Goal: Entertainment & Leisure: Consume media (video, audio)

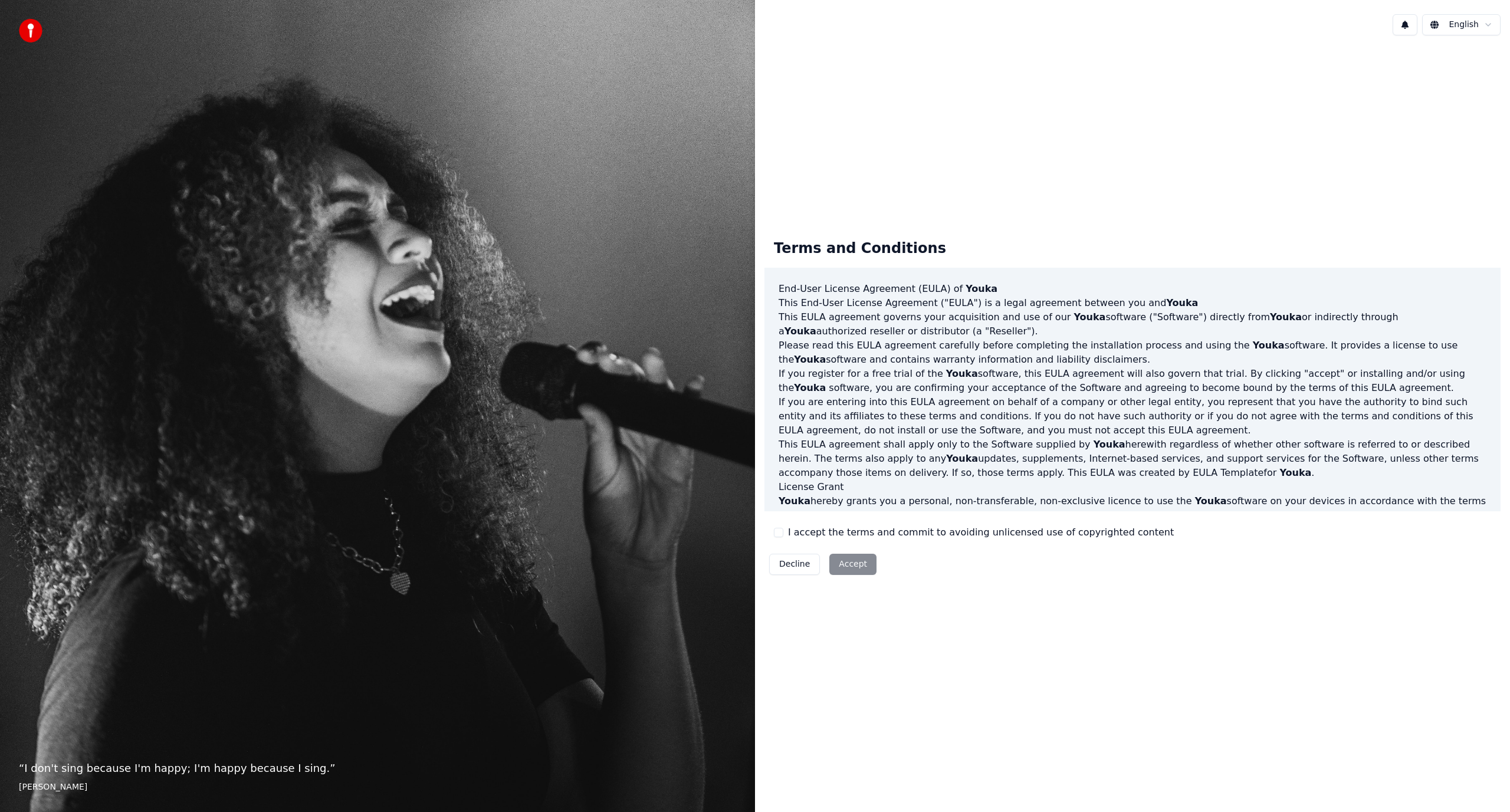
click at [812, 525] on label "I accept the terms and commit to avoiding unlicensed use of copyrighted content" at bounding box center [981, 532] width 386 height 14
click at [783, 527] on button "I accept the terms and commit to avoiding unlicensed use of copyrighted content" at bounding box center [779, 532] width 9 height 9
click at [804, 531] on label "I accept the terms and commit to avoiding unlicensed use of copyrighted content" at bounding box center [981, 532] width 386 height 14
click at [783, 531] on button "I accept the terms and commit to avoiding unlicensed use of copyrighted content" at bounding box center [779, 532] width 9 height 9
click at [804, 531] on label "I accept the terms and commit to avoiding unlicensed use of copyrighted content" at bounding box center [981, 532] width 386 height 14
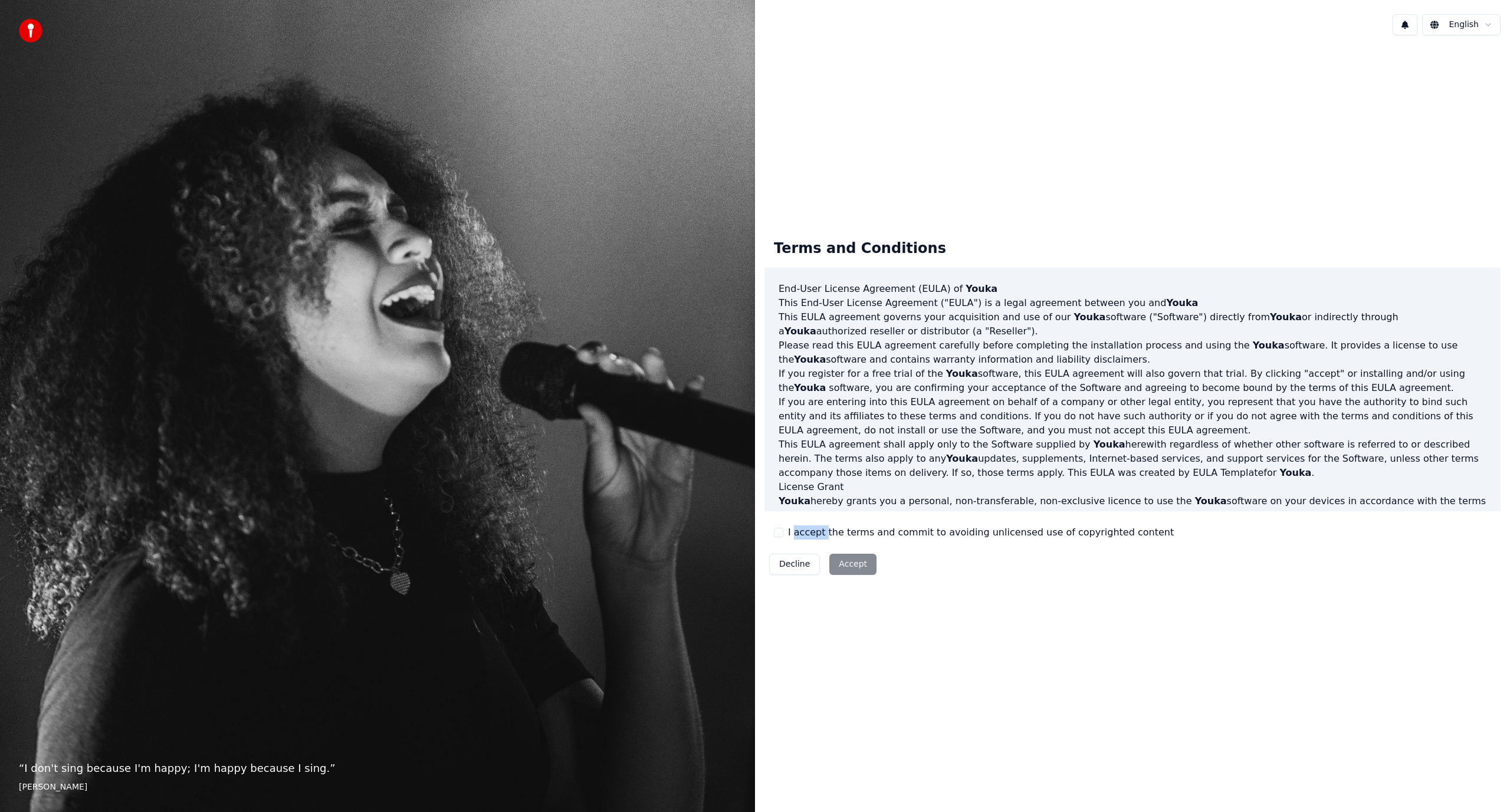
click at [783, 531] on button "I accept the terms and commit to avoiding unlicensed use of copyrighted content" at bounding box center [779, 532] width 9 height 9
click at [795, 558] on button "Decline" at bounding box center [794, 564] width 51 height 21
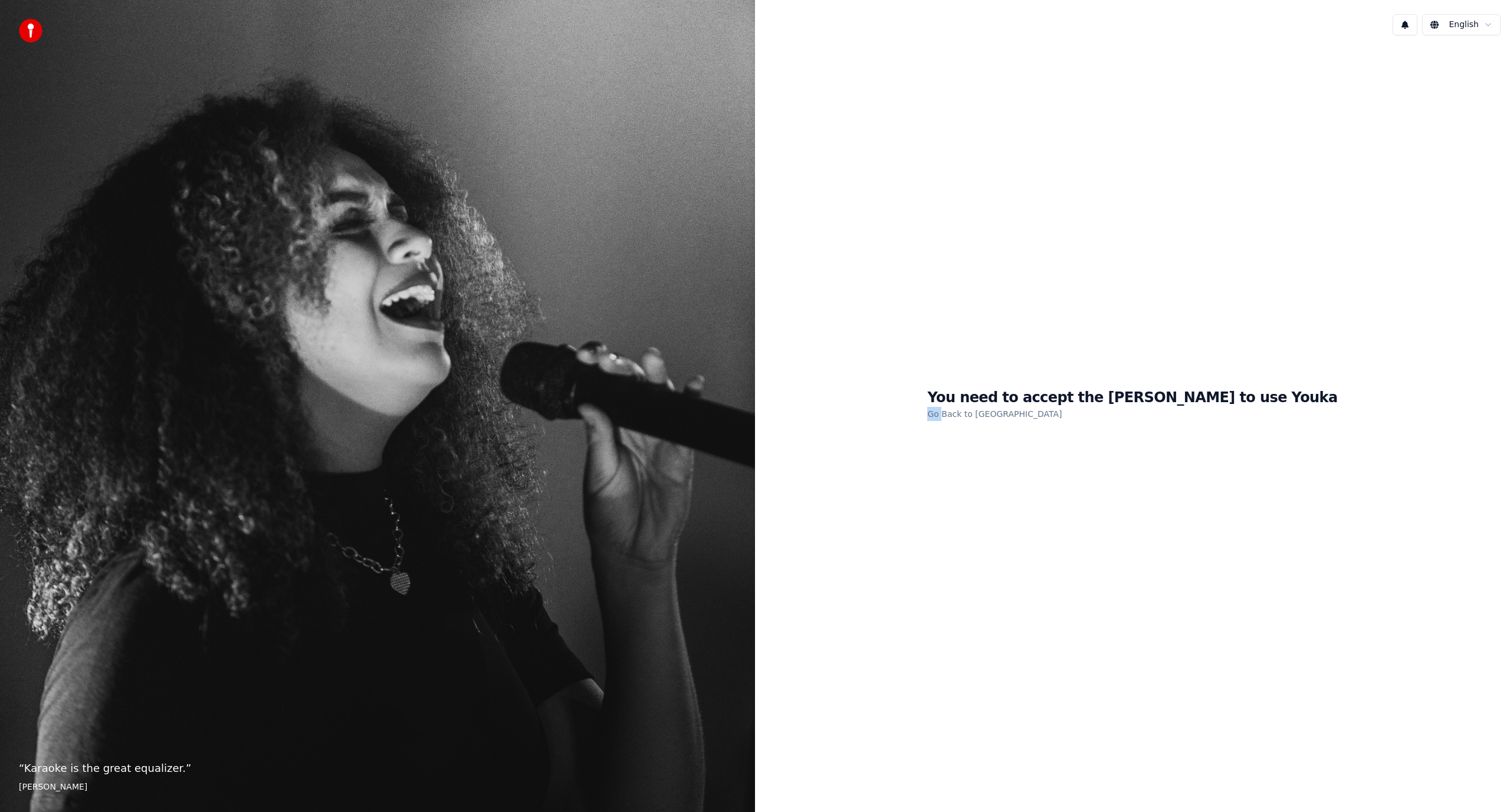
click at [795, 558] on div "You need to accept the EULA to use Youka Go Back to EULA" at bounding box center [1132, 405] width 755 height 720
click at [1014, 417] on link "Go Back to EULA" at bounding box center [994, 414] width 134 height 19
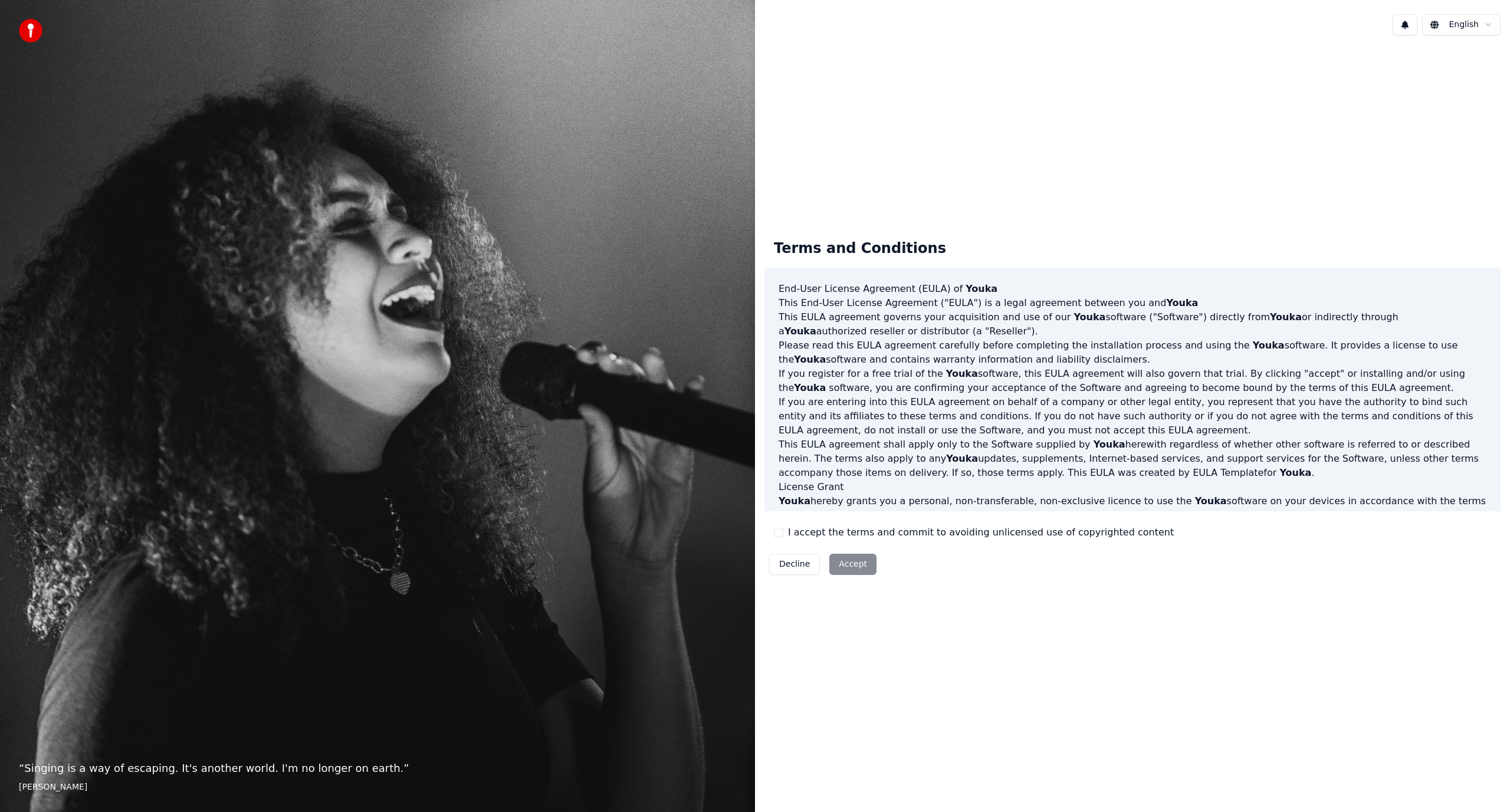
click at [795, 532] on label "I accept the terms and commit to avoiding unlicensed use of copyrighted content" at bounding box center [981, 532] width 386 height 14
click at [783, 532] on button "I accept the terms and commit to avoiding unlicensed use of copyrighted content" at bounding box center [779, 532] width 9 height 9
click at [844, 560] on button "Accept" at bounding box center [853, 564] width 47 height 21
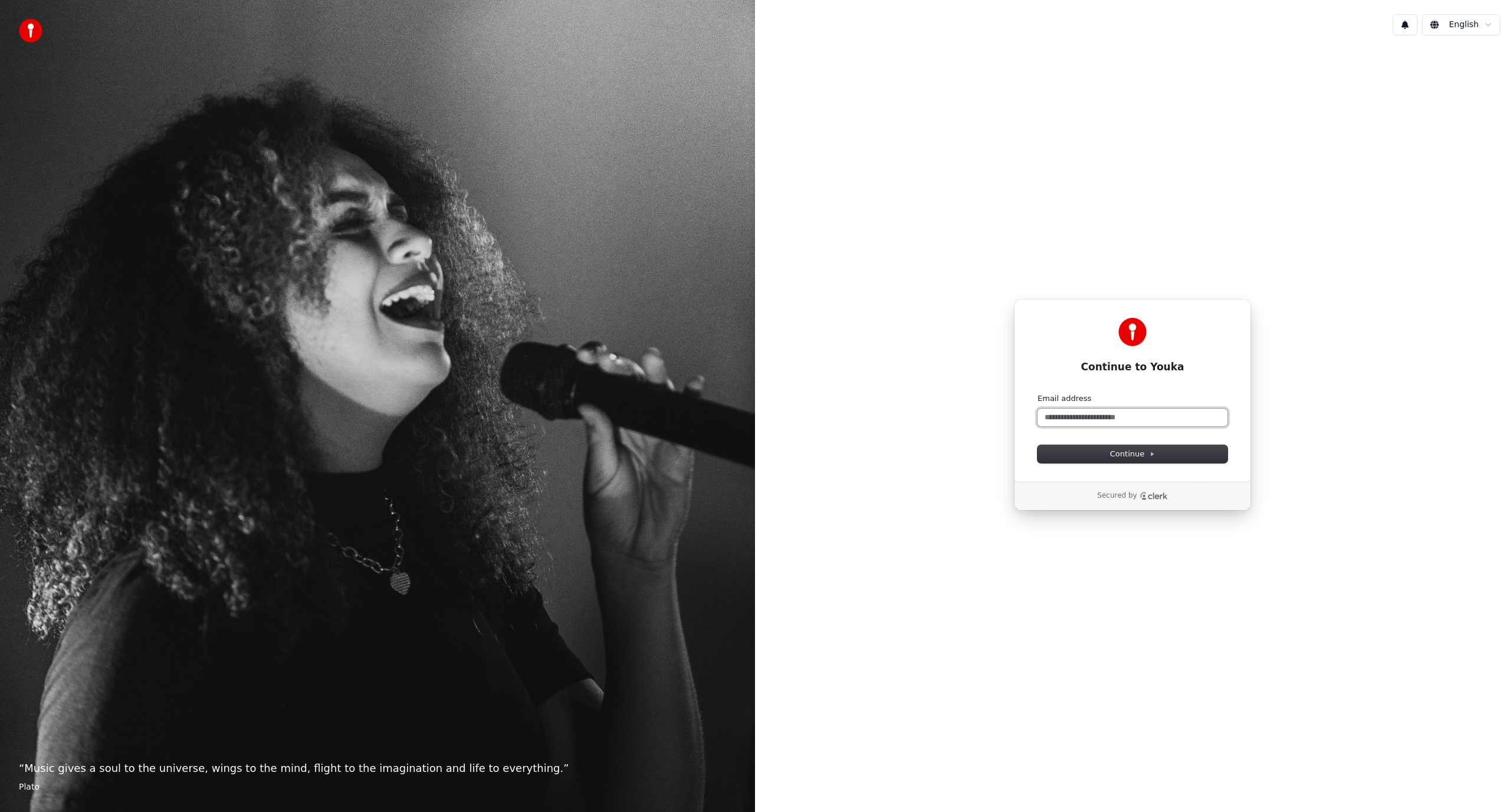
click at [1075, 417] on input "Email address" at bounding box center [1132, 417] width 190 height 18
click at [1037, 393] on button "submit" at bounding box center [1037, 393] width 0 height 0
type input "**********"
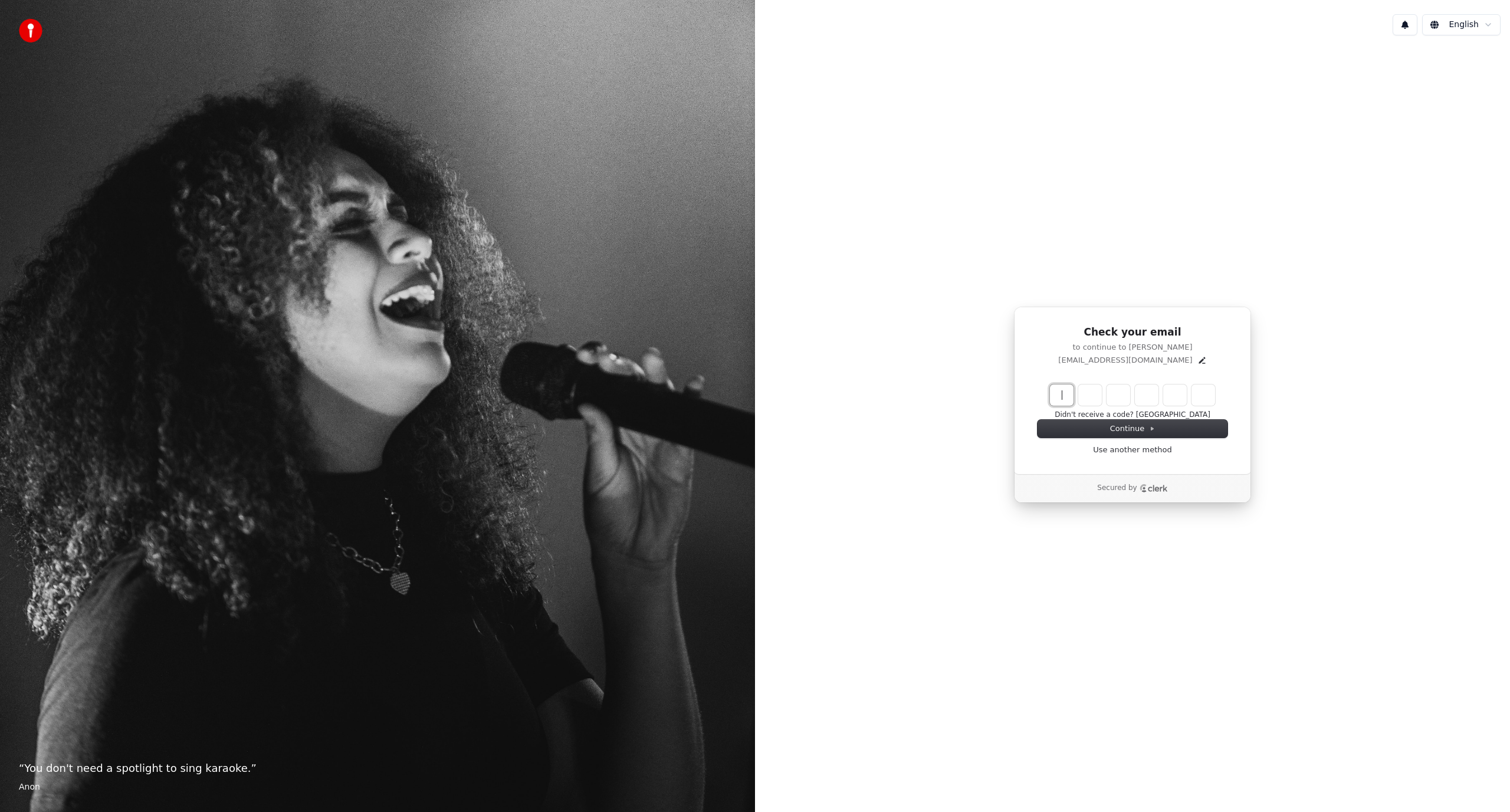
paste input "******"
type input "******"
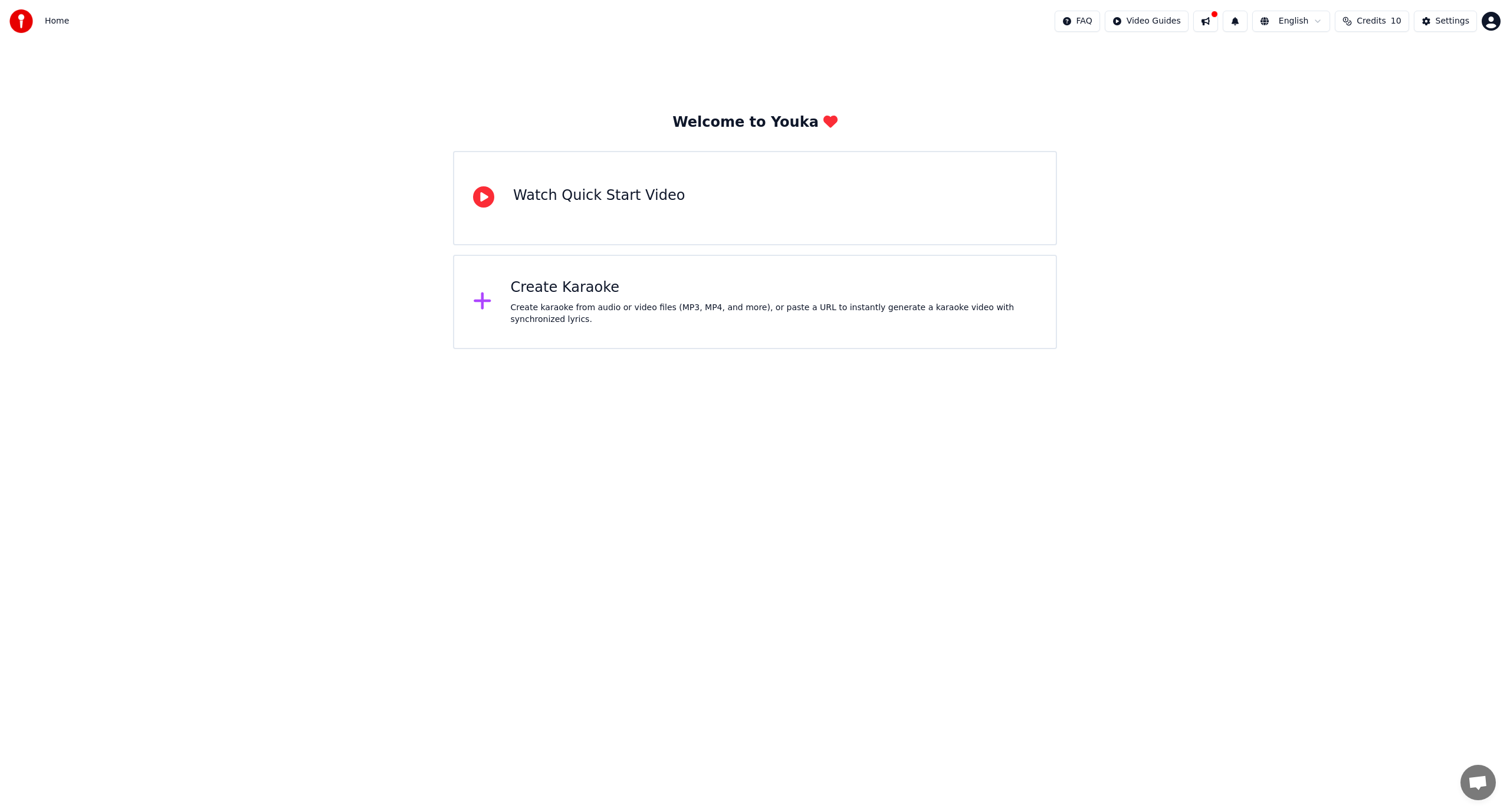
click at [540, 292] on div "Create Karaoke" at bounding box center [775, 288] width 527 height 19
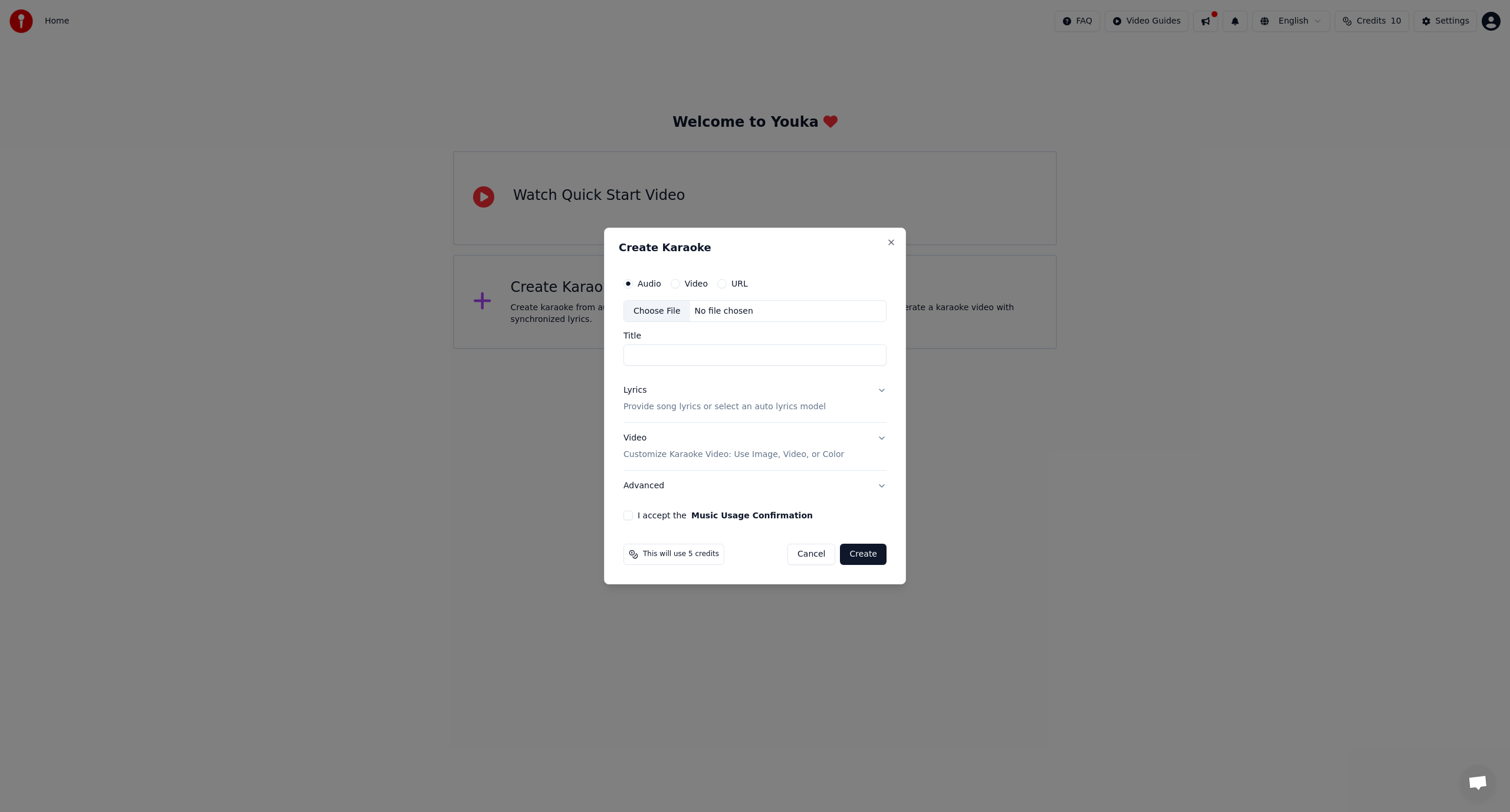
click at [669, 348] on input "Title" at bounding box center [755, 355] width 263 height 21
click at [740, 310] on div "No file chosen" at bounding box center [724, 311] width 68 height 12
type input "**********"
click at [650, 514] on label "I accept the Music Usage Confirmation" at bounding box center [723, 515] width 175 height 9
click at [631, 514] on button "I accept the Music Usage Confirmation" at bounding box center [626, 516] width 9 height 9
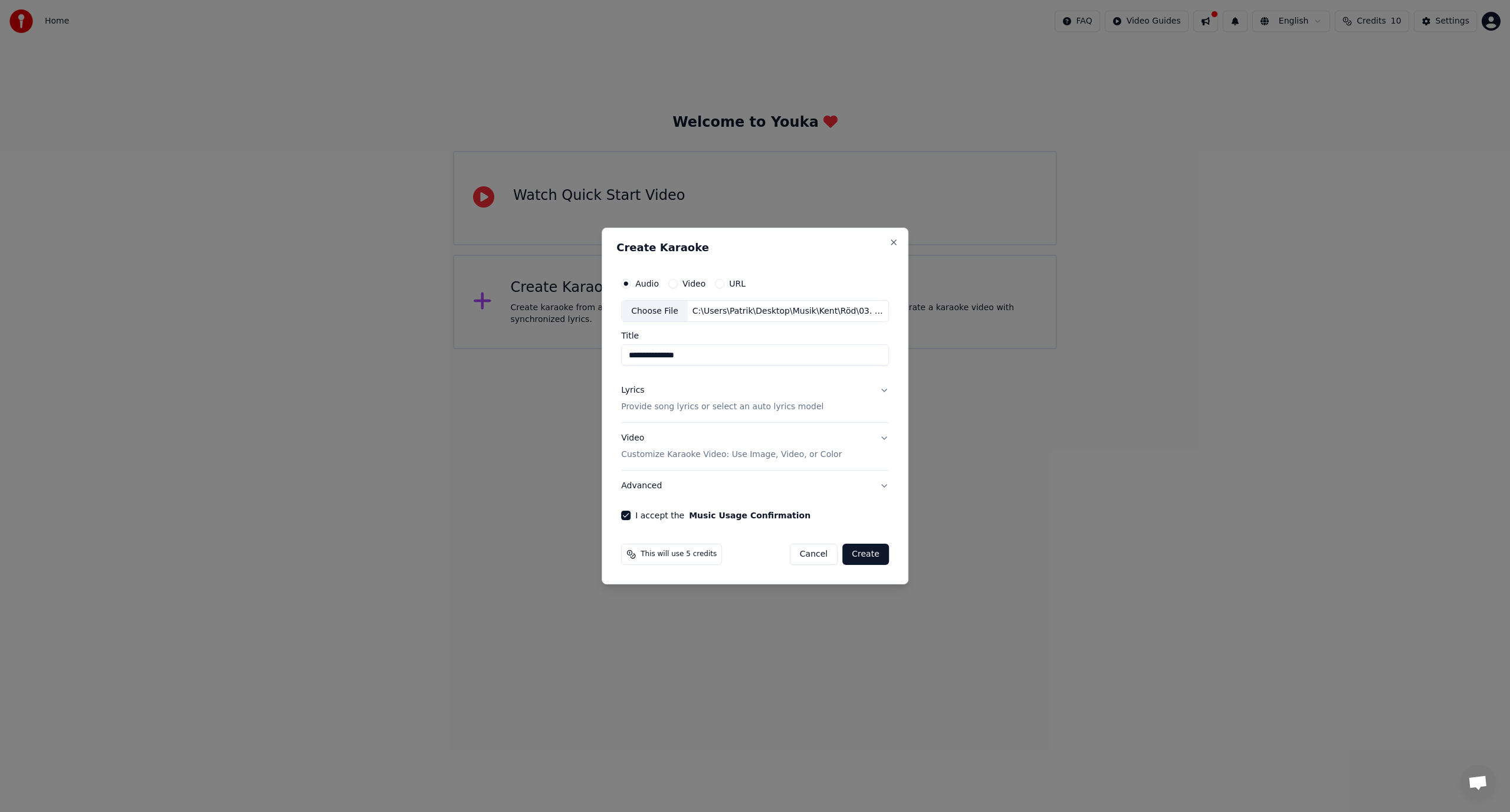
click at [830, 457] on button "Video Customize Karaoke Video: Use Image, Video, or Color" at bounding box center [755, 447] width 268 height 47
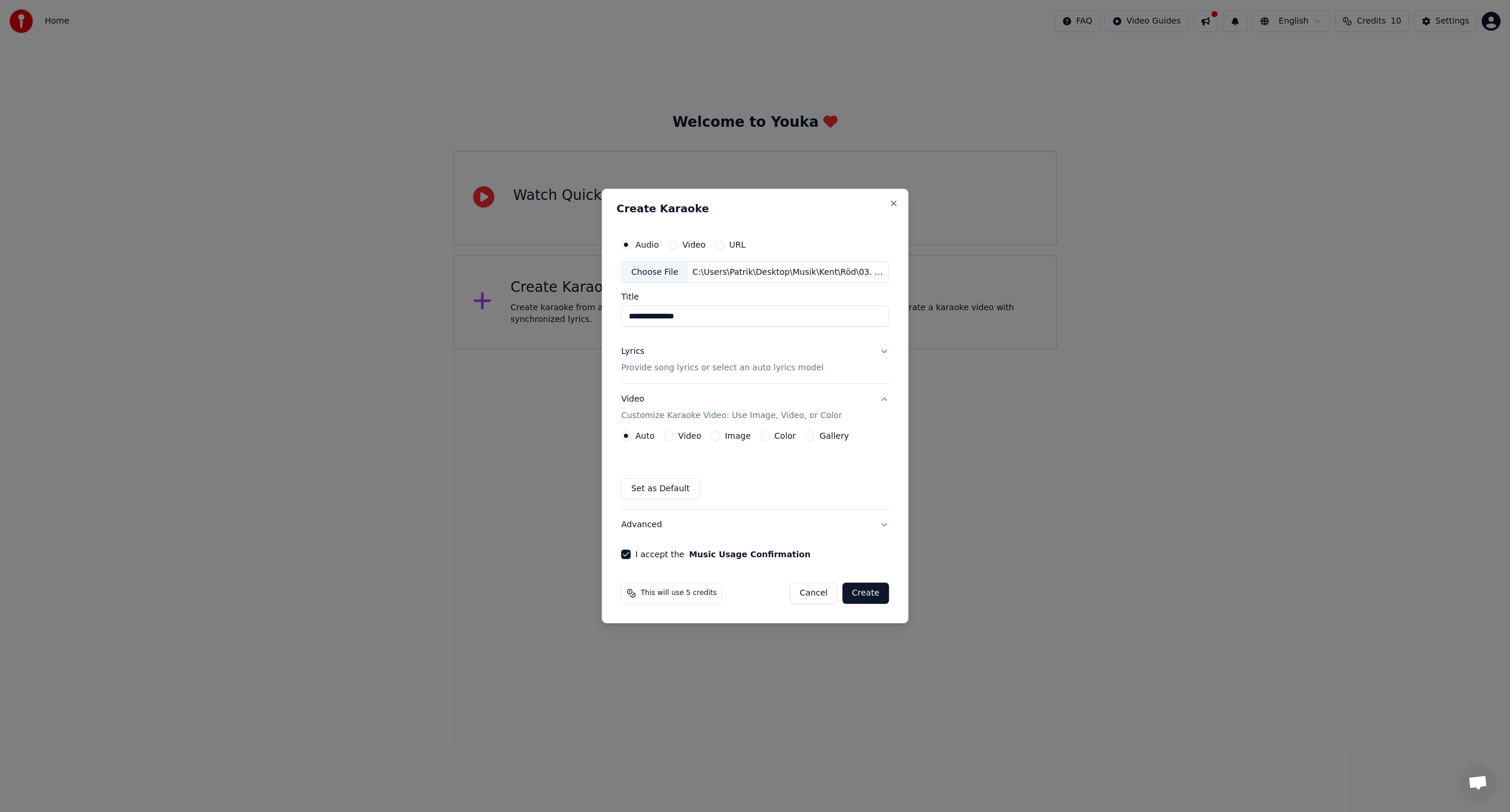
click at [733, 436] on label "Image" at bounding box center [738, 435] width 26 height 9
click at [720, 436] on button "Image" at bounding box center [716, 435] width 9 height 9
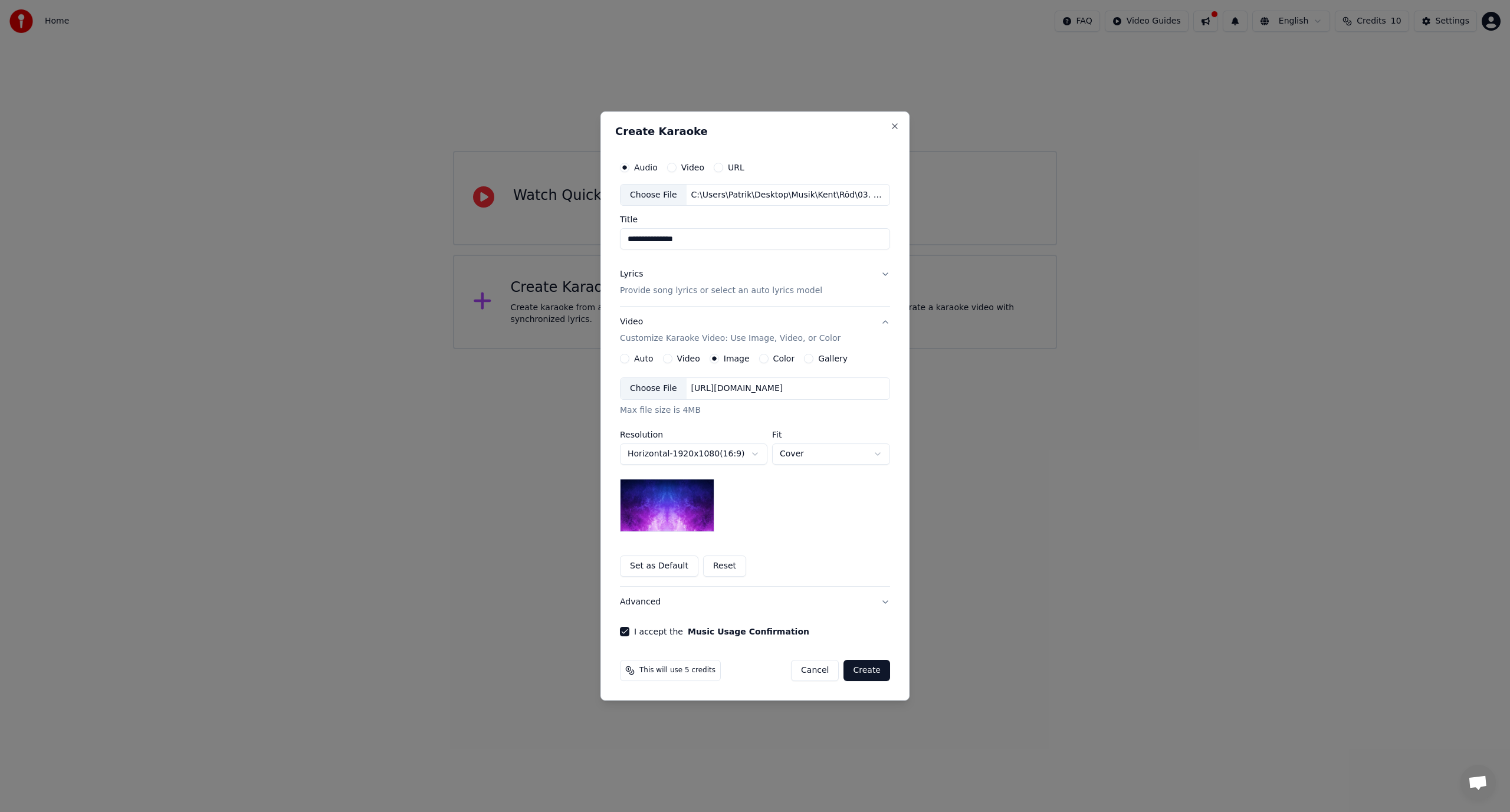
click at [773, 358] on label "Color" at bounding box center [784, 358] width 22 height 9
click at [768, 358] on button "Color" at bounding box center [764, 358] width 9 height 9
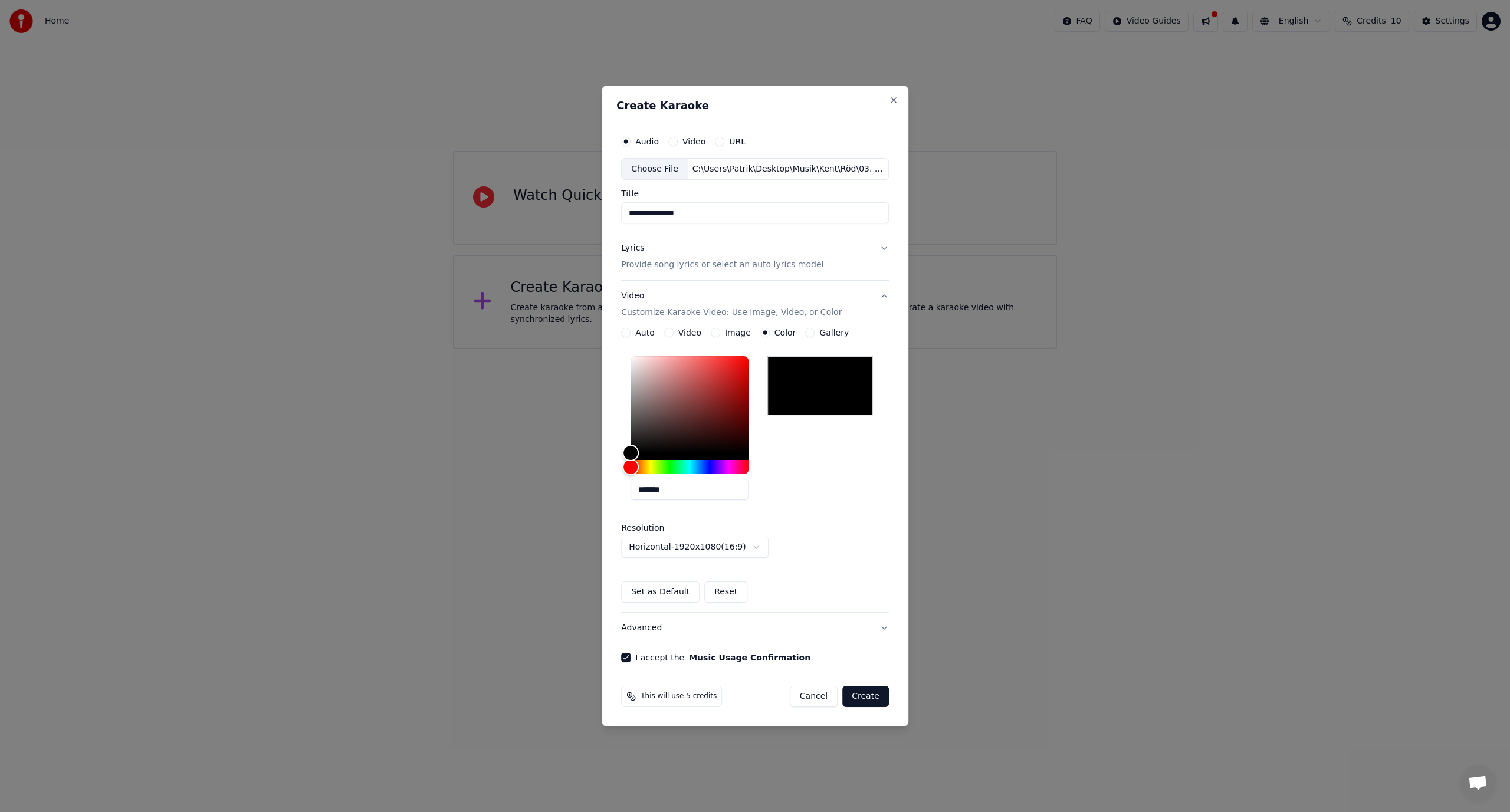
click at [728, 333] on label "Image" at bounding box center [738, 333] width 26 height 9
click at [720, 333] on button "Image" at bounding box center [716, 333] width 9 height 9
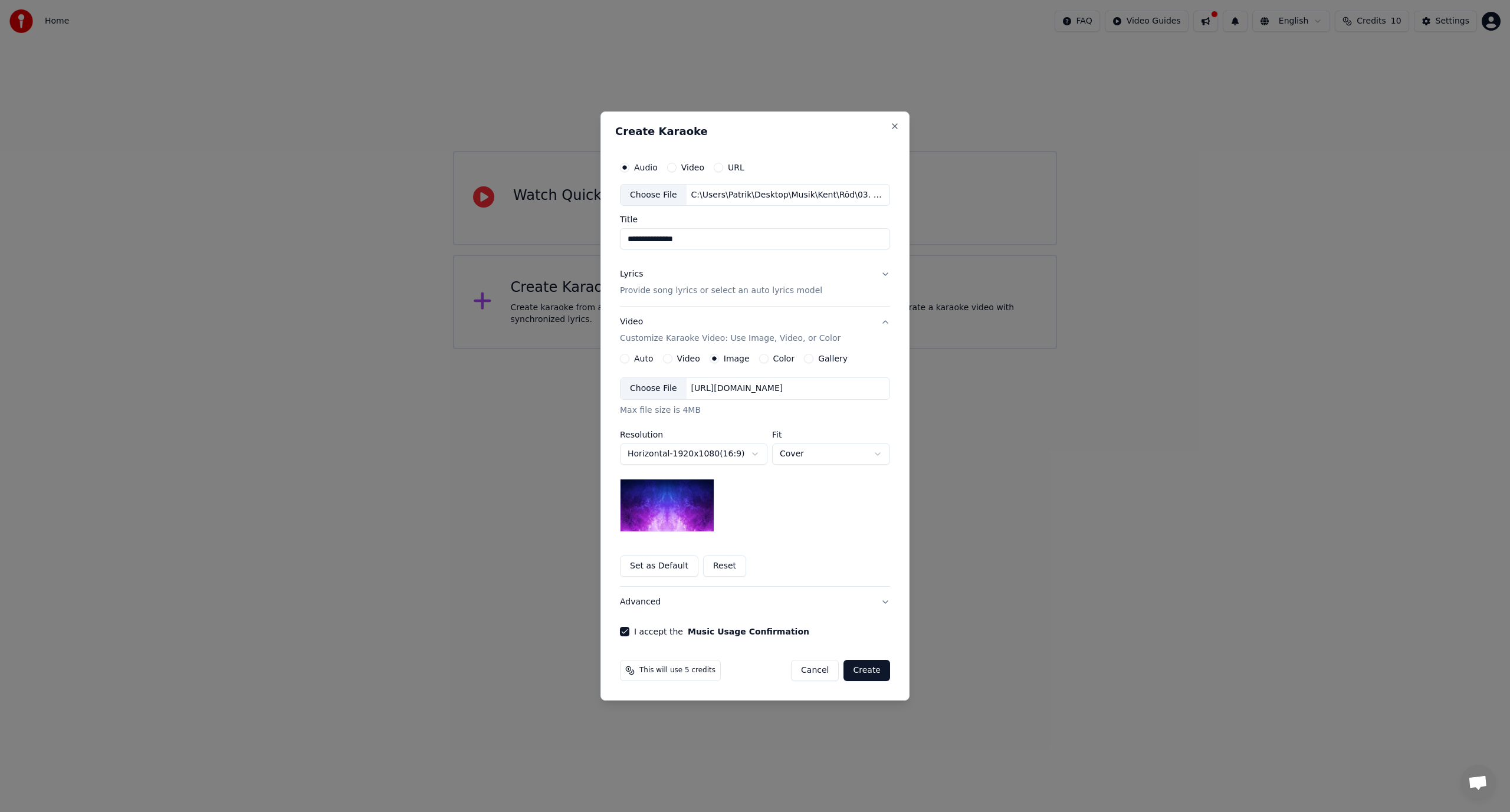
click at [773, 358] on label "Color" at bounding box center [784, 358] width 22 height 9
click at [768, 358] on button "Color" at bounding box center [764, 358] width 9 height 9
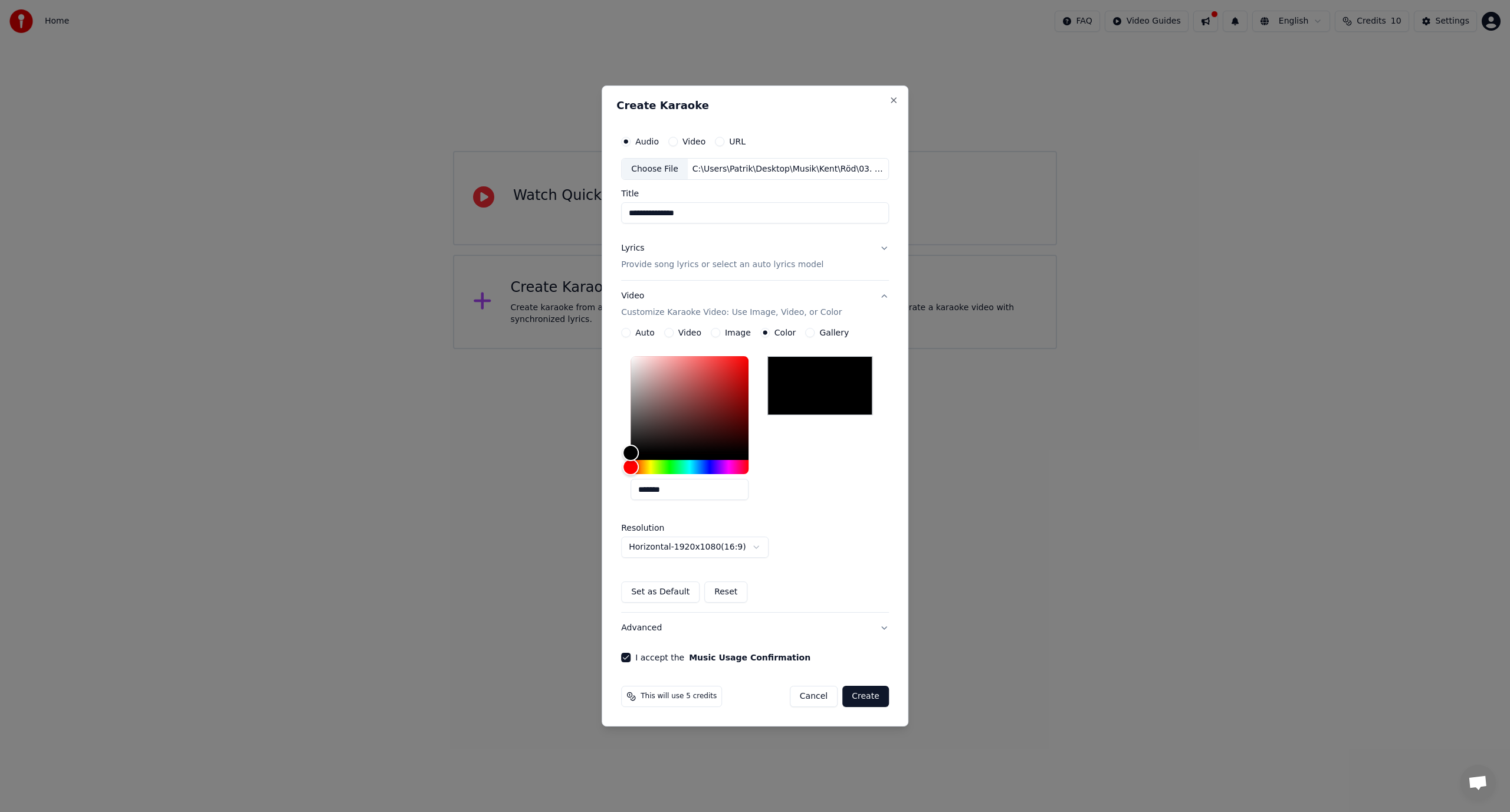
click at [681, 334] on label "Video" at bounding box center [690, 333] width 23 height 9
click at [674, 334] on button "Video" at bounding box center [669, 333] width 9 height 9
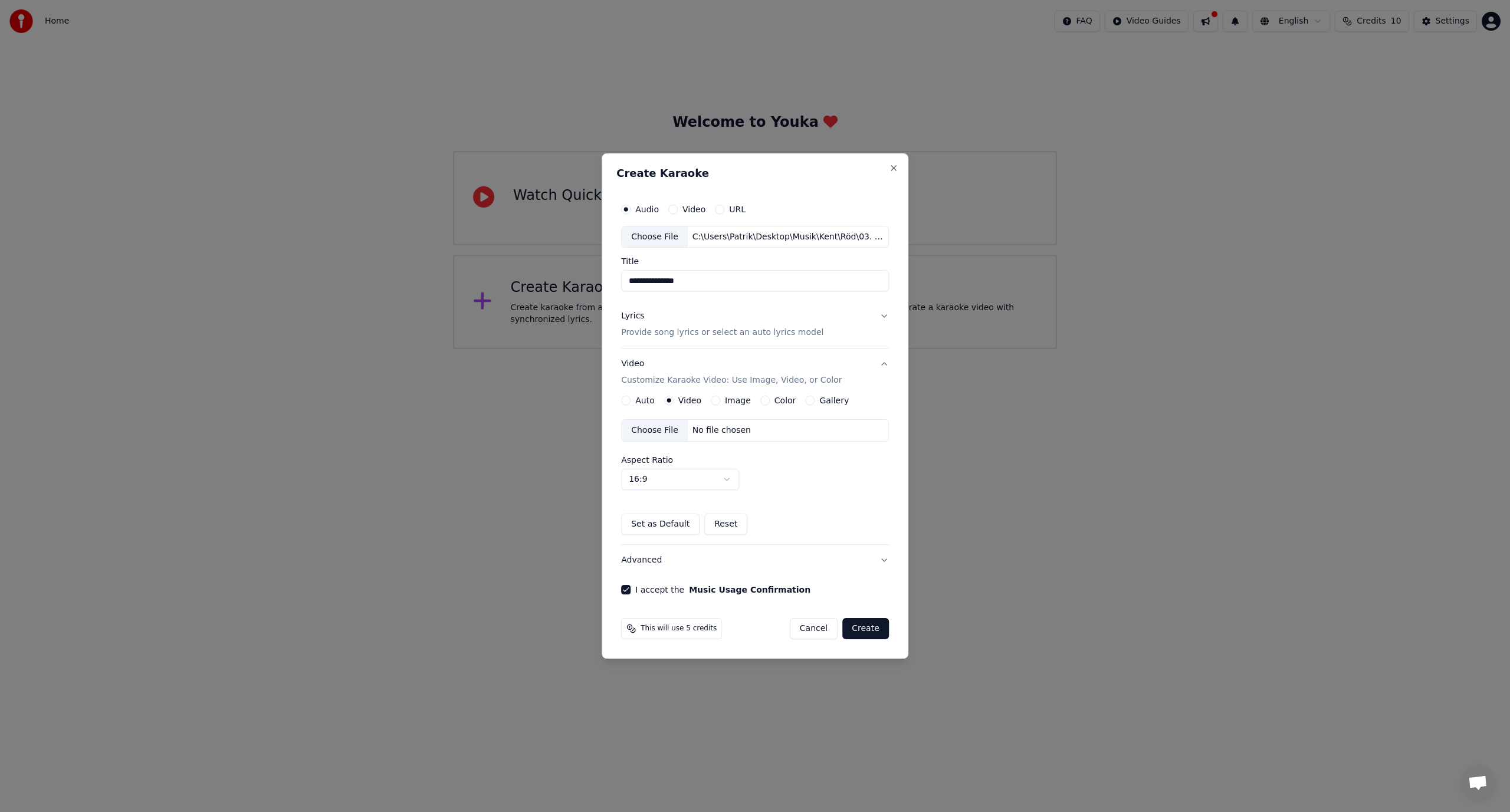
click at [786, 400] on label "Color" at bounding box center [786, 400] width 22 height 9
click at [770, 400] on button "Color" at bounding box center [765, 400] width 9 height 9
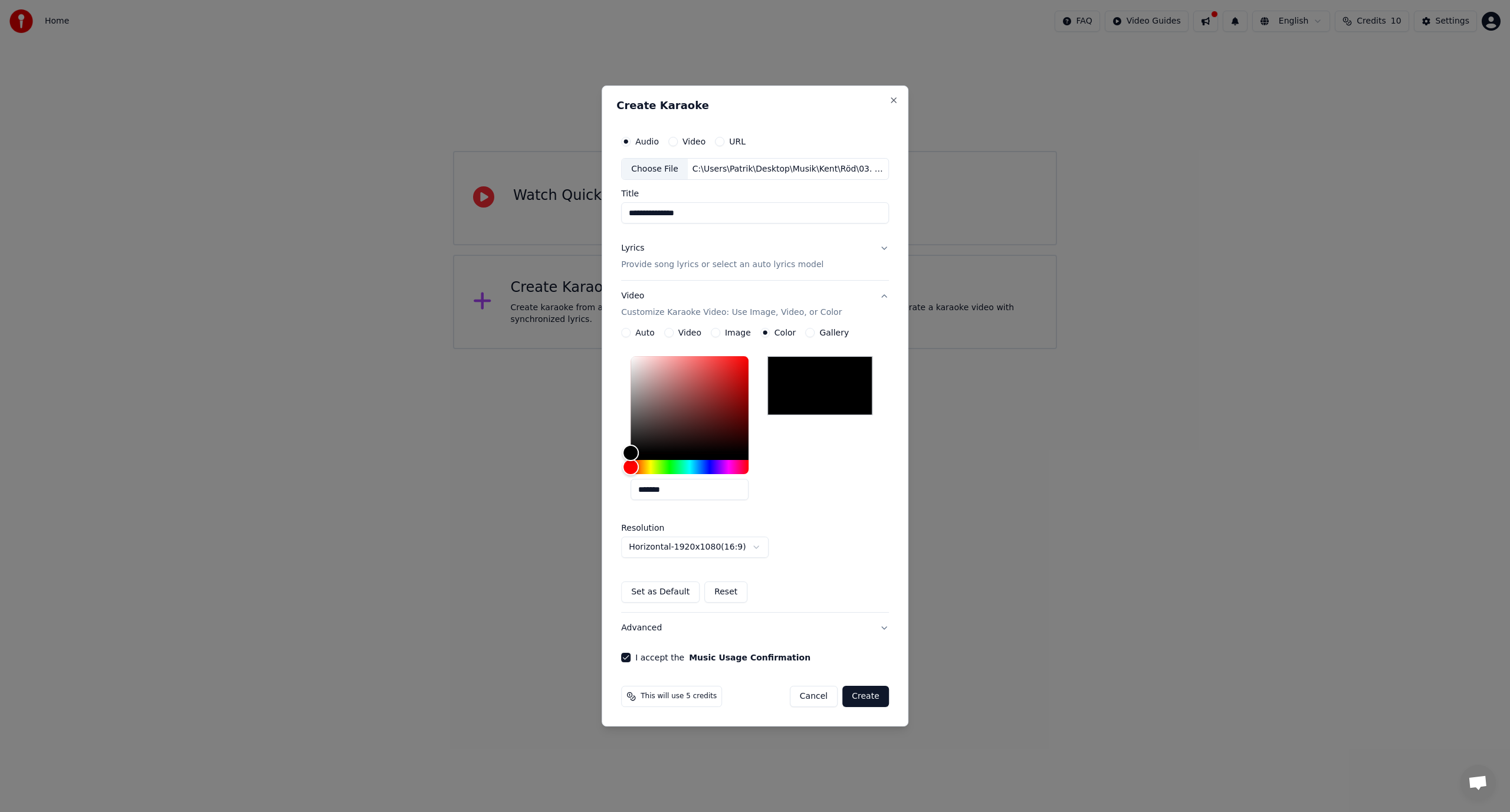
click at [639, 334] on label "Auto" at bounding box center [645, 333] width 20 height 9
click at [631, 334] on button "Auto" at bounding box center [626, 333] width 9 height 9
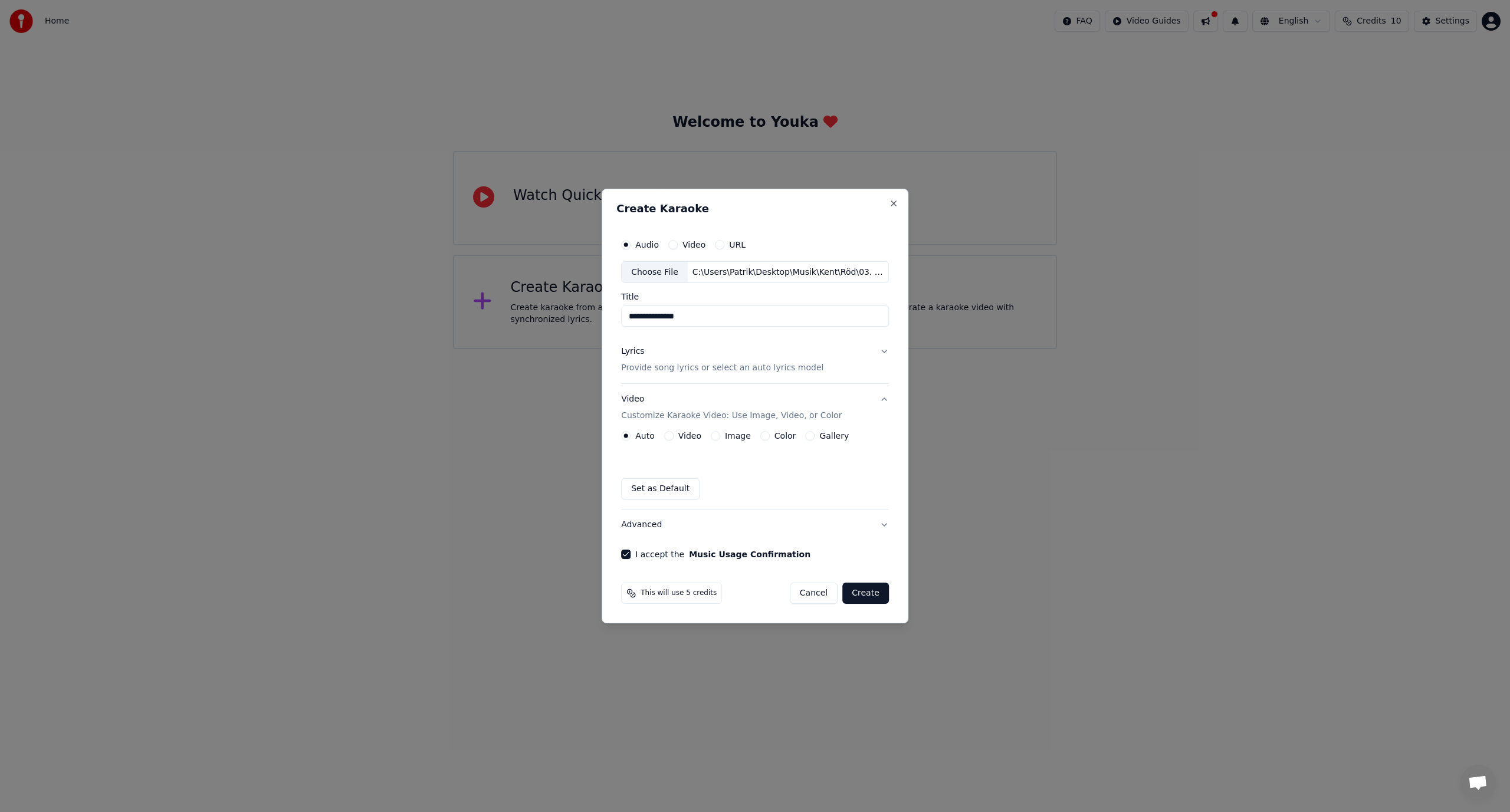
click at [775, 440] on label "Color" at bounding box center [786, 435] width 22 height 9
click at [770, 440] on button "Color" at bounding box center [765, 435] width 9 height 9
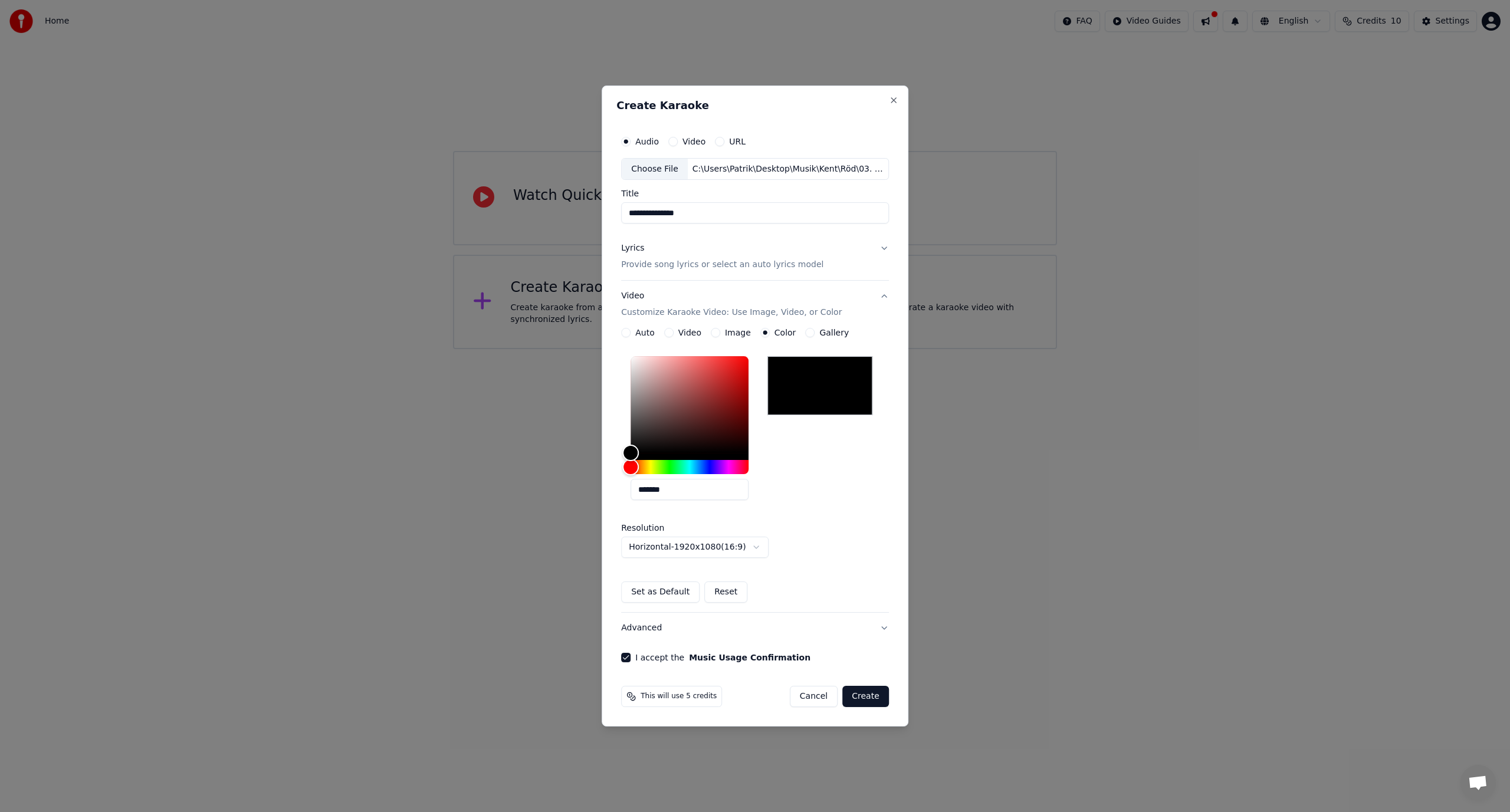
click at [669, 243] on div "Lyrics Provide song lyrics or select an auto lyrics model" at bounding box center [722, 257] width 202 height 28
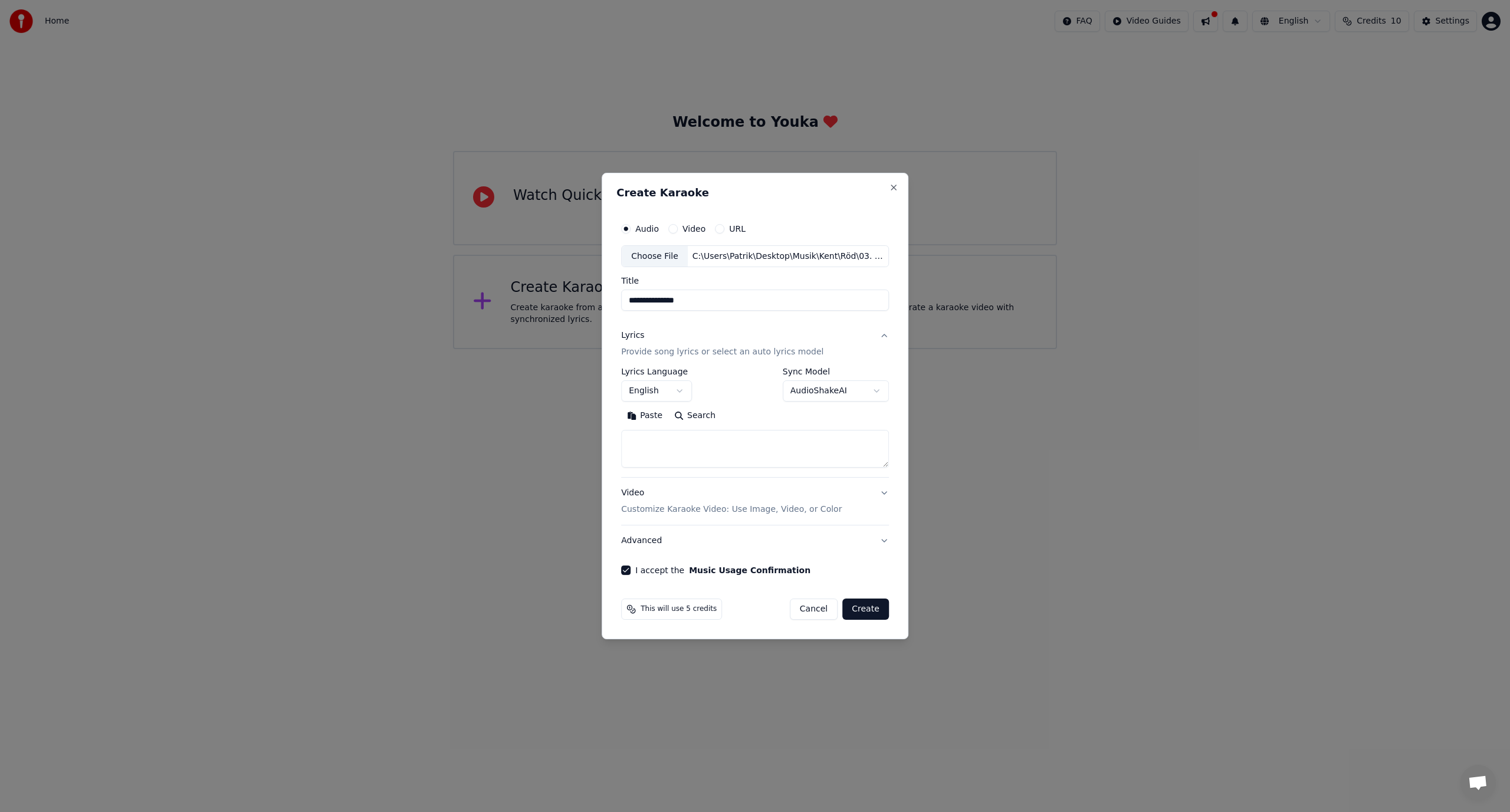
click at [660, 443] on textarea at bounding box center [755, 450] width 268 height 38
click at [821, 349] on body "**********" at bounding box center [755, 175] width 1510 height 349
click at [768, 448] on textarea at bounding box center [755, 450] width 268 height 38
paste textarea "**********"
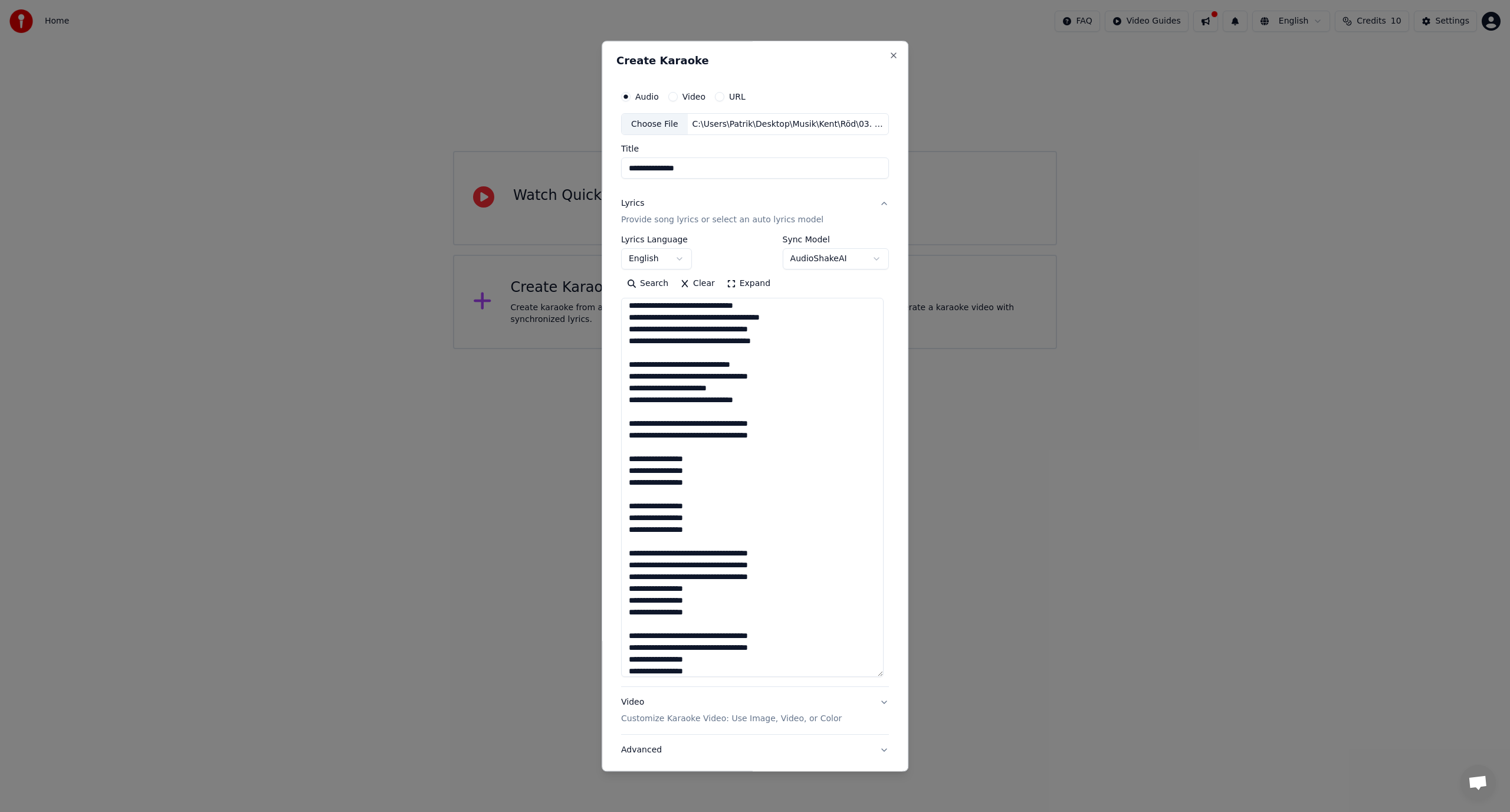
scroll to position [210, 0]
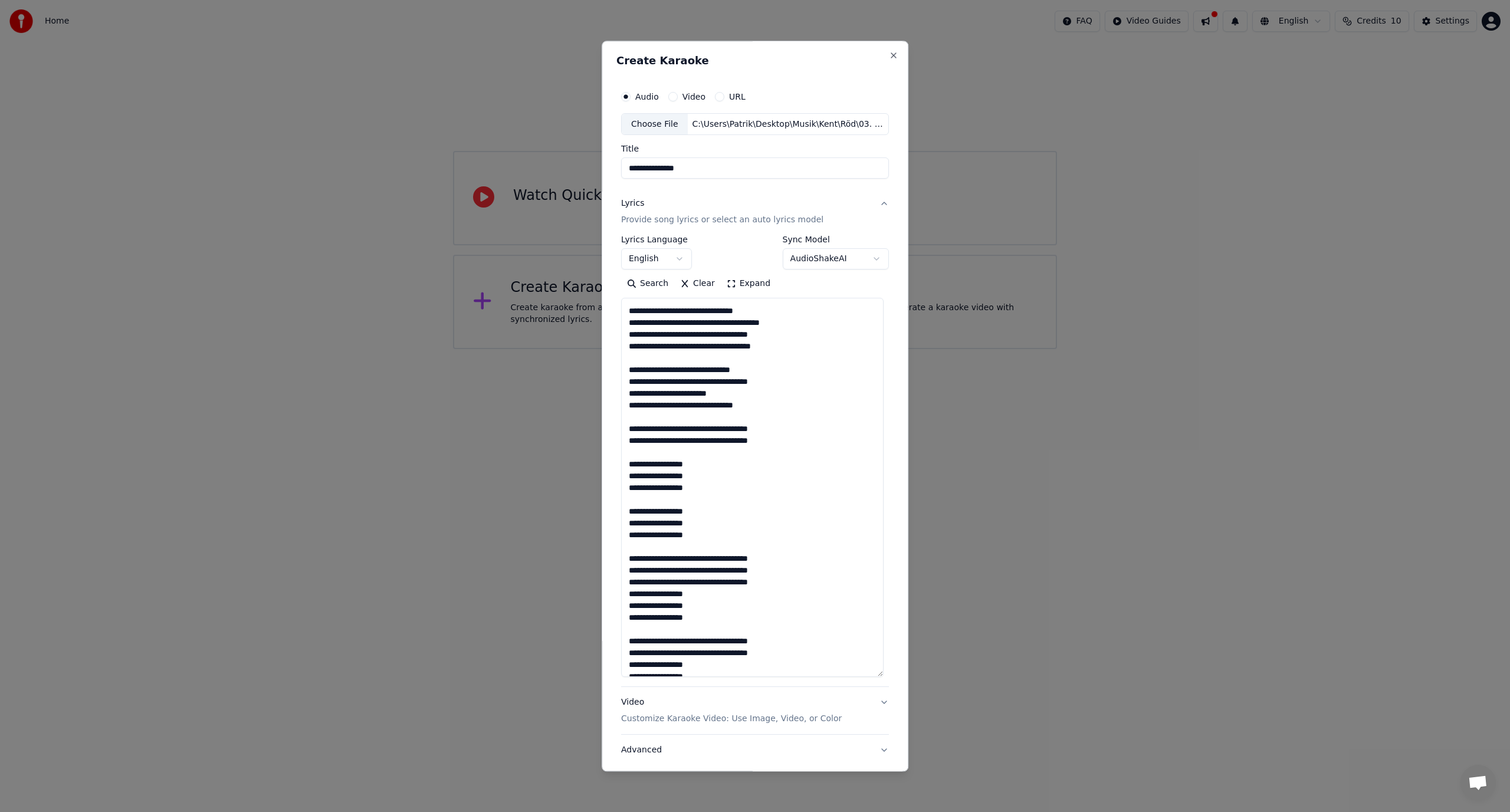
drag, startPoint x: 882, startPoint y: 465, endPoint x: 849, endPoint y: 697, distance: 234.3
click at [849, 678] on textarea at bounding box center [753, 488] width 263 height 379
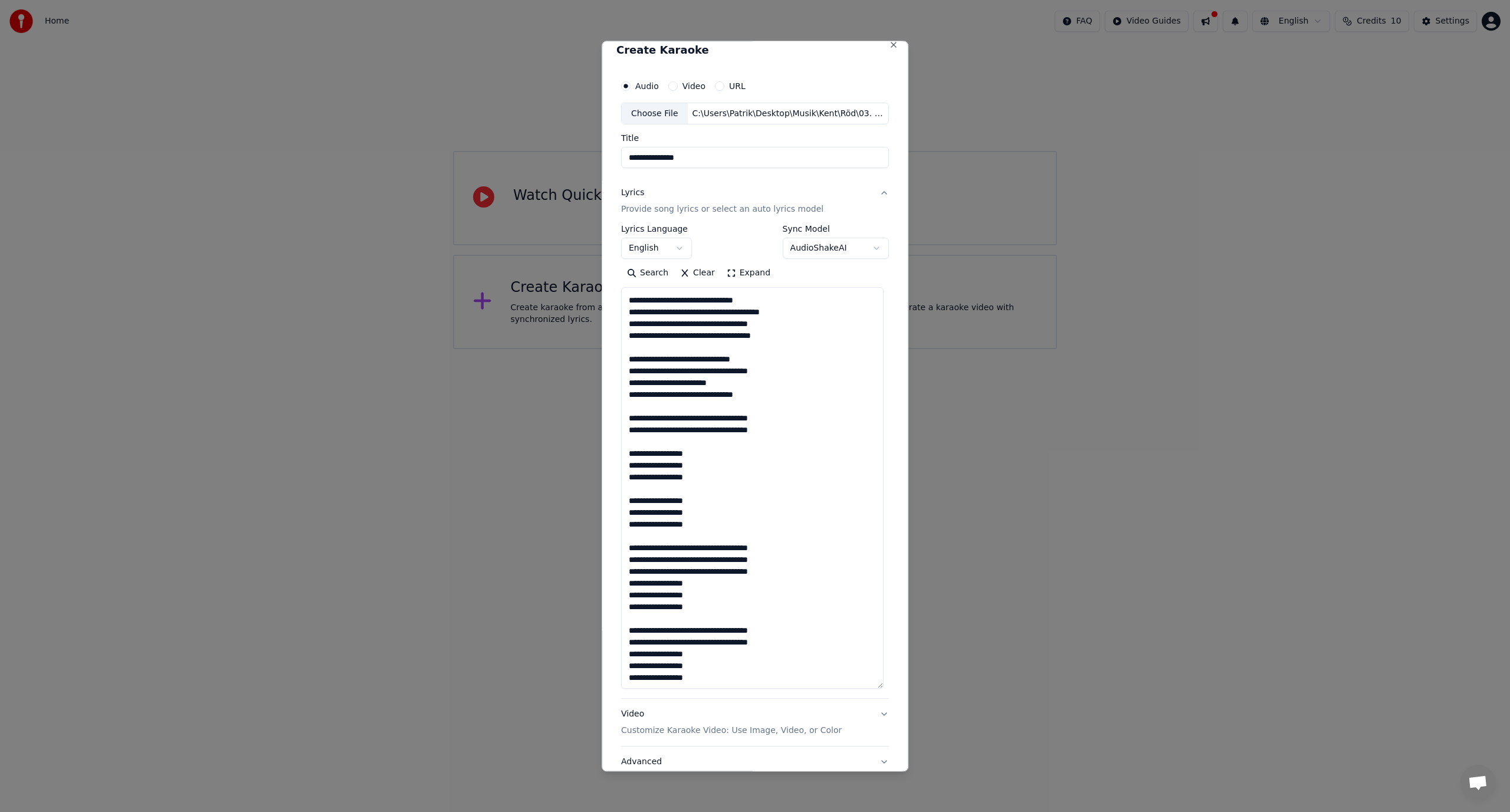
scroll to position [0, 0]
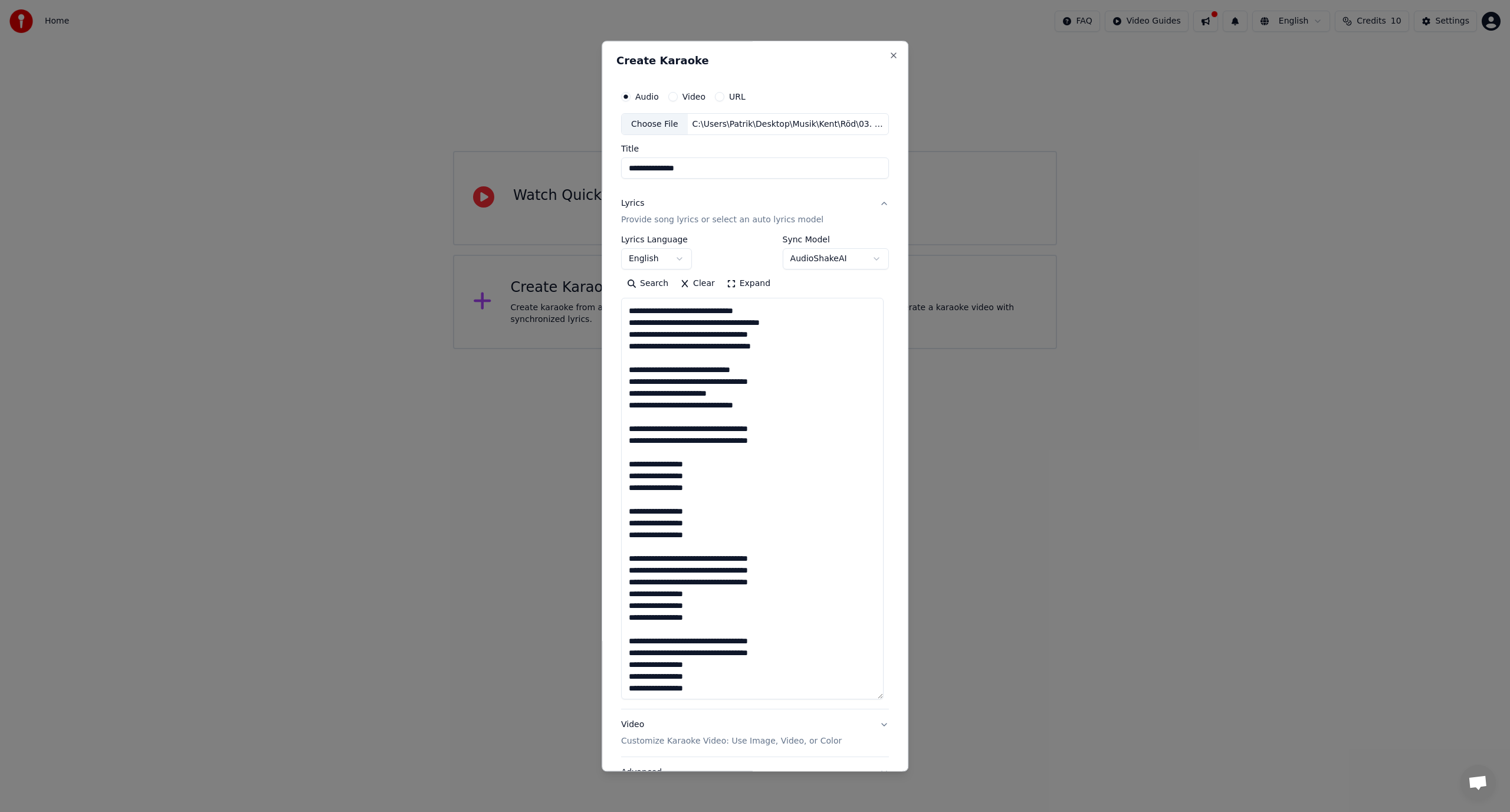
type textarea "**********"
click at [674, 96] on button "Video" at bounding box center [673, 97] width 9 height 9
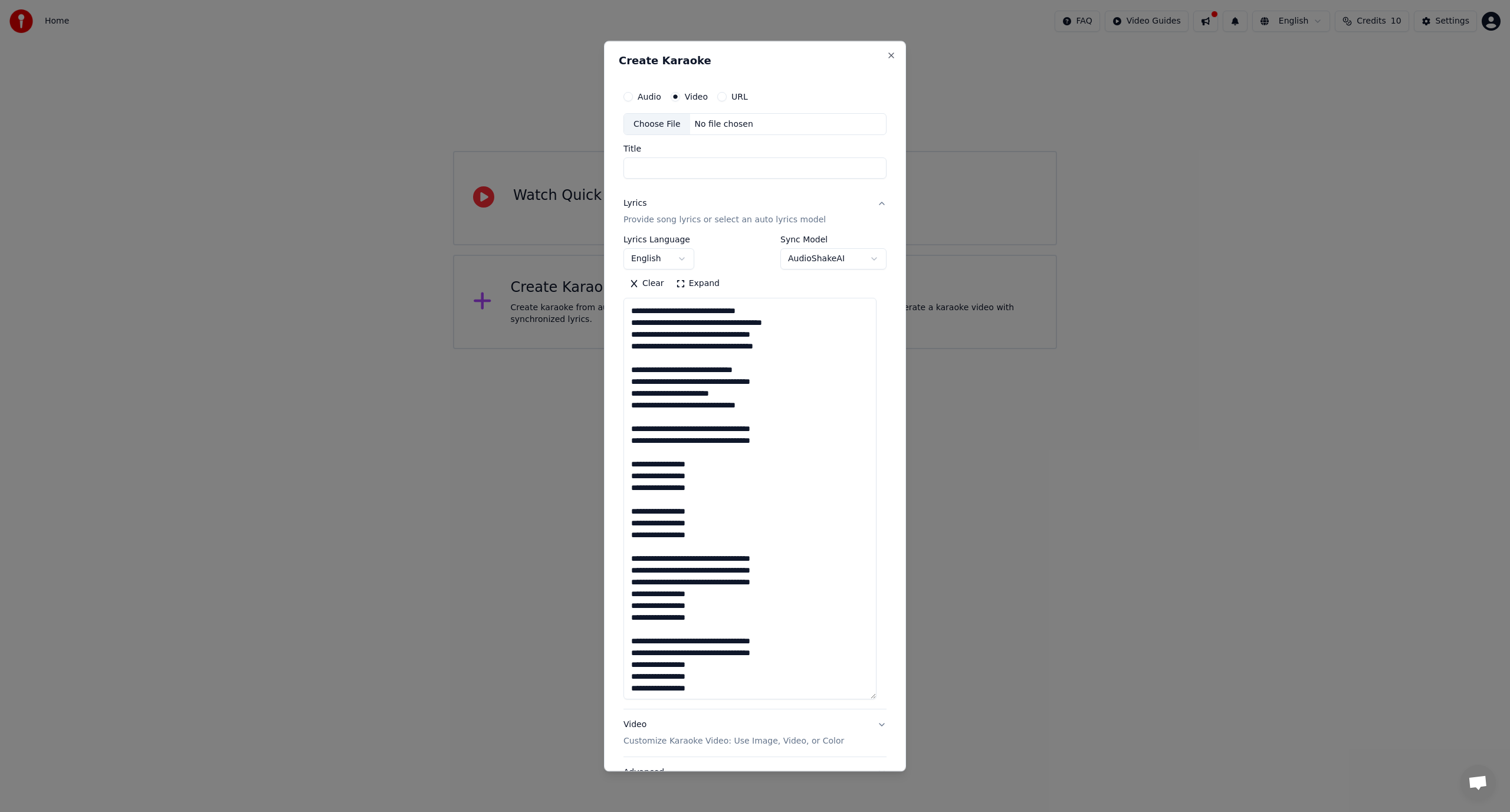
click at [639, 101] on label "Audio" at bounding box center [650, 97] width 24 height 9
click at [633, 101] on button "Audio" at bounding box center [628, 97] width 9 height 9
click at [662, 119] on div "Choose File" at bounding box center [657, 124] width 66 height 21
type input "**********"
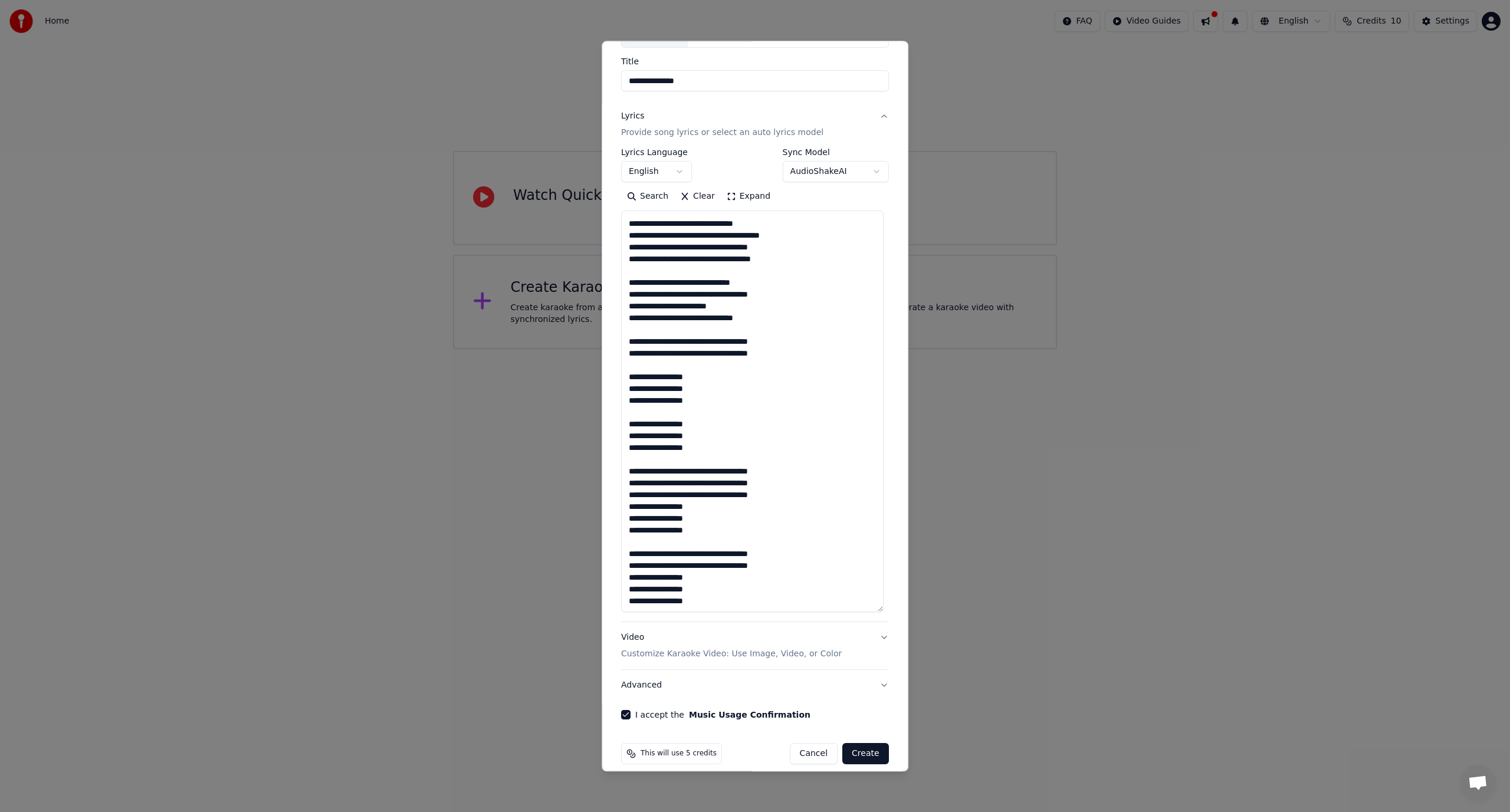
scroll to position [100, 0]
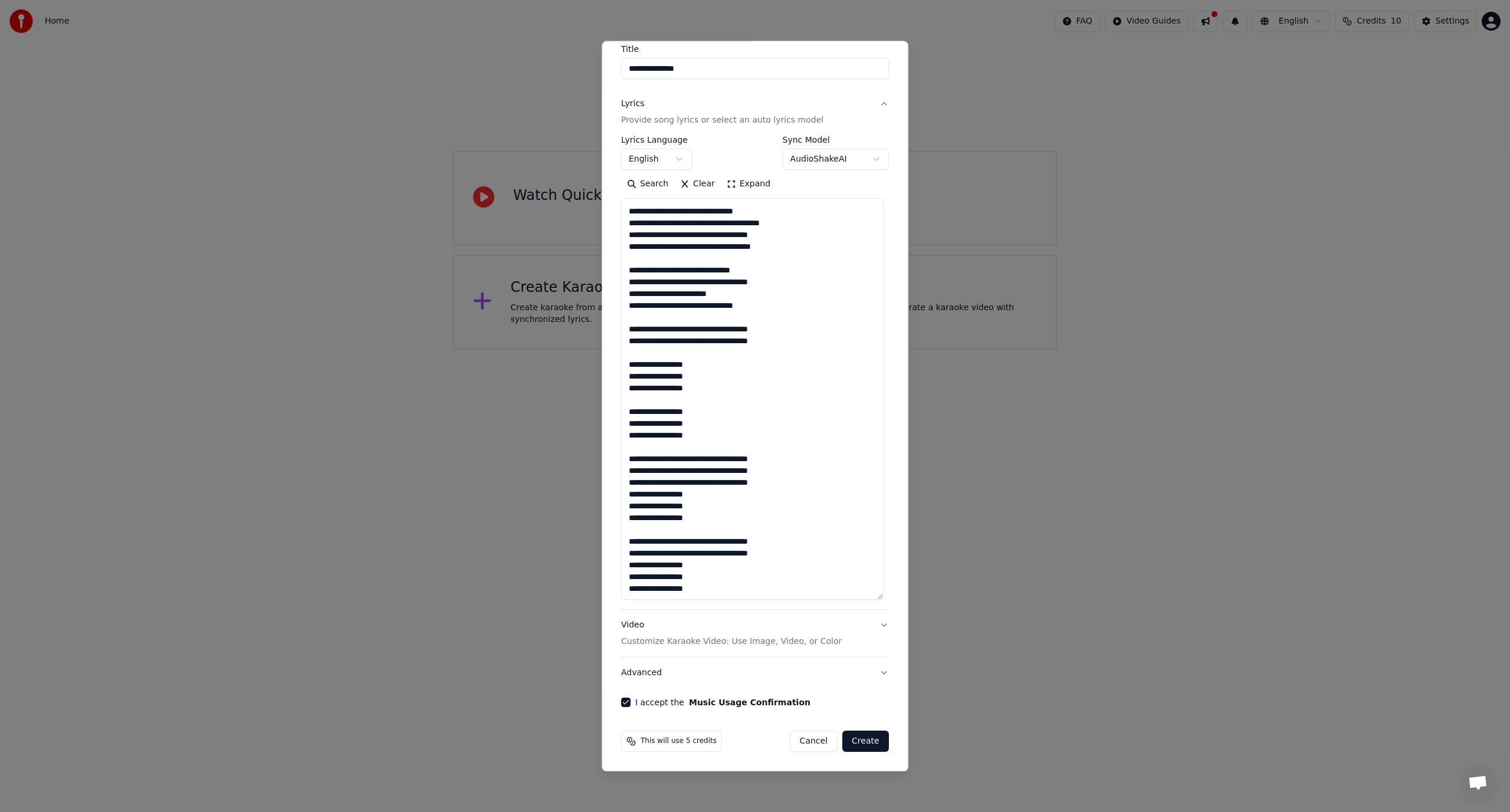
click at [851, 167] on body "**********" at bounding box center [755, 175] width 1510 height 349
click at [866, 155] on body "**********" at bounding box center [755, 175] width 1510 height 349
click at [856, 735] on button "Create" at bounding box center [865, 741] width 46 height 21
select select "**"
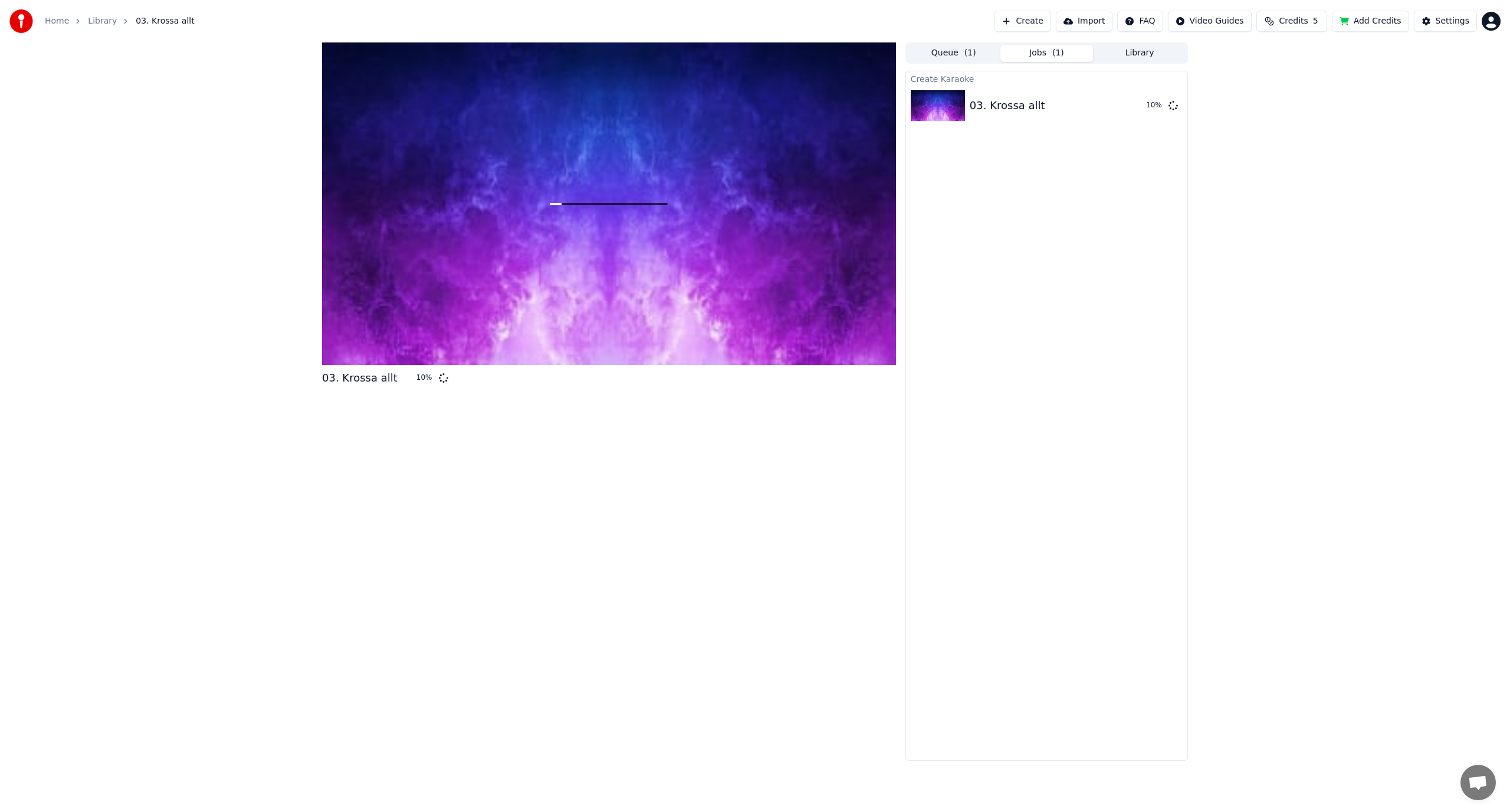
click at [1371, 26] on button "Add Credits" at bounding box center [1371, 21] width 77 height 21
click at [1281, 19] on button "Credits 5" at bounding box center [1292, 21] width 71 height 21
click at [1309, 106] on button "Refresh" at bounding box center [1298, 108] width 61 height 21
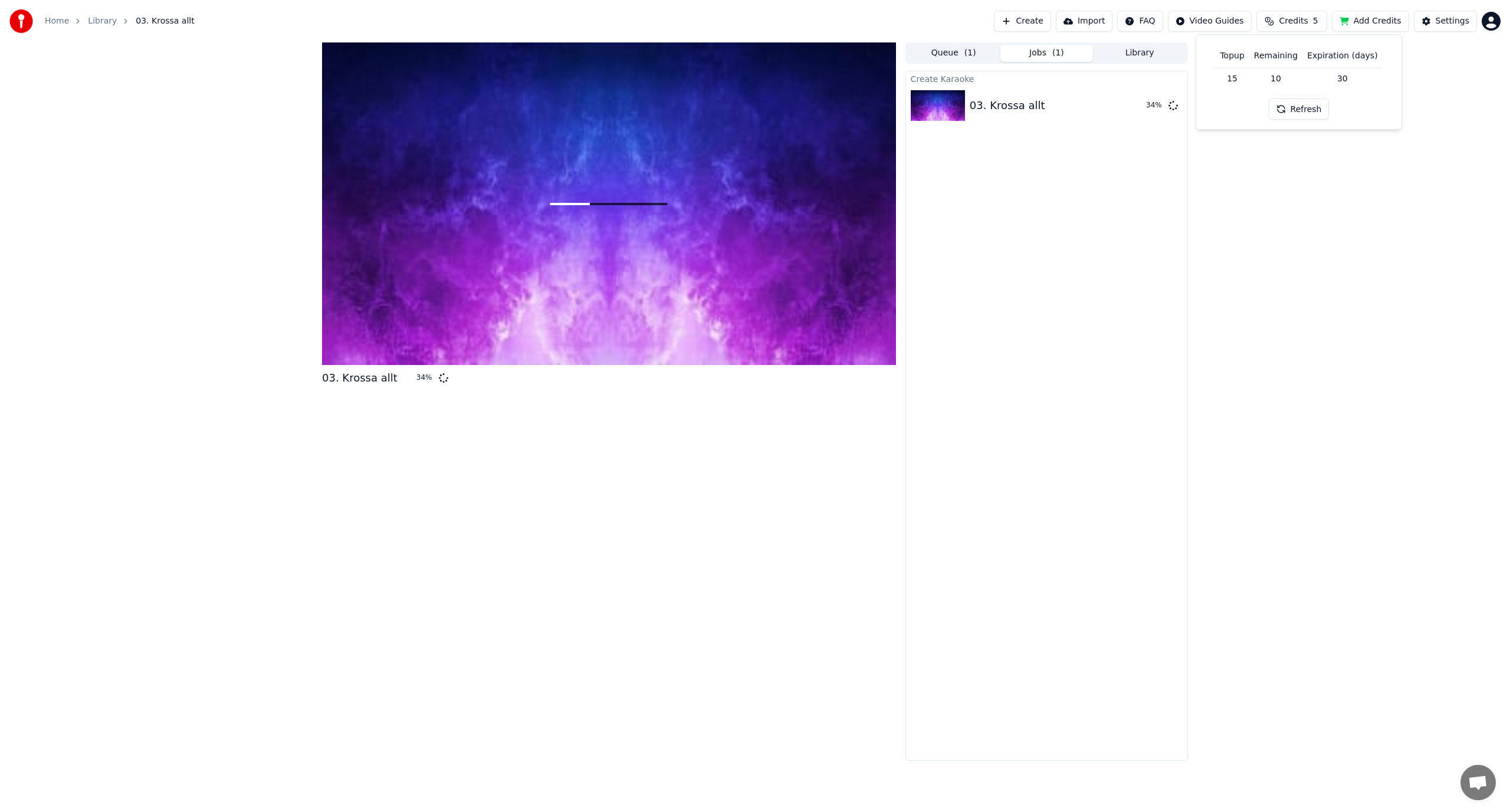
click at [1288, 196] on div "03. Krossa allt 34 % Queue ( 1 ) Jobs ( 1 ) Library Create Karaoke 03. Krossa a…" at bounding box center [755, 402] width 1510 height 718
click at [1496, 18] on html "Home Library 03. Krossa allt Create Import FAQ Video Guides Credits 5 Add Credi…" at bounding box center [755, 406] width 1510 height 812
click at [1443, 68] on div "Billing" at bounding box center [1439, 76] width 136 height 19
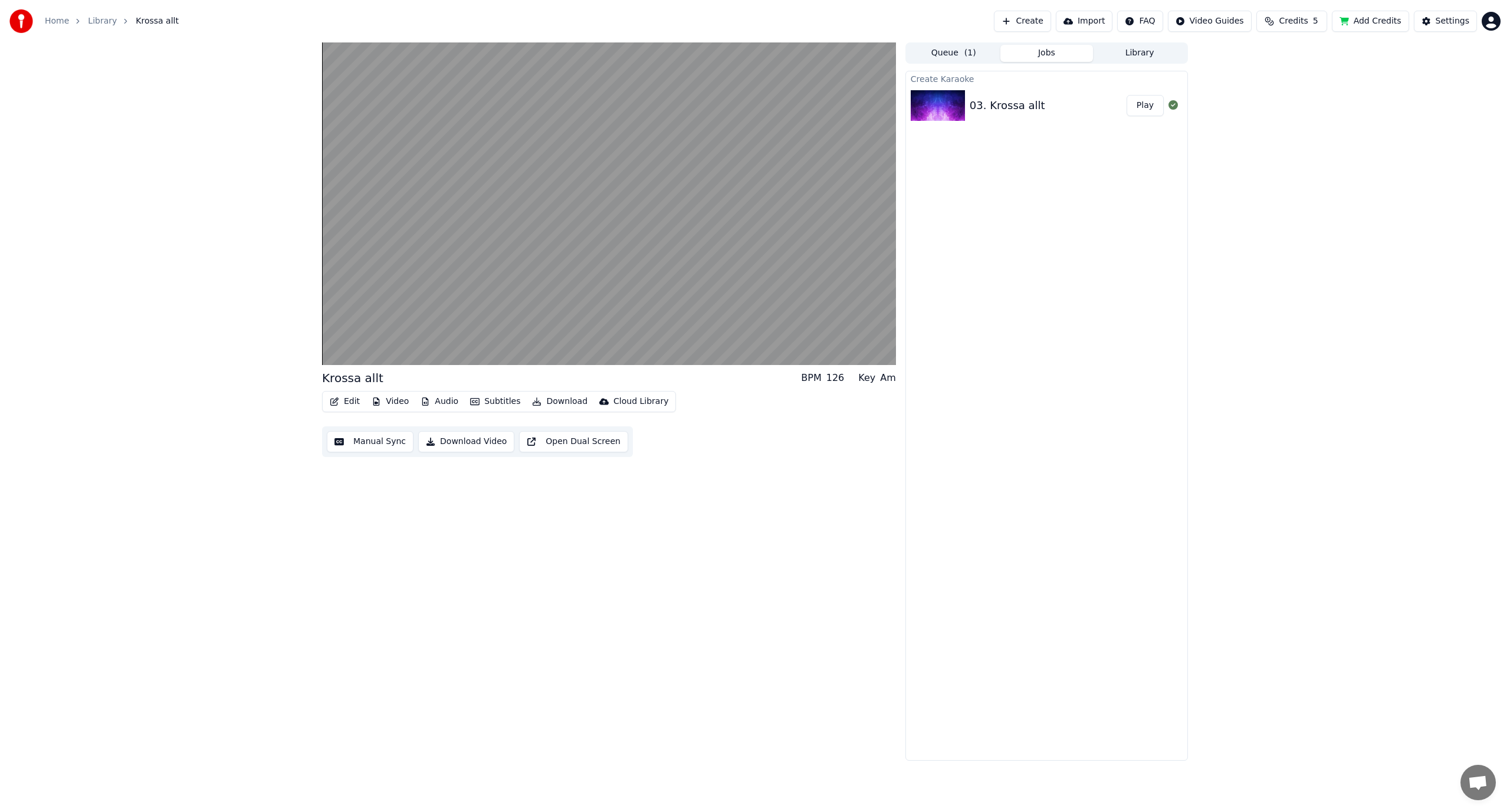
click at [1224, 412] on div "Krossa allt BPM 126 Key Am Edit Video Audio Subtitles Download Cloud Library Ma…" at bounding box center [755, 402] width 1510 height 718
click at [352, 400] on button "Edit" at bounding box center [344, 401] width 39 height 17
click at [372, 421] on div "Edit Lyrics" at bounding box center [370, 427] width 42 height 12
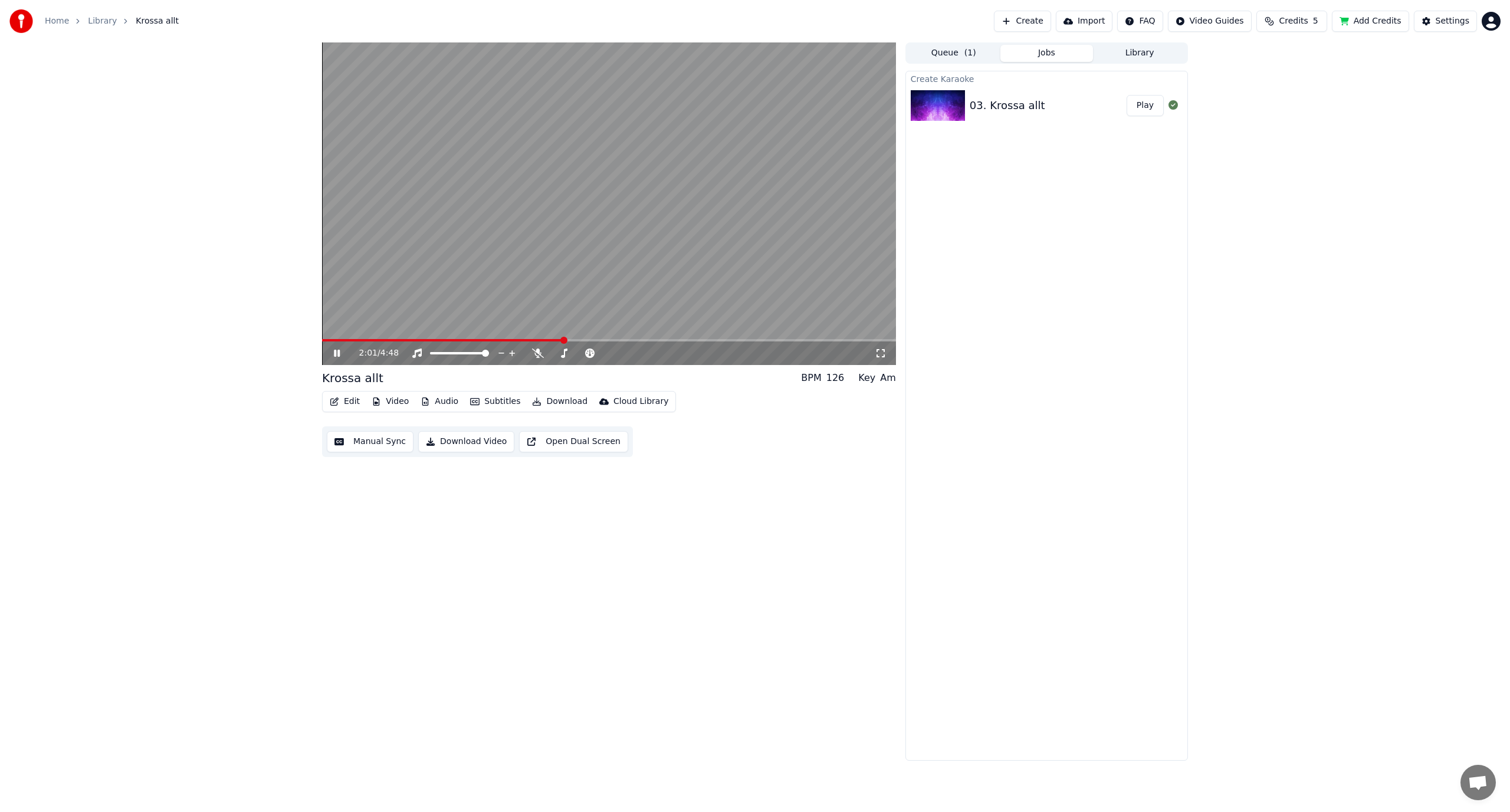
click at [564, 340] on span at bounding box center [610, 340] width 574 height 2
click at [398, 406] on button "Video" at bounding box center [390, 401] width 46 height 17
click at [405, 450] on div "Original" at bounding box center [416, 446] width 101 height 19
click at [477, 341] on span at bounding box center [400, 340] width 155 height 2
click at [443, 336] on video at bounding box center [610, 204] width 574 height 322
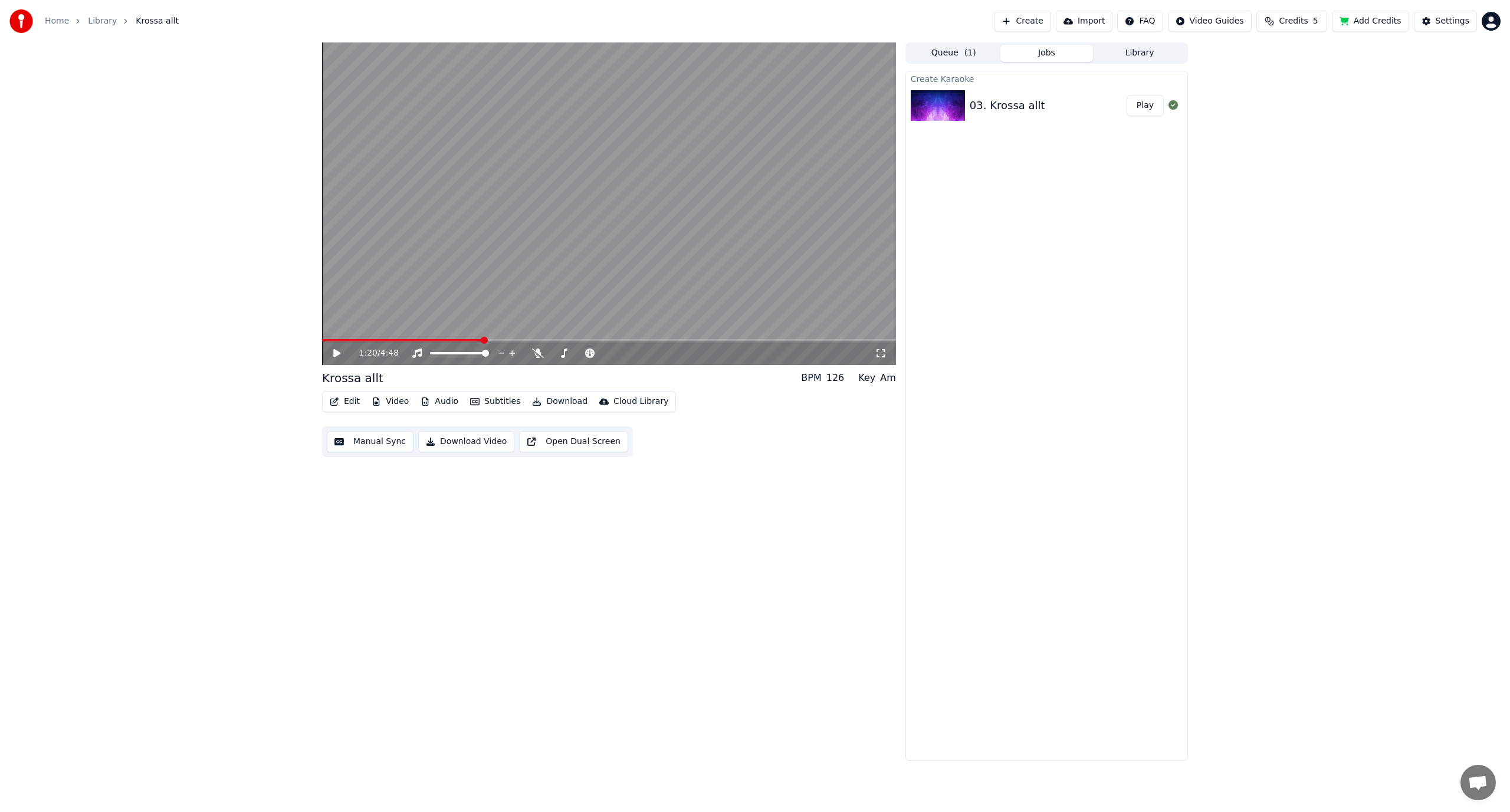
click at [441, 339] on video at bounding box center [610, 204] width 574 height 322
click at [403, 344] on div "1:21 / 4:48" at bounding box center [610, 353] width 574 height 24
click at [405, 339] on video at bounding box center [610, 204] width 574 height 322
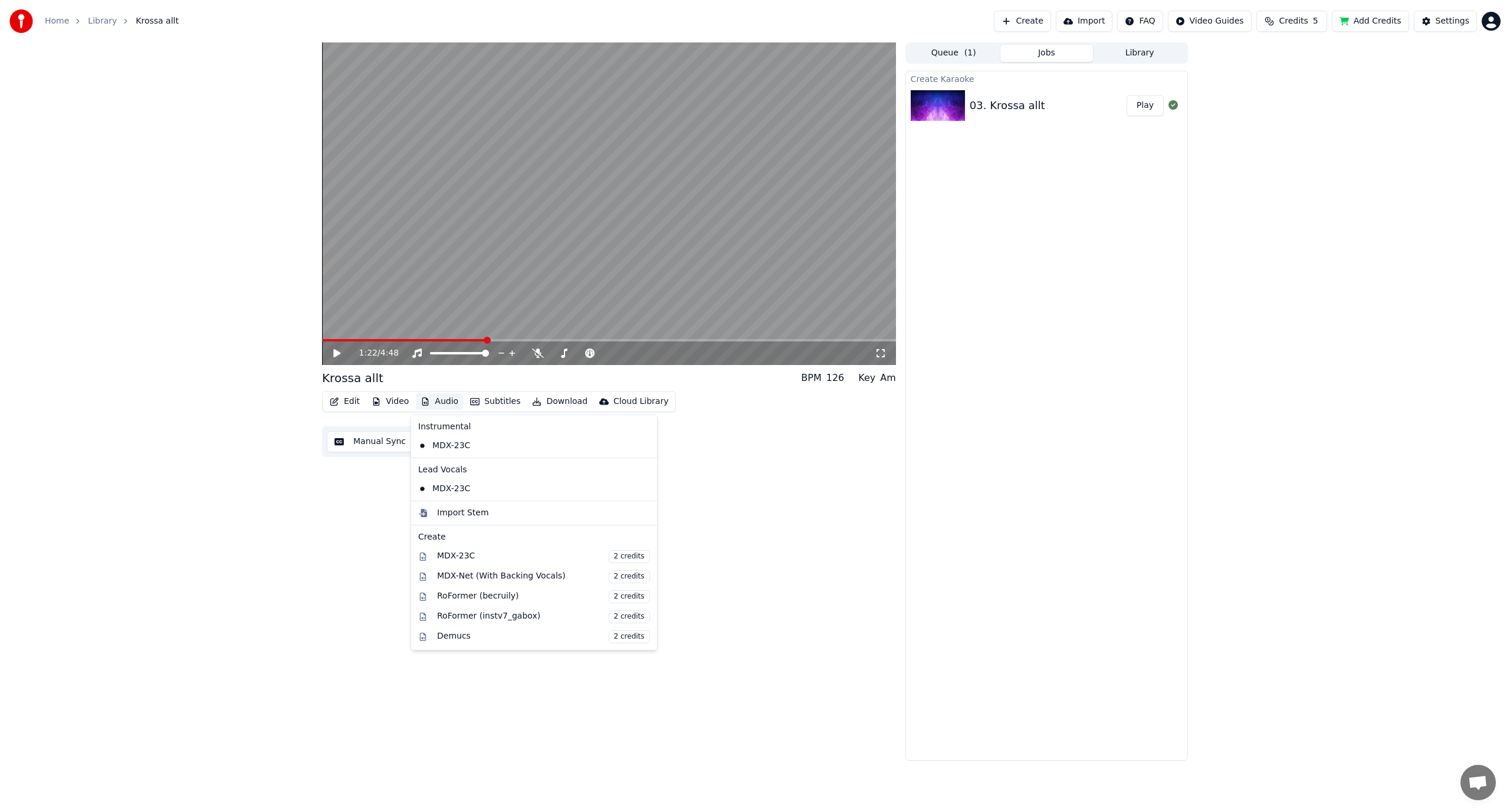
click at [439, 405] on button "Audio" at bounding box center [440, 401] width 47 height 17
click at [315, 524] on div "1:22 / 4:48 Krossa allt BPM 126 Key Am Edit Video Audio Subtitles Download Clou…" at bounding box center [755, 402] width 885 height 718
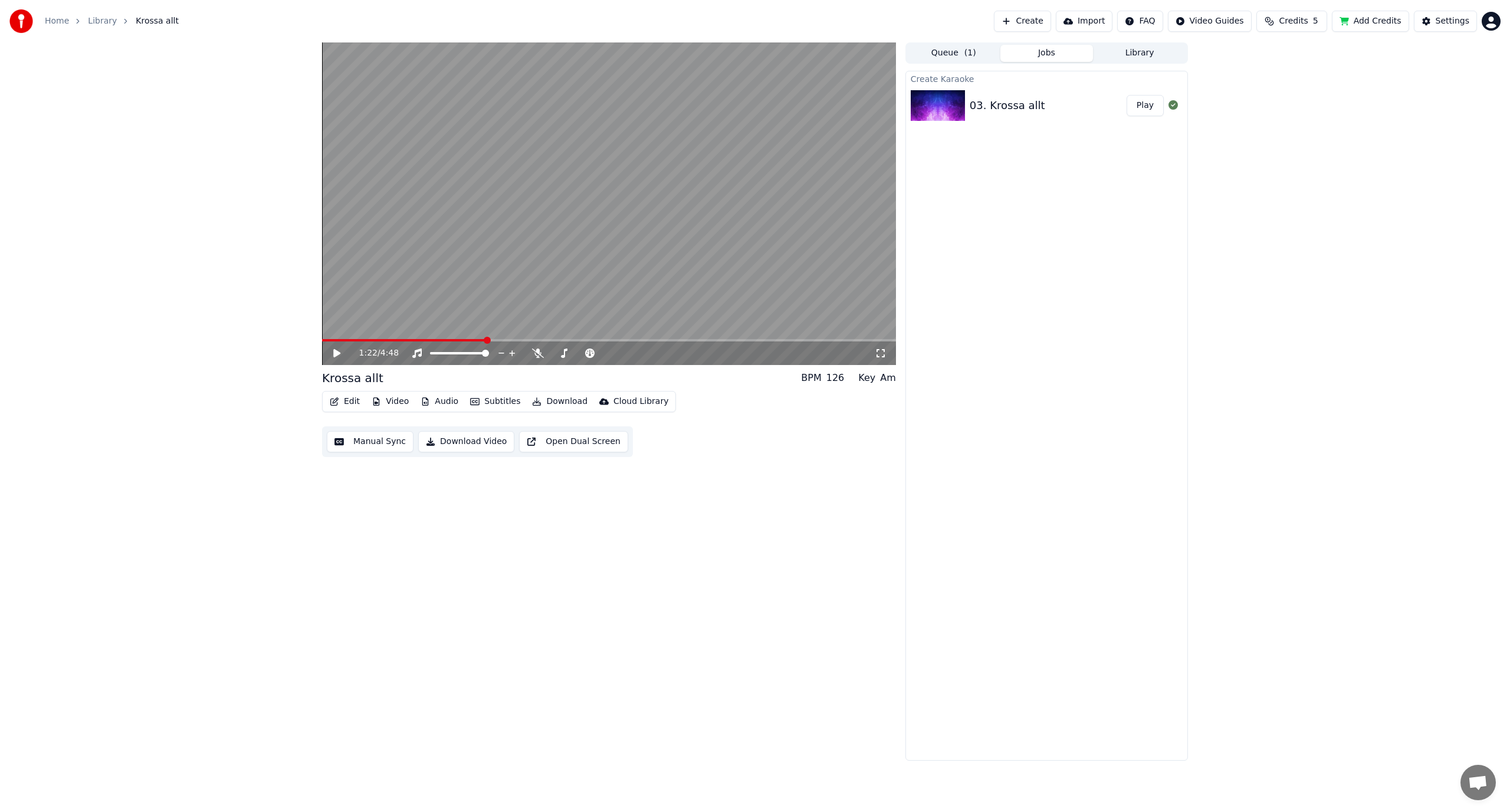
click at [384, 403] on button "Video" at bounding box center [390, 401] width 46 height 17
click at [403, 448] on div "Original" at bounding box center [416, 446] width 101 height 19
click at [429, 229] on video at bounding box center [610, 204] width 574 height 322
click at [488, 342] on span at bounding box center [491, 340] width 7 height 7
click at [438, 402] on button "Audio" at bounding box center [440, 401] width 47 height 17
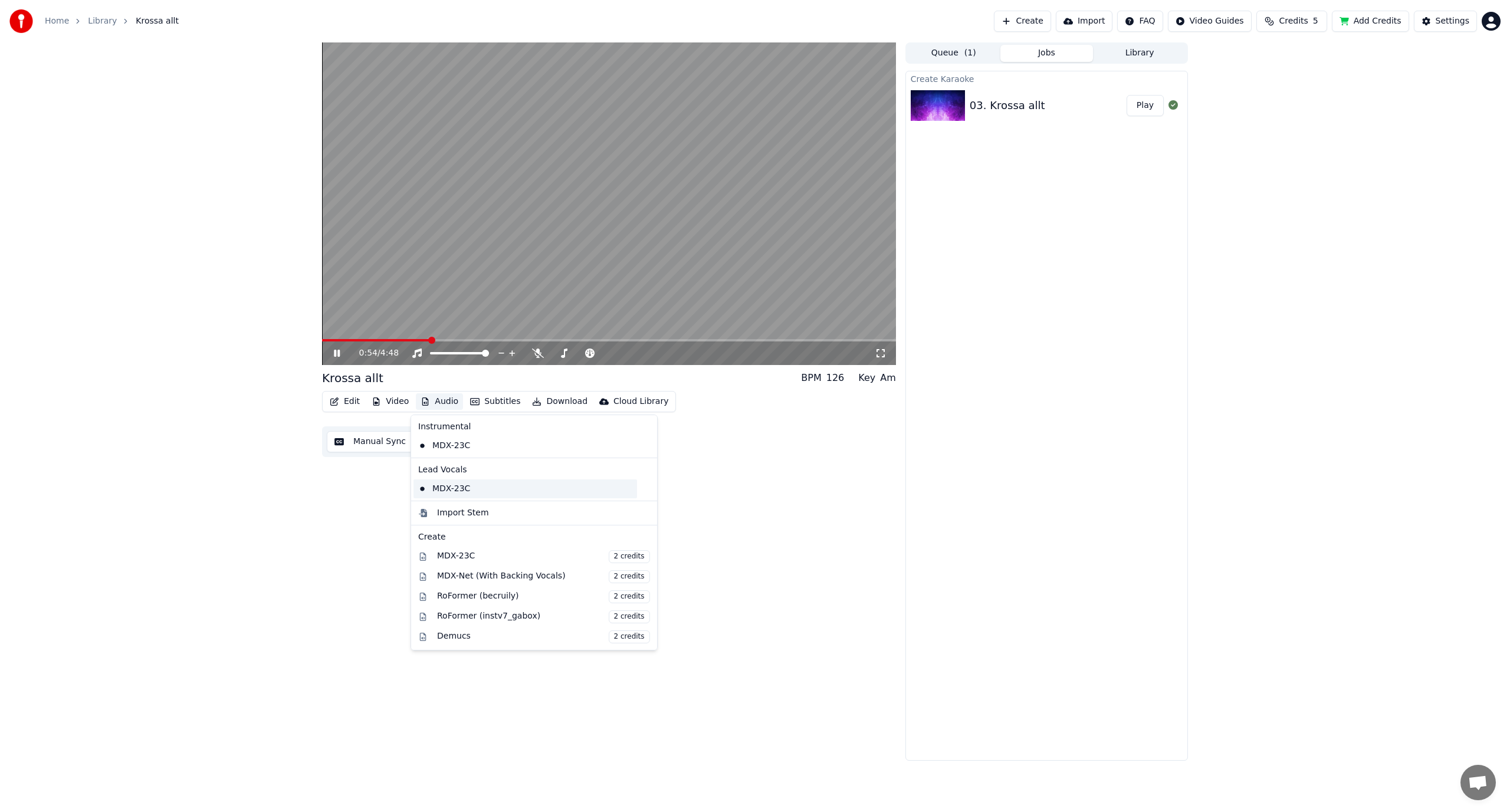
click at [479, 487] on div "MDX-23C" at bounding box center [525, 489] width 223 height 19
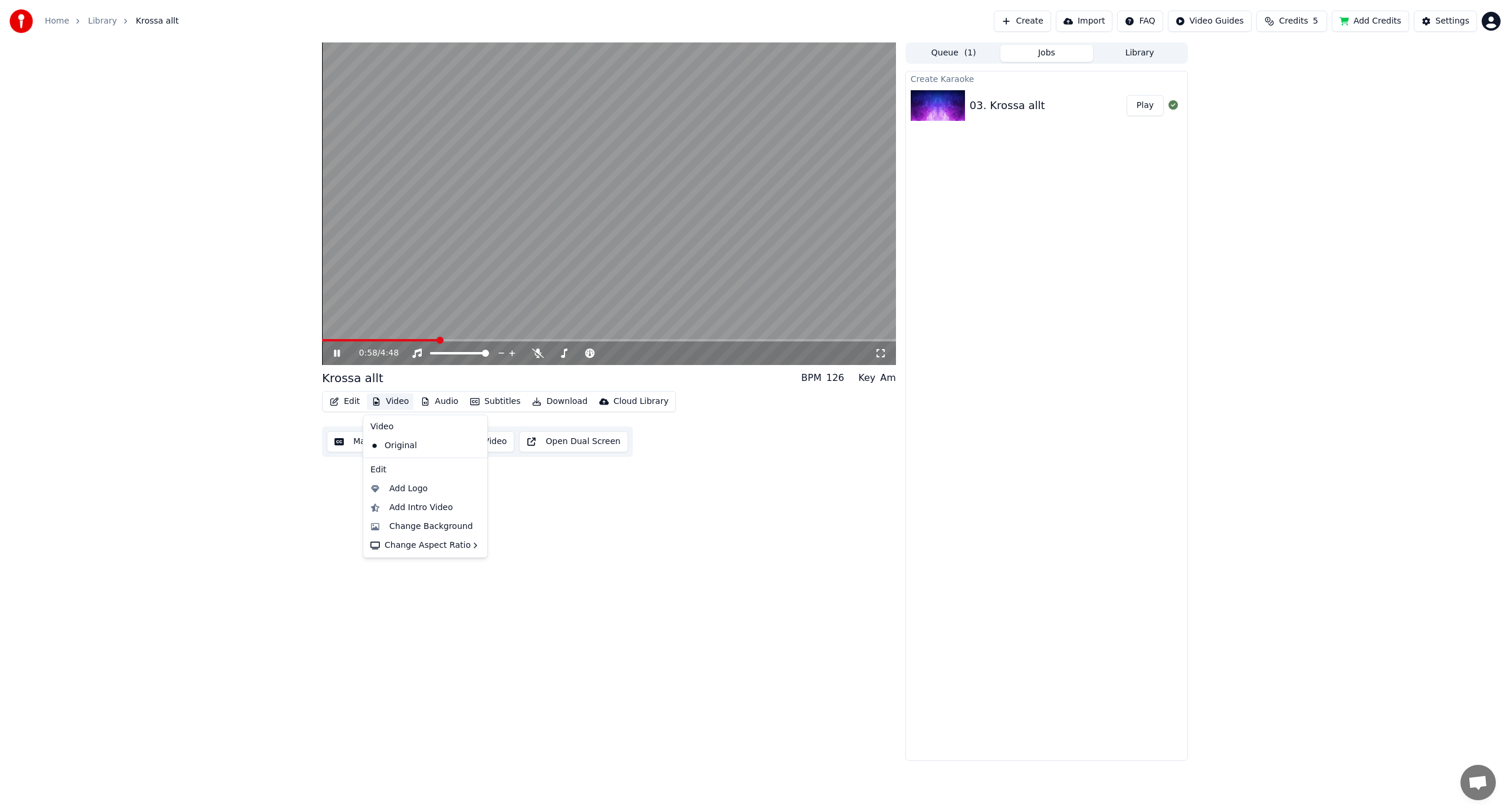
click at [392, 405] on button "Video" at bounding box center [390, 401] width 46 height 17
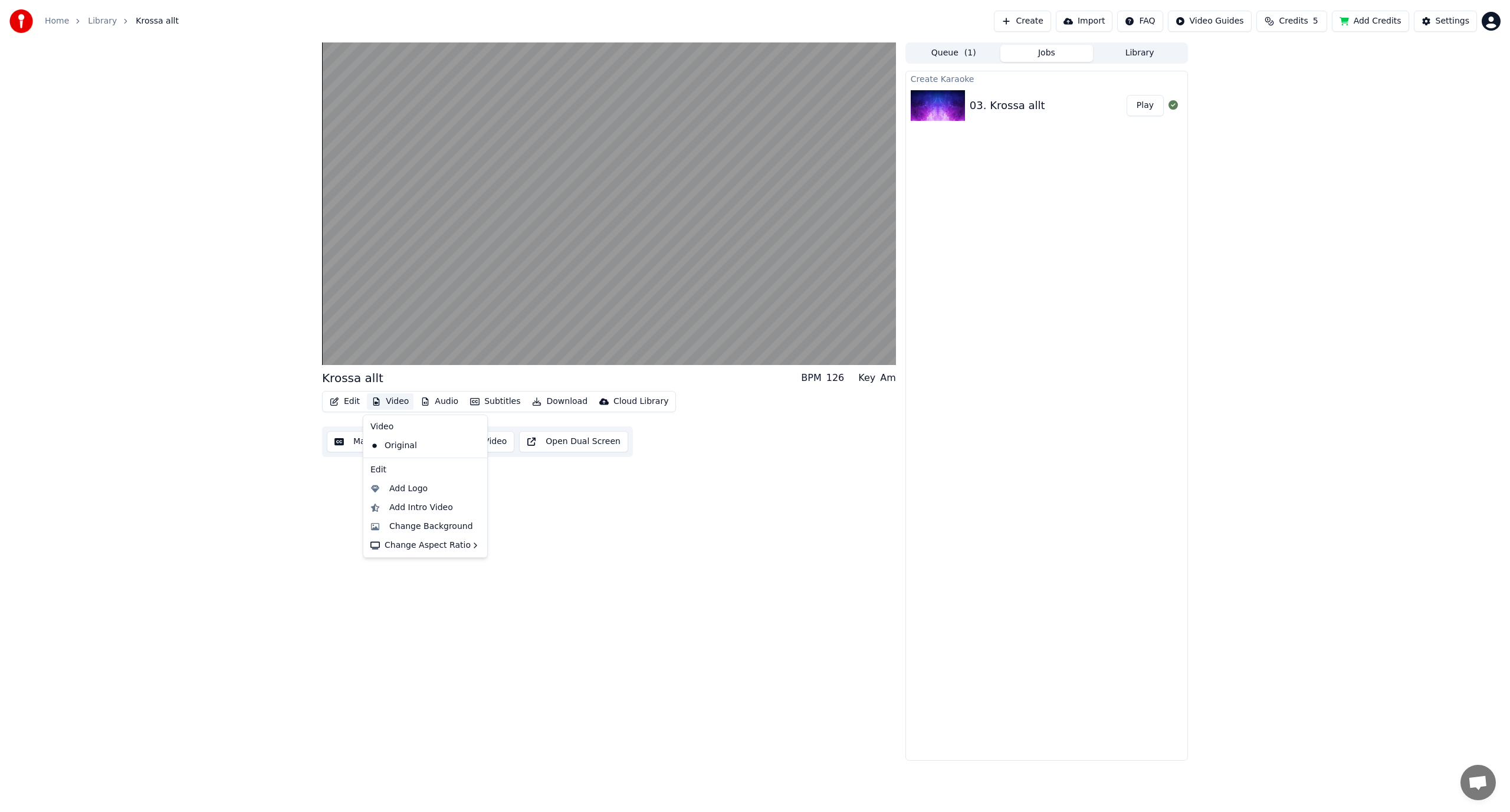
click at [573, 497] on div "Krossa allt BPM 126 Key Am Edit Video Audio Subtitles Download Cloud Library Ma…" at bounding box center [610, 402] width 574 height 718
click at [499, 401] on button "Subtitles" at bounding box center [495, 401] width 60 height 17
click at [441, 406] on button "Audio" at bounding box center [440, 401] width 47 height 17
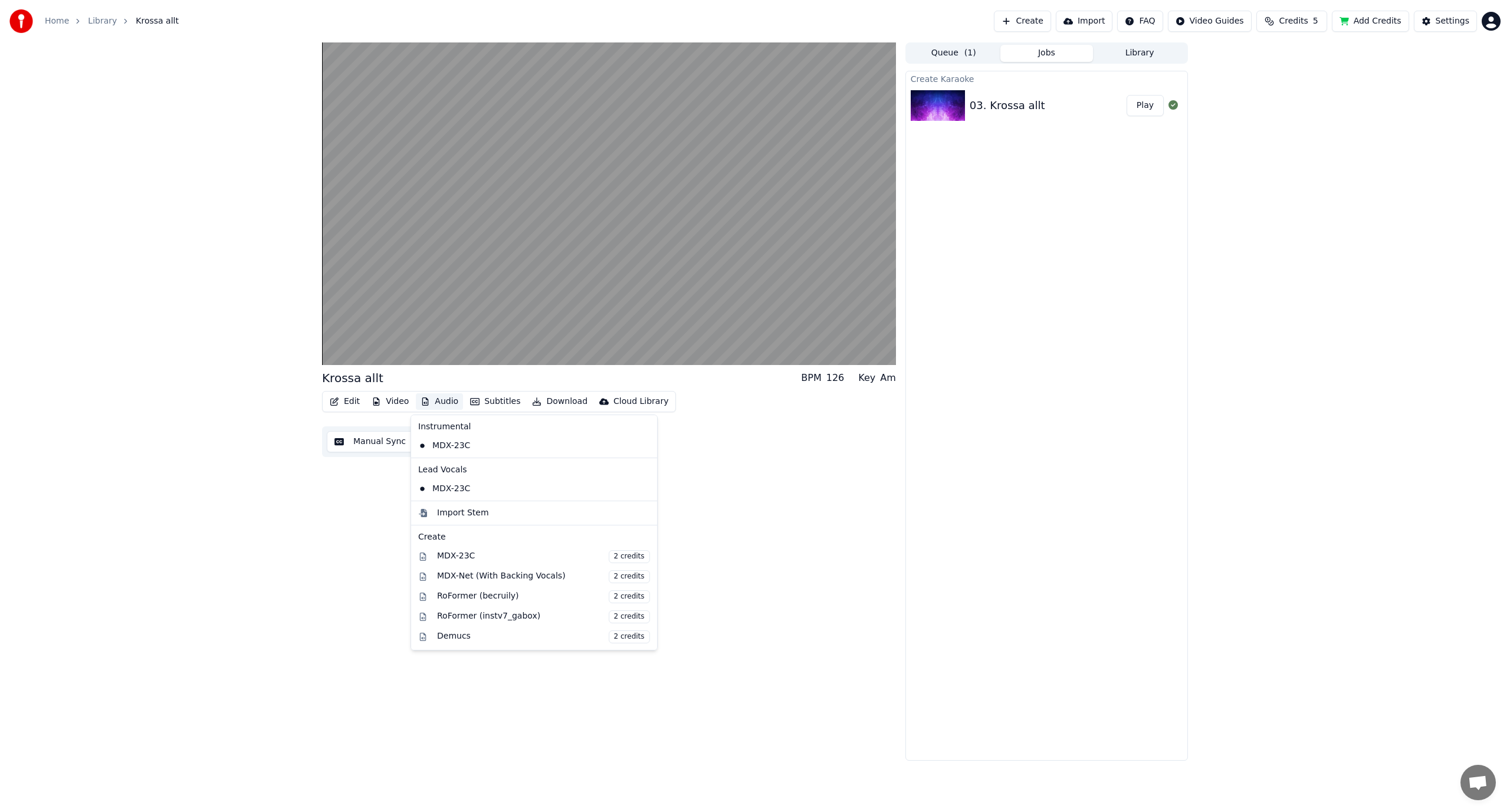
click at [439, 394] on button "Audio" at bounding box center [440, 401] width 47 height 17
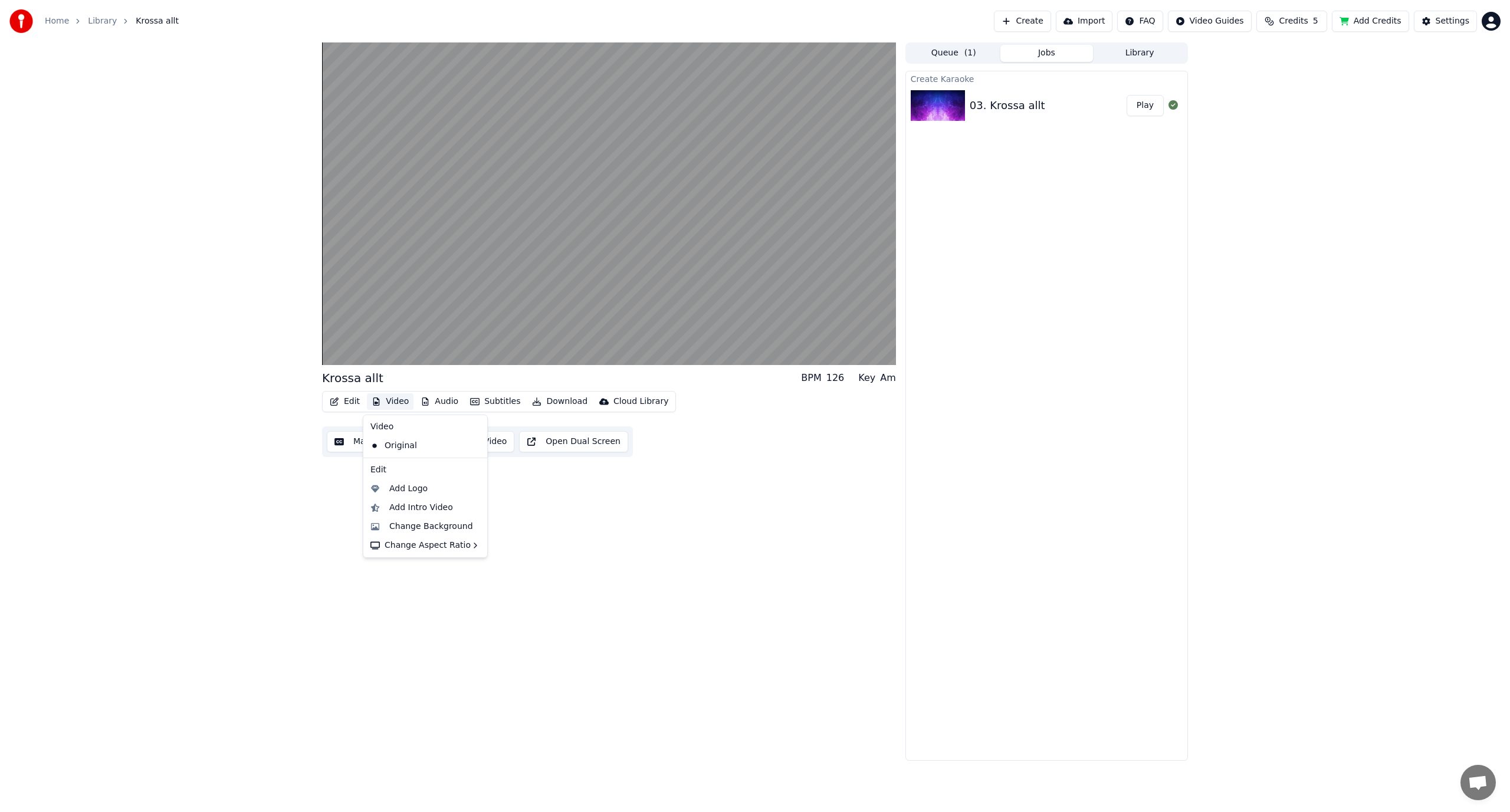
click at [389, 396] on button "Video" at bounding box center [390, 401] width 46 height 17
click at [389, 398] on button "Video" at bounding box center [390, 401] width 46 height 17
click at [800, 497] on div "Krossa allt BPM 126 Key Am Edit Video Audio Subtitles Download Cloud Library Ma…" at bounding box center [610, 402] width 574 height 718
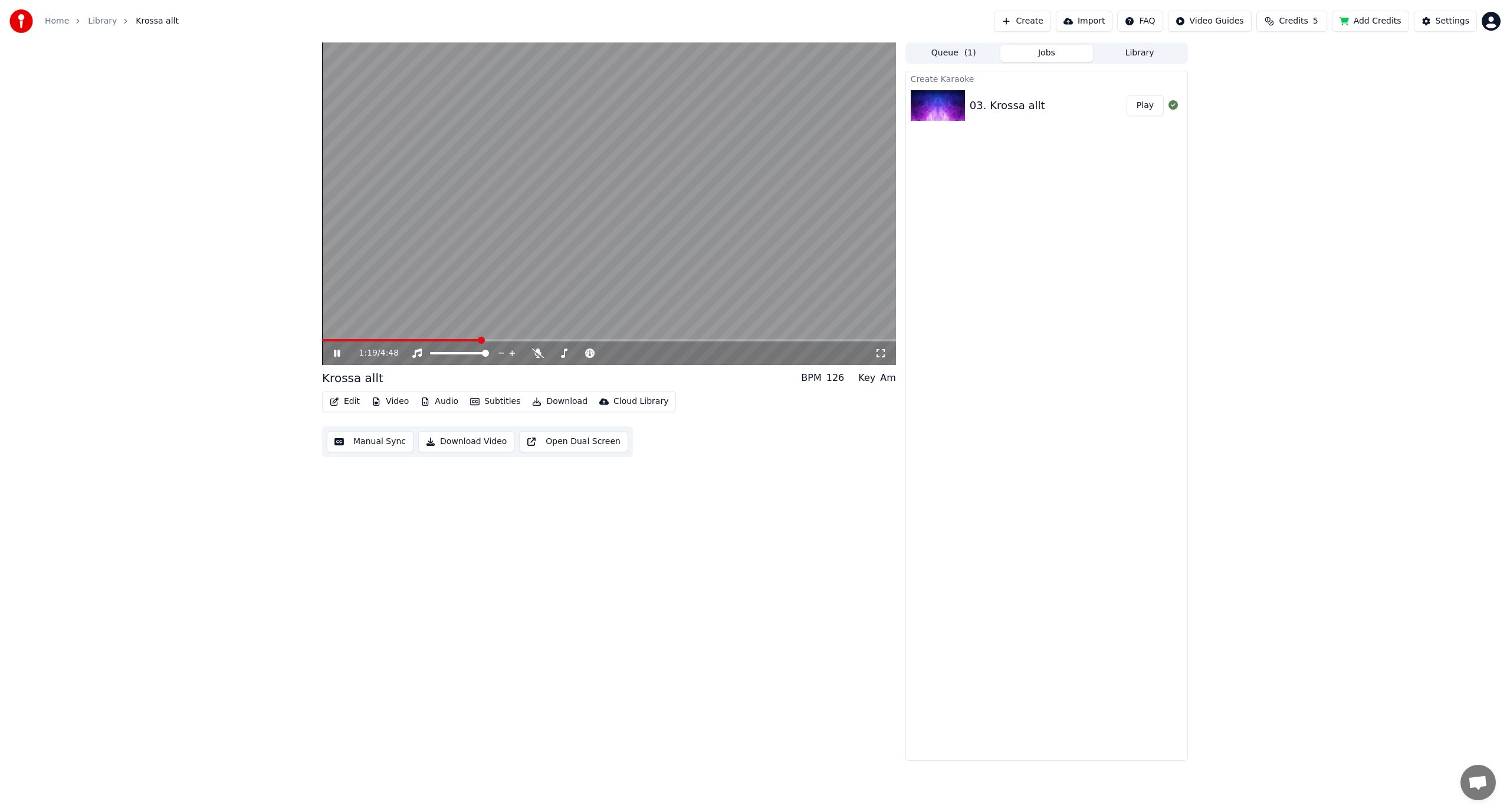
click at [355, 399] on button "Edit" at bounding box center [344, 401] width 39 height 17
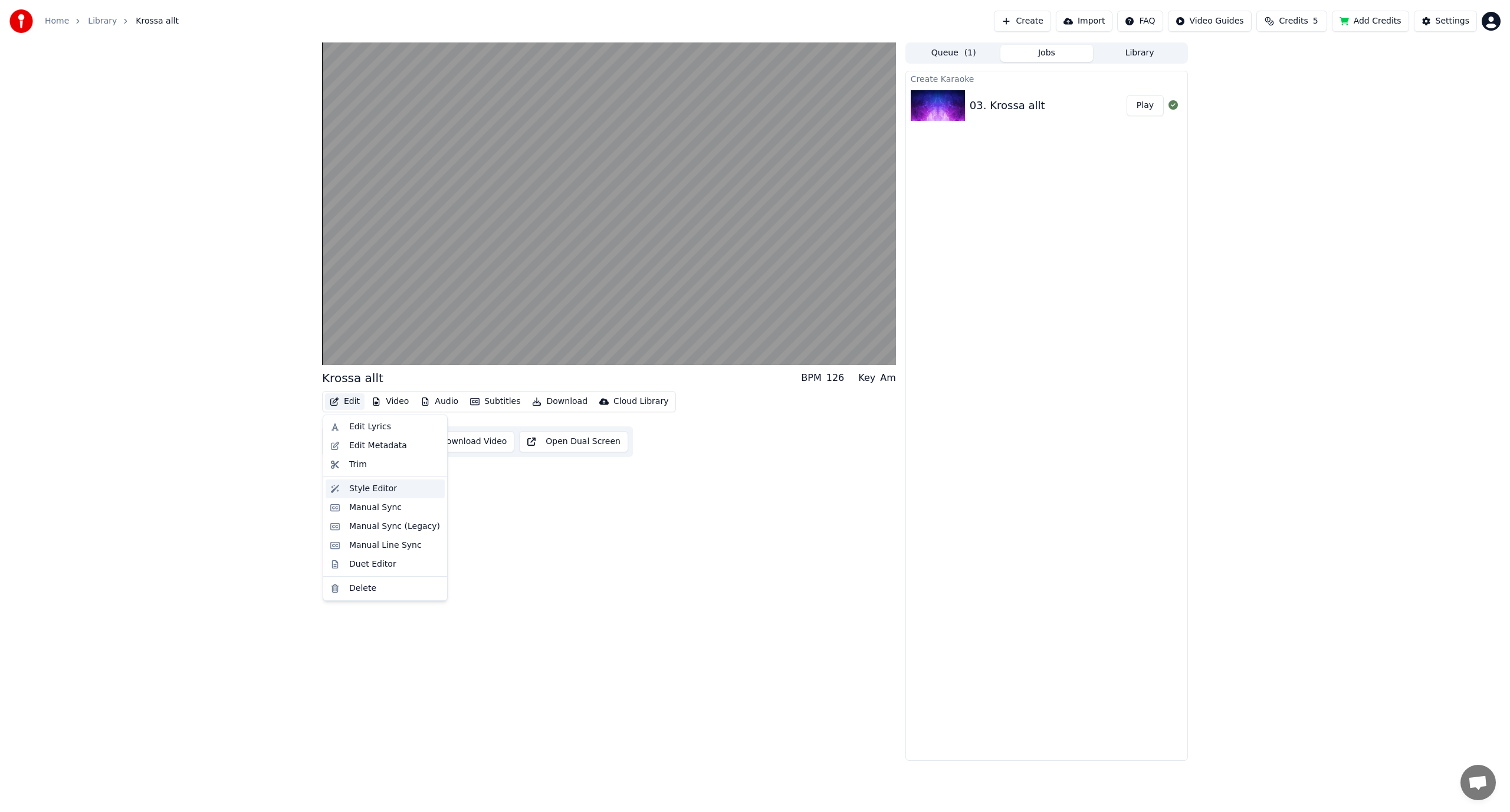
click at [372, 492] on div "Style Editor" at bounding box center [373, 488] width 48 height 12
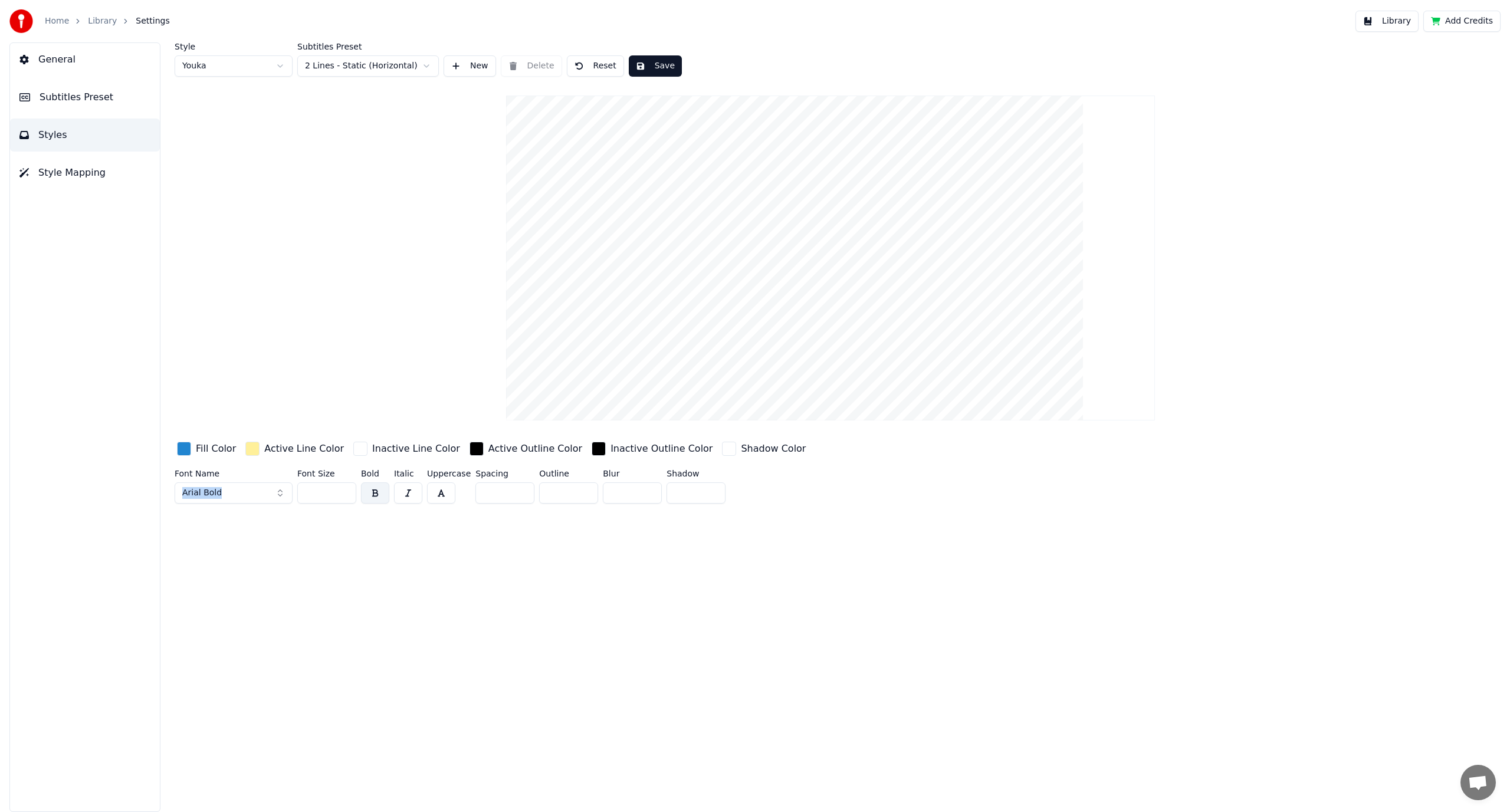
drag, startPoint x: 245, startPoint y: 479, endPoint x: 259, endPoint y: 492, distance: 19.1
click at [257, 491] on div "Font Name Arial Bold" at bounding box center [234, 489] width 118 height 39
click at [266, 497] on button "Arial Bold" at bounding box center [234, 493] width 118 height 21
click at [274, 490] on button "Arial Bold" at bounding box center [234, 493] width 118 height 21
click at [197, 490] on span "Agency FB Bold" at bounding box center [215, 493] width 64 height 12
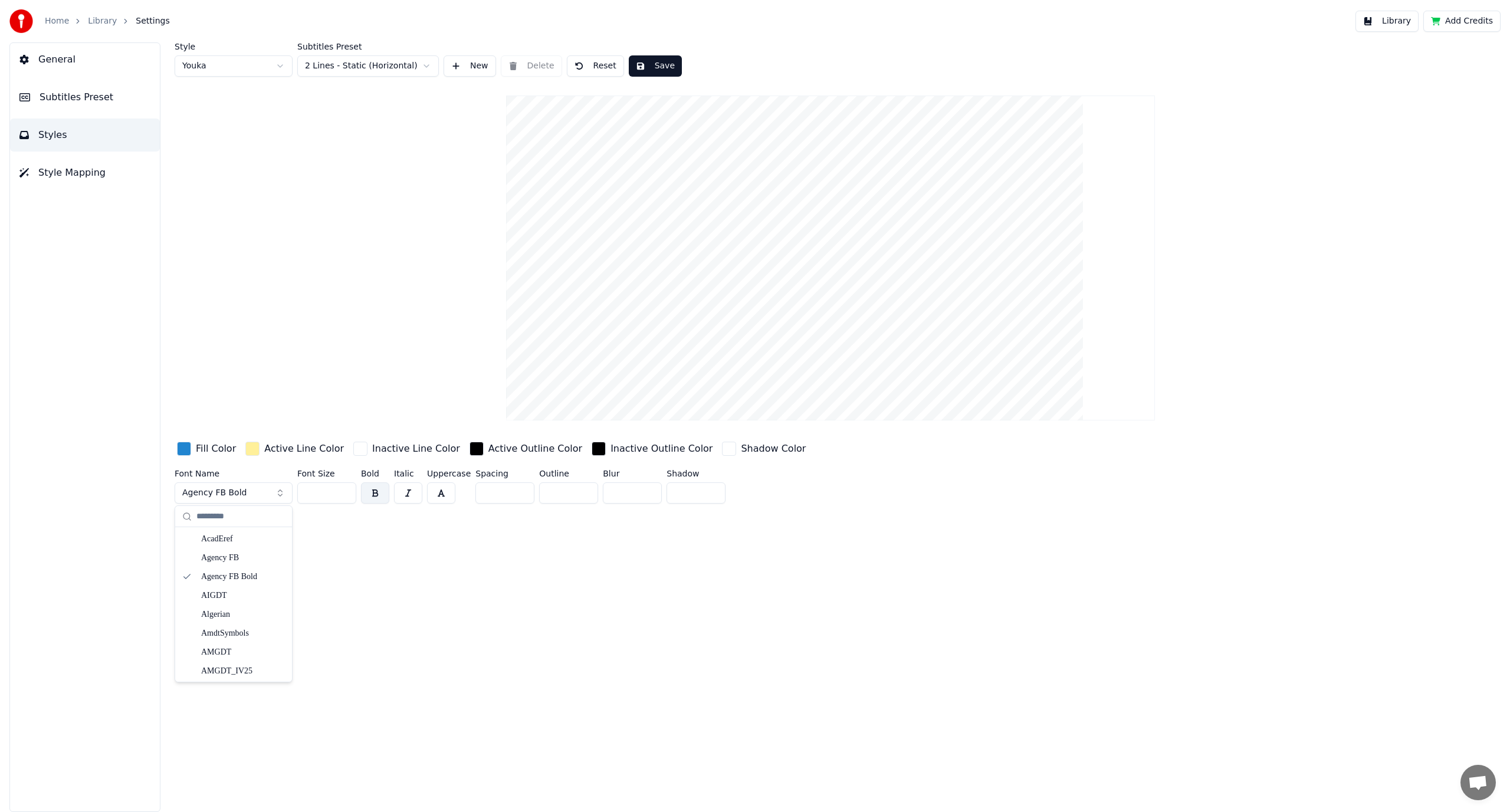
click at [215, 518] on input "text" at bounding box center [241, 516] width 89 height 24
type input "*******"
click at [230, 537] on div "LT Karaoke Bold" at bounding box center [243, 538] width 84 height 12
click at [261, 492] on button "LT Karaoke Bold" at bounding box center [234, 493] width 118 height 21
click at [377, 578] on div "Style Youka Subtitles Preset 2 Lines - Static (Horizontal) New Delete Reset Sav…" at bounding box center [830, 427] width 1359 height 770
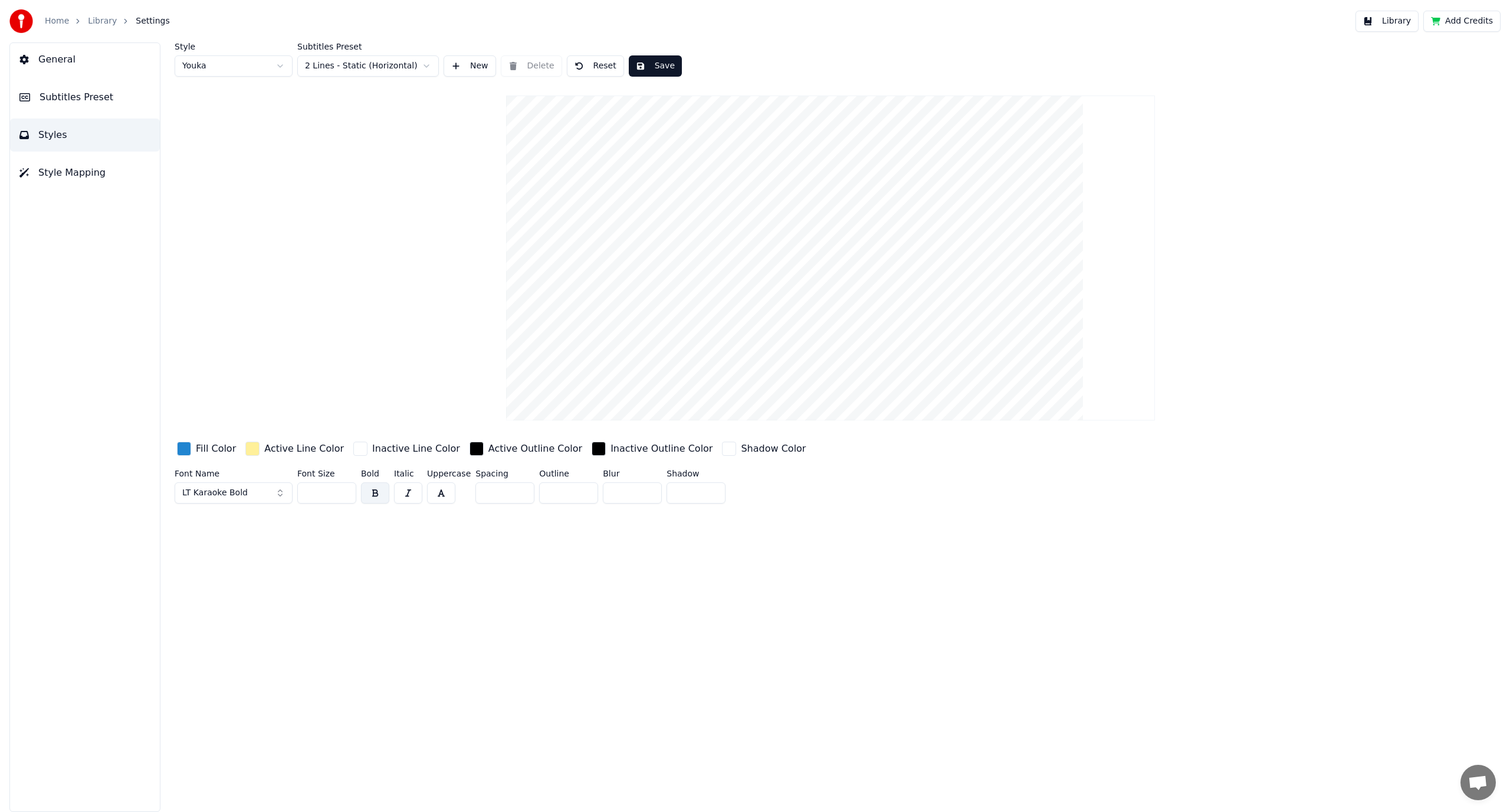
click at [269, 488] on button "LT Karaoke Bold" at bounding box center [234, 493] width 118 height 21
type input "**********"
click at [245, 601] on div "LT Karaoke Regular" at bounding box center [243, 595] width 84 height 12
click at [337, 487] on input "**" at bounding box center [326, 493] width 59 height 21
click at [346, 490] on input "**" at bounding box center [326, 493] width 59 height 21
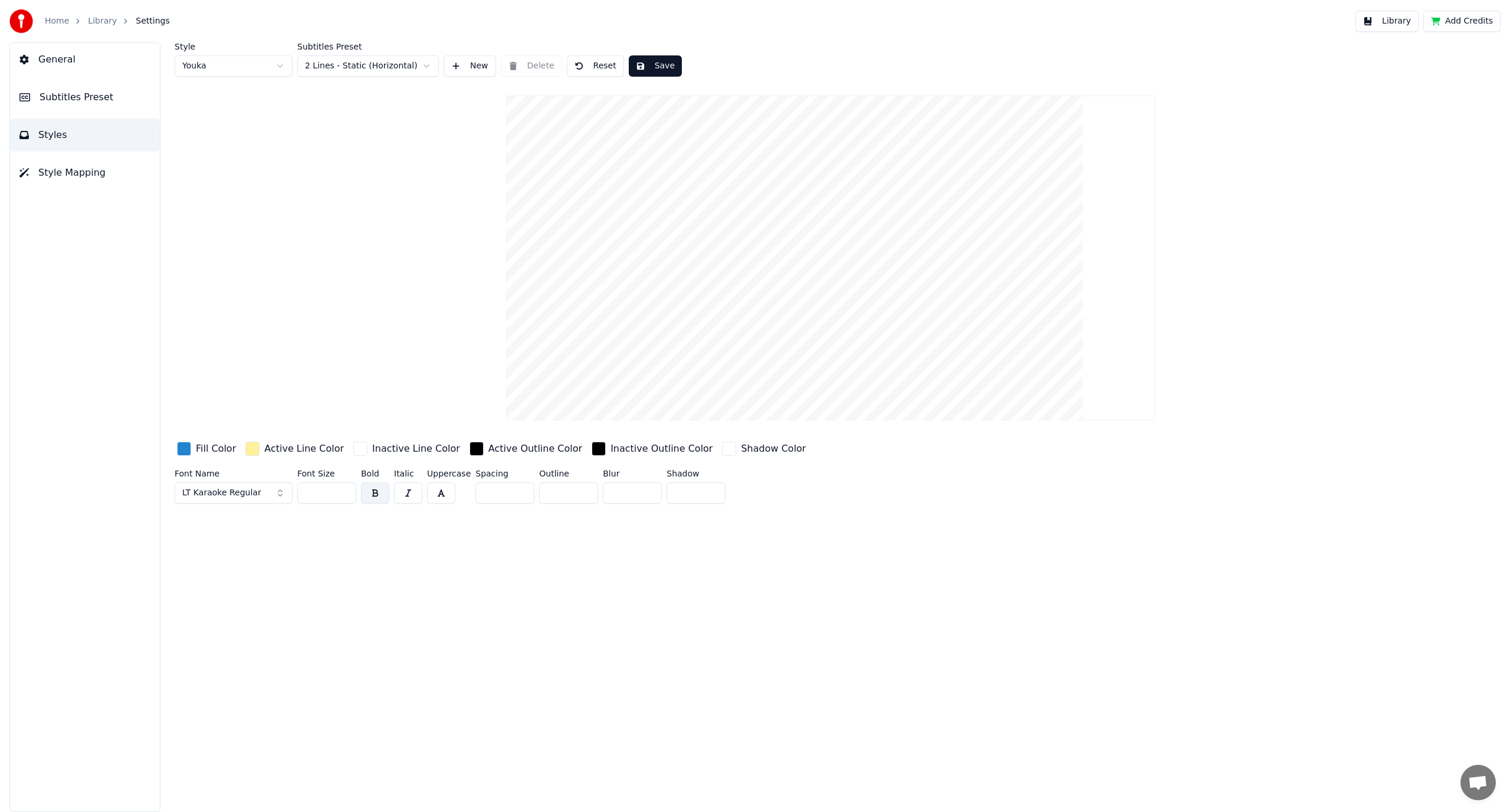
click at [346, 490] on input "**" at bounding box center [326, 493] width 59 height 21
click at [346, 490] on input "***" at bounding box center [326, 493] width 59 height 21
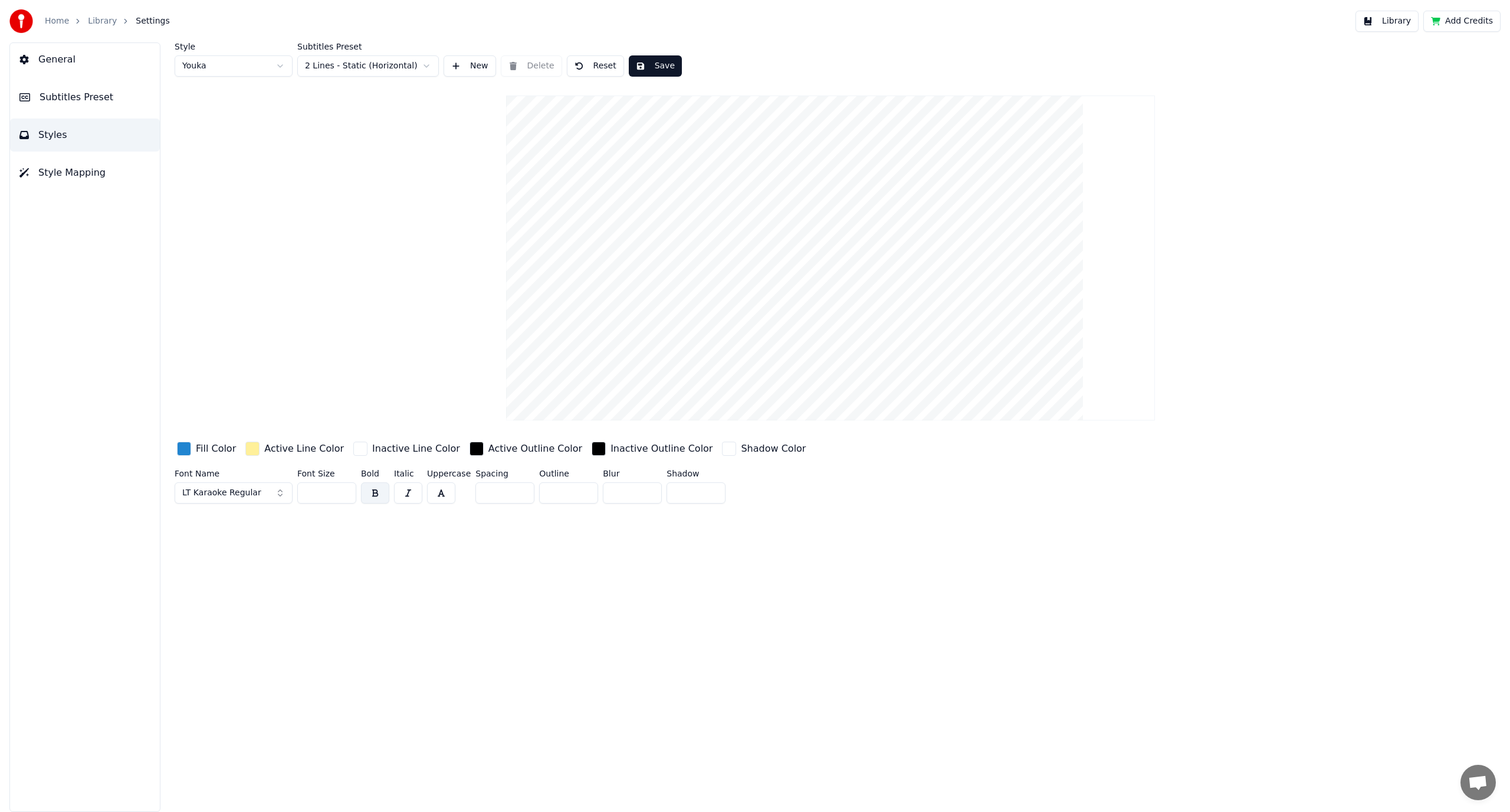
click at [346, 490] on input "***" at bounding box center [326, 493] width 59 height 21
click at [344, 490] on input "***" at bounding box center [326, 493] width 59 height 21
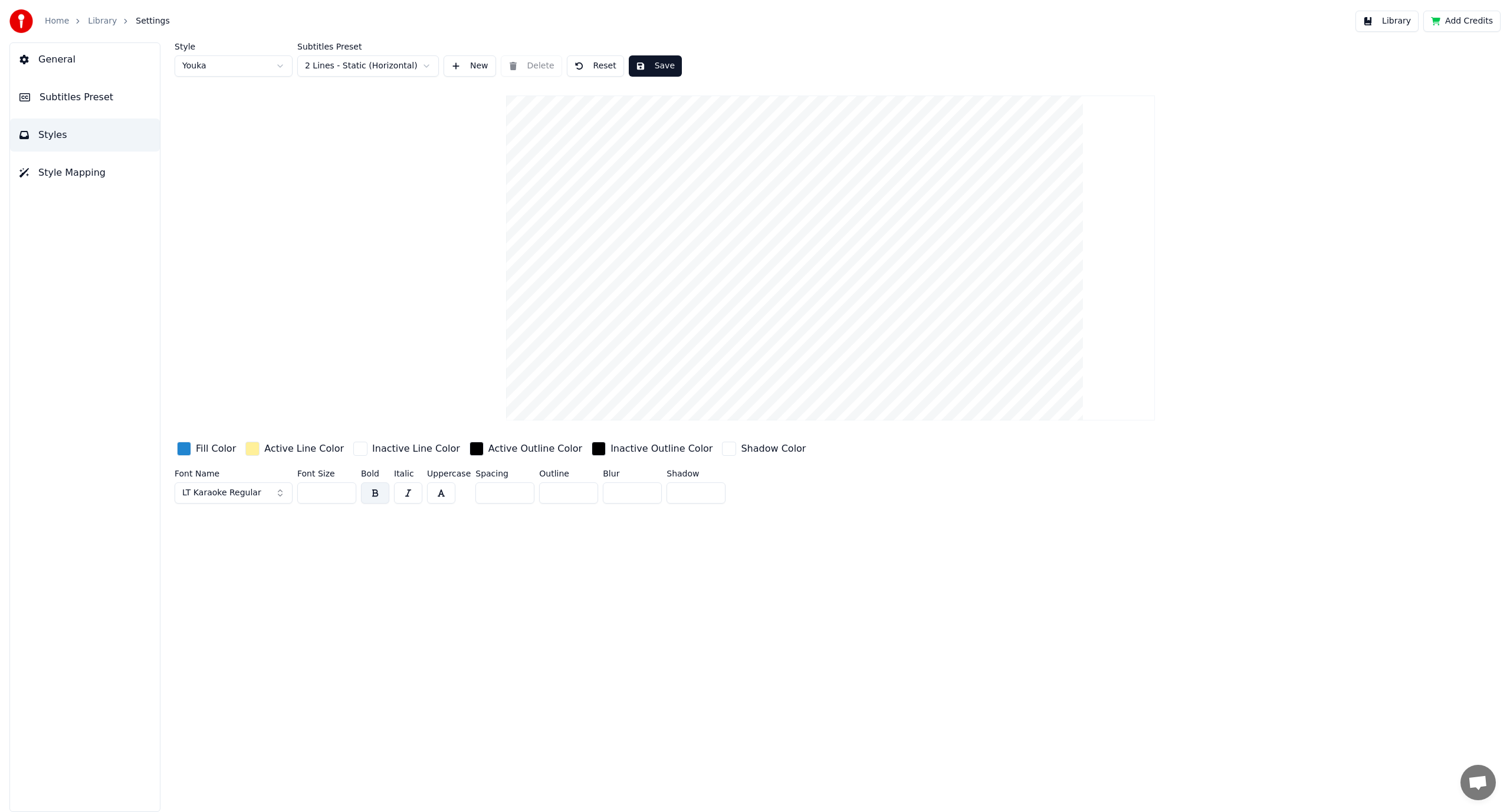
click at [344, 490] on input "***" at bounding box center [326, 493] width 59 height 21
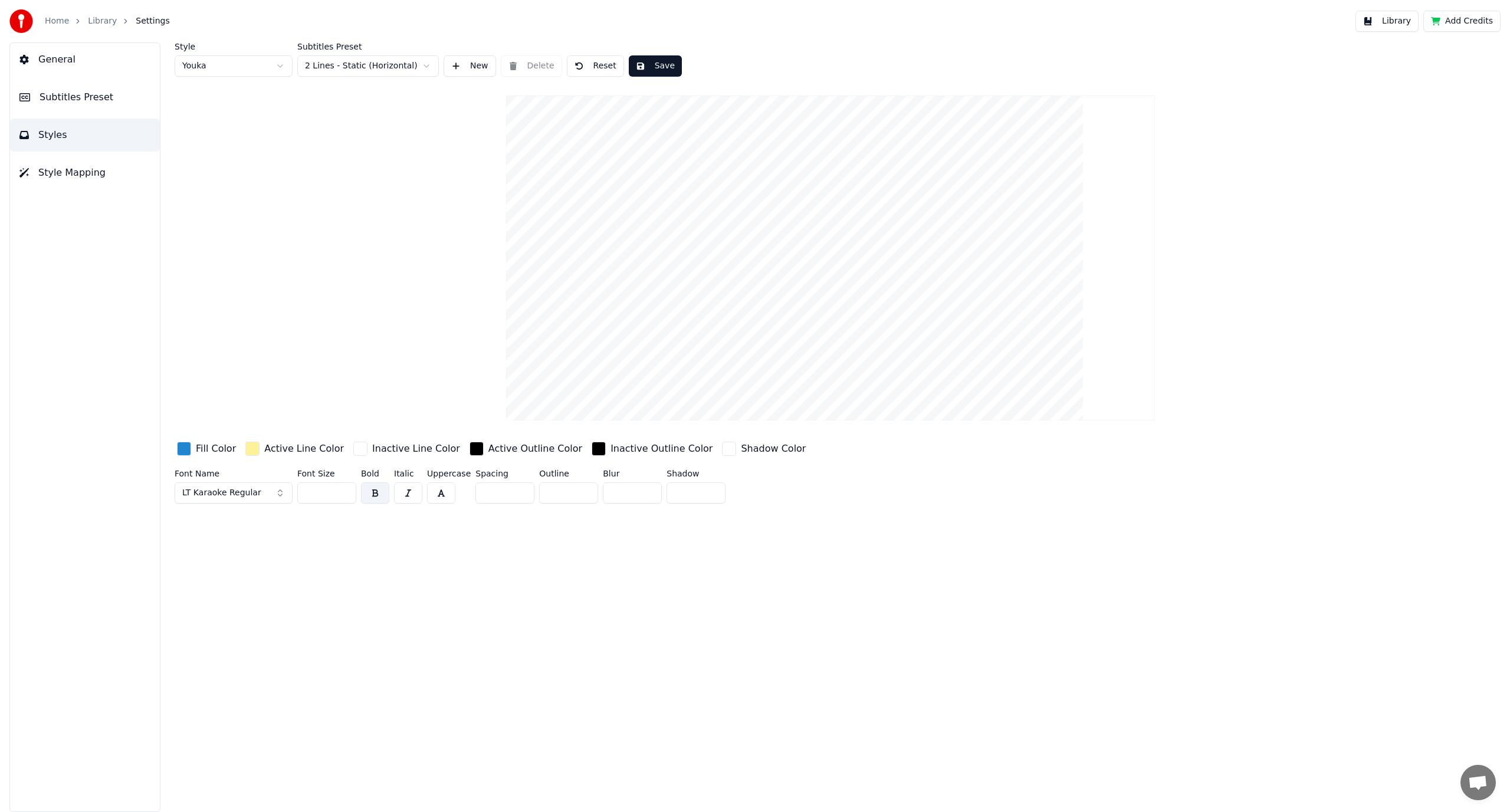
click at [344, 490] on input "***" at bounding box center [326, 493] width 59 height 21
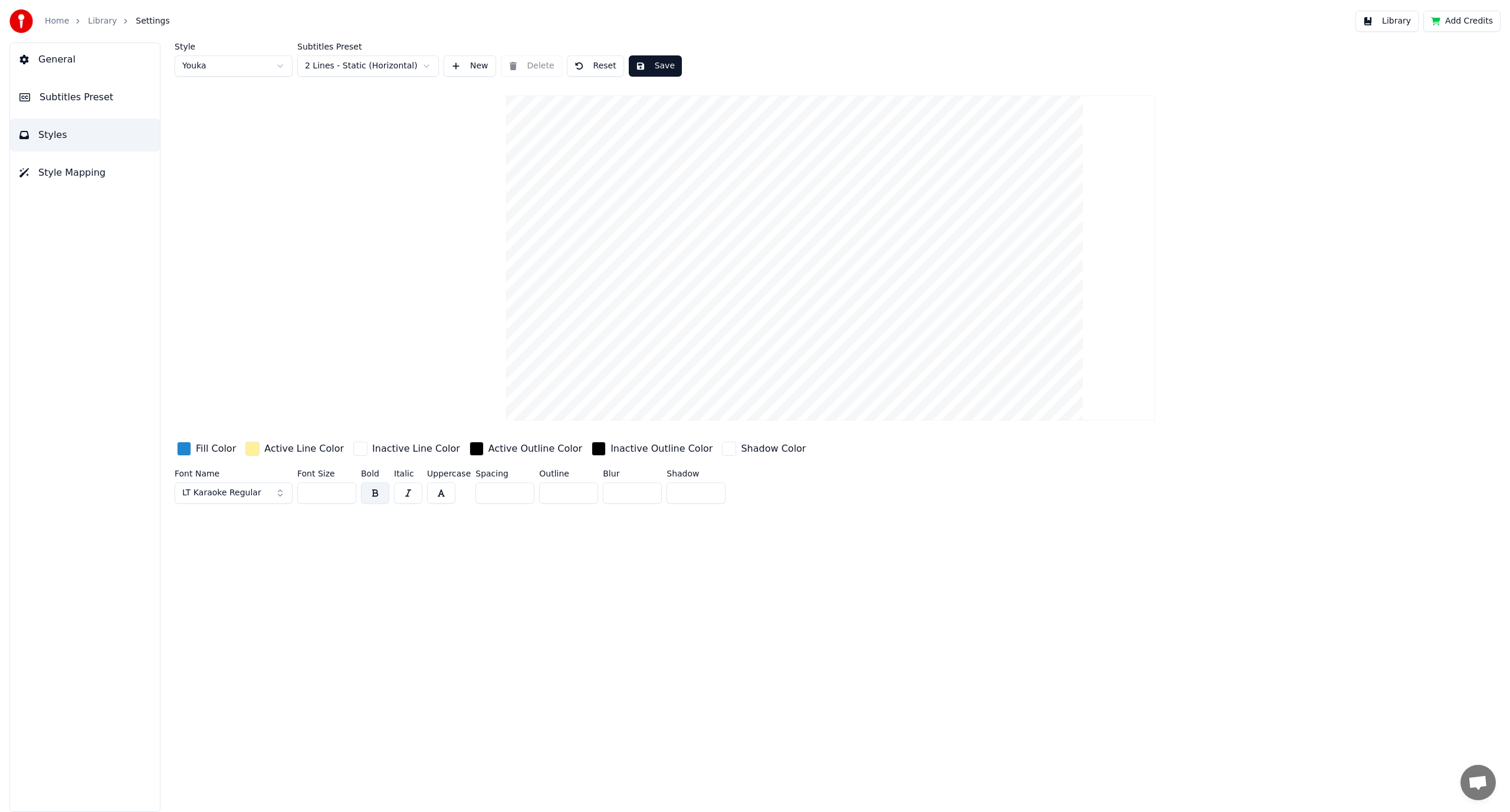
click at [344, 490] on input "***" at bounding box center [326, 493] width 59 height 21
type input "***"
click at [344, 490] on input "***" at bounding box center [326, 493] width 59 height 21
click at [266, 497] on button "LT Karaoke Regular" at bounding box center [234, 493] width 118 height 21
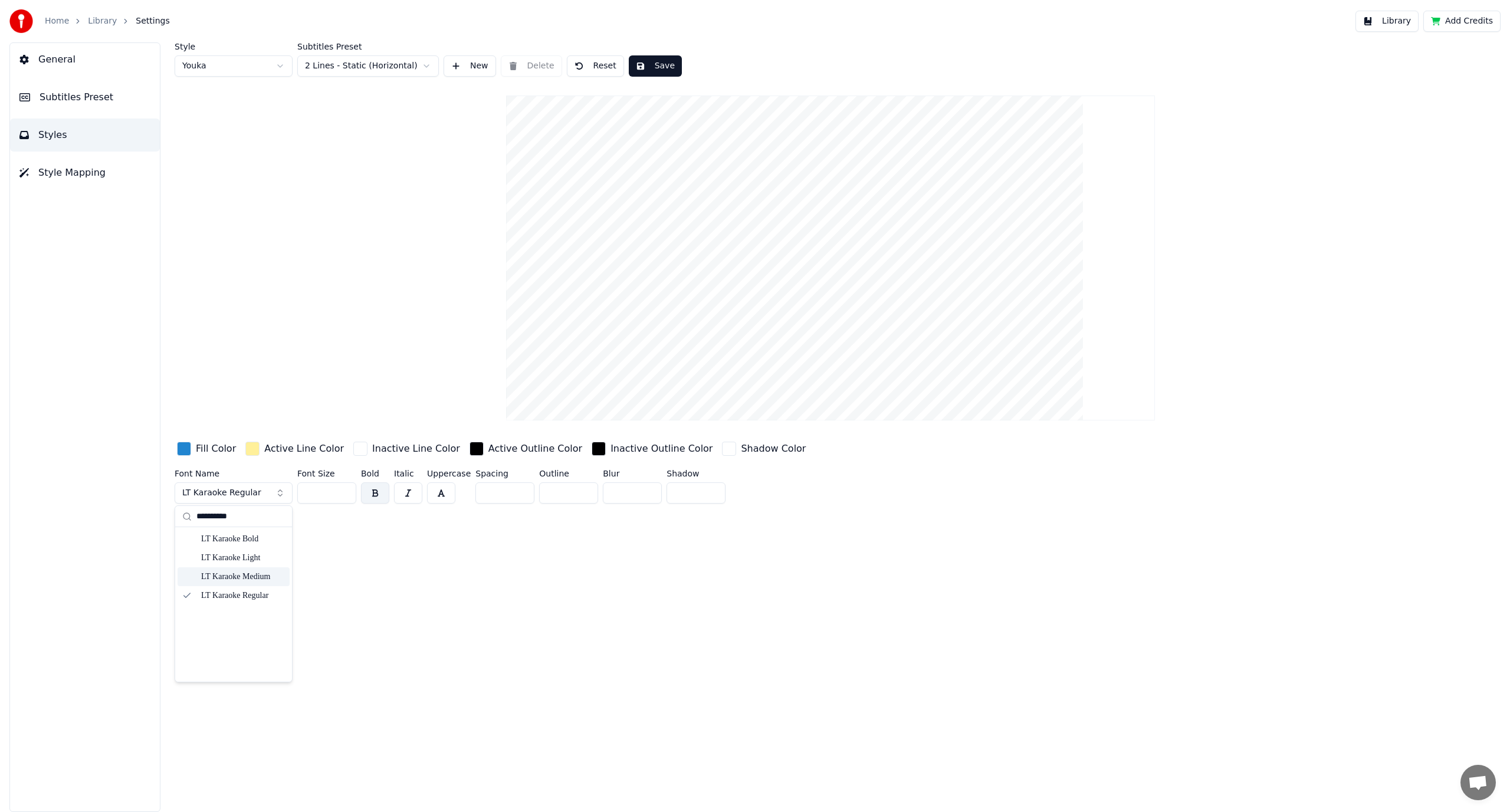
type input "**********"
click at [249, 575] on div "LT Karaoke Medium" at bounding box center [243, 576] width 84 height 12
click at [255, 485] on button "LT Karaoke Medium" at bounding box center [234, 493] width 118 height 21
type input "**********"
click at [254, 538] on div "LT Karaoke Bold" at bounding box center [243, 538] width 84 height 12
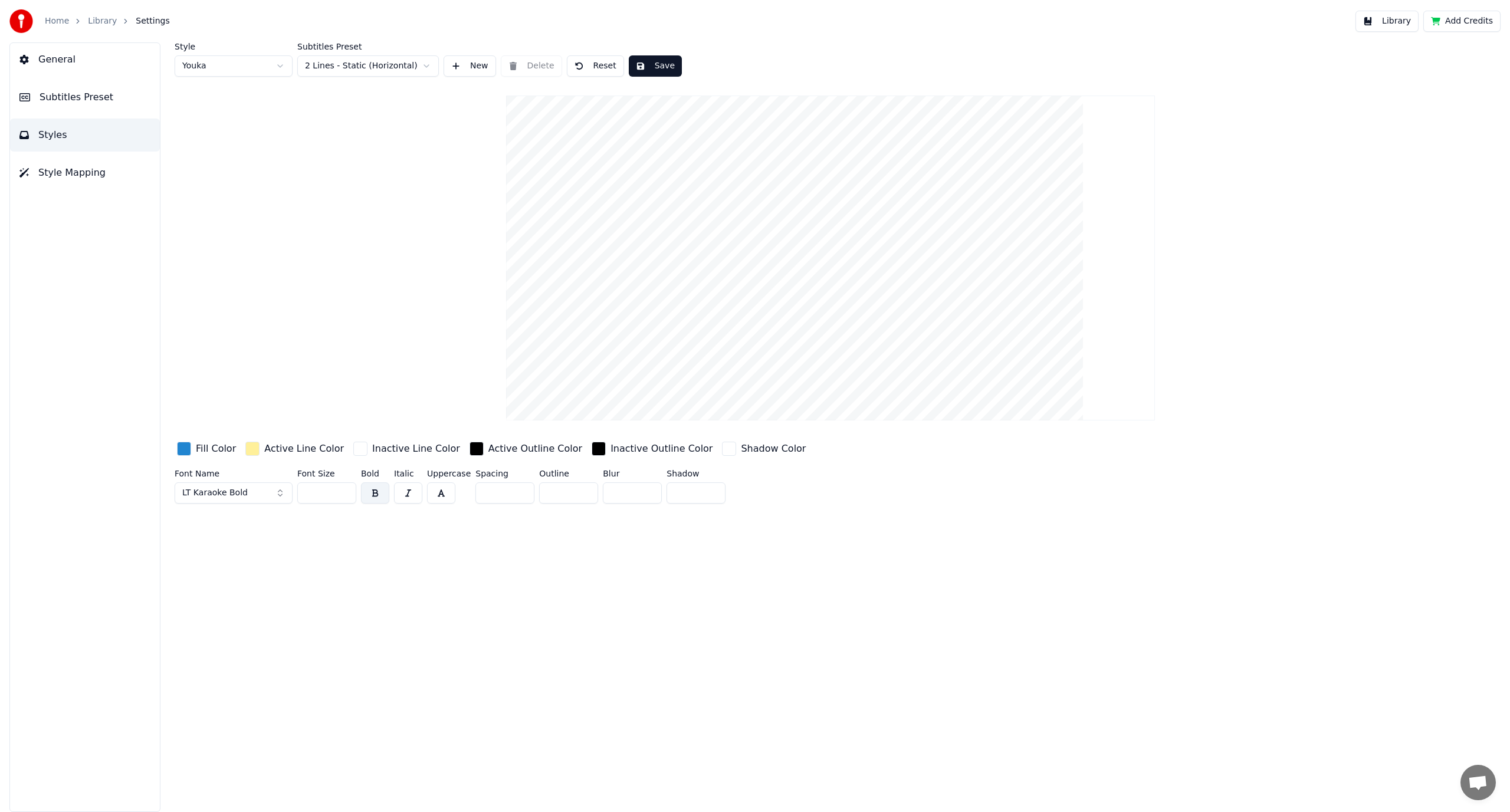
click at [382, 495] on button "button" at bounding box center [375, 493] width 28 height 21
click at [281, 494] on button "LT Karaoke Bold" at bounding box center [234, 493] width 118 height 21
click at [197, 450] on div "Fill Color" at bounding box center [215, 449] width 40 height 14
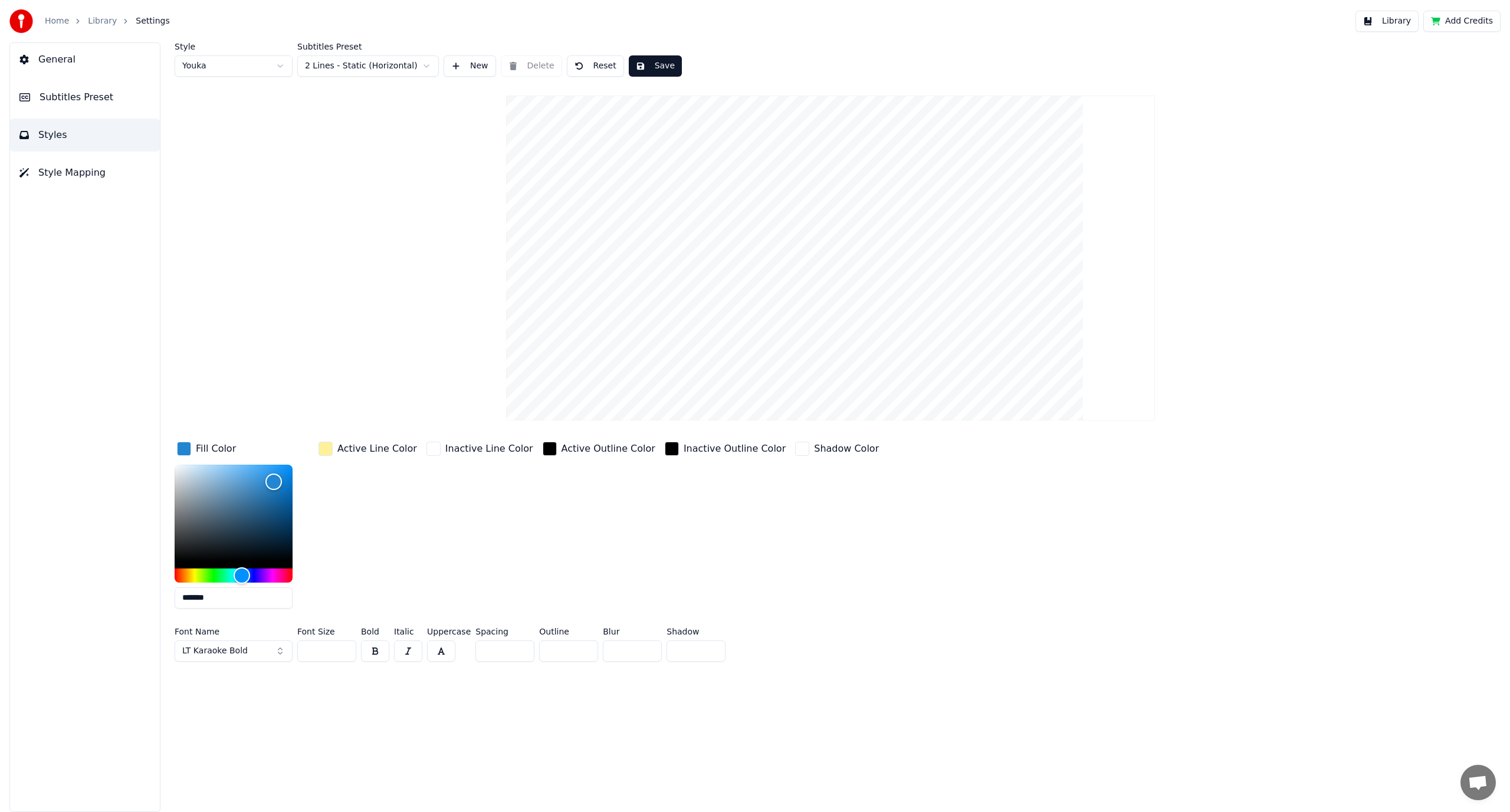
click at [226, 605] on input "*******" at bounding box center [234, 597] width 118 height 21
paste input "text"
type input "*******"
click at [481, 582] on div "Inactive Line Color" at bounding box center [480, 528] width 112 height 178
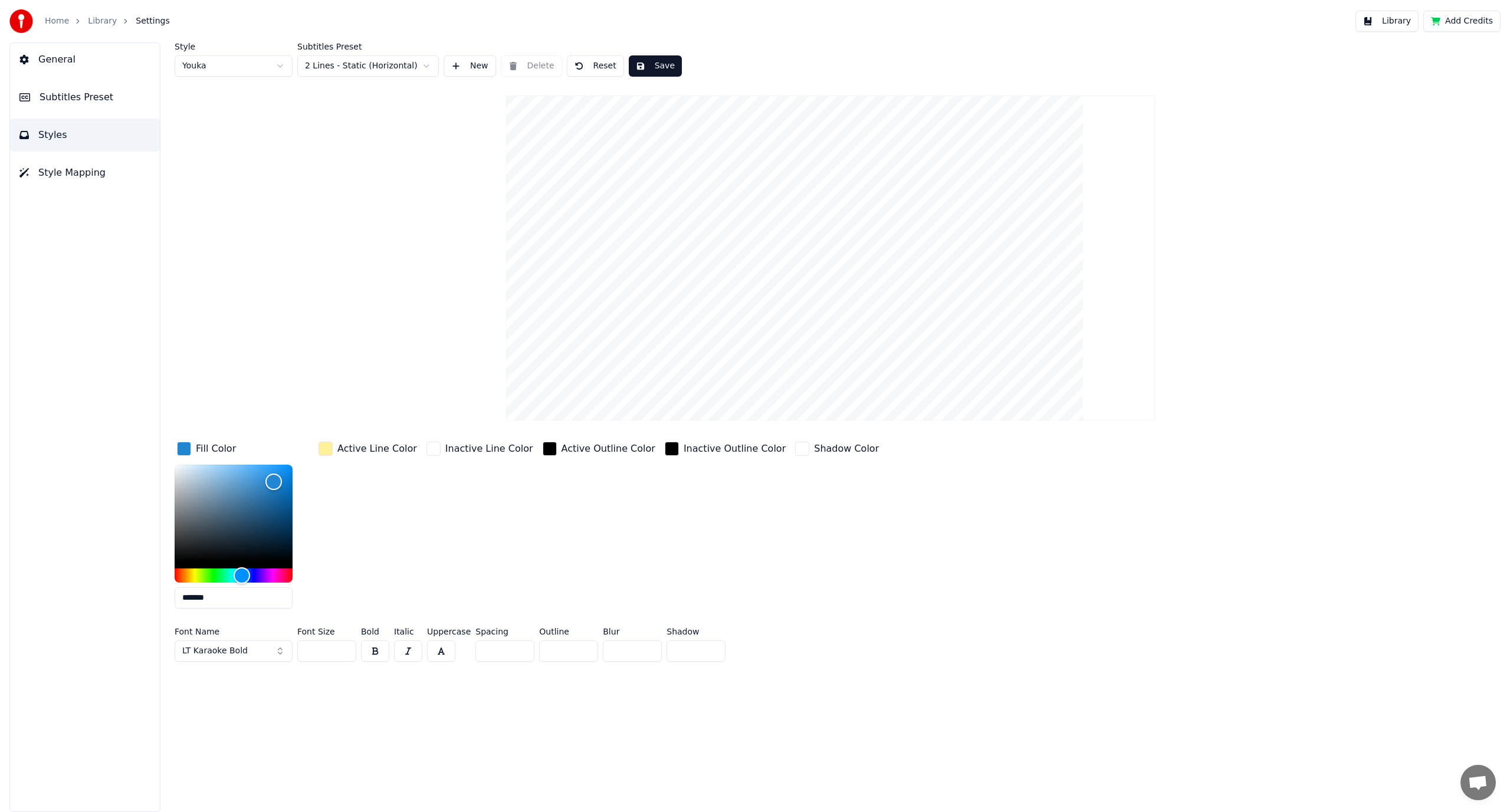
click at [481, 582] on div "Inactive Line Color" at bounding box center [480, 528] width 112 height 178
click at [73, 174] on span "Style Mapping" at bounding box center [72, 173] width 68 height 14
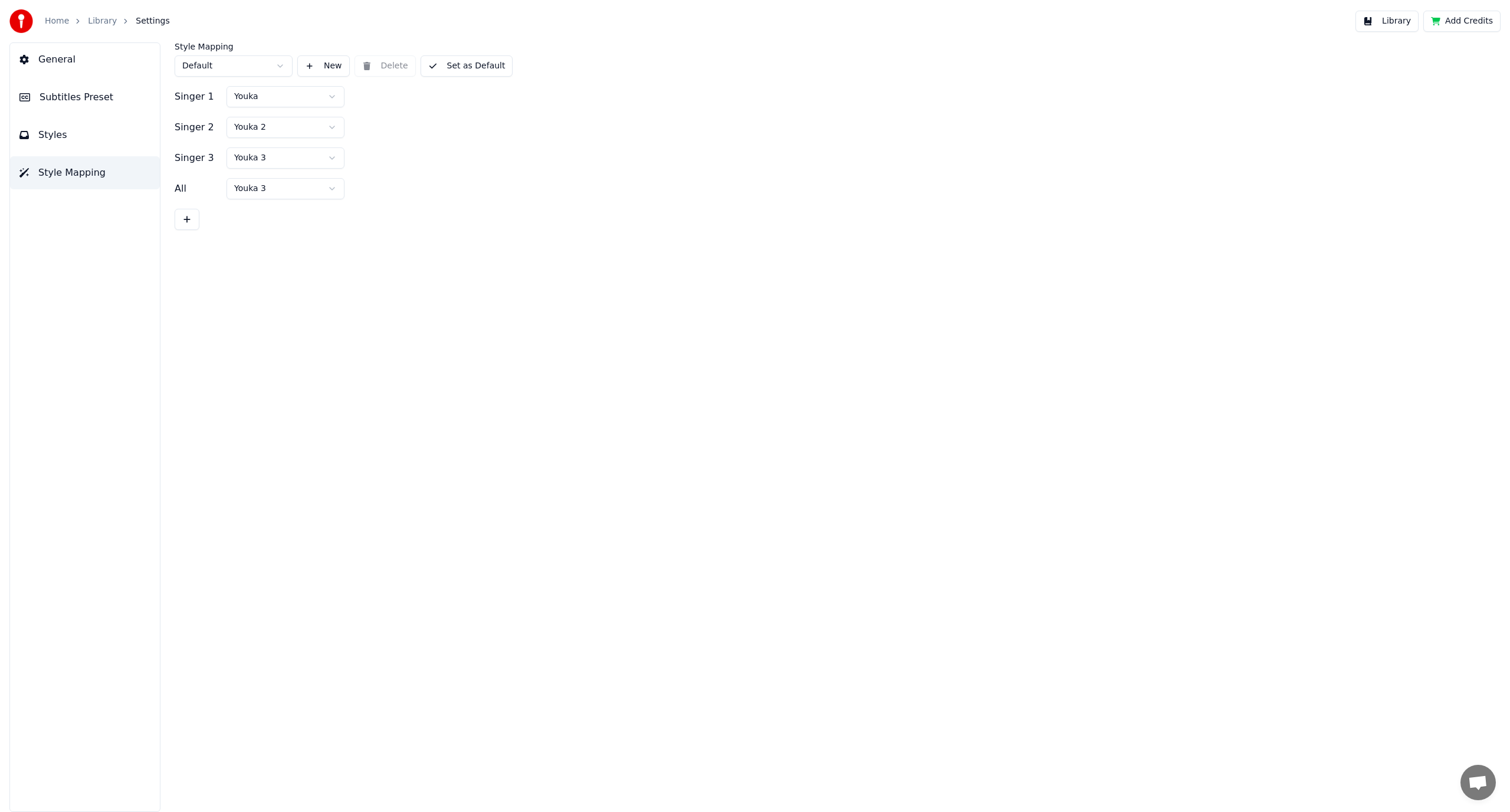
click at [59, 138] on span "Styles" at bounding box center [53, 135] width 29 height 14
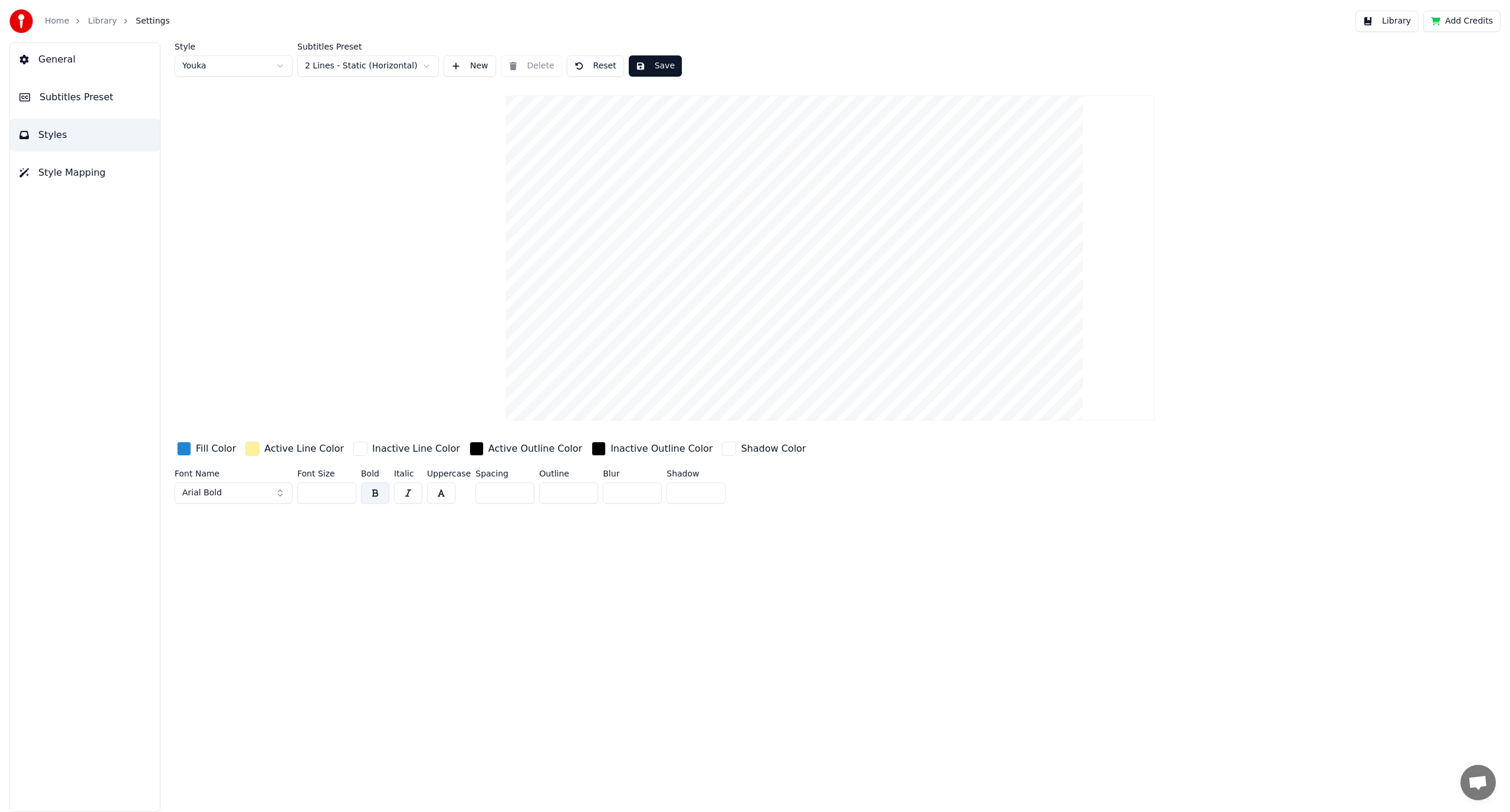
click at [71, 97] on span "Subtitles Preset" at bounding box center [76, 97] width 74 height 14
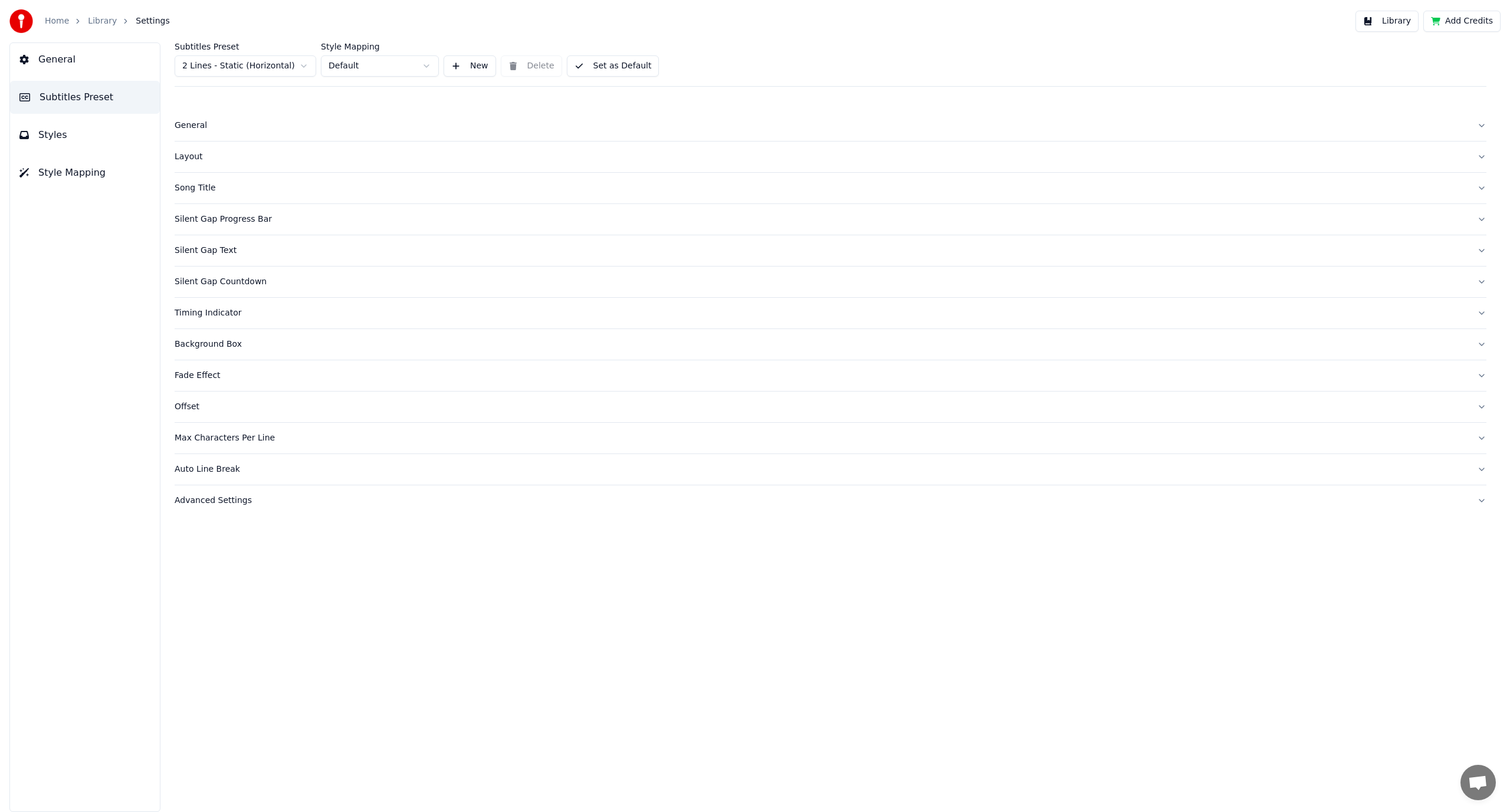
click at [283, 125] on div "General" at bounding box center [821, 125] width 1293 height 12
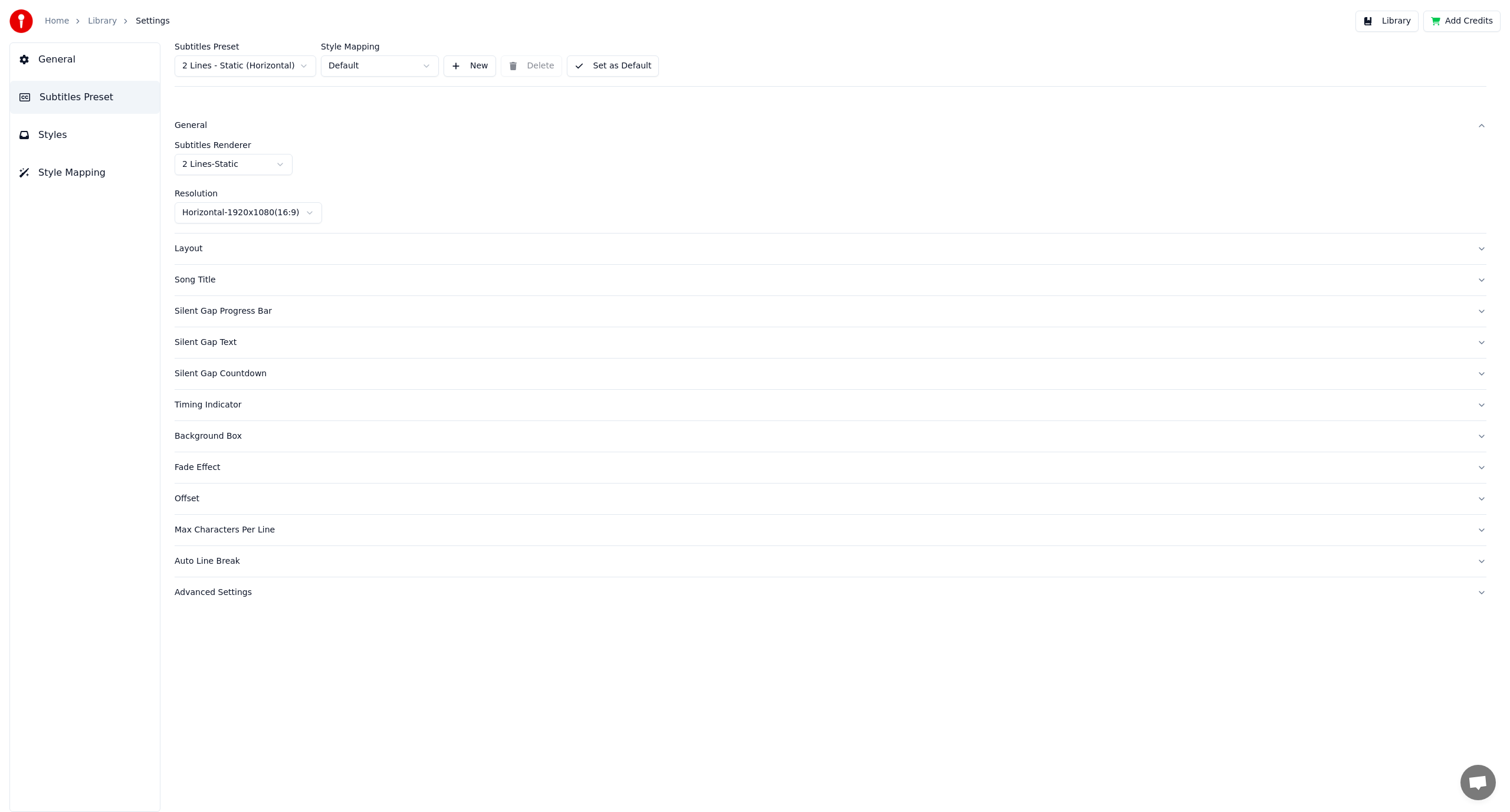
click at [269, 162] on html "Home Library Settings Library Add Credits General Subtitles Preset Styles Style…" at bounding box center [755, 406] width 1510 height 812
click at [72, 78] on div "General Subtitles Preset Styles Style Mapping" at bounding box center [85, 427] width 151 height 770
click at [71, 61] on button "General" at bounding box center [85, 60] width 150 height 33
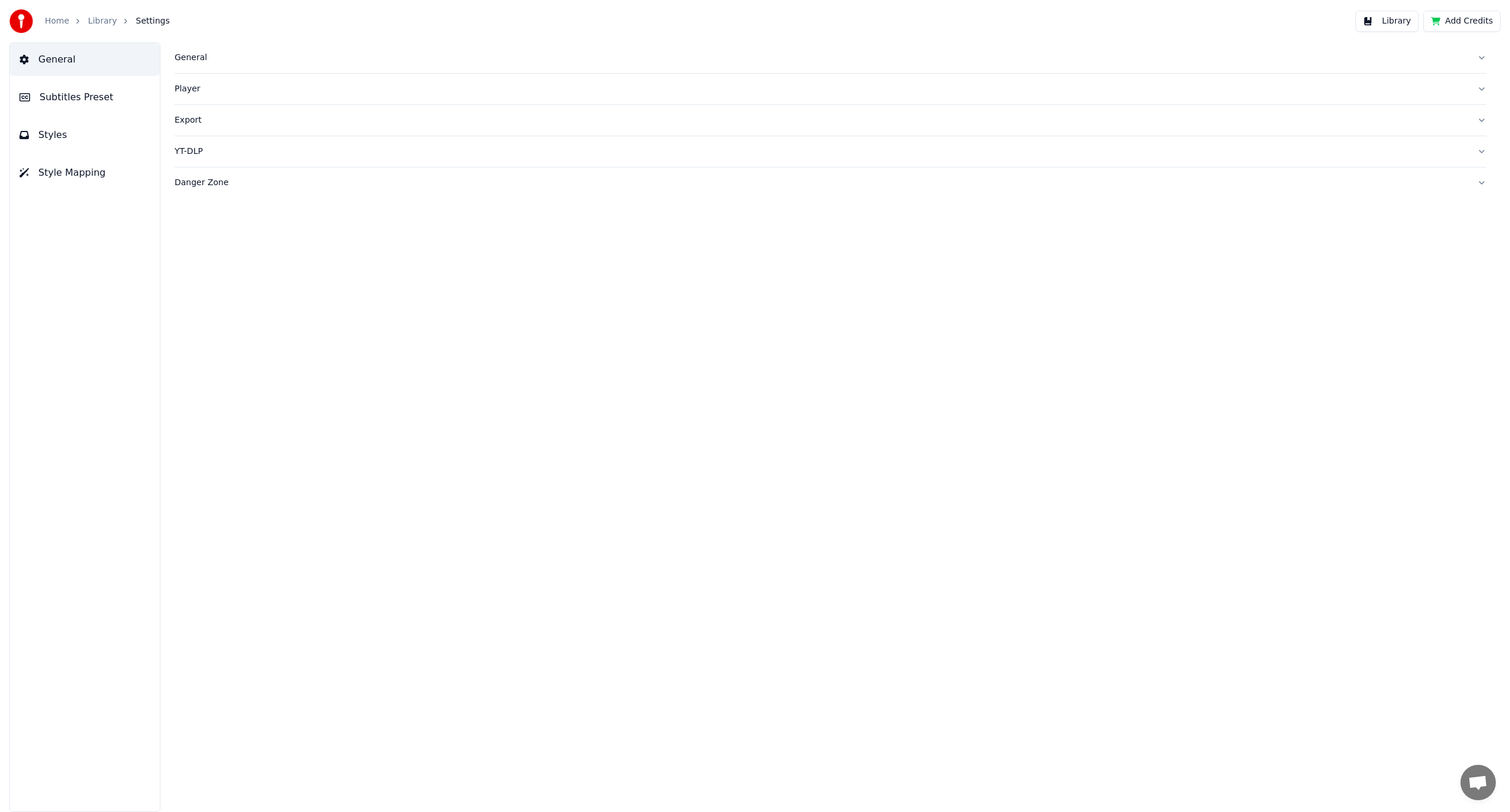
click at [51, 19] on link "Home" at bounding box center [57, 21] width 24 height 12
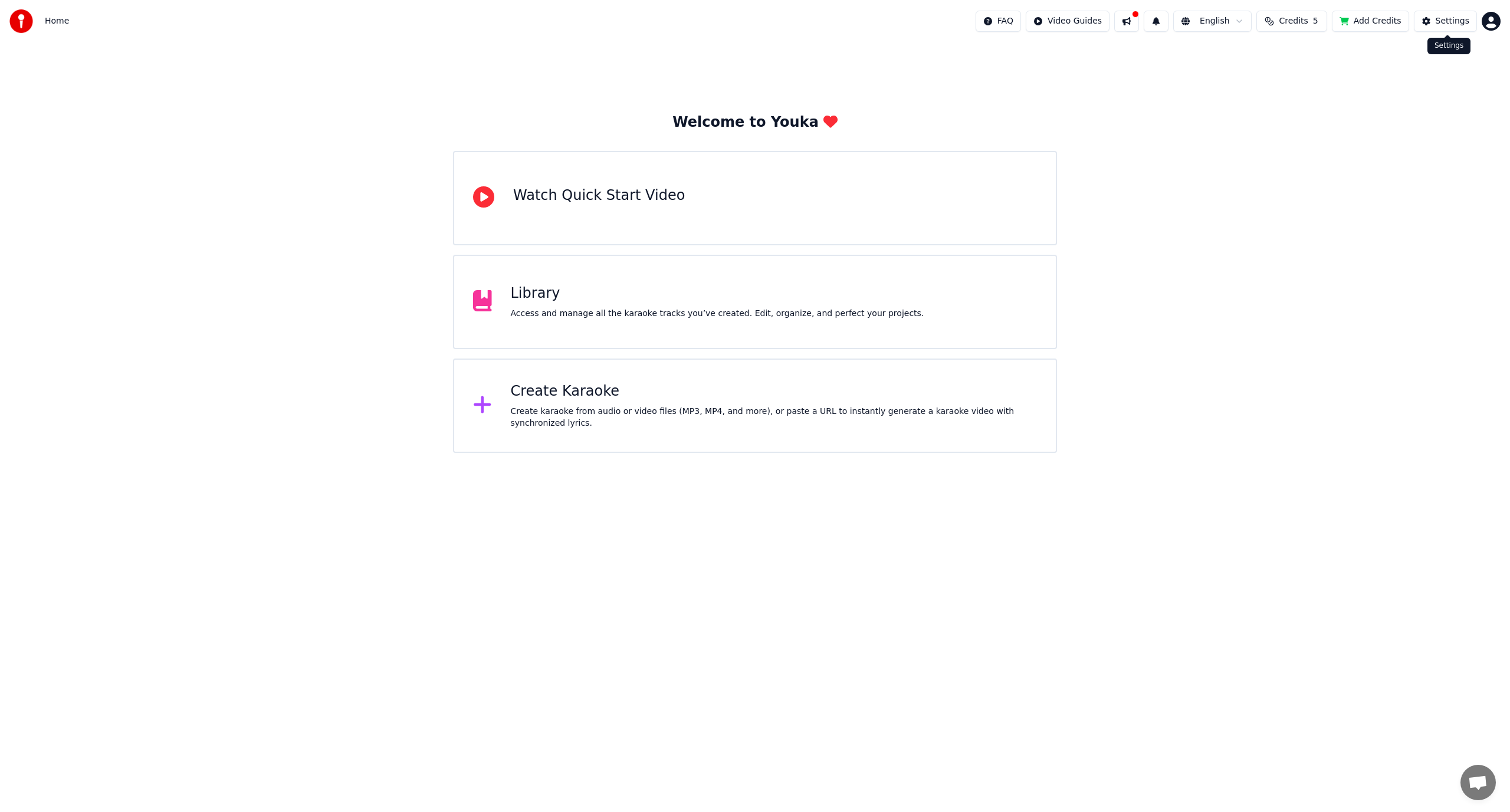
click at [1489, 23] on html "Home FAQ Video Guides English Credits 5 Add Credits Settings Welcome to Youka W…" at bounding box center [755, 226] width 1510 height 453
click at [1319, 92] on html "Home FAQ Video Guides English Credits 5 Add Credits Settings Welcome to Youka W…" at bounding box center [755, 226] width 1510 height 453
click at [57, 18] on span "Home" at bounding box center [57, 21] width 24 height 12
click at [59, 31] on div "Home" at bounding box center [39, 21] width 60 height 24
click at [629, 299] on div "Library" at bounding box center [718, 294] width 414 height 19
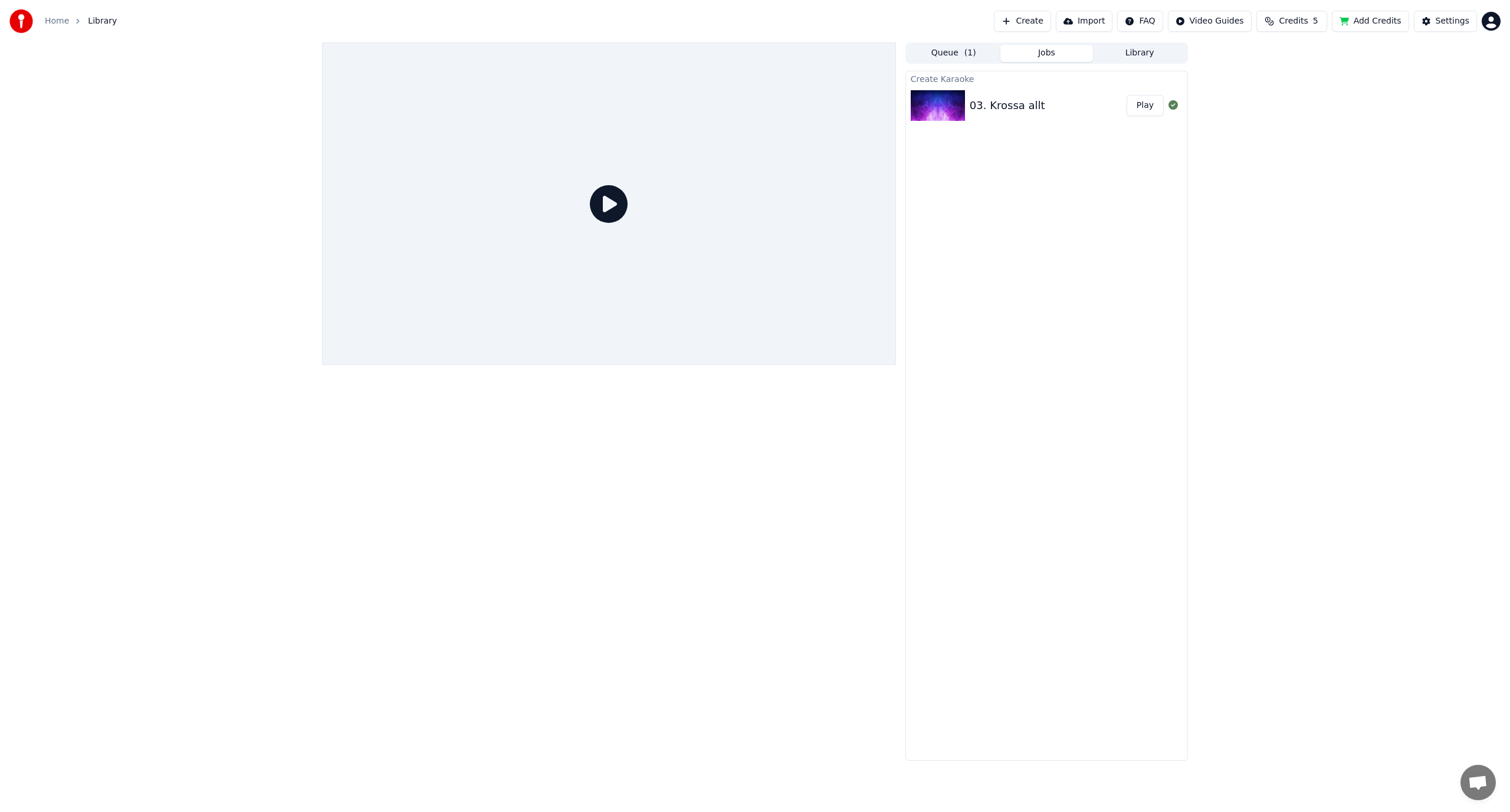
click at [1010, 96] on div "03. Krossa allt Play" at bounding box center [1047, 105] width 282 height 40
click at [1144, 106] on button "Play" at bounding box center [1145, 105] width 37 height 21
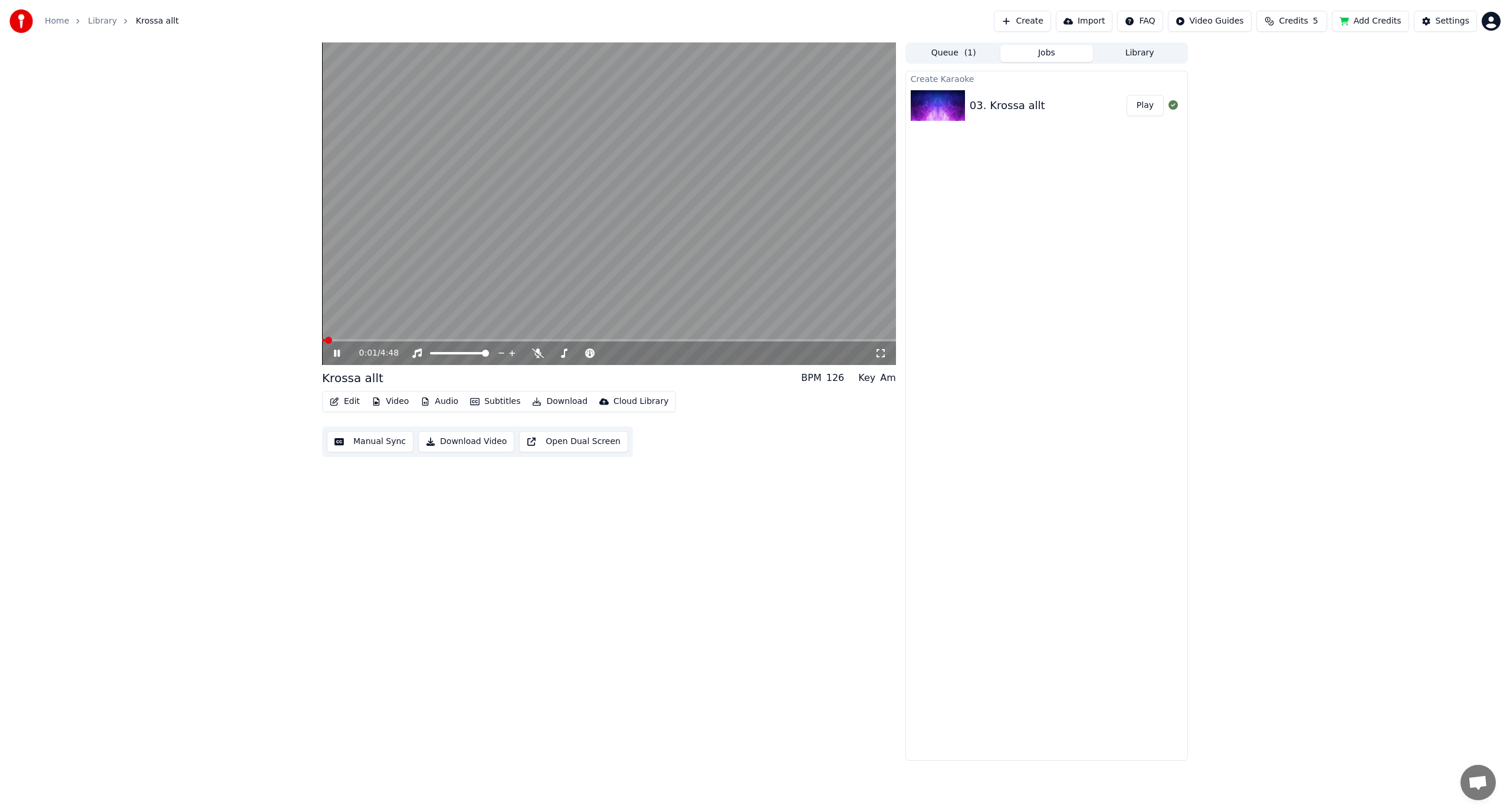
click at [476, 340] on span at bounding box center [610, 340] width 574 height 2
click at [453, 356] on span at bounding box center [453, 353] width 7 height 7
click at [410, 339] on video at bounding box center [610, 204] width 574 height 322
click at [400, 342] on span at bounding box center [402, 340] width 7 height 7
click at [335, 356] on icon at bounding box center [337, 353] width 7 height 9
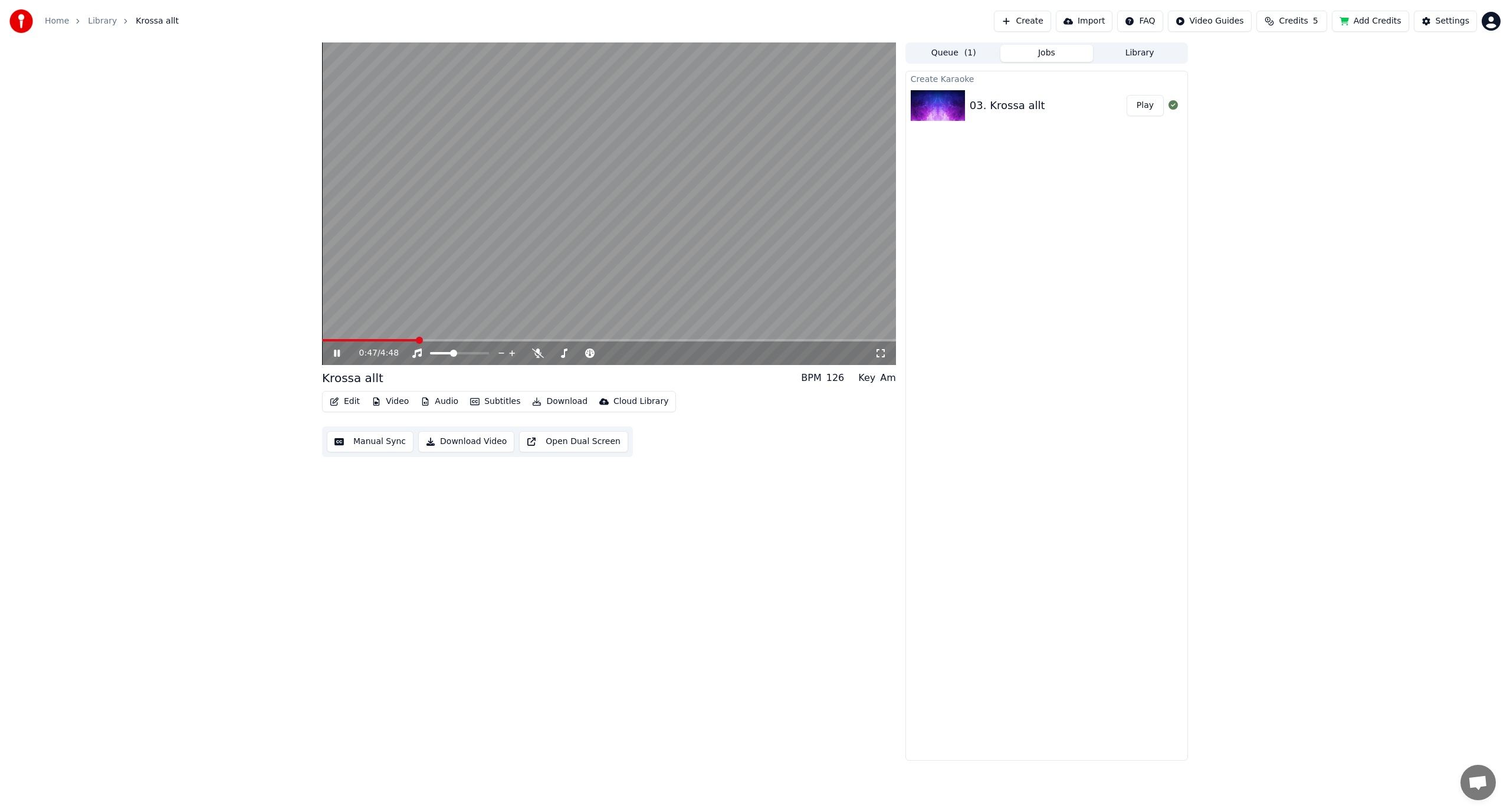
click at [335, 356] on icon at bounding box center [337, 353] width 6 height 7
click at [344, 405] on button "Edit" at bounding box center [344, 401] width 39 height 17
click at [355, 428] on div "Edit Lyrics" at bounding box center [370, 427] width 42 height 12
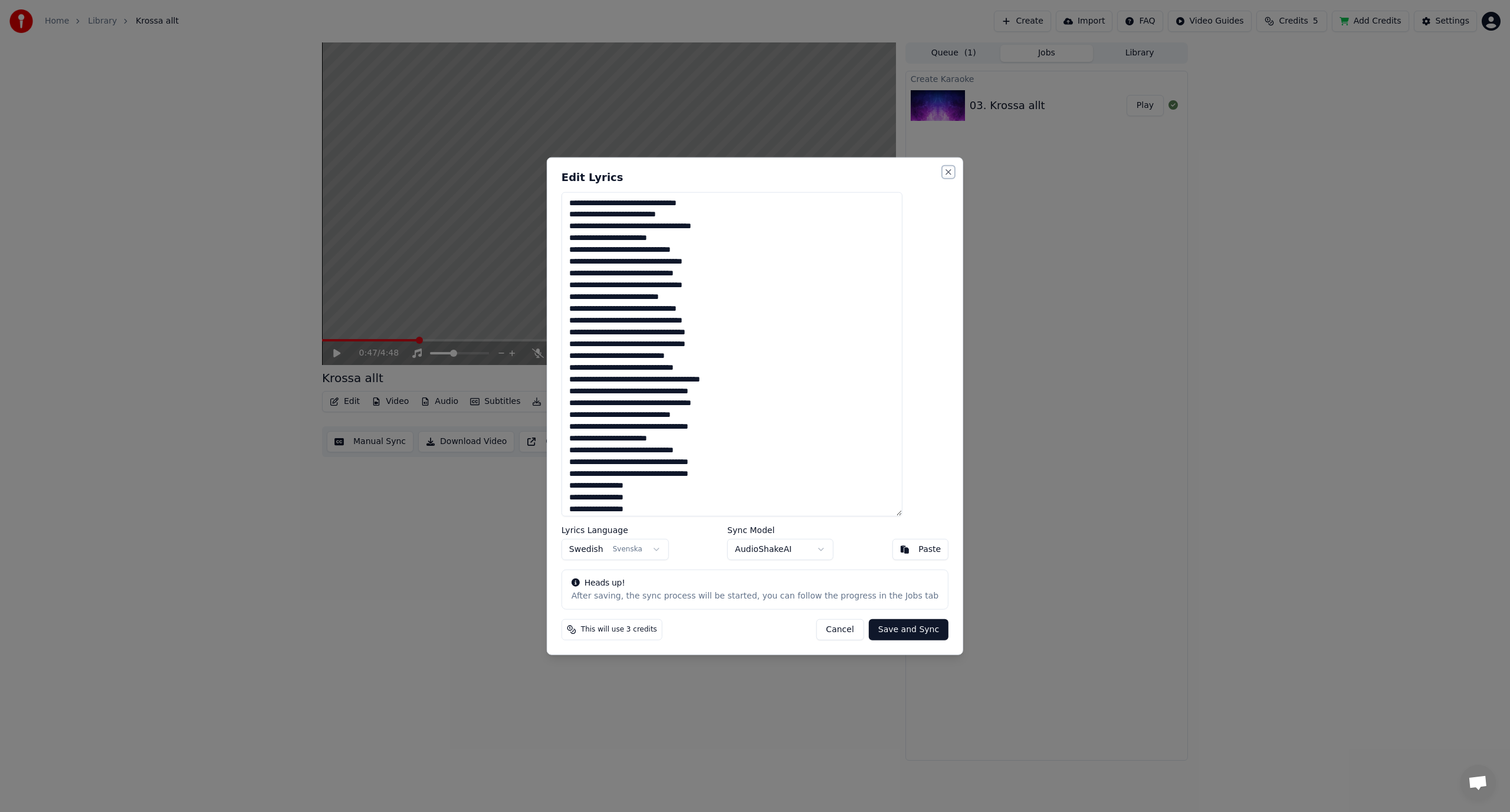
click at [944, 171] on button "Close" at bounding box center [948, 171] width 9 height 9
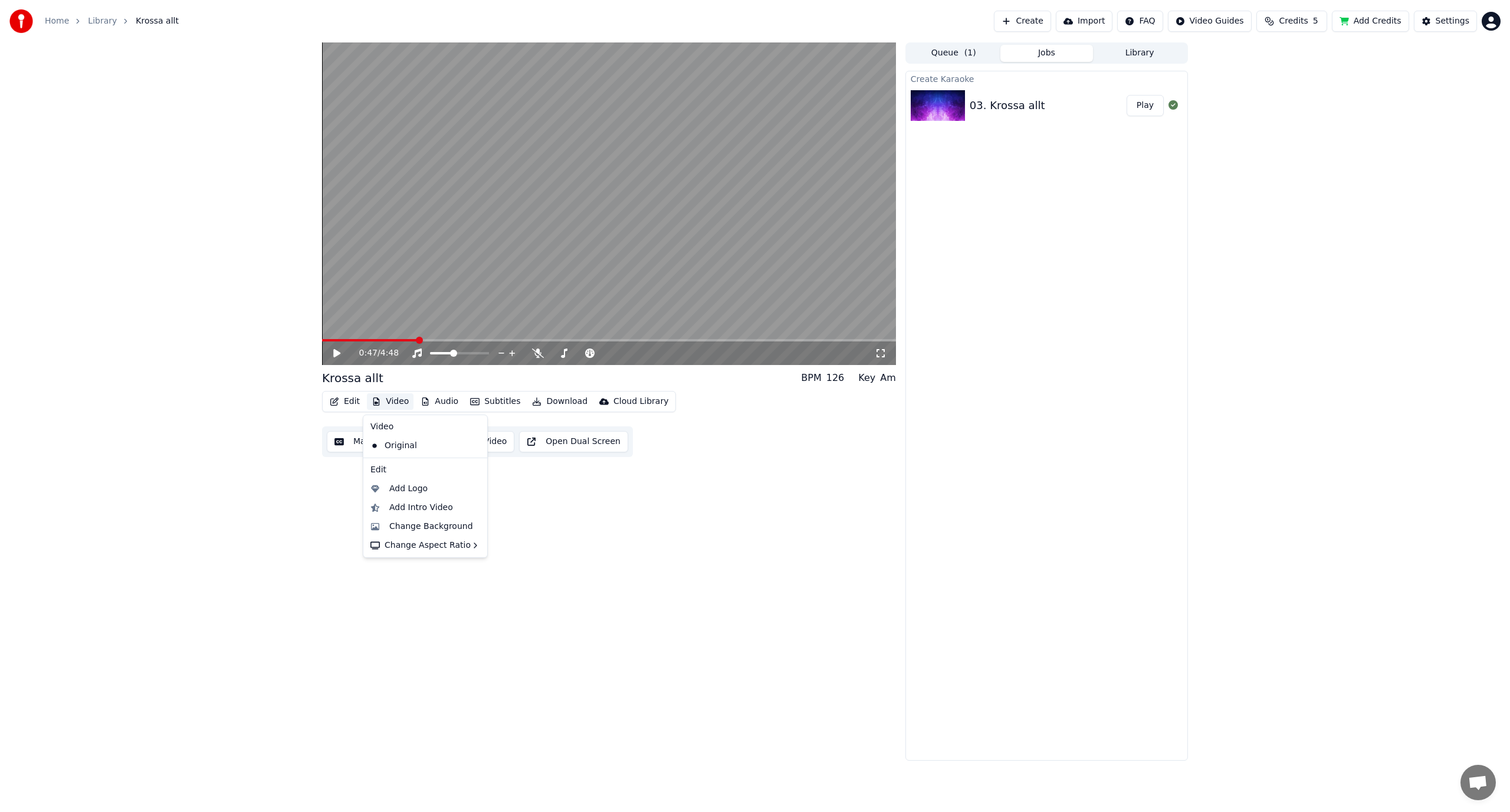
click at [382, 403] on button "Video" at bounding box center [390, 401] width 46 height 17
click at [271, 424] on div "0:47 / 4:48 Krossa allt BPM 126 Key Am Edit Video Audio Subtitles Download Clou…" at bounding box center [755, 402] width 1510 height 718
click at [441, 396] on button "Audio" at bounding box center [440, 401] width 47 height 17
click at [367, 406] on button "Video" at bounding box center [390, 401] width 46 height 17
click at [344, 406] on button "Edit" at bounding box center [344, 401] width 39 height 17
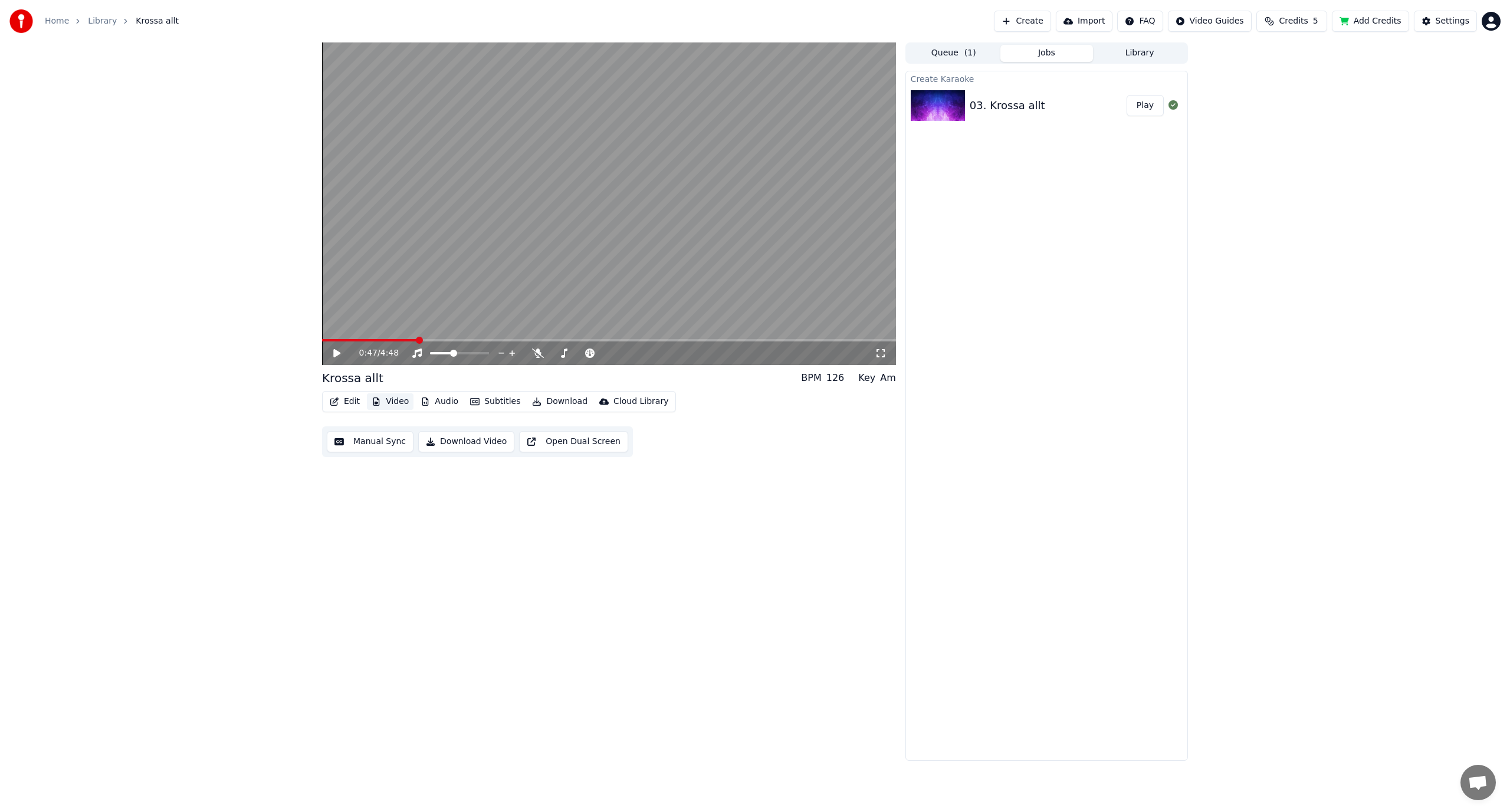
click at [389, 402] on button "Video" at bounding box center [390, 401] width 46 height 17
click at [399, 448] on div "Original" at bounding box center [416, 446] width 101 height 19
click at [334, 358] on icon at bounding box center [345, 353] width 28 height 9
click at [339, 358] on div "0:47 / 4:48" at bounding box center [610, 353] width 565 height 12
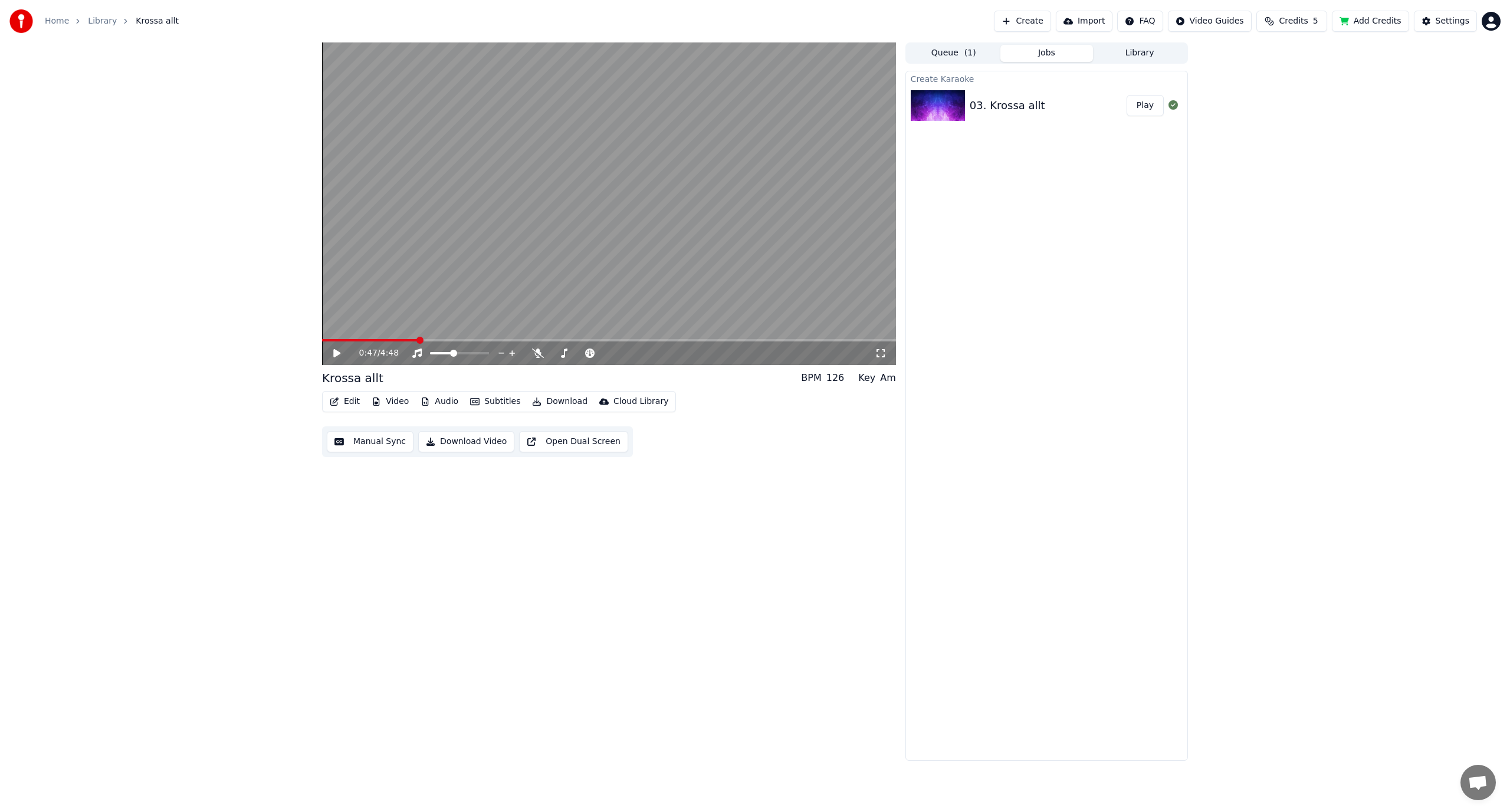
click at [337, 358] on icon at bounding box center [345, 353] width 28 height 9
click at [386, 401] on button "Video" at bounding box center [390, 401] width 46 height 17
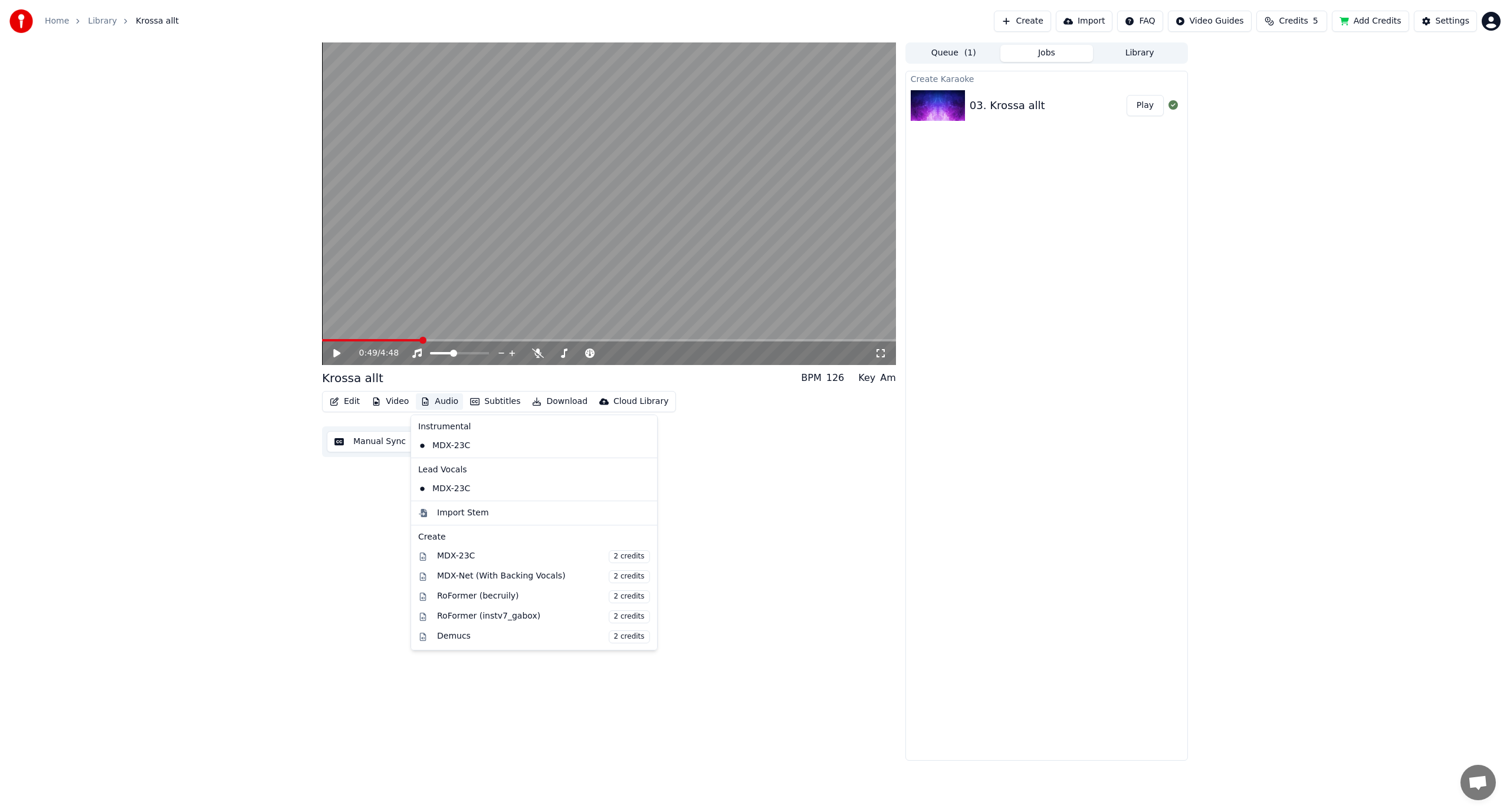
click at [436, 396] on button "Audio" at bounding box center [440, 401] width 47 height 17
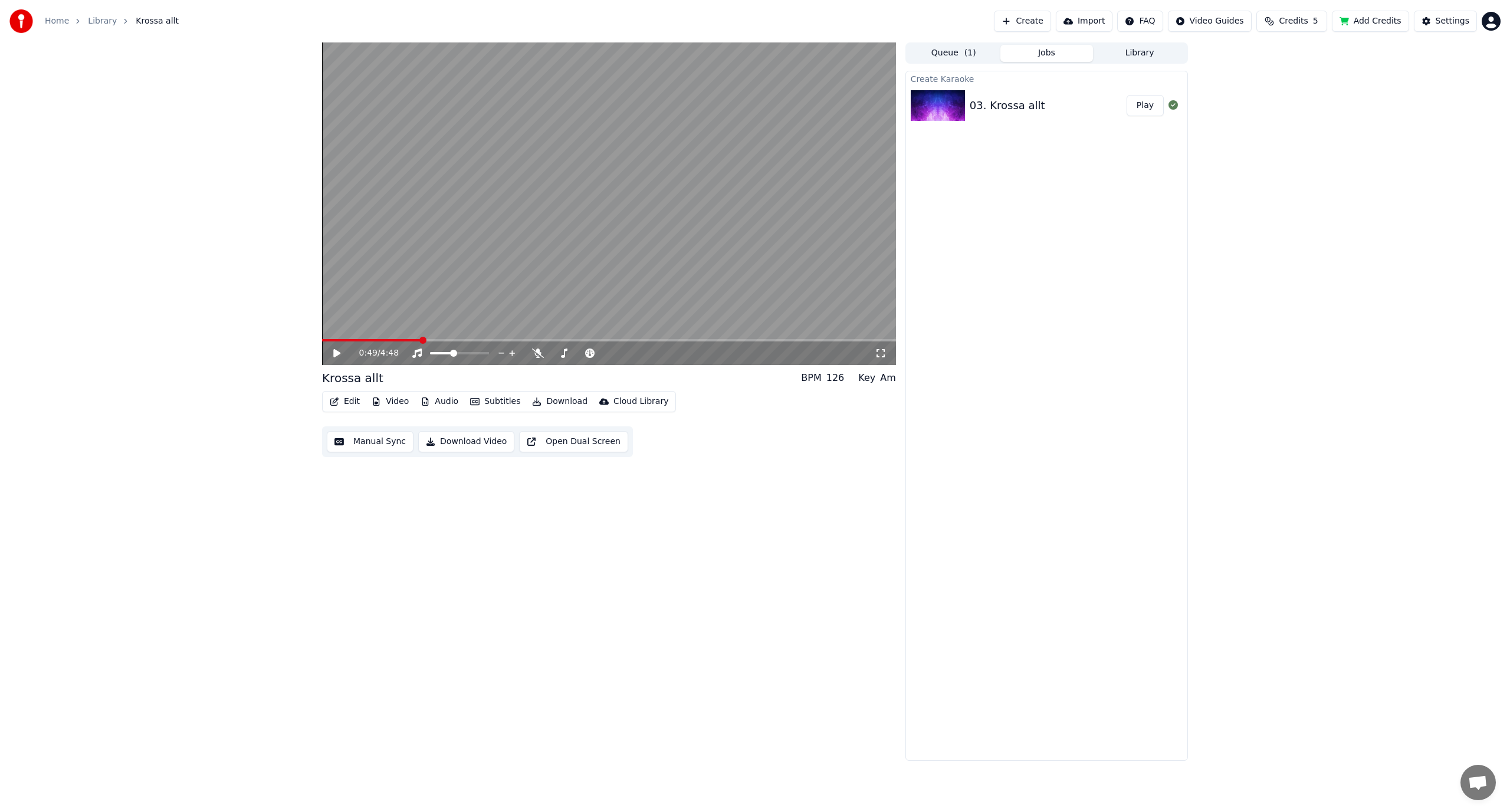
click at [436, 396] on button "Audio" at bounding box center [440, 401] width 47 height 17
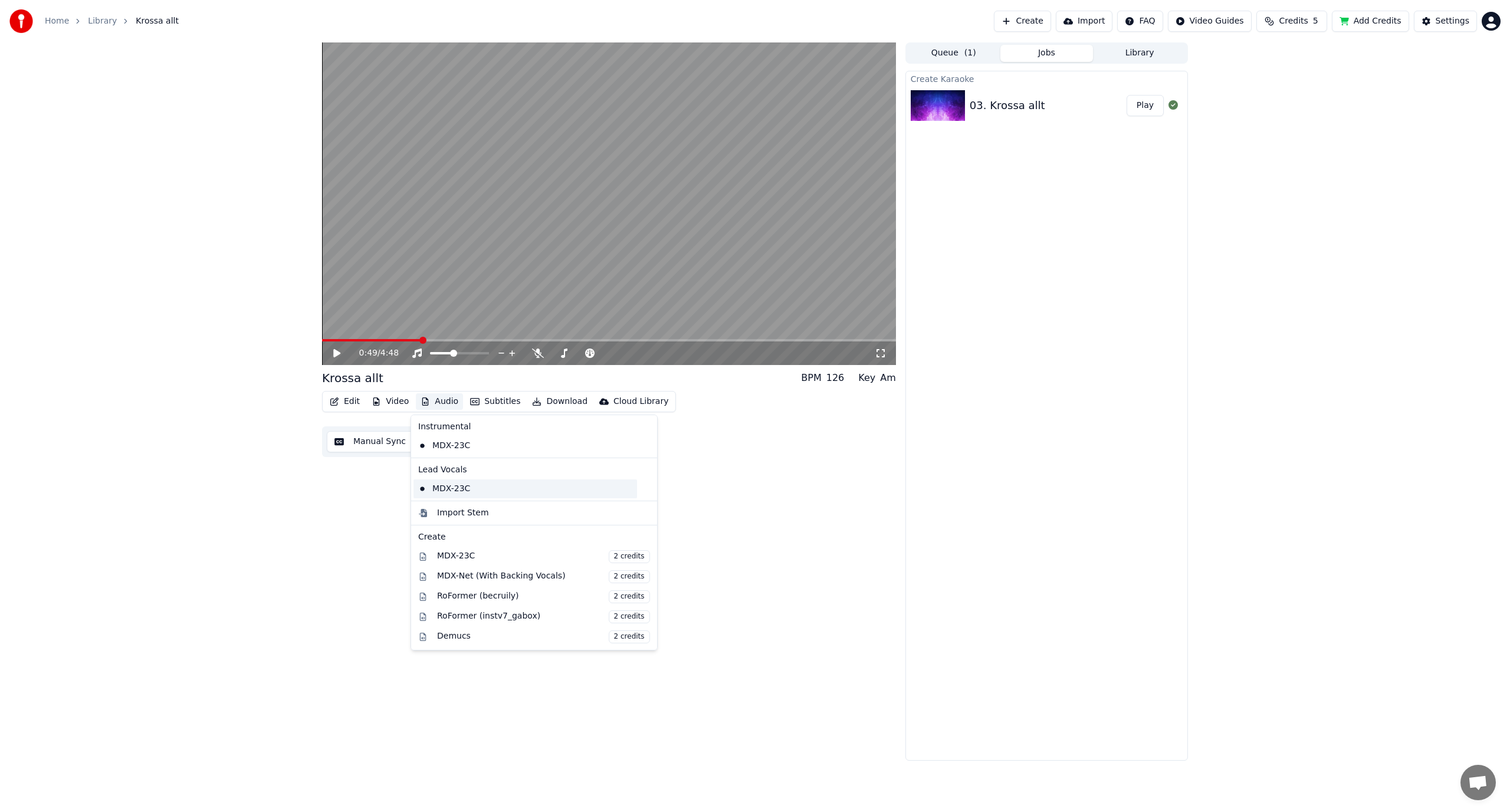
click at [459, 493] on div "MDX-23C" at bounding box center [525, 489] width 223 height 19
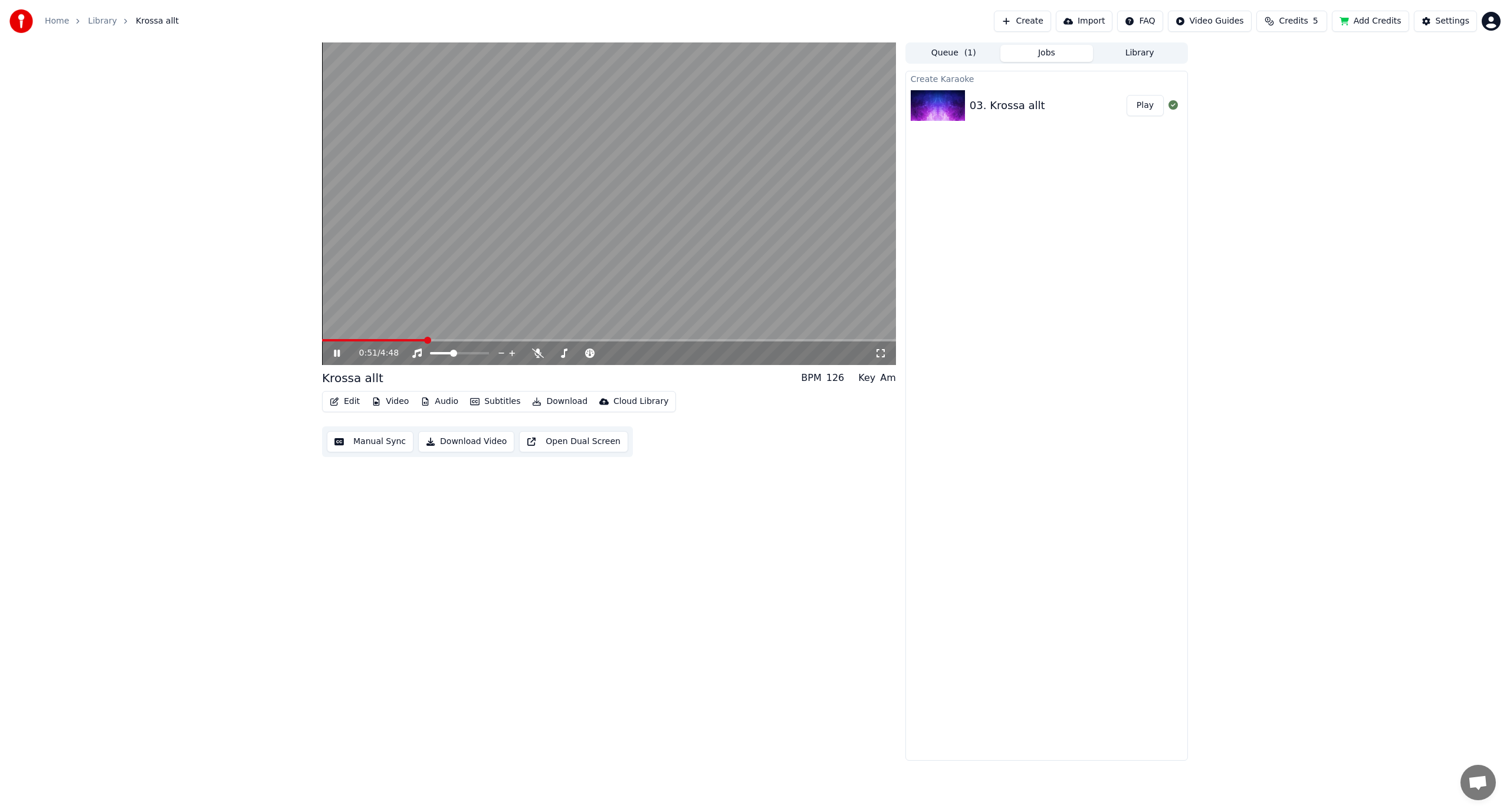
click at [337, 358] on div "0:51 / 4:48" at bounding box center [610, 353] width 565 height 12
click at [335, 360] on div "0:53 / 4:48" at bounding box center [610, 353] width 574 height 24
click at [333, 356] on icon at bounding box center [345, 353] width 28 height 9
click at [551, 450] on button "Open Dual Screen" at bounding box center [573, 441] width 109 height 21
click at [339, 354] on icon at bounding box center [337, 353] width 6 height 7
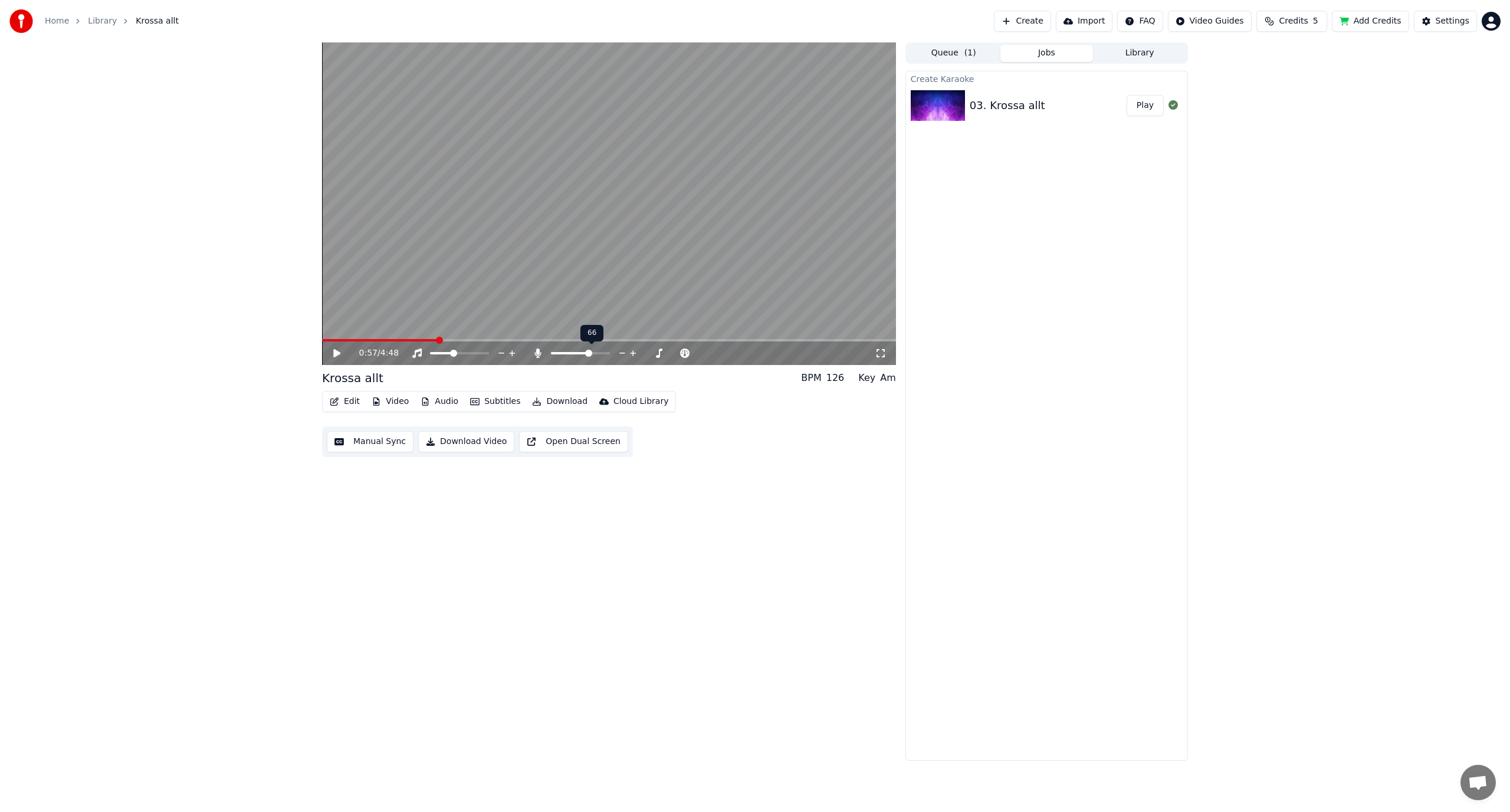
click at [592, 355] on span at bounding box center [580, 353] width 59 height 2
click at [337, 351] on icon at bounding box center [337, 353] width 7 height 9
click at [469, 357] on span at bounding box center [465, 353] width 7 height 7
drag, startPoint x: 474, startPoint y: 358, endPoint x: 462, endPoint y: 355, distance: 12.4
click at [462, 355] on div at bounding box center [470, 353] width 95 height 12
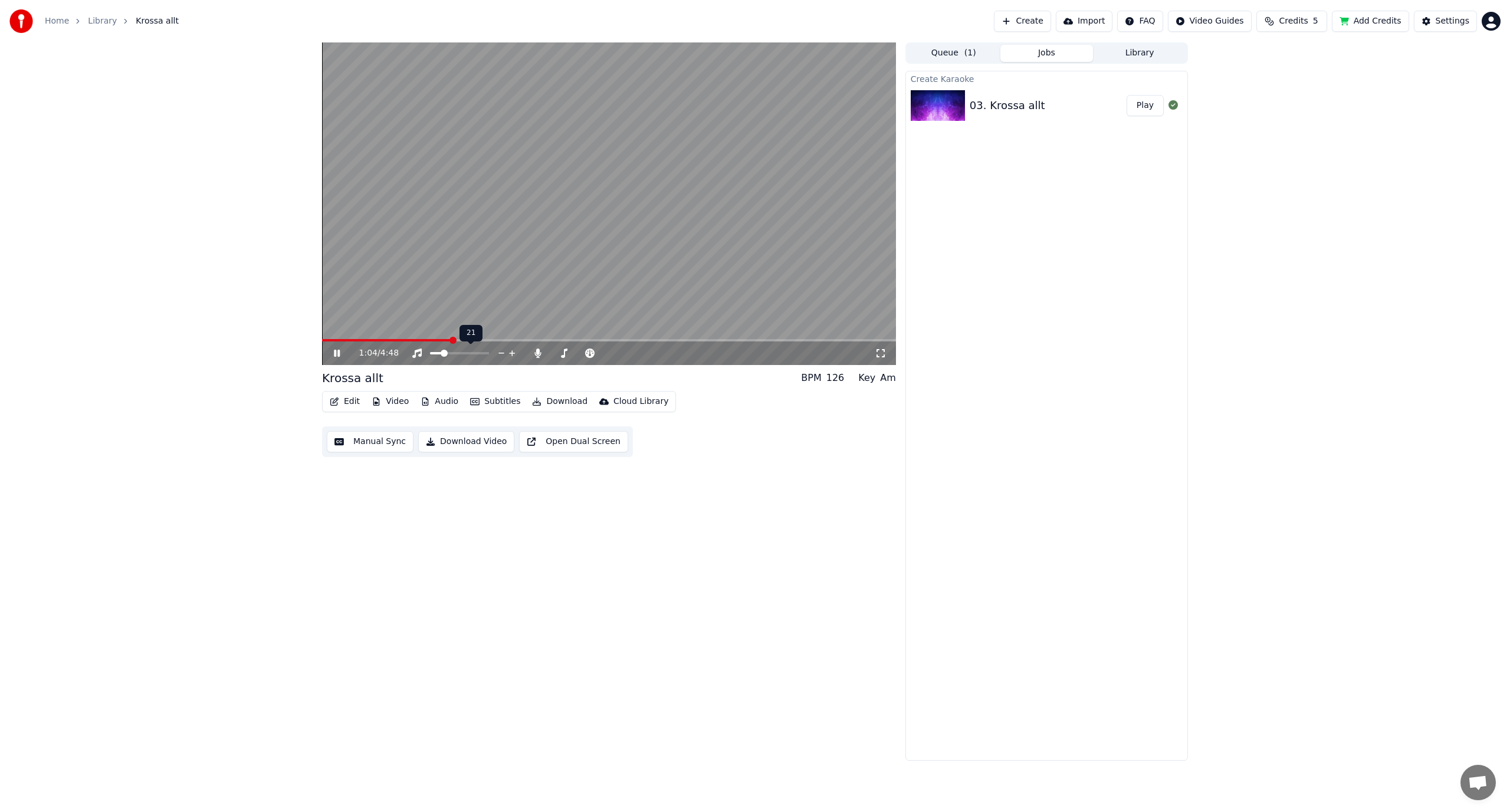
click at [443, 356] on span at bounding box center [444, 353] width 7 height 7
drag, startPoint x: 450, startPoint y: 358, endPoint x: 441, endPoint y: 358, distance: 9.0
click at [441, 358] on div at bounding box center [470, 353] width 95 height 12
drag, startPoint x: 441, startPoint y: 358, endPoint x: 497, endPoint y: 358, distance: 56.0
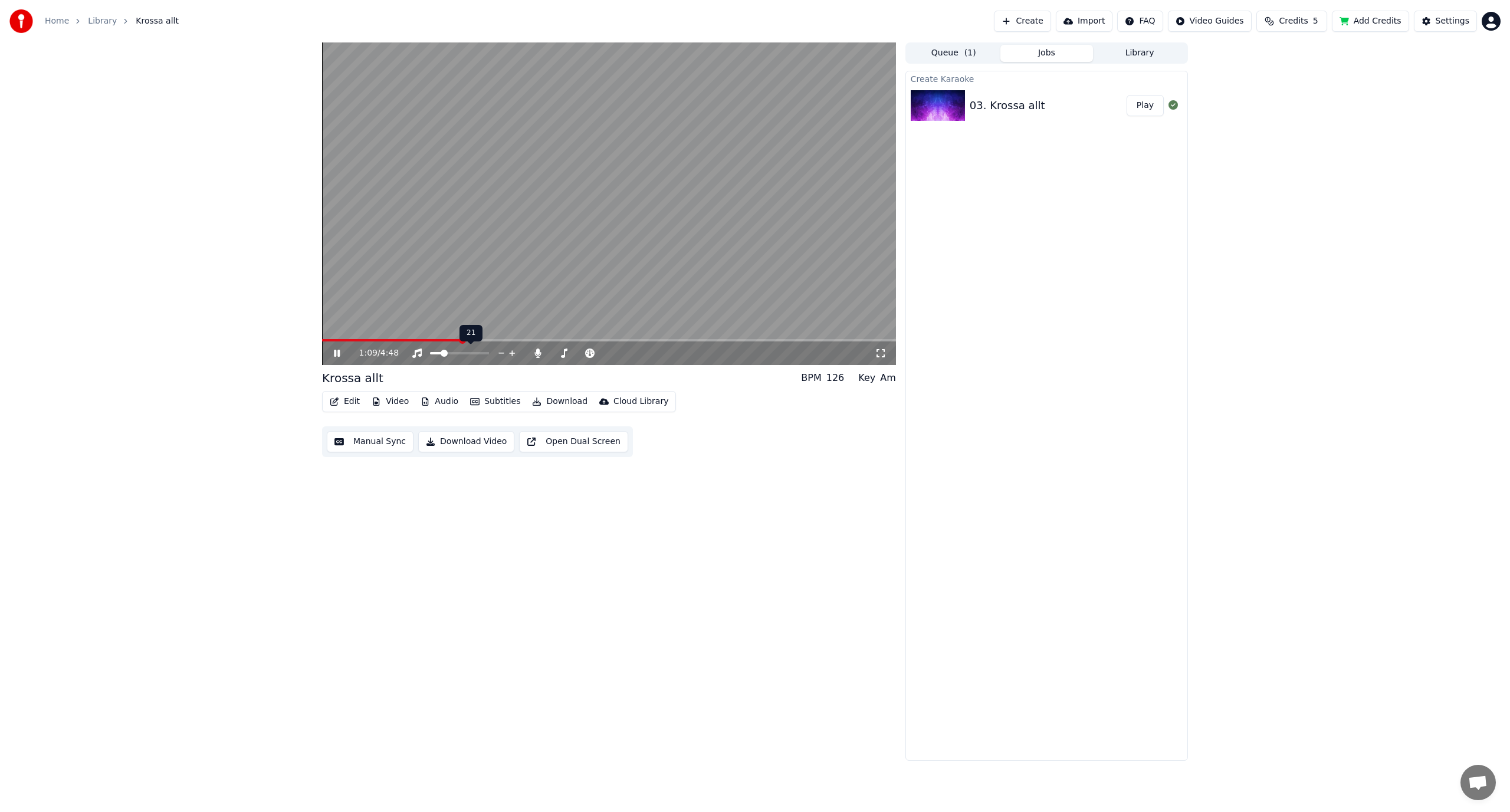
click at [497, 358] on div at bounding box center [470, 353] width 95 height 12
click at [488, 356] on div at bounding box center [470, 353] width 95 height 12
click at [488, 351] on div at bounding box center [470, 353] width 95 height 12
click at [488, 353] on span at bounding box center [459, 353] width 59 height 2
click at [610, 357] on span at bounding box center [606, 353] width 7 height 7
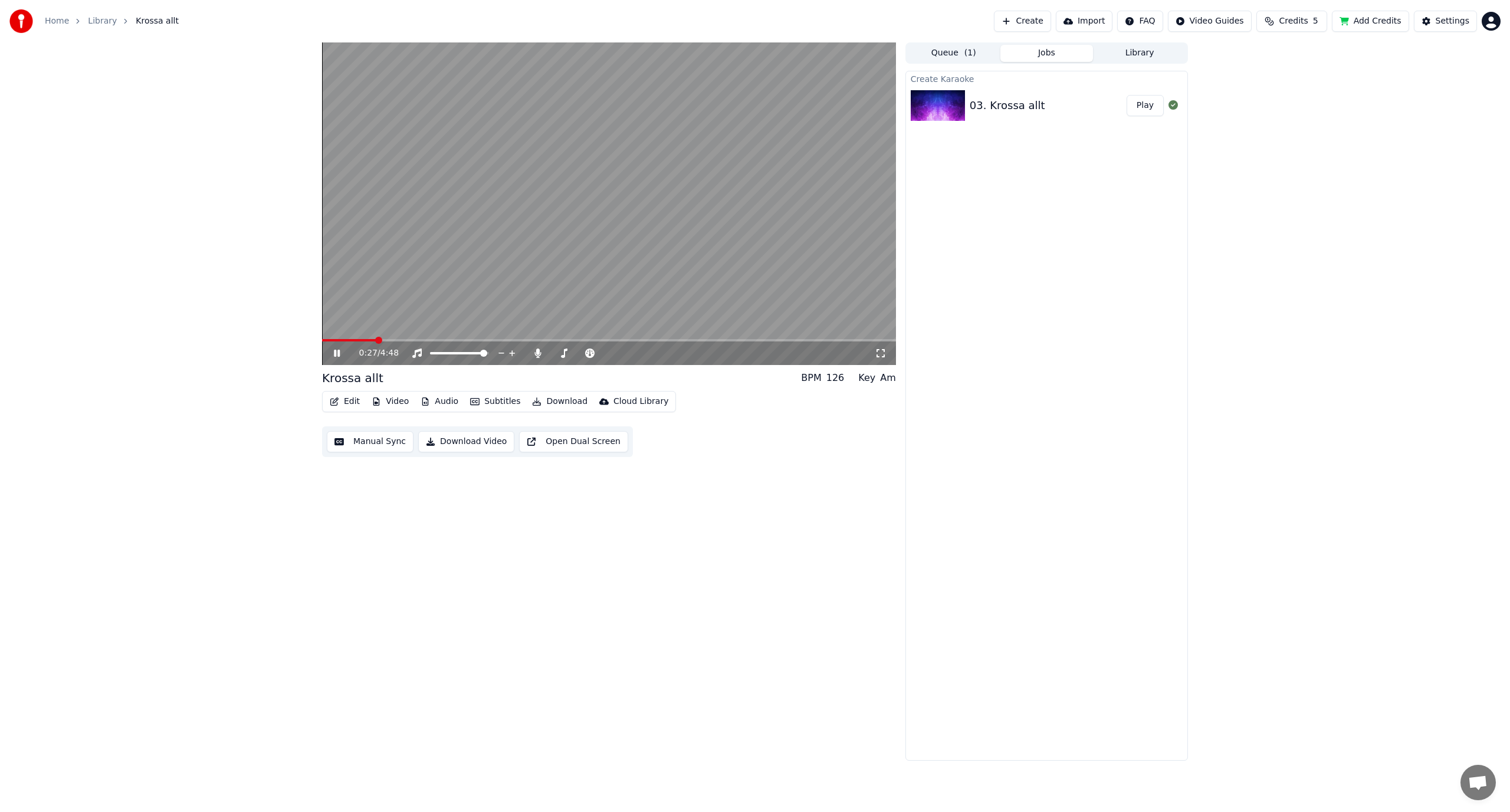
click at [375, 340] on span at bounding box center [349, 340] width 53 height 2
click at [332, 354] on icon at bounding box center [345, 353] width 28 height 9
click at [340, 405] on button "Edit" at bounding box center [344, 401] width 39 height 17
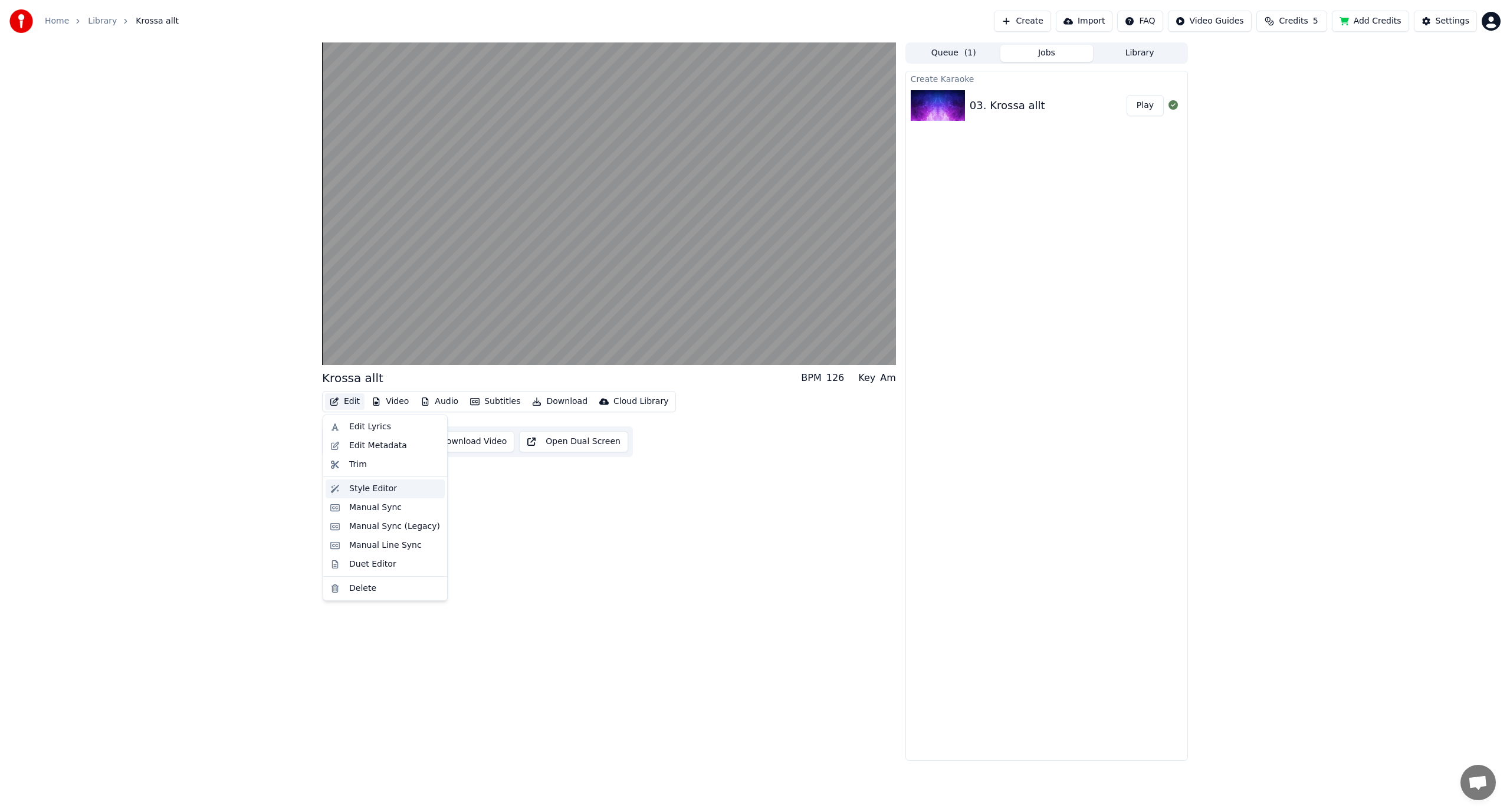
click at [372, 485] on div "Style Editor" at bounding box center [373, 488] width 48 height 12
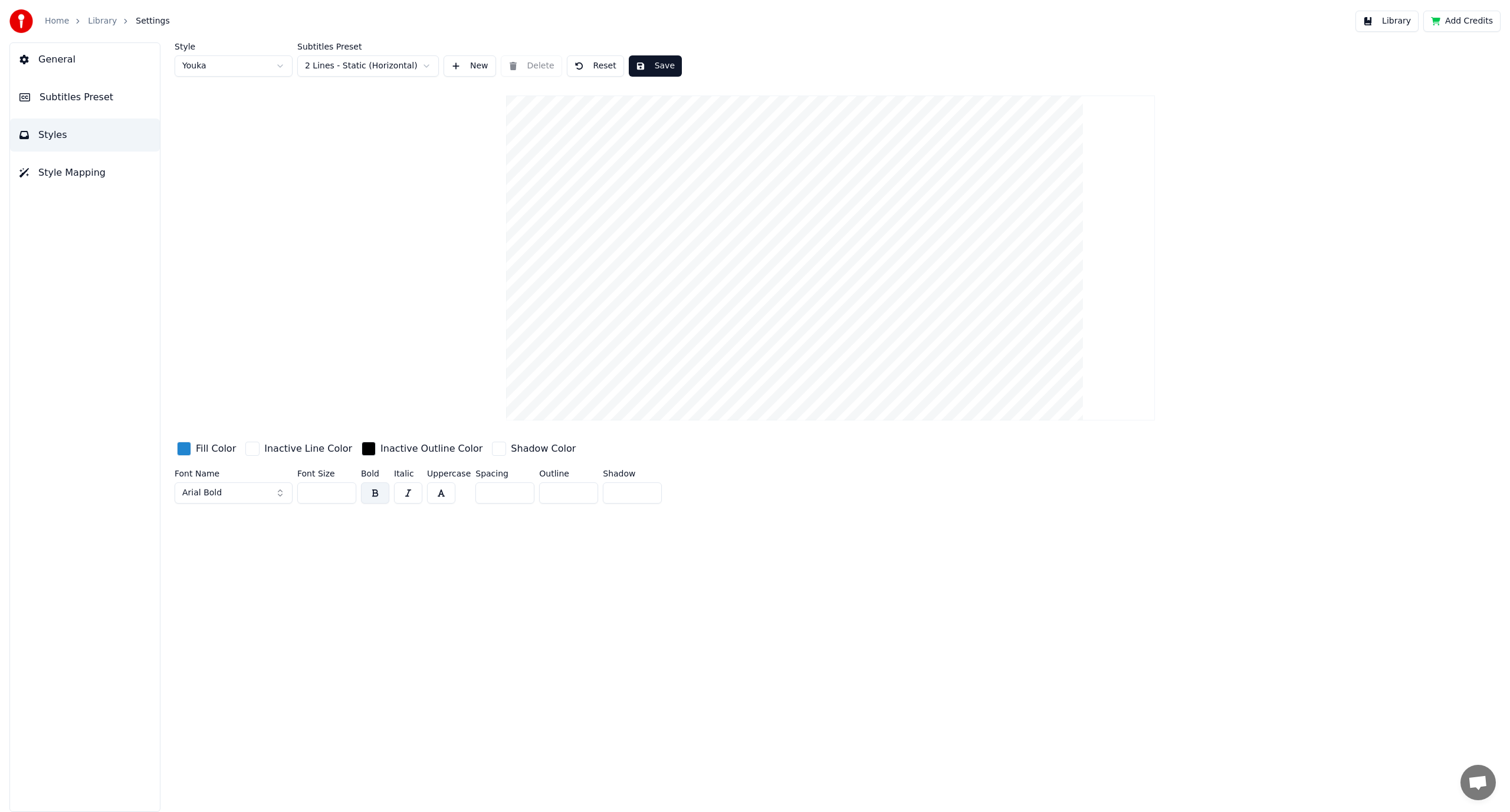
click at [363, 64] on html "Home Library Settings Library Add Credits General Subtitles Preset Styles Style…" at bounding box center [755, 406] width 1510 height 812
click at [269, 61] on html "Home Library Settings Library Add Credits General Subtitles Preset Styles Style…" at bounding box center [755, 406] width 1510 height 812
click at [268, 61] on html "Home Library Settings Library Add Credits General Subtitles Preset Styles Style…" at bounding box center [755, 406] width 1510 height 812
click at [234, 66] on html "Home Library Settings Library Add Credits General Subtitles Preset Styles Style…" at bounding box center [755, 406] width 1510 height 812
click at [252, 448] on div "button" at bounding box center [252, 449] width 14 height 14
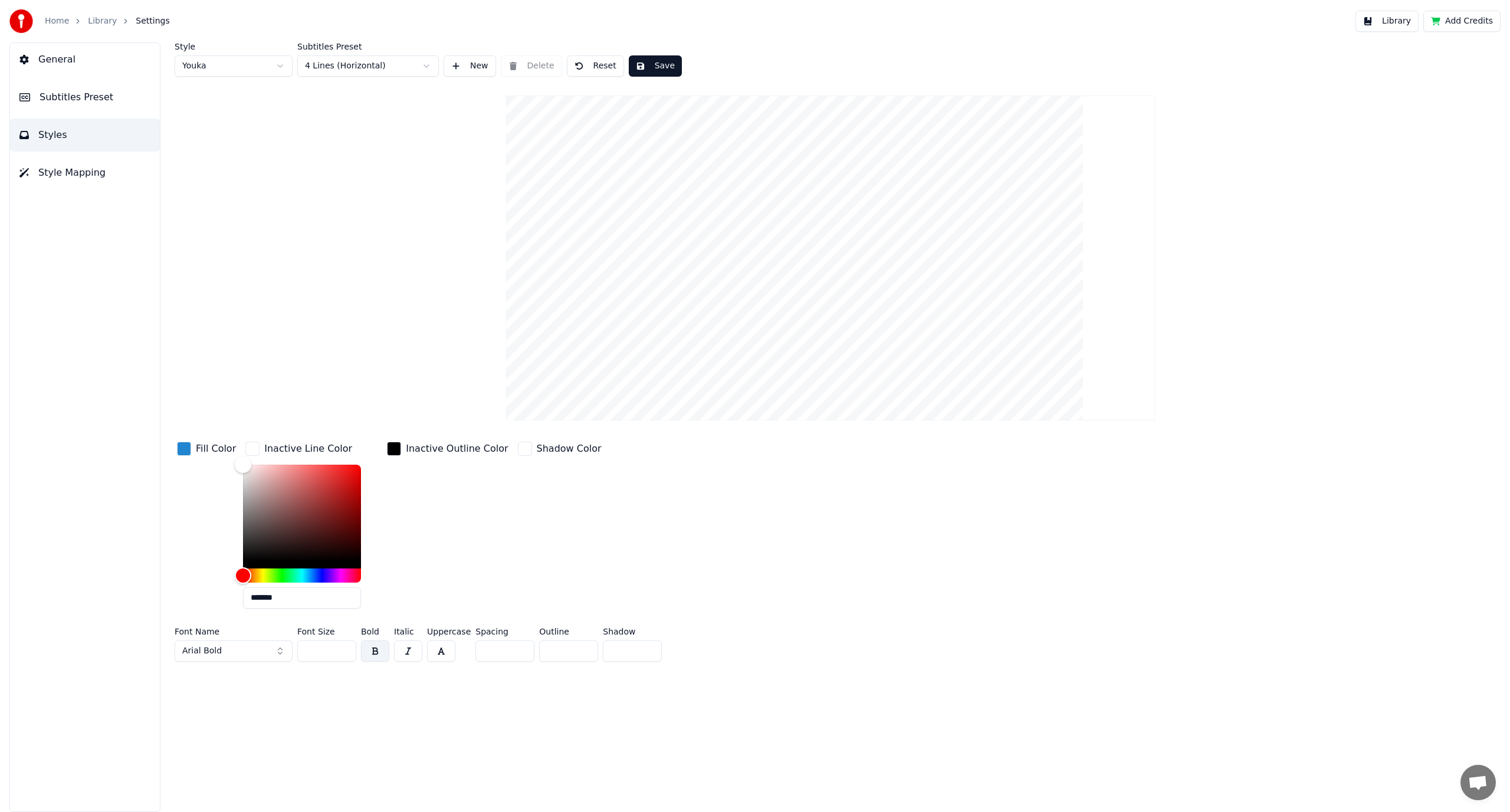
click at [252, 448] on div "button" at bounding box center [252, 449] width 14 height 14
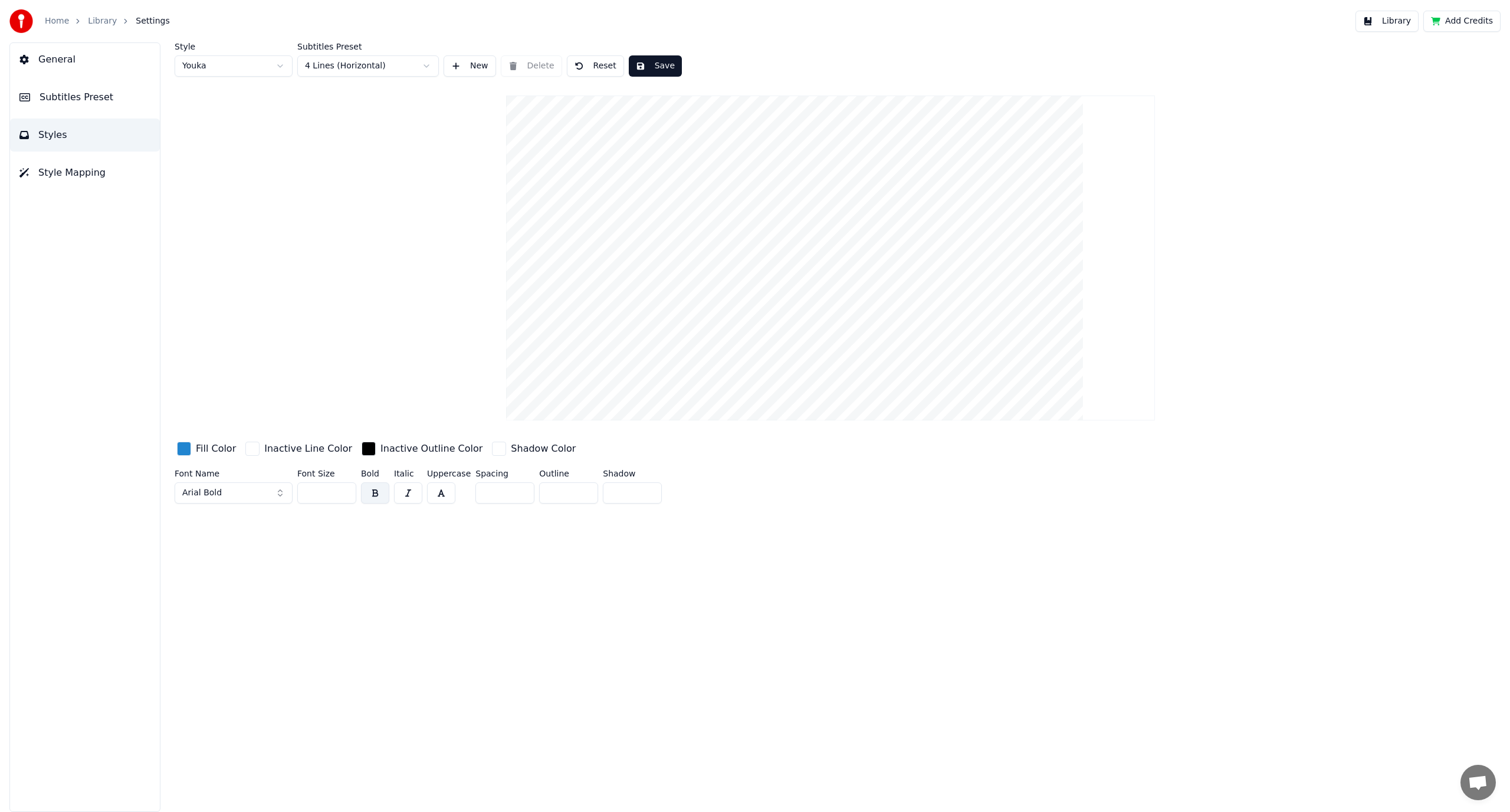
click at [648, 68] on button "Save" at bounding box center [656, 66] width 53 height 21
click at [687, 334] on video at bounding box center [830, 258] width 649 height 325
click at [59, 65] on span "General" at bounding box center [57, 60] width 37 height 14
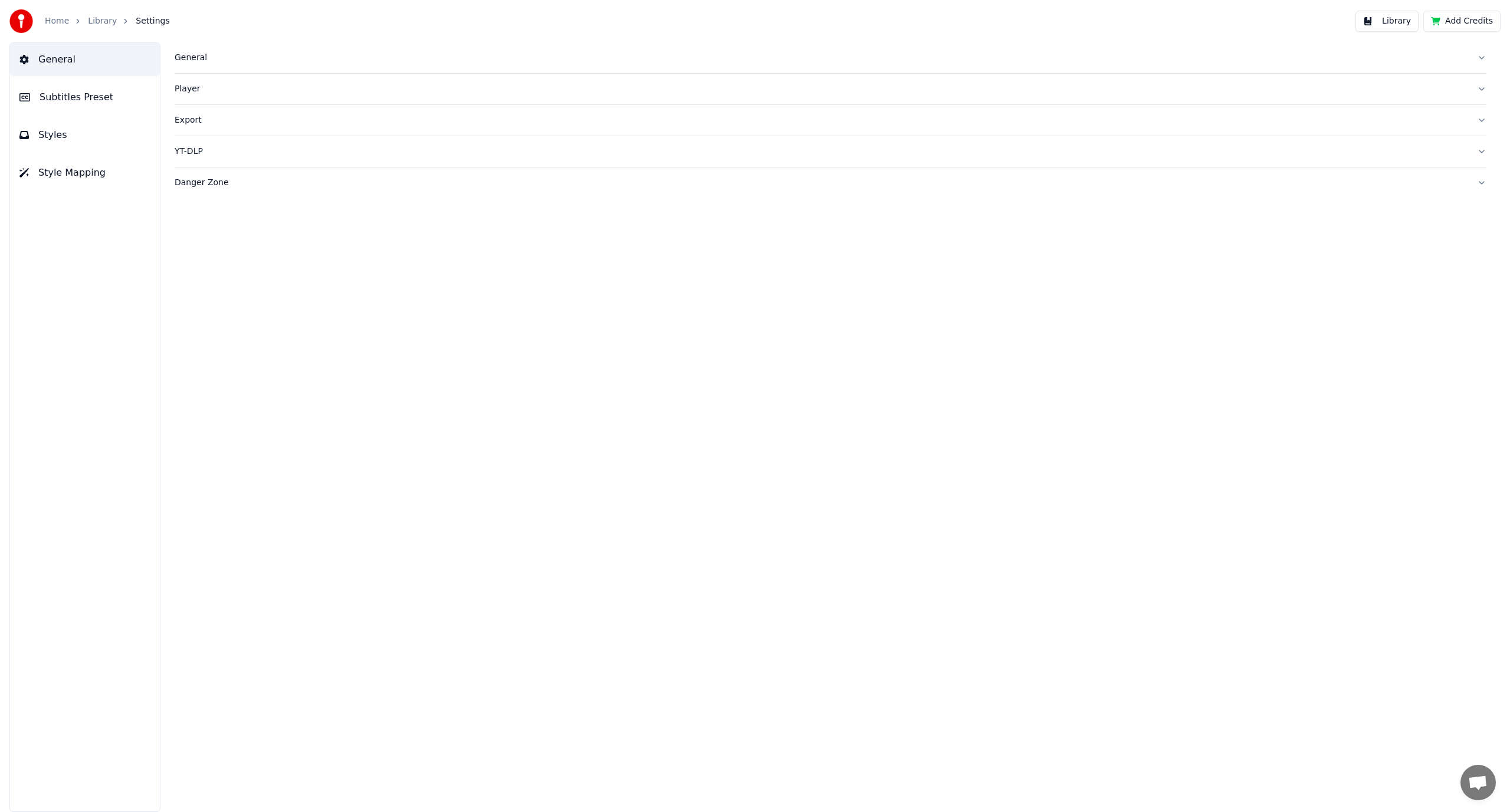
click at [45, 98] on span "Subtitles Preset" at bounding box center [76, 97] width 74 height 14
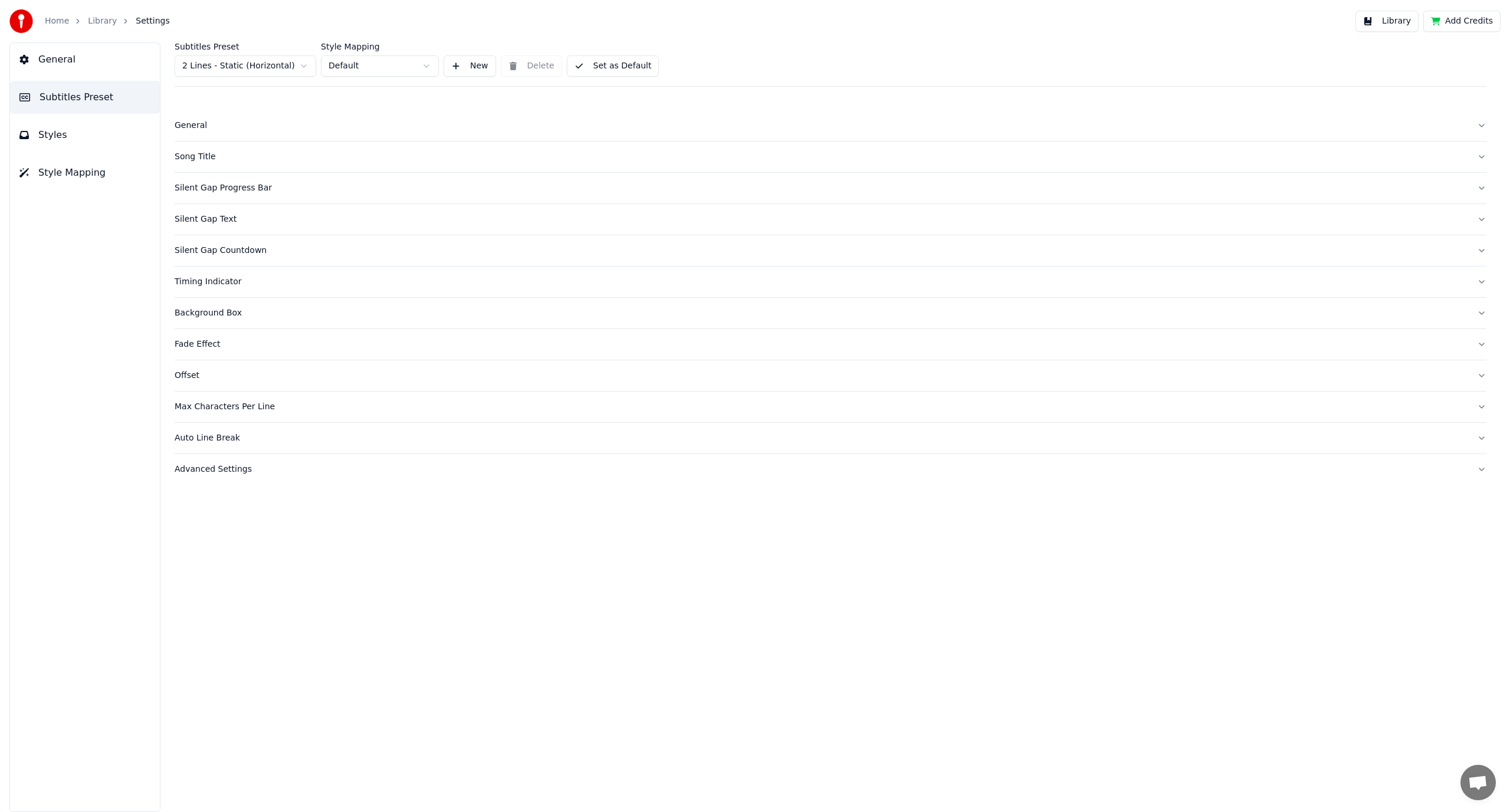
click at [49, 20] on link "Home" at bounding box center [57, 21] width 24 height 12
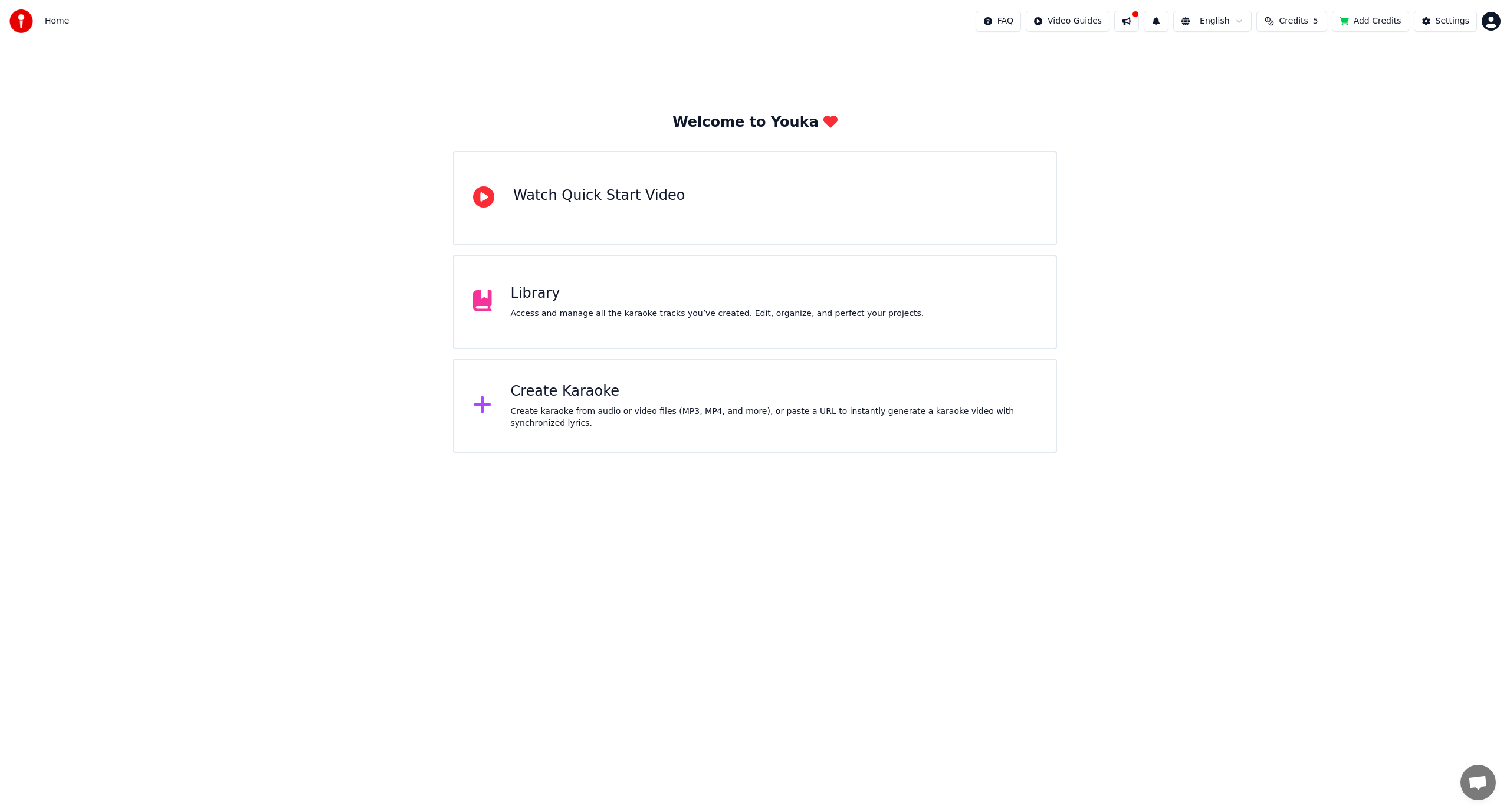
click at [518, 287] on div "Library" at bounding box center [718, 294] width 414 height 19
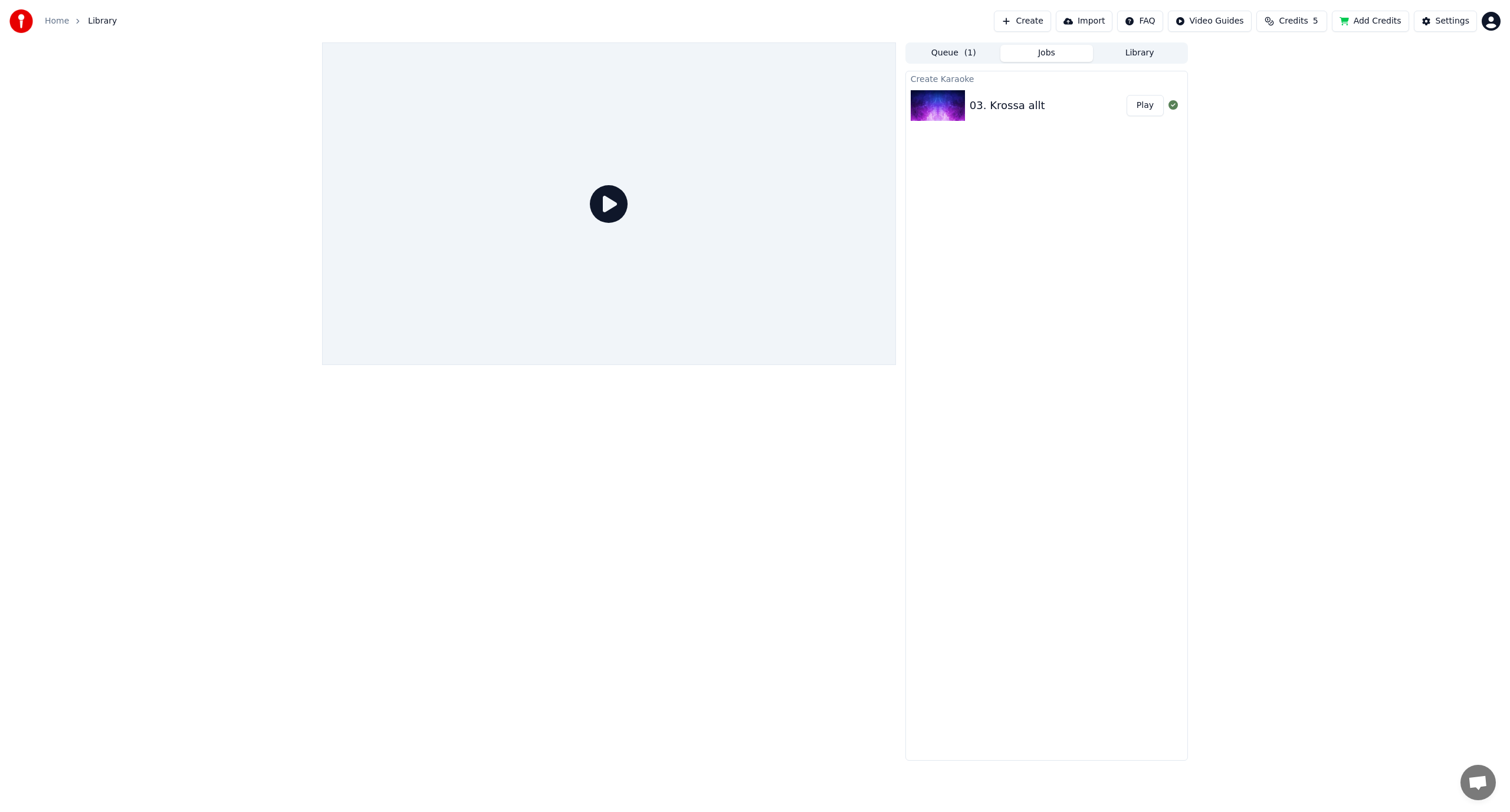
click at [1007, 118] on div "03. Krossa allt Play" at bounding box center [1047, 105] width 282 height 40
click at [1007, 97] on div "03. Krossa allt" at bounding box center [1007, 105] width 76 height 17
click at [606, 202] on icon at bounding box center [609, 204] width 38 height 38
click at [959, 58] on button "Queue ( 1 )" at bounding box center [954, 53] width 94 height 17
click at [997, 94] on div "Krossa allt" at bounding box center [1009, 91] width 55 height 17
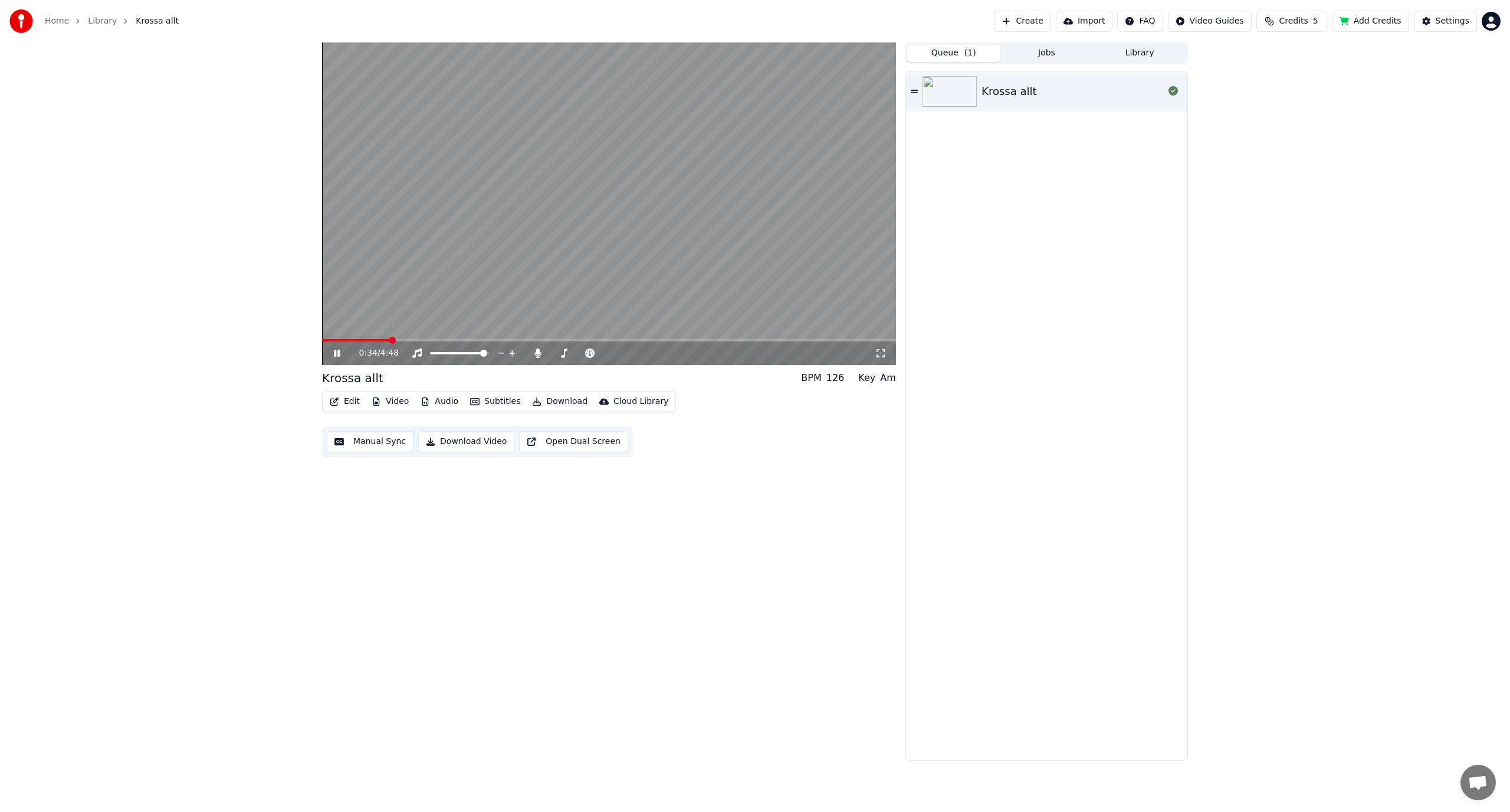
click at [391, 340] on span at bounding box center [610, 340] width 574 height 2
click at [460, 340] on span at bounding box center [610, 340] width 574 height 2
click at [380, 339] on video at bounding box center [610, 204] width 574 height 322
click at [368, 341] on span at bounding box center [345, 340] width 46 height 2
click at [334, 355] on icon at bounding box center [337, 353] width 7 height 9
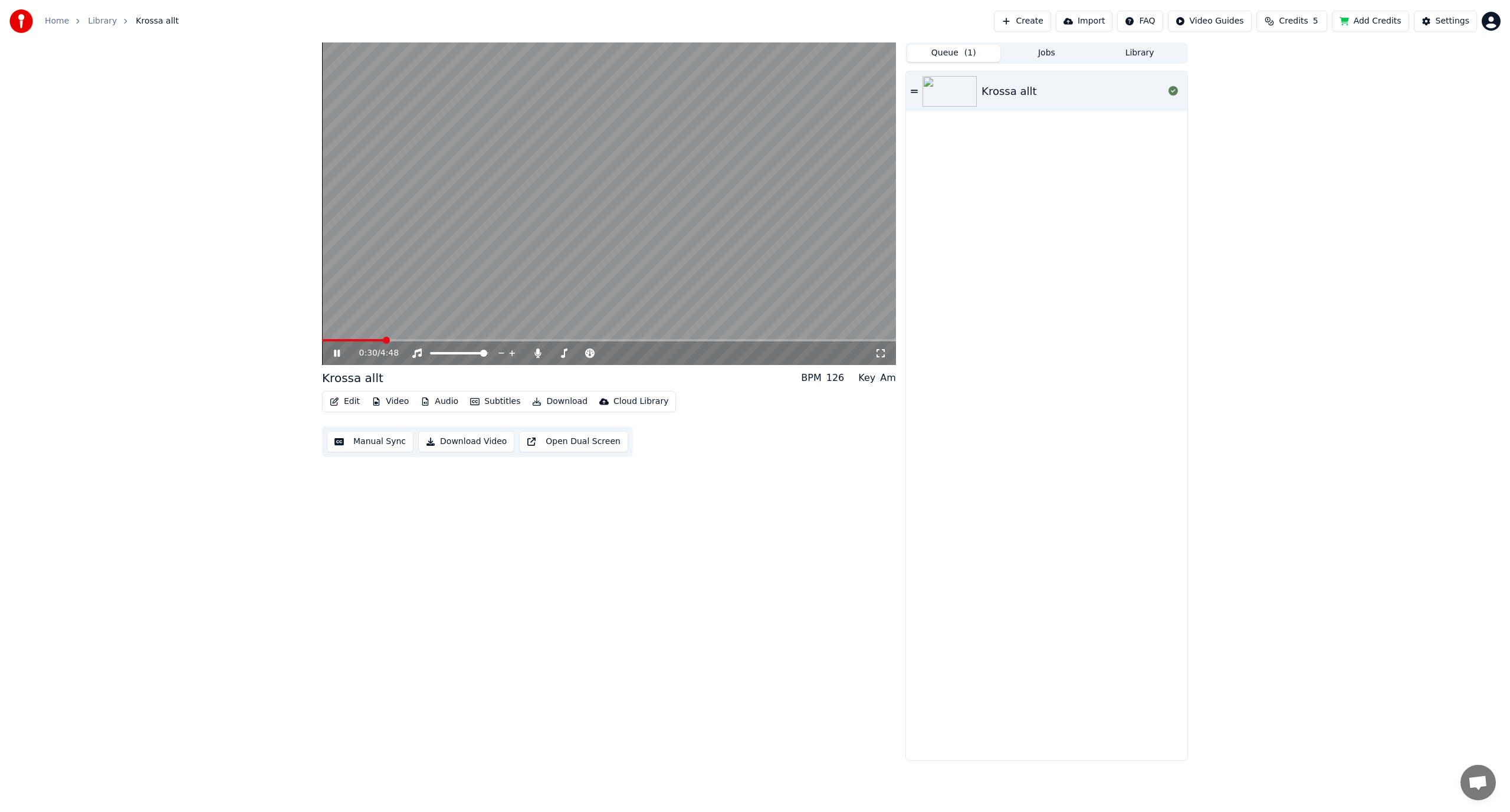
click at [370, 337] on video at bounding box center [610, 204] width 574 height 322
click at [368, 340] on span at bounding box center [354, 340] width 63 height 2
click at [341, 356] on icon at bounding box center [345, 353] width 28 height 9
click at [446, 346] on div "0:28 / 4:48" at bounding box center [610, 353] width 574 height 24
click at [443, 353] on span at bounding box center [436, 353] width 13 height 2
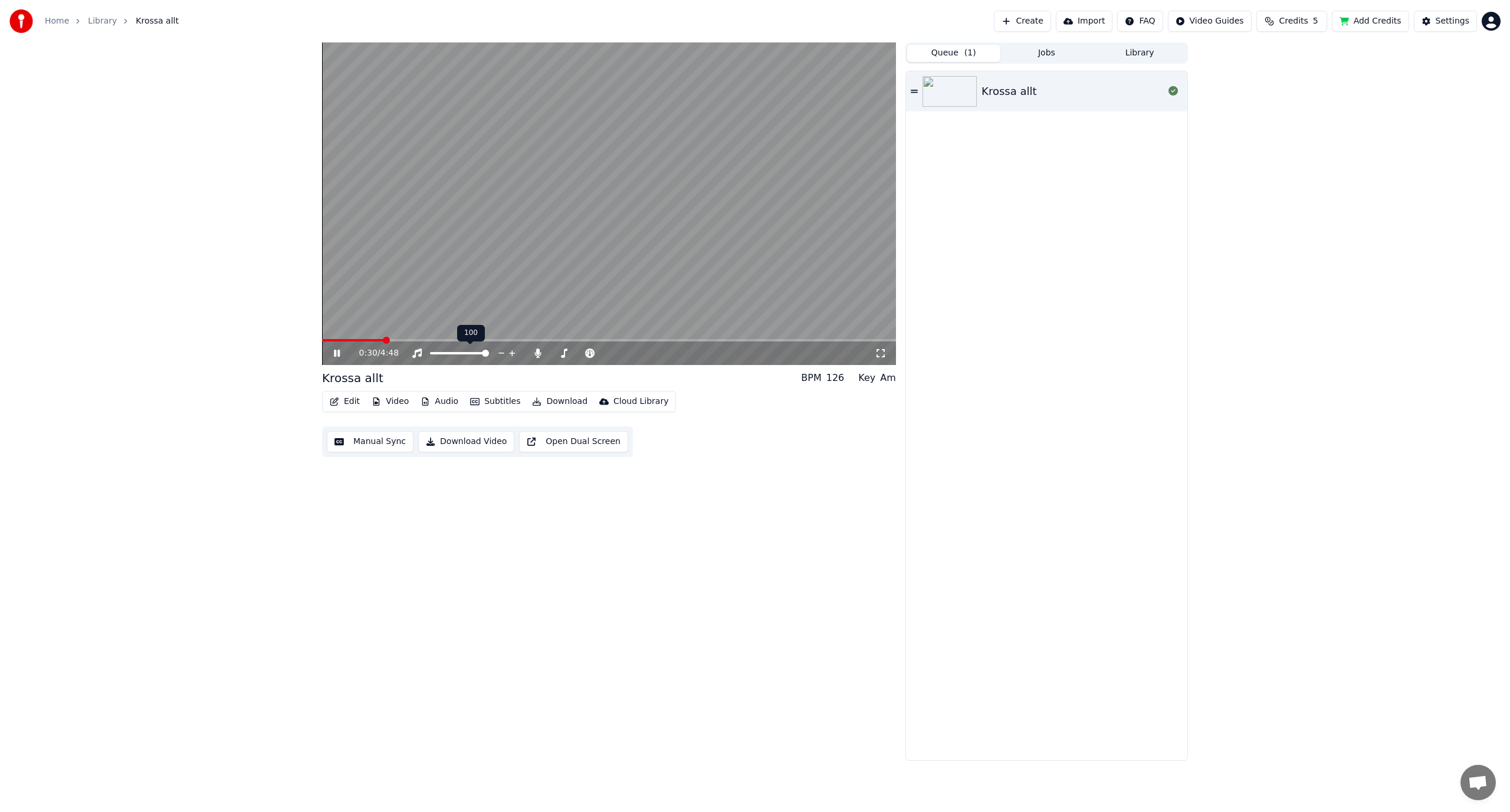
click at [489, 351] on span at bounding box center [485, 353] width 7 height 7
click at [481, 340] on span at bounding box center [610, 340] width 574 height 2
click at [523, 340] on span at bounding box center [610, 340] width 574 height 2
click at [359, 403] on button "Edit" at bounding box center [344, 401] width 39 height 17
click at [370, 485] on div "Style Editor" at bounding box center [373, 488] width 48 height 12
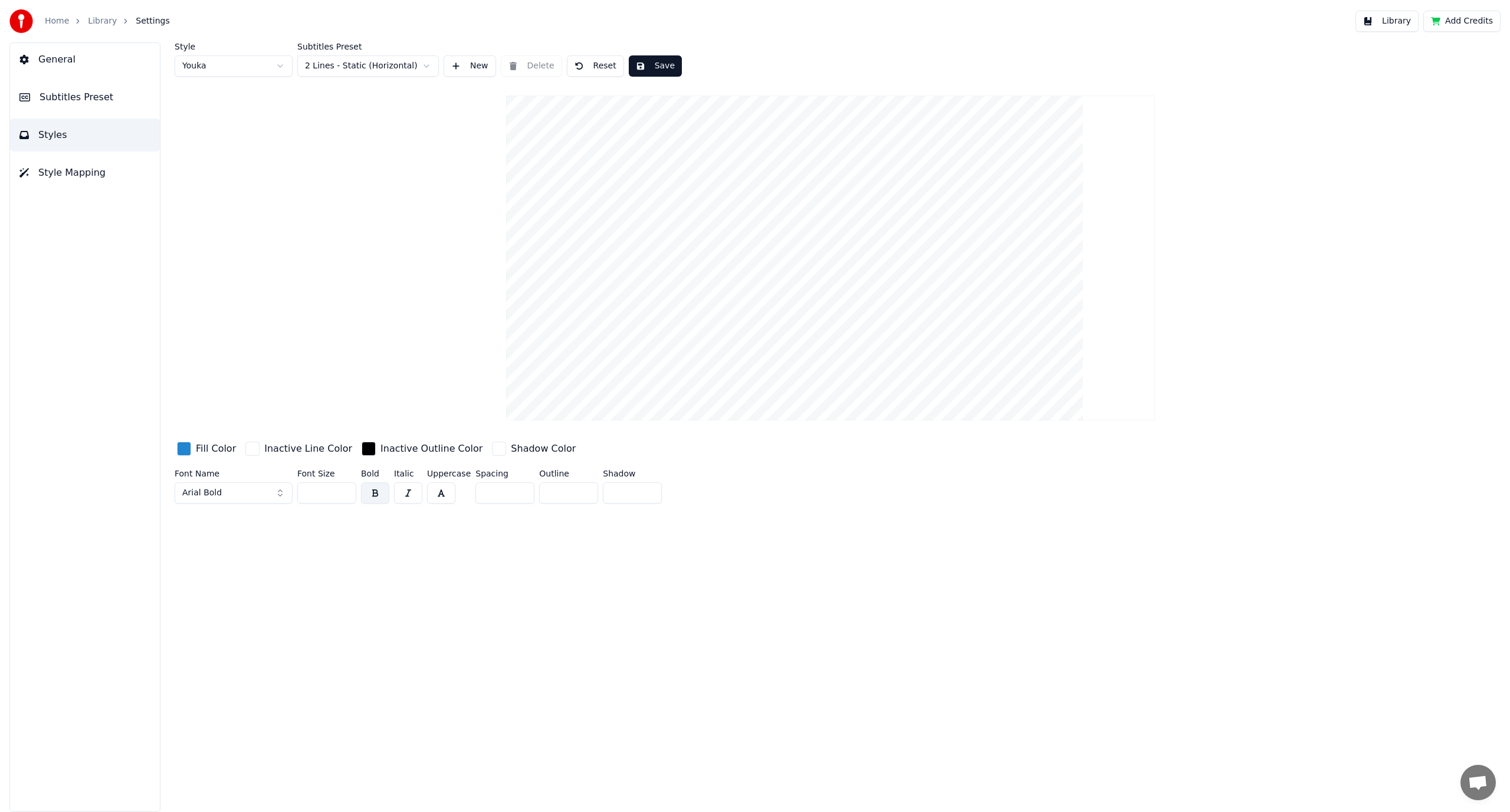
click at [261, 495] on button "Arial Bold" at bounding box center [234, 493] width 118 height 21
type input "**********"
click at [243, 601] on div "LT Karaoke Regular" at bounding box center [243, 595] width 84 height 12
click at [366, 70] on html "Home Library Settings Library Add Credits General Subtitles Preset Styles Style…" at bounding box center [755, 406] width 1510 height 812
click at [658, 63] on button "Save" at bounding box center [656, 66] width 53 height 21
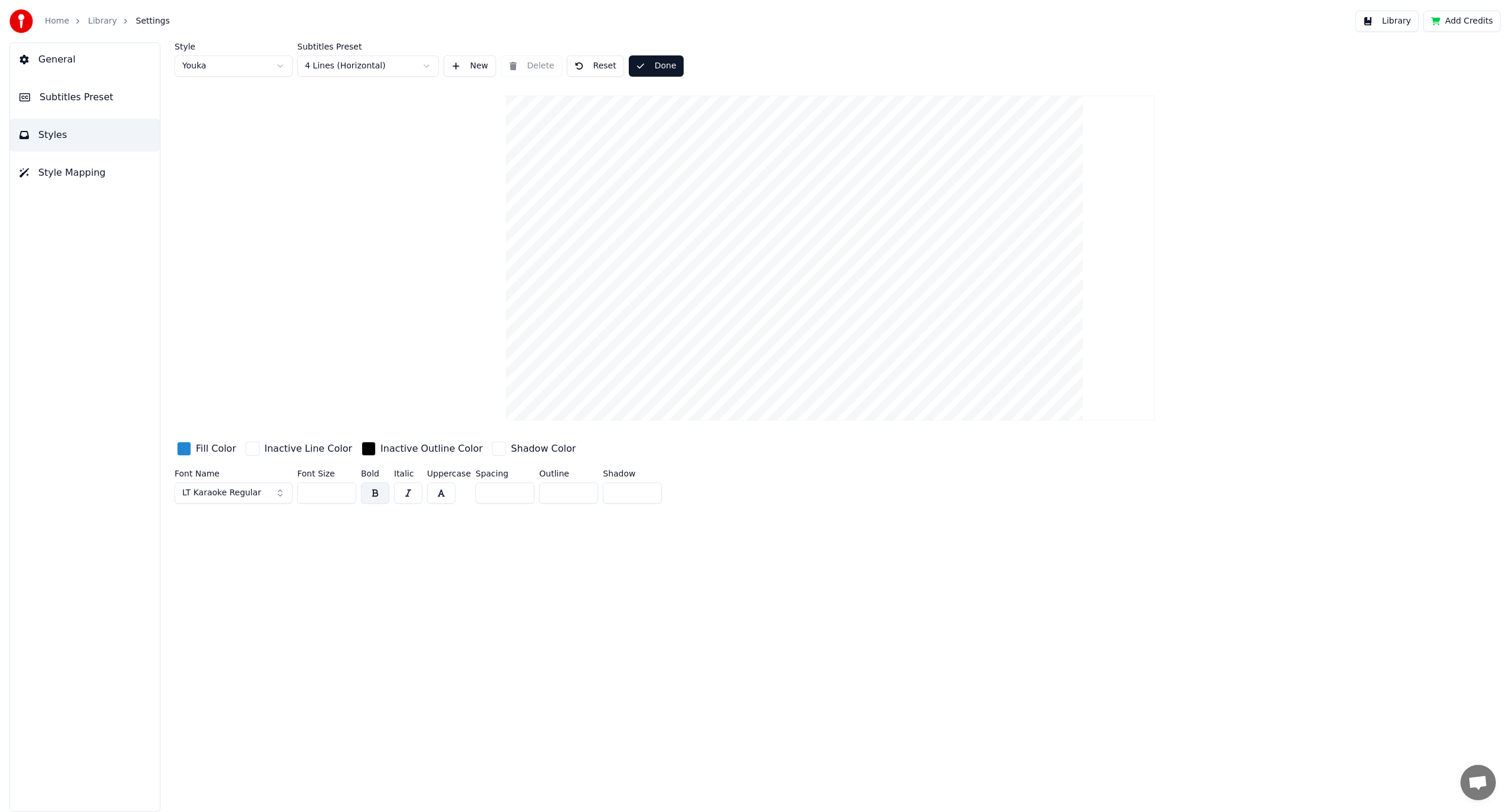
click at [398, 259] on div "Style Youka Subtitles Preset 4 Lines (Horizontal) New Delete Reset Done Fill Co…" at bounding box center [830, 275] width 1312 height 466
click at [417, 264] on div "Style Youka Subtitles Preset 4 Lines (Horizontal) New Delete Reset Save Fill Co…" at bounding box center [830, 275] width 1312 height 466
click at [889, 153] on video at bounding box center [830, 258] width 649 height 325
click at [639, 61] on button "Save" at bounding box center [656, 66] width 53 height 21
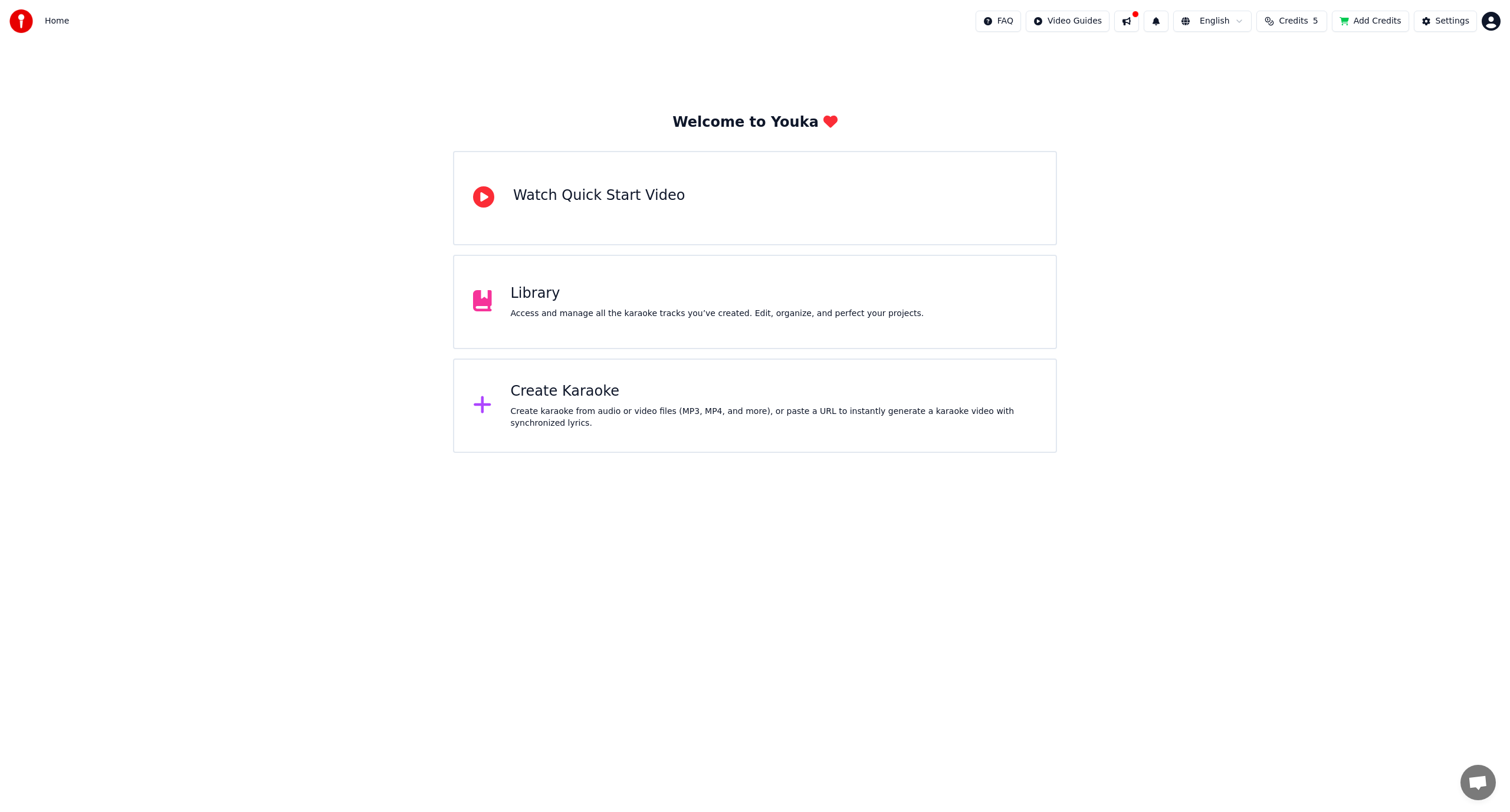
click at [598, 316] on div "Access and manage all the karaoke tracks you’ve created. Edit, organize, and pe…" at bounding box center [718, 314] width 414 height 12
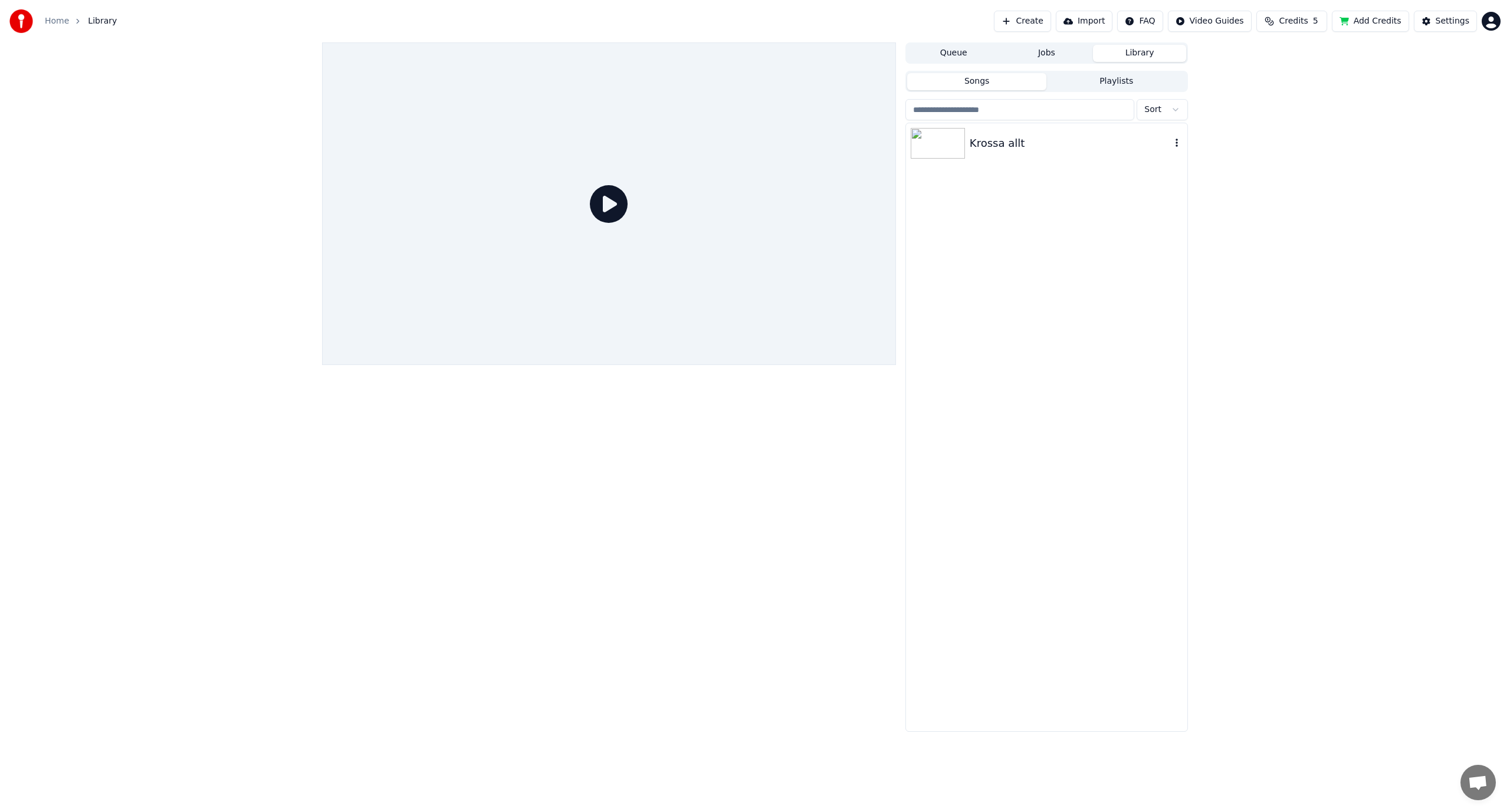
click at [1018, 157] on div "Krossa allt" at bounding box center [1047, 143] width 282 height 40
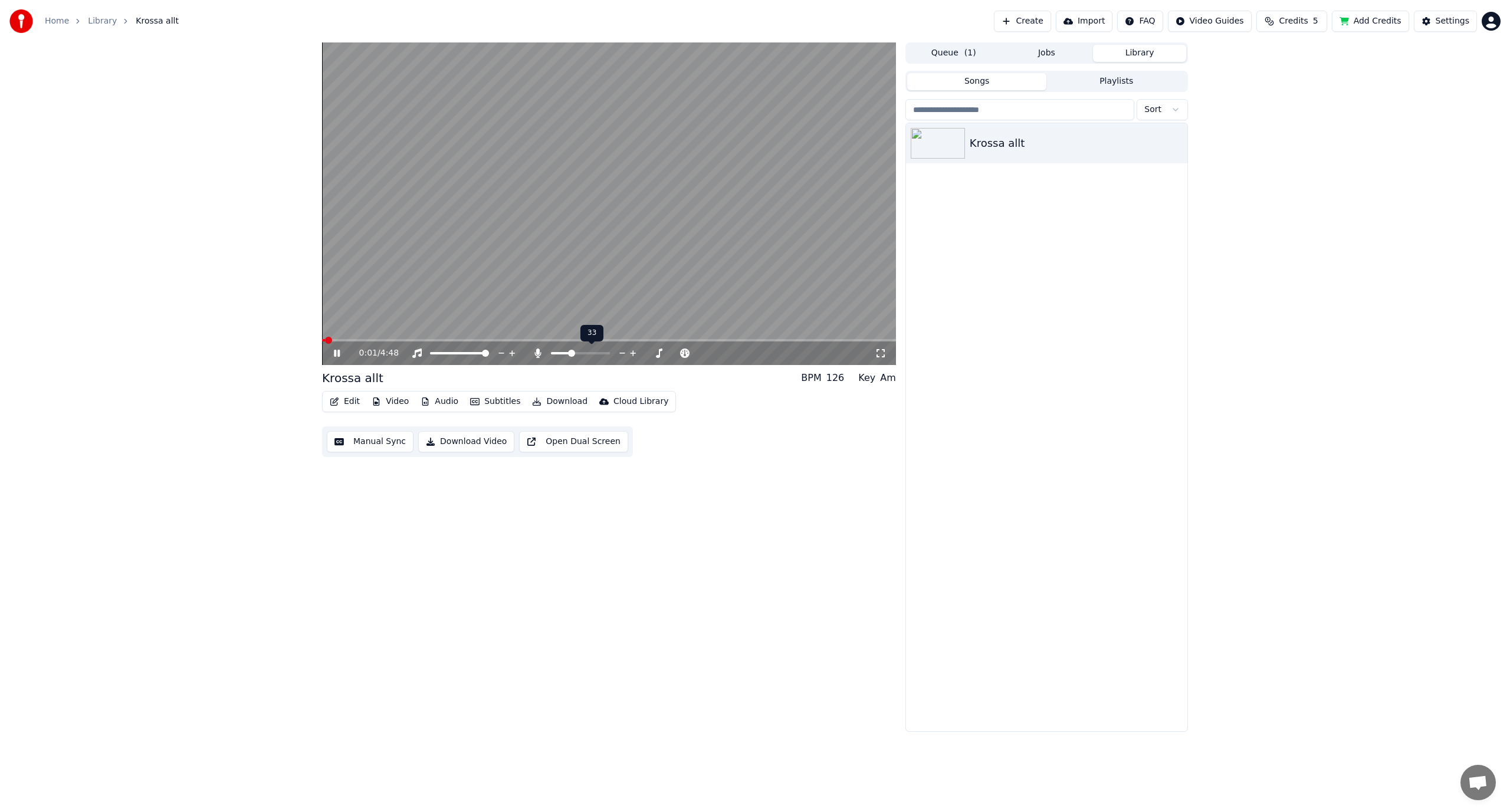
click at [572, 354] on span at bounding box center [571, 353] width 7 height 7
click at [657, 351] on span at bounding box center [654, 353] width 7 height 7
click at [603, 357] on span at bounding box center [606, 353] width 7 height 7
click at [632, 354] on span at bounding box center [632, 353] width 7 height 7
click at [683, 353] on icon at bounding box center [685, 353] width 11 height 12
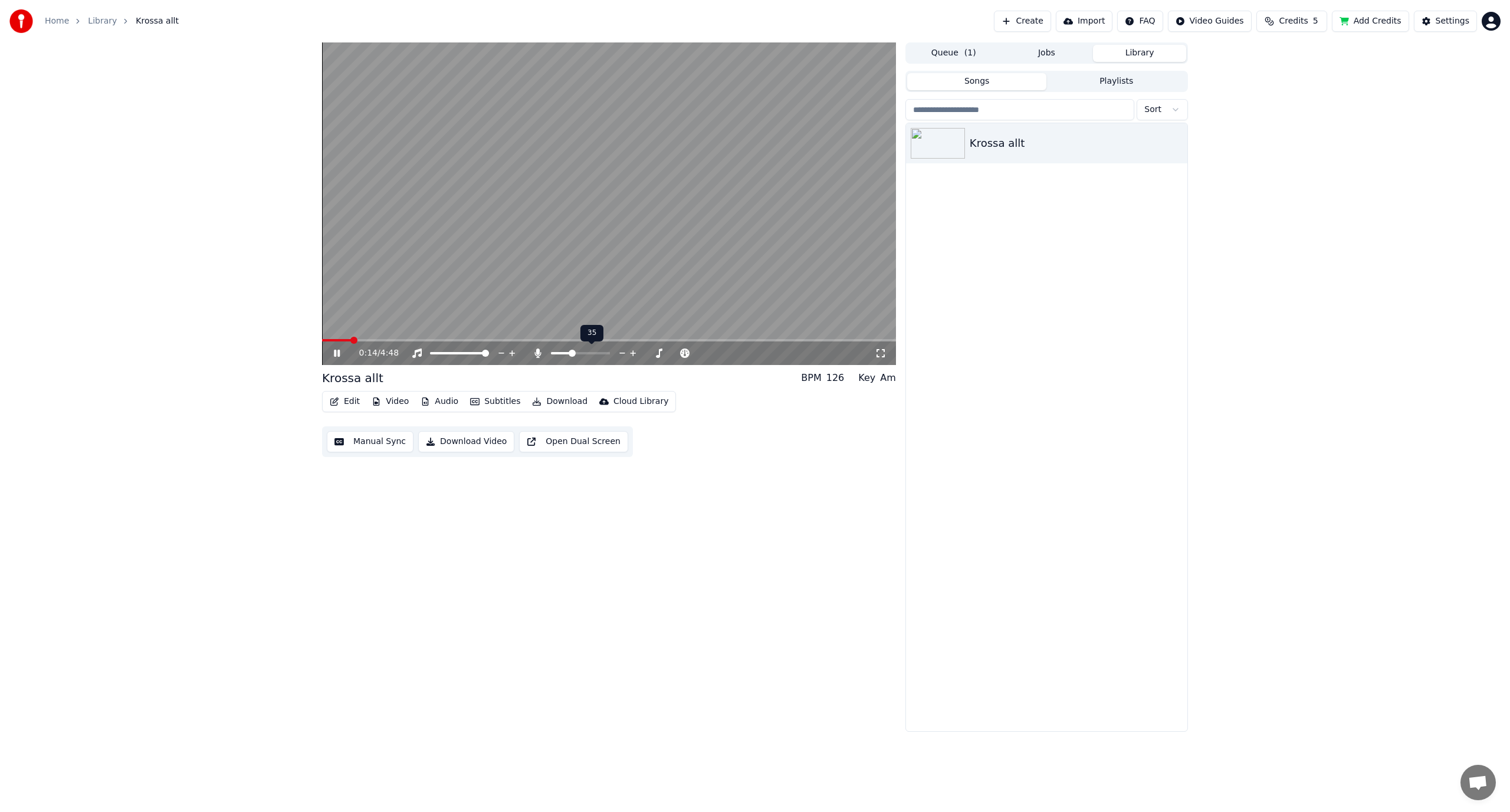
drag, startPoint x: 581, startPoint y: 351, endPoint x: 587, endPoint y: 353, distance: 6.3
click at [587, 353] on div at bounding box center [591, 353] width 95 height 12
click at [591, 354] on span at bounding box center [580, 353] width 59 height 2
click at [598, 355] on span at bounding box center [596, 353] width 7 height 7
click at [355, 340] on span at bounding box center [343, 340] width 42 height 2
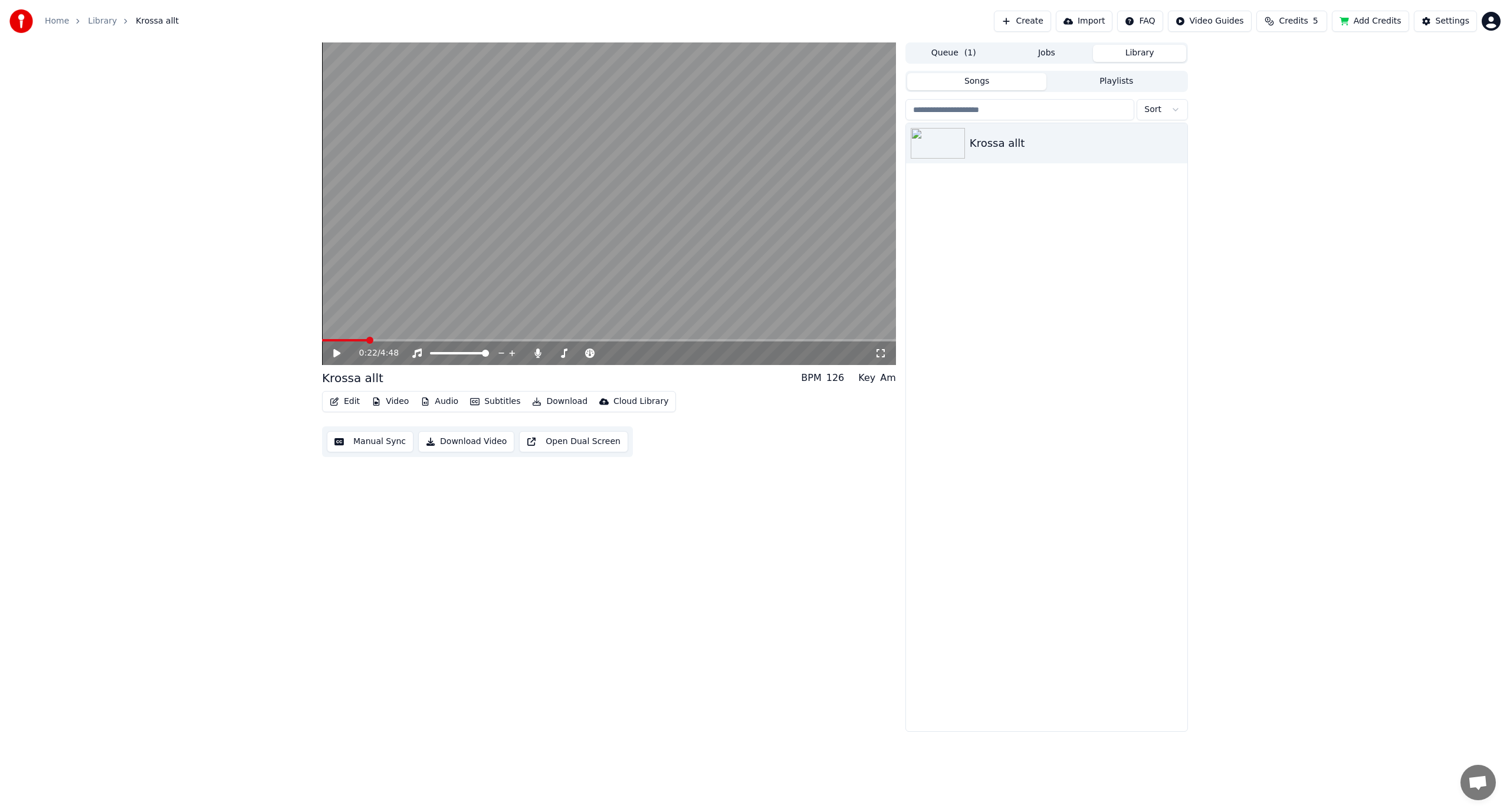
click at [348, 399] on button "Edit" at bounding box center [344, 401] width 39 height 17
click at [386, 491] on div "Style Editor" at bounding box center [373, 488] width 48 height 12
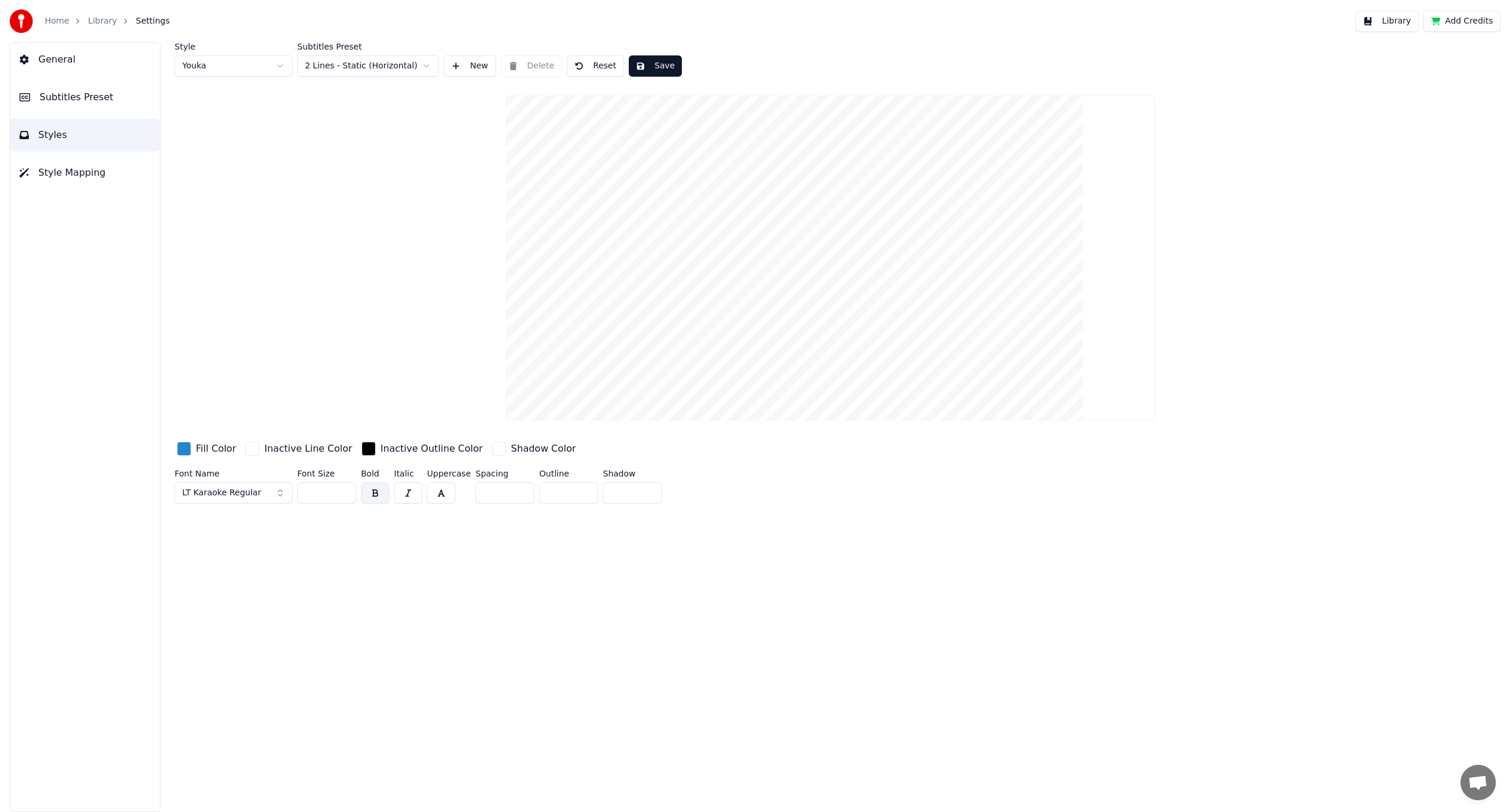
click at [586, 72] on button "Reset" at bounding box center [595, 66] width 57 height 21
click at [247, 452] on div "button" at bounding box center [252, 449] width 14 height 14
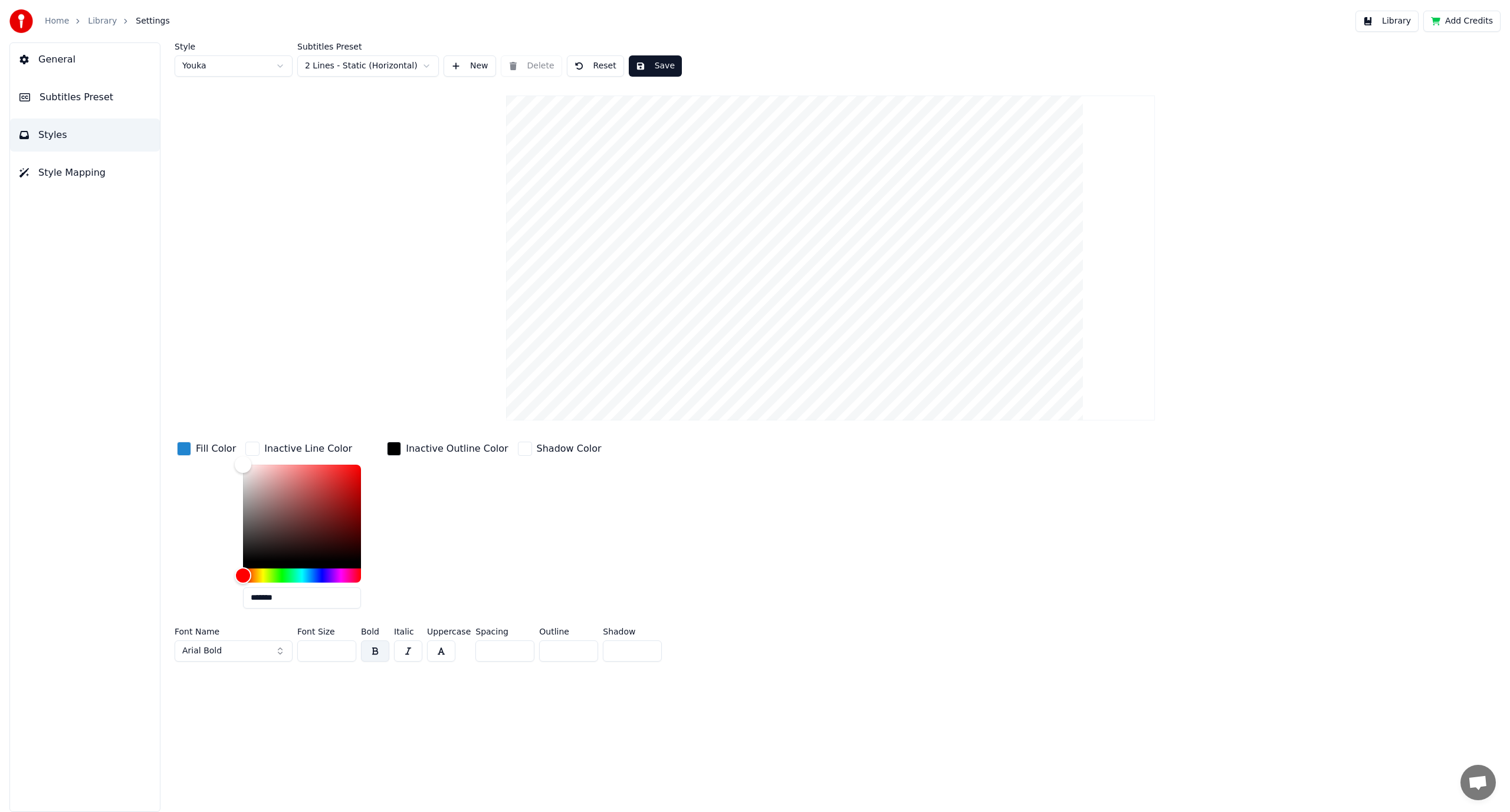
click at [322, 375] on div "Style Youka Subtitles Preset 2 Lines - Static (Horizontal) New Delete Reset Sav…" at bounding box center [830, 355] width 1312 height 624
click at [577, 68] on button "Reset" at bounding box center [595, 66] width 57 height 21
click at [636, 65] on button "Save" at bounding box center [654, 66] width 53 height 21
click at [98, 98] on span "Subtitles Preset" at bounding box center [76, 97] width 74 height 14
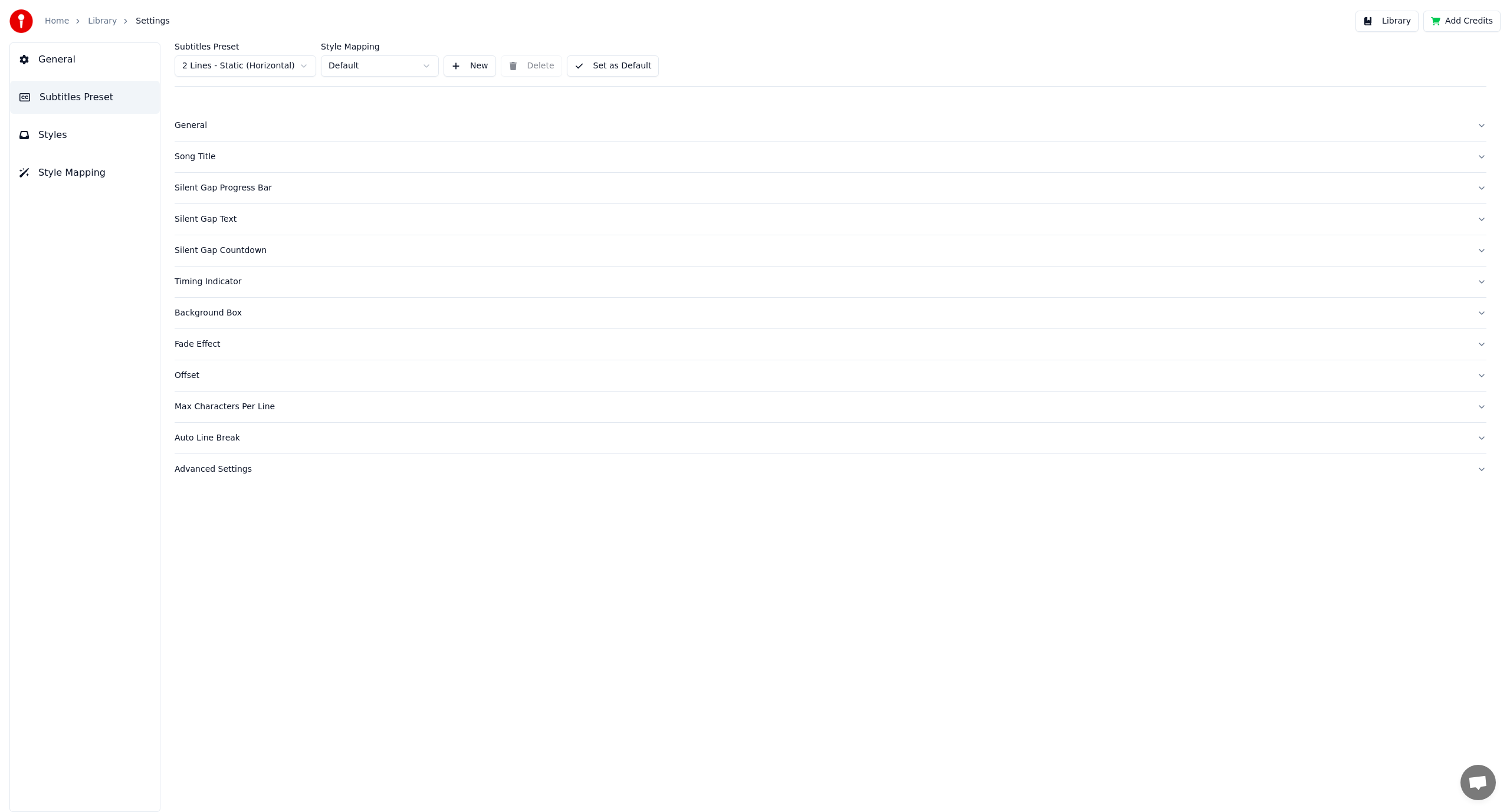
click at [233, 131] on div "General" at bounding box center [821, 125] width 1293 height 12
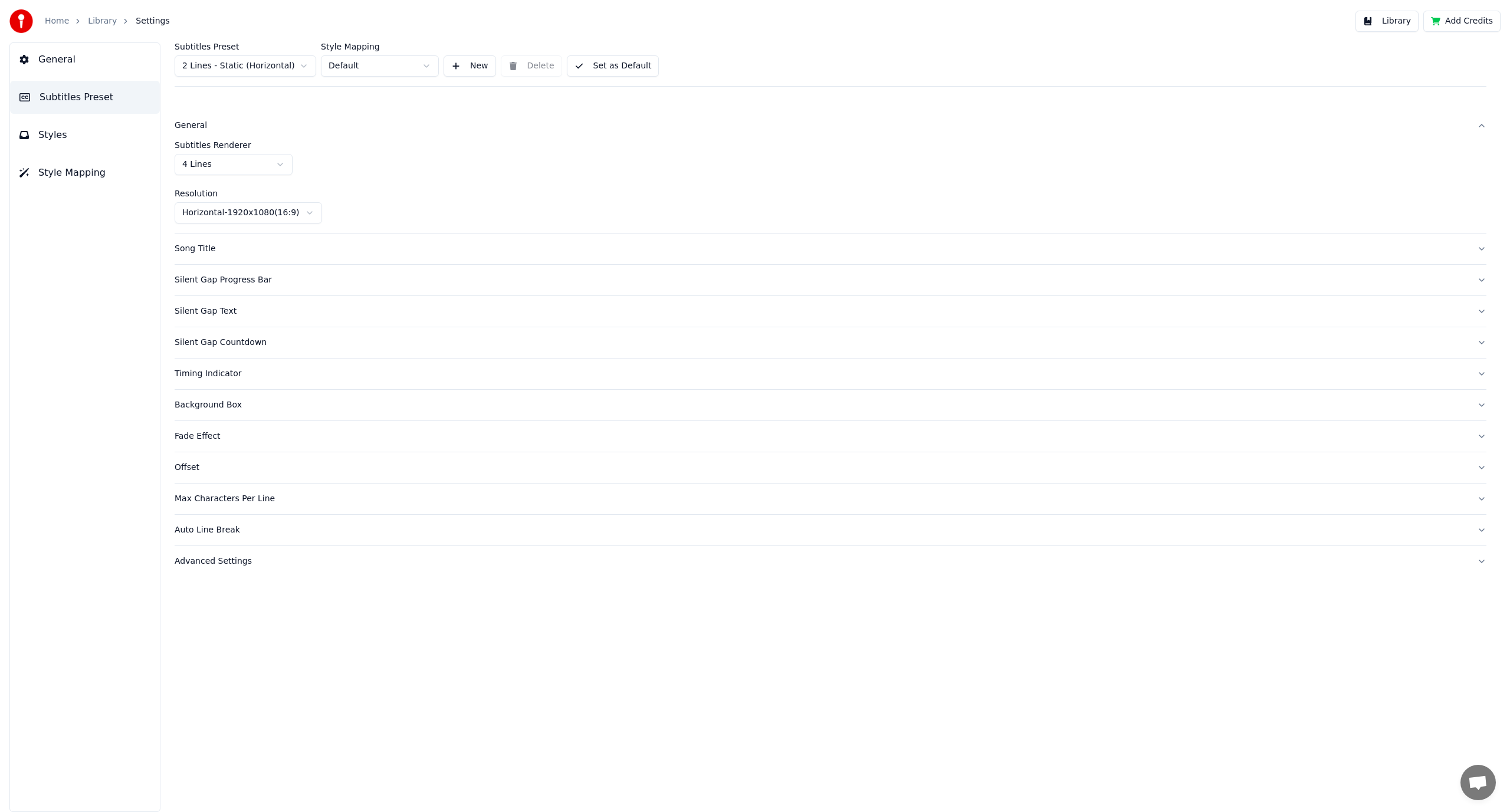
click at [267, 163] on html "Home Library Settings Library Add Credits General Subtitles Preset Styles Style…" at bounding box center [755, 406] width 1510 height 812
click at [400, 195] on html "Home Library Settings Library Add Credits General Subtitles Preset Styles Style…" at bounding box center [755, 406] width 1510 height 812
click at [293, 212] on html "Home Library Settings Library Add Credits General Subtitles Preset Styles Style…" at bounding box center [755, 406] width 1510 height 812
click at [304, 257] on button "Song Title" at bounding box center [830, 248] width 1312 height 31
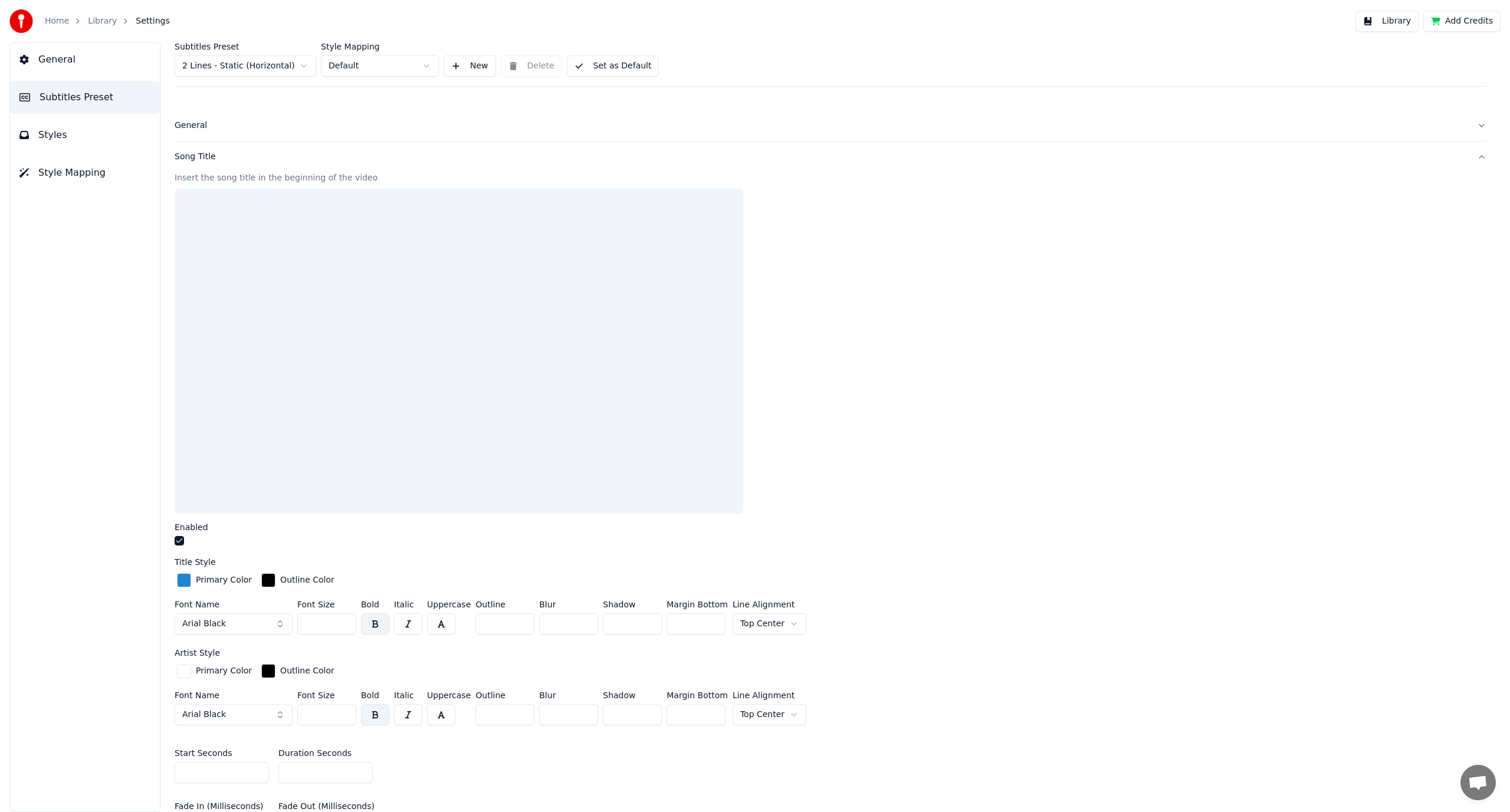
click at [289, 162] on div "Song Title" at bounding box center [821, 156] width 1293 height 12
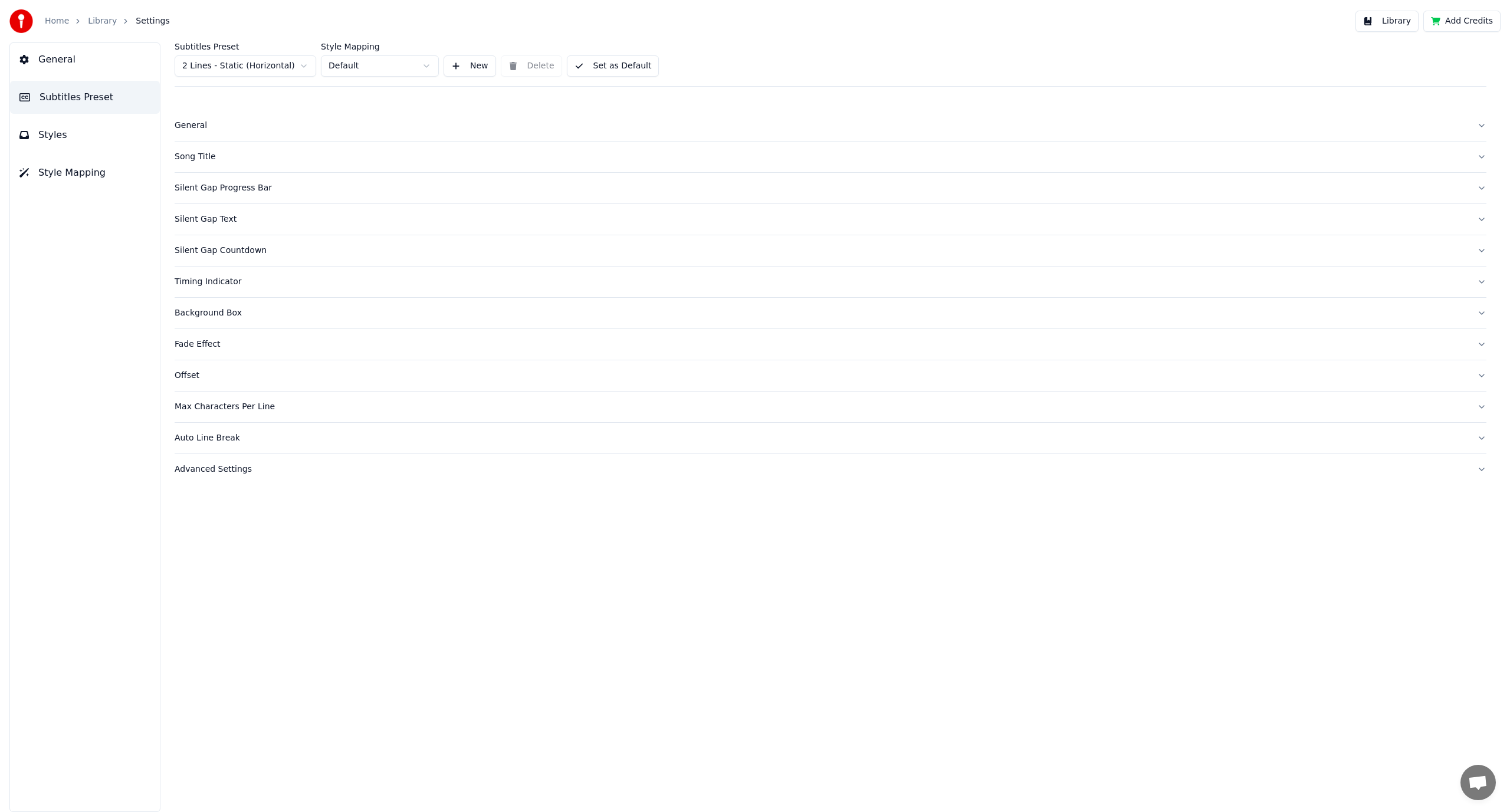
click at [289, 162] on div "Song Title" at bounding box center [821, 156] width 1293 height 12
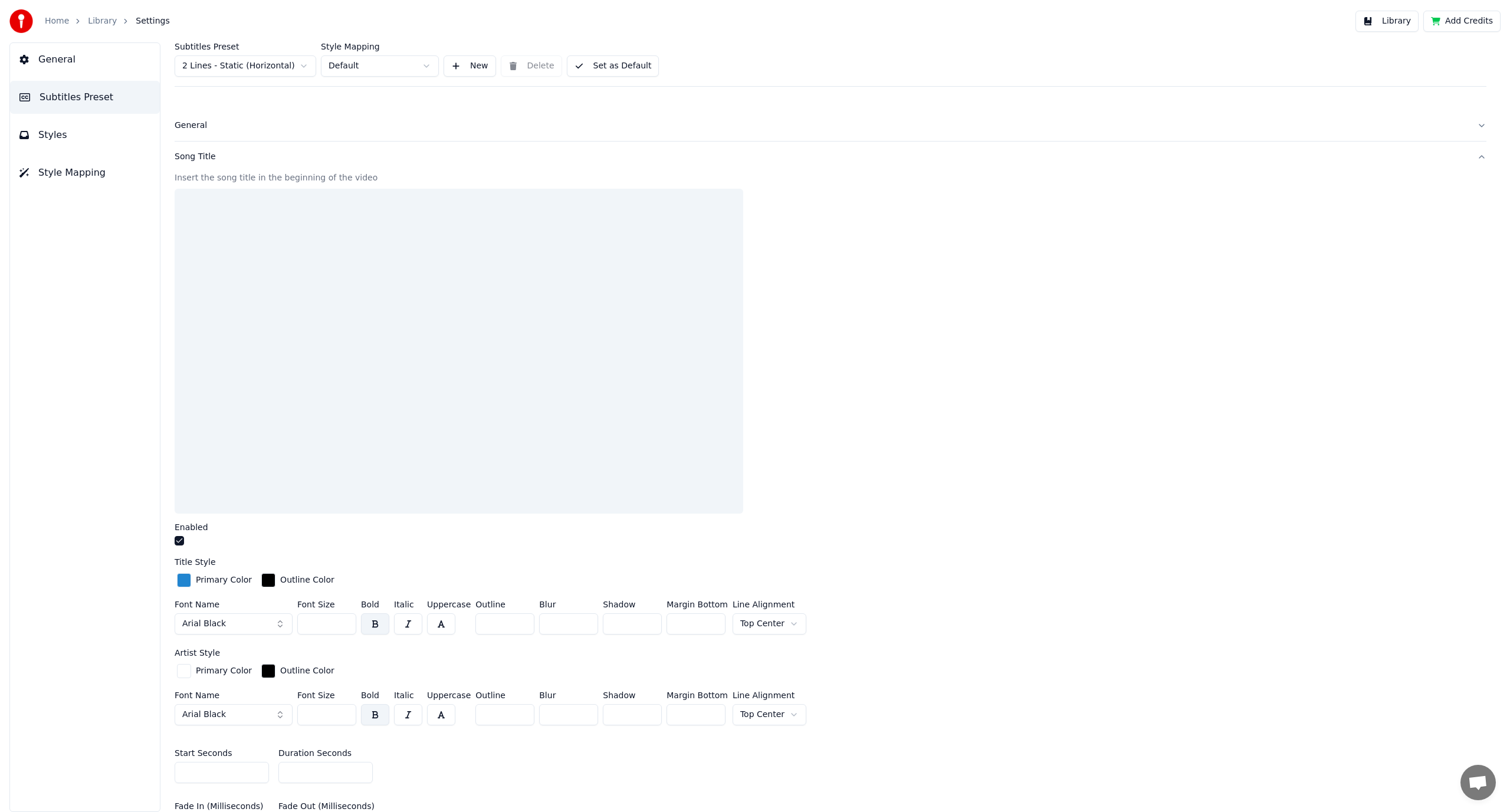
click at [182, 539] on button "button" at bounding box center [179, 541] width 9 height 9
click at [320, 155] on div "Song Title" at bounding box center [821, 156] width 1293 height 12
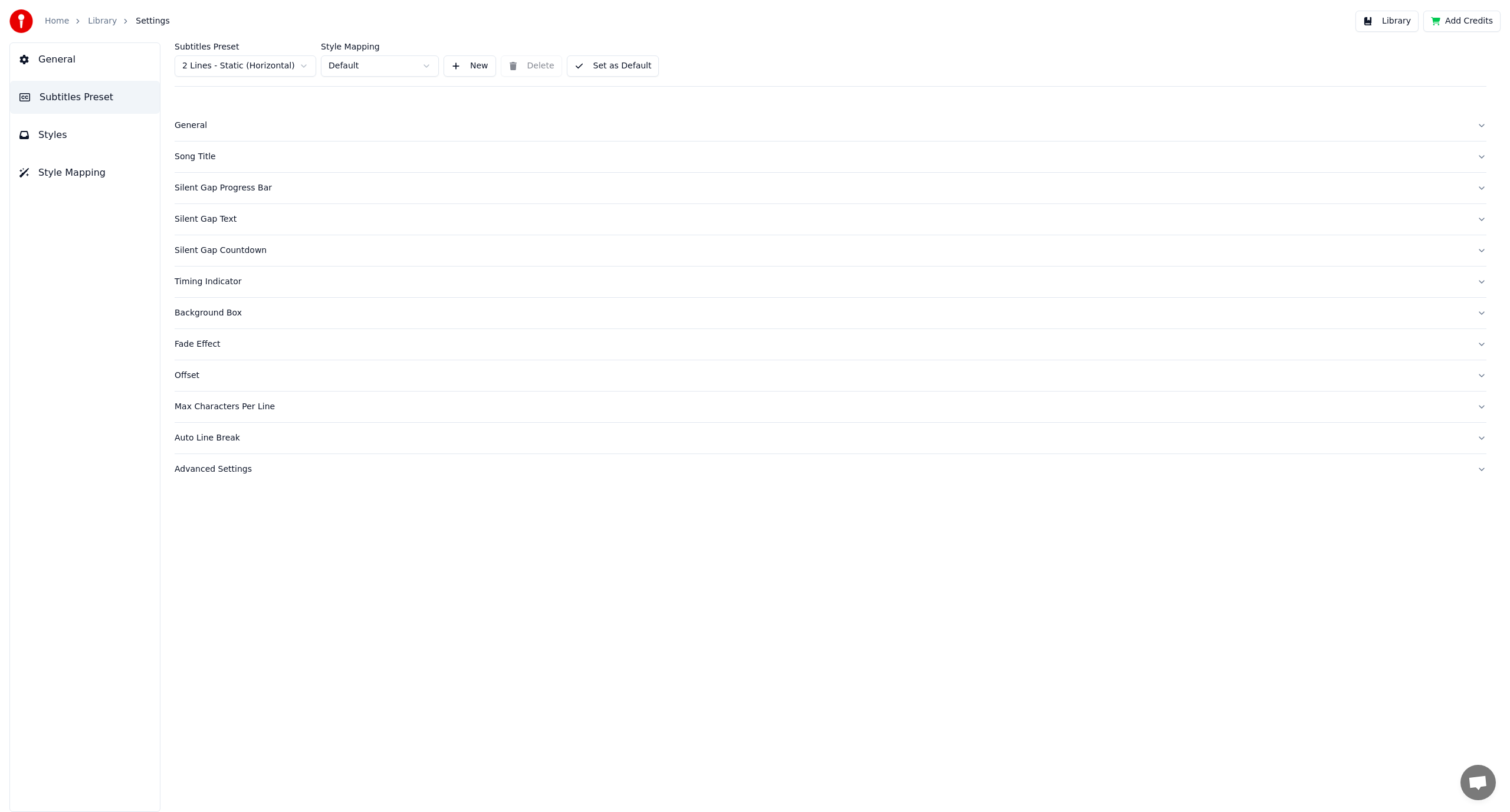
click at [315, 189] on div "Silent Gap Progress Bar" at bounding box center [821, 188] width 1293 height 12
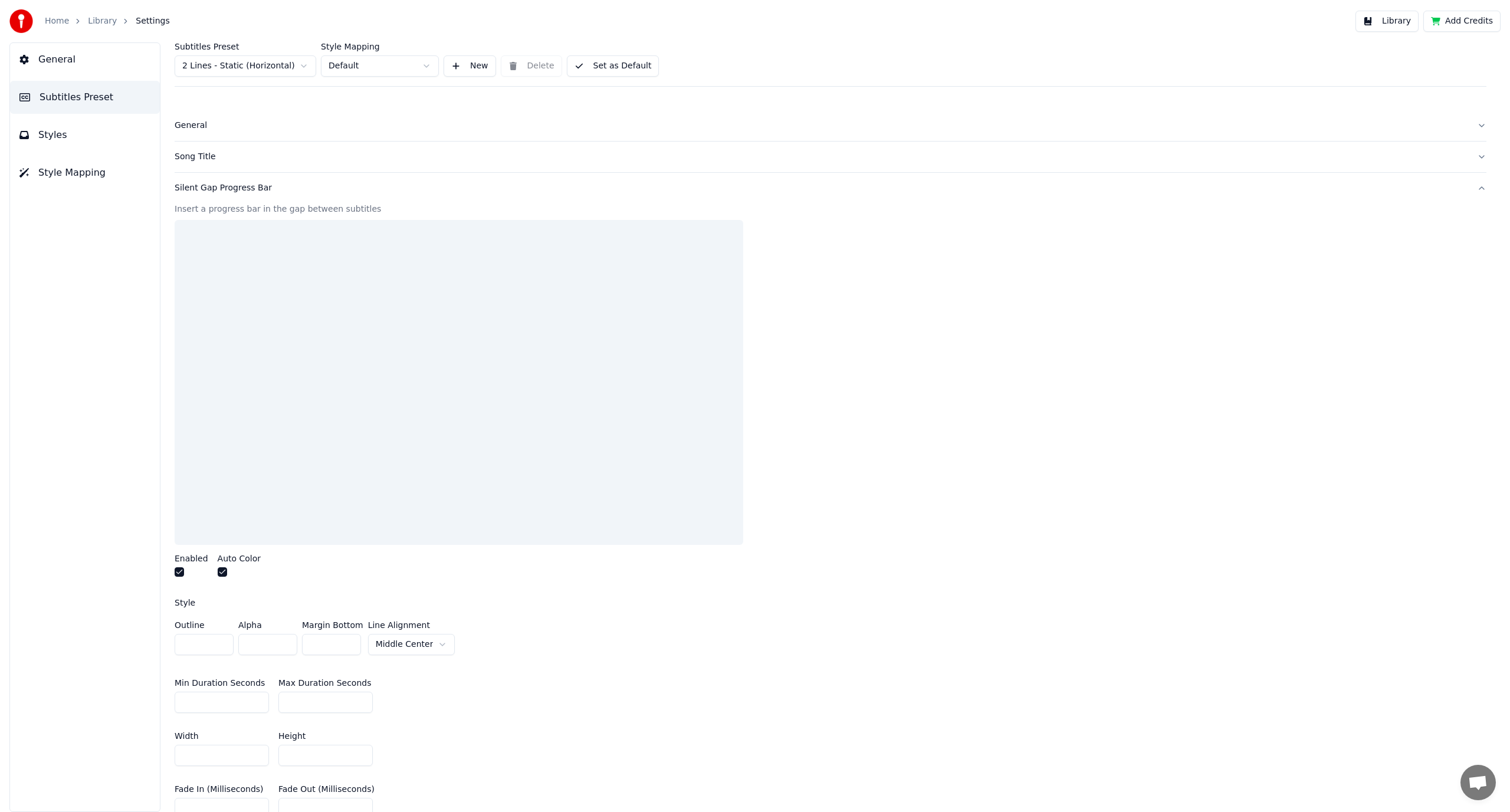
click at [315, 189] on div "Silent Gap Progress Bar" at bounding box center [821, 188] width 1293 height 12
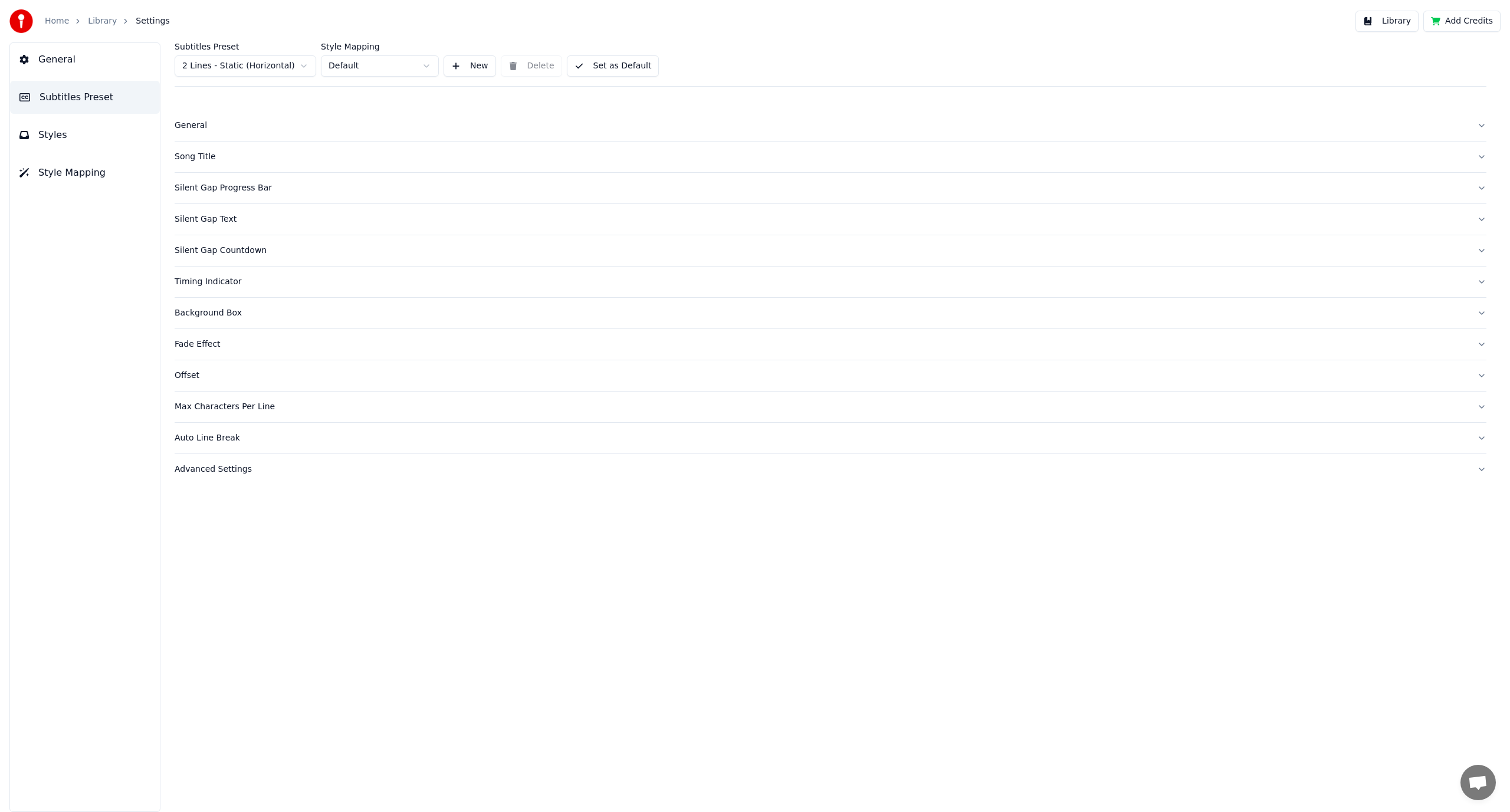
click at [306, 280] on div "Timing Indicator" at bounding box center [821, 281] width 1293 height 12
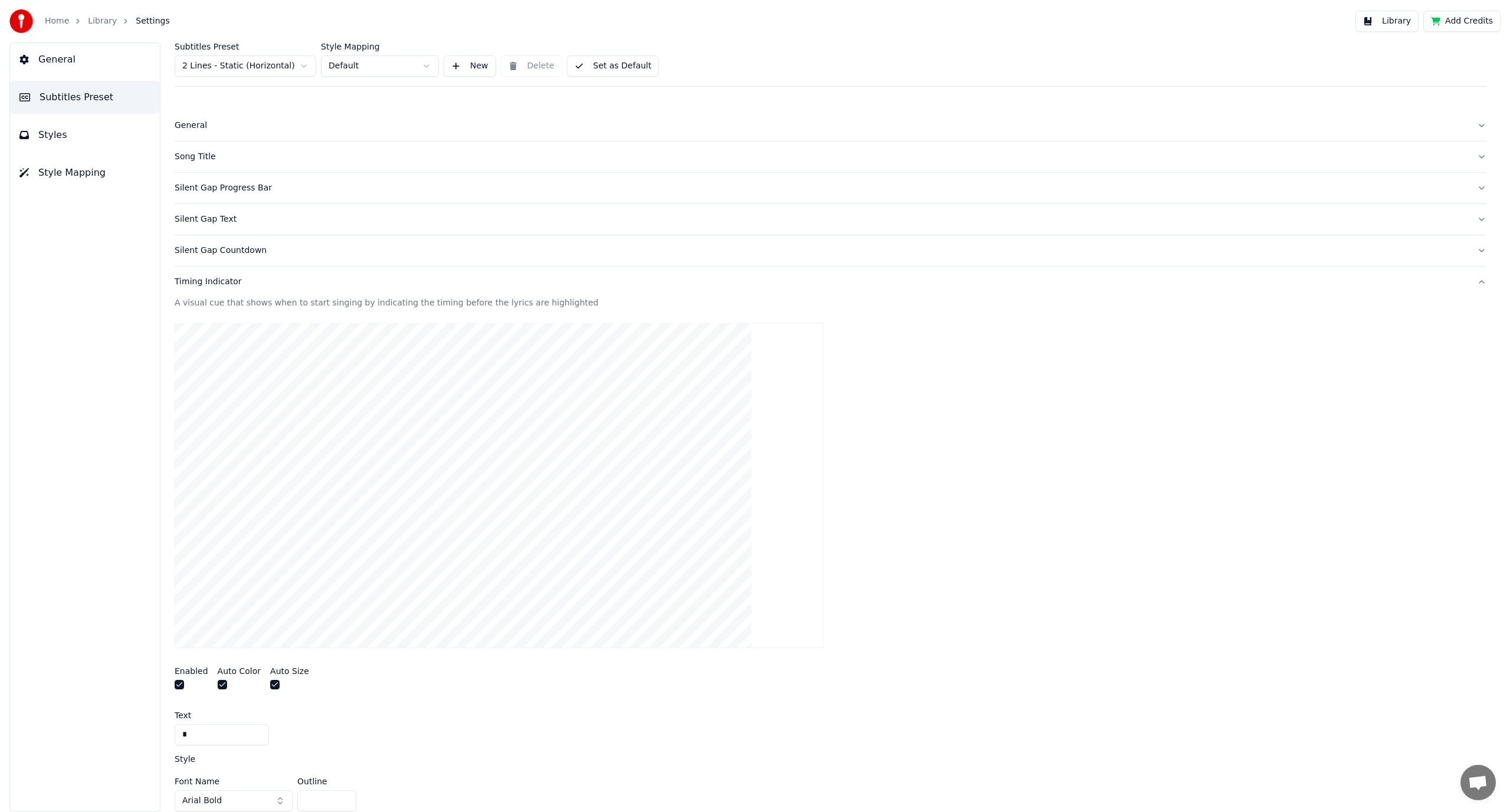
click at [79, 176] on span "Style Mapping" at bounding box center [72, 173] width 68 height 14
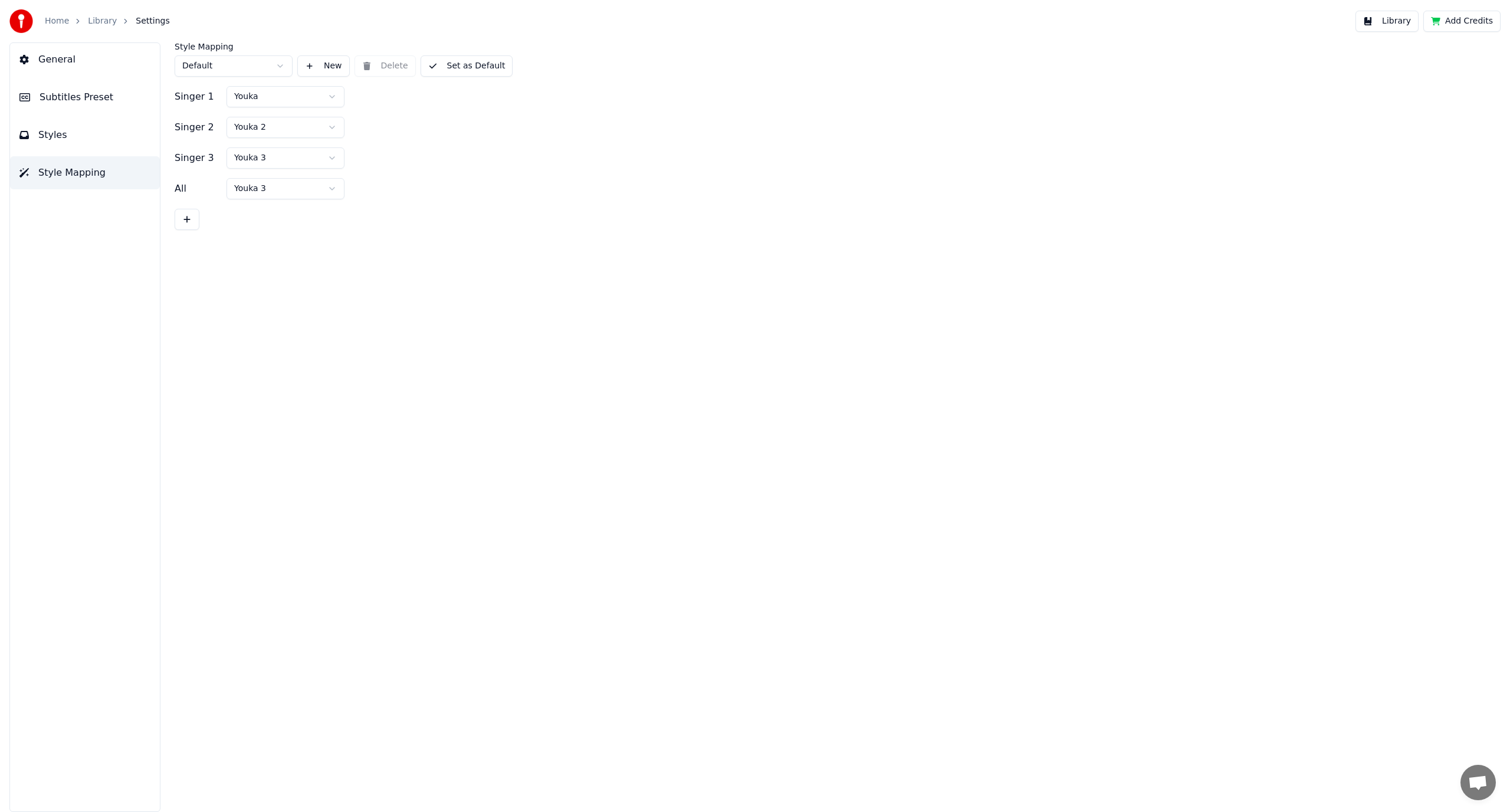
click at [76, 152] on div "General Subtitles Preset Styles Style Mapping" at bounding box center [85, 427] width 151 height 770
click at [74, 139] on button "Styles" at bounding box center [85, 135] width 150 height 33
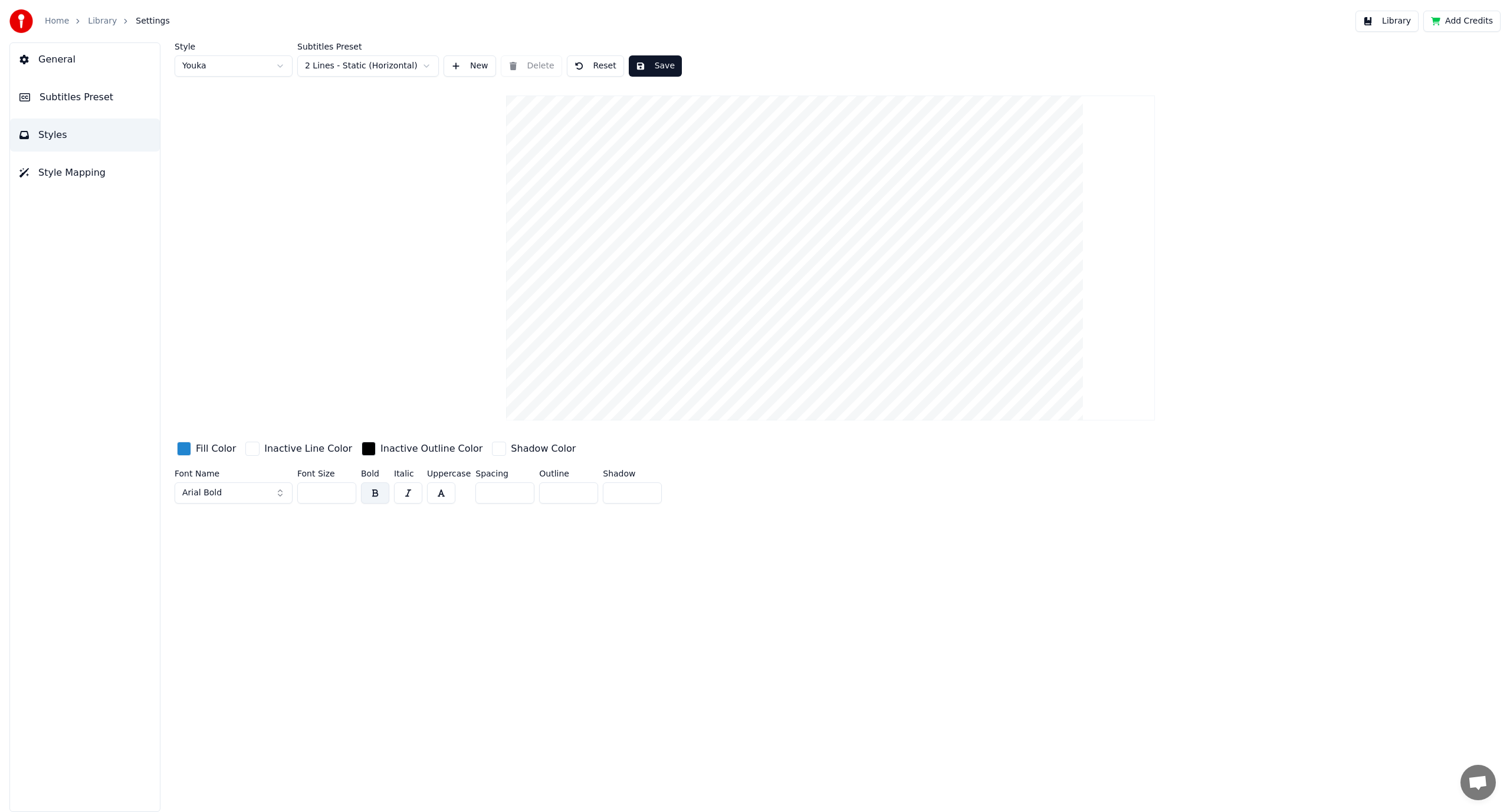
click at [72, 70] on button "General" at bounding box center [85, 60] width 150 height 33
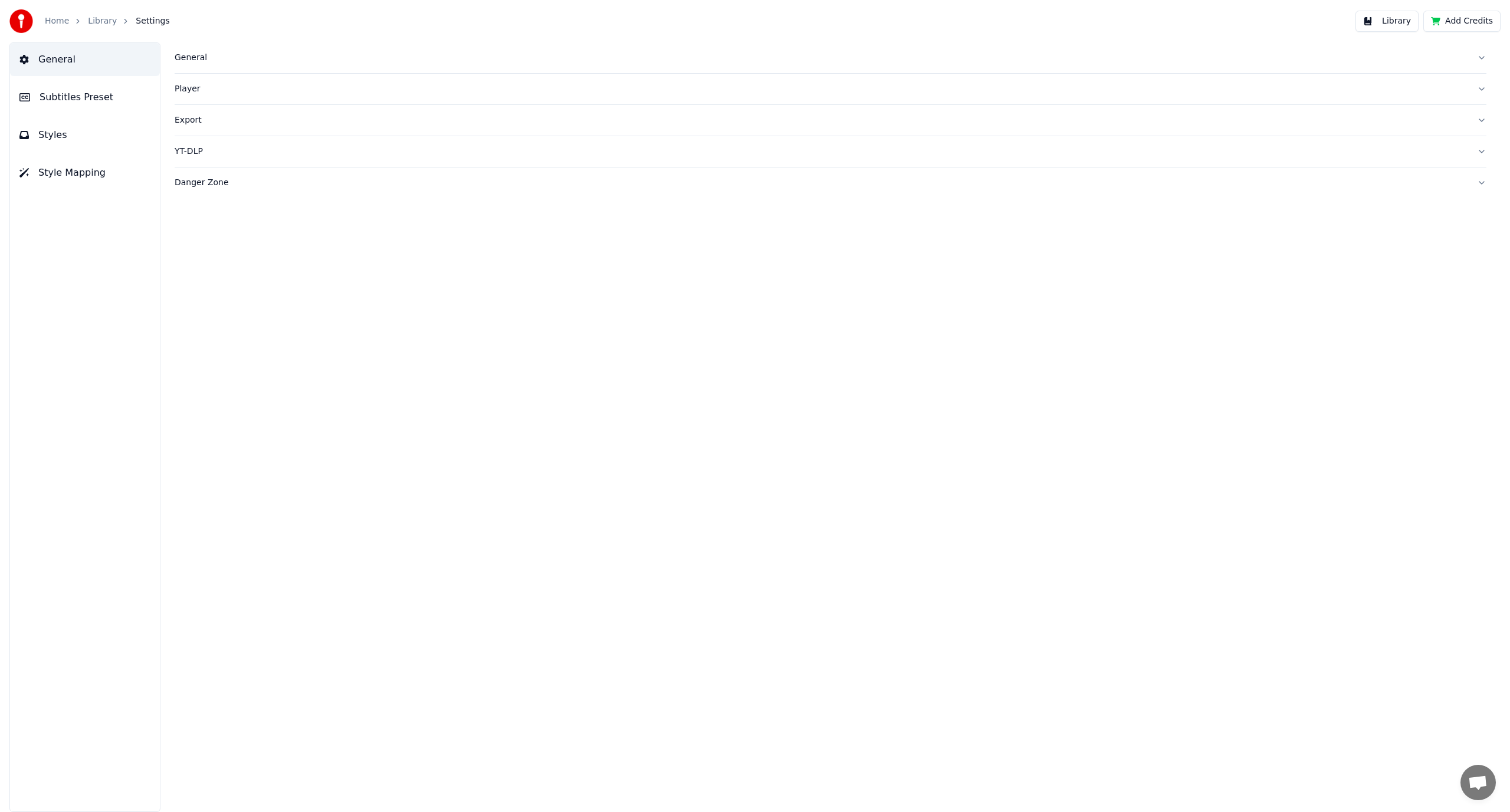
click at [209, 57] on div "General" at bounding box center [821, 57] width 1293 height 12
click at [192, 105] on div at bounding box center [830, 102] width 1312 height 13
click at [183, 99] on button "button" at bounding box center [184, 101] width 19 height 11
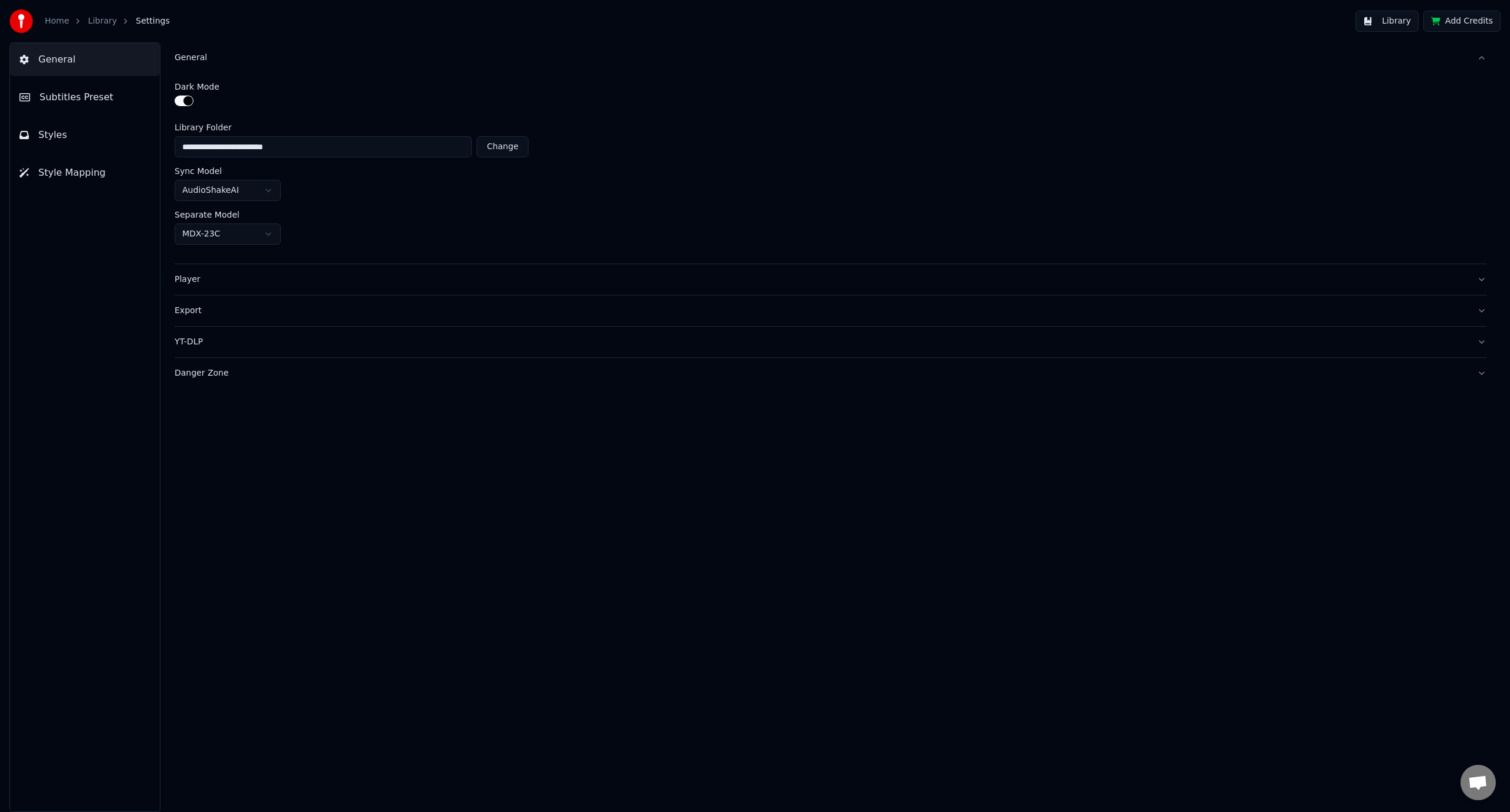
click at [256, 244] on body "**********" at bounding box center [755, 406] width 1510 height 812
click at [256, 244] on html "**********" at bounding box center [755, 406] width 1510 height 812
click at [79, 99] on span "Subtitles Preset" at bounding box center [76, 97] width 74 height 14
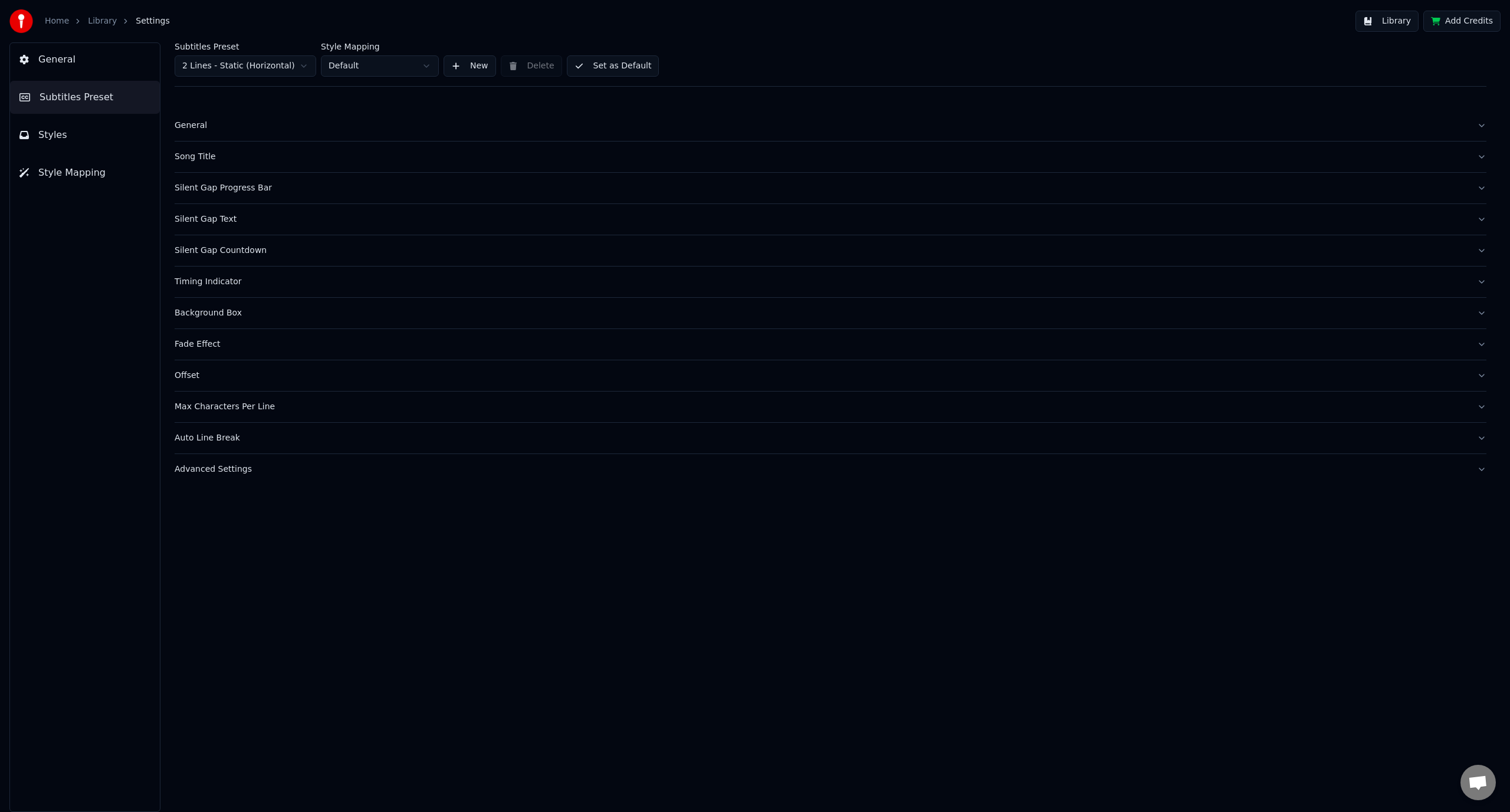
click at [284, 171] on button "Song Title" at bounding box center [830, 156] width 1312 height 31
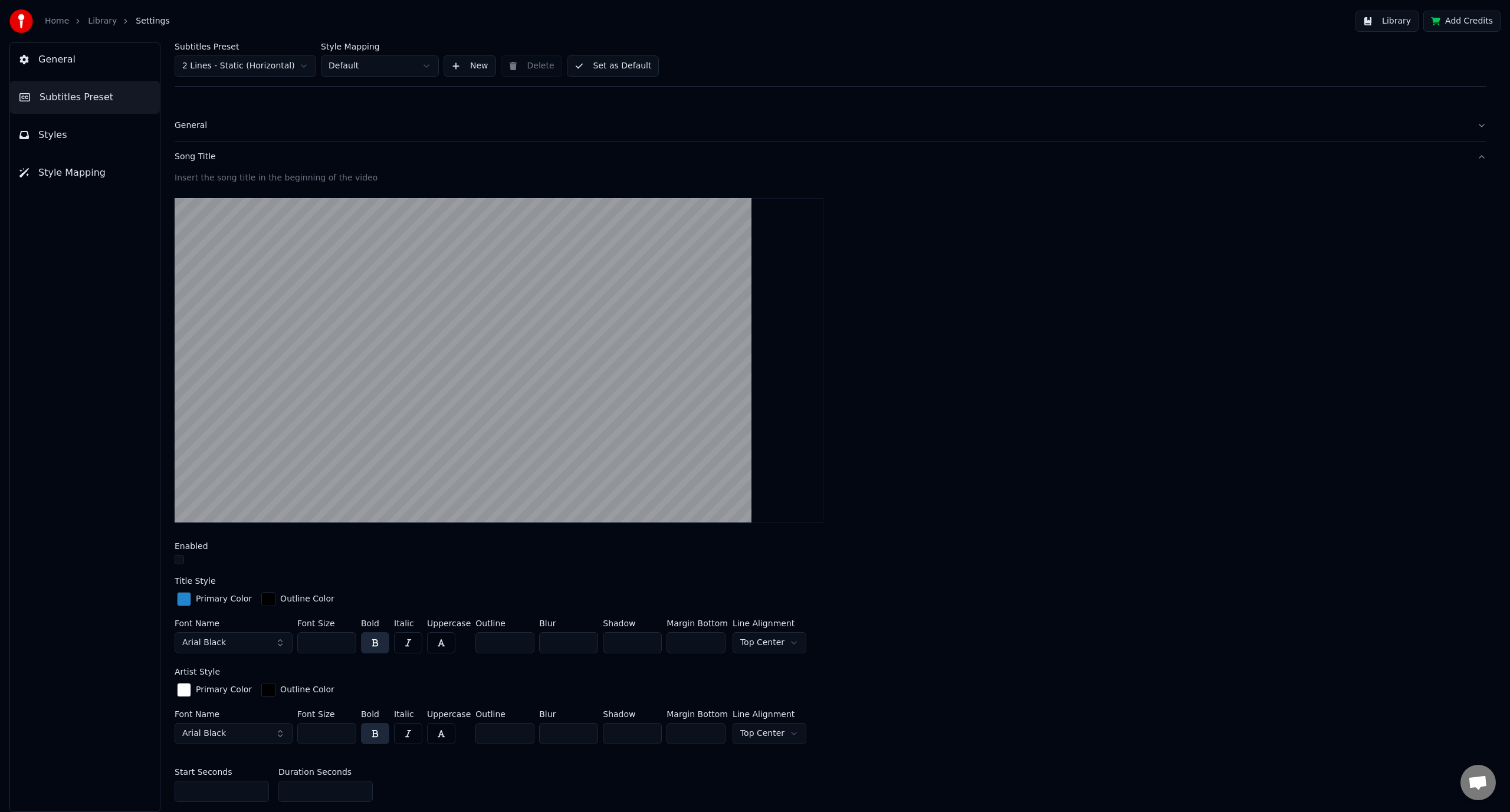
click at [284, 171] on button "Song Title" at bounding box center [830, 156] width 1312 height 31
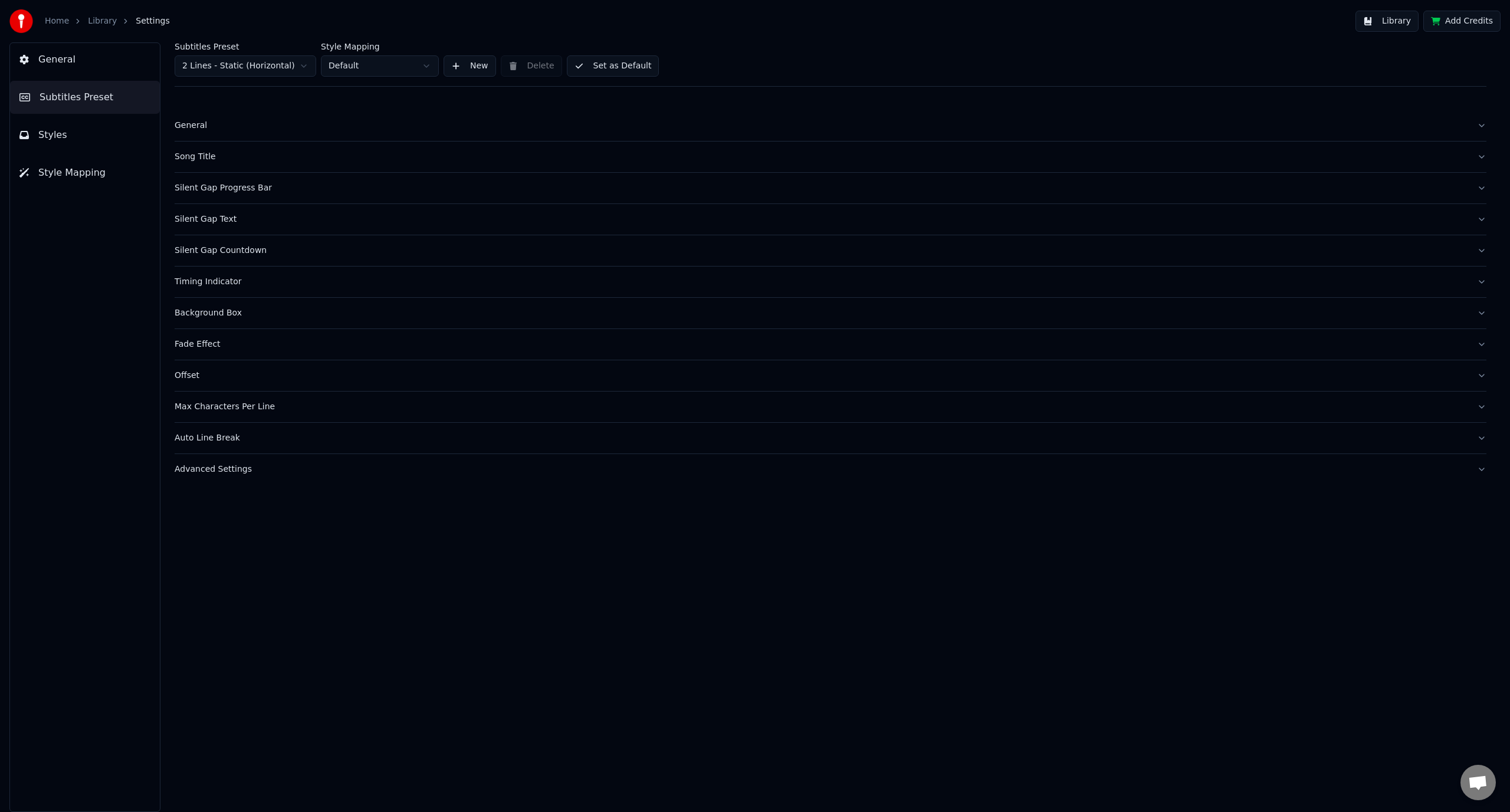
click at [213, 127] on div "General" at bounding box center [821, 125] width 1293 height 12
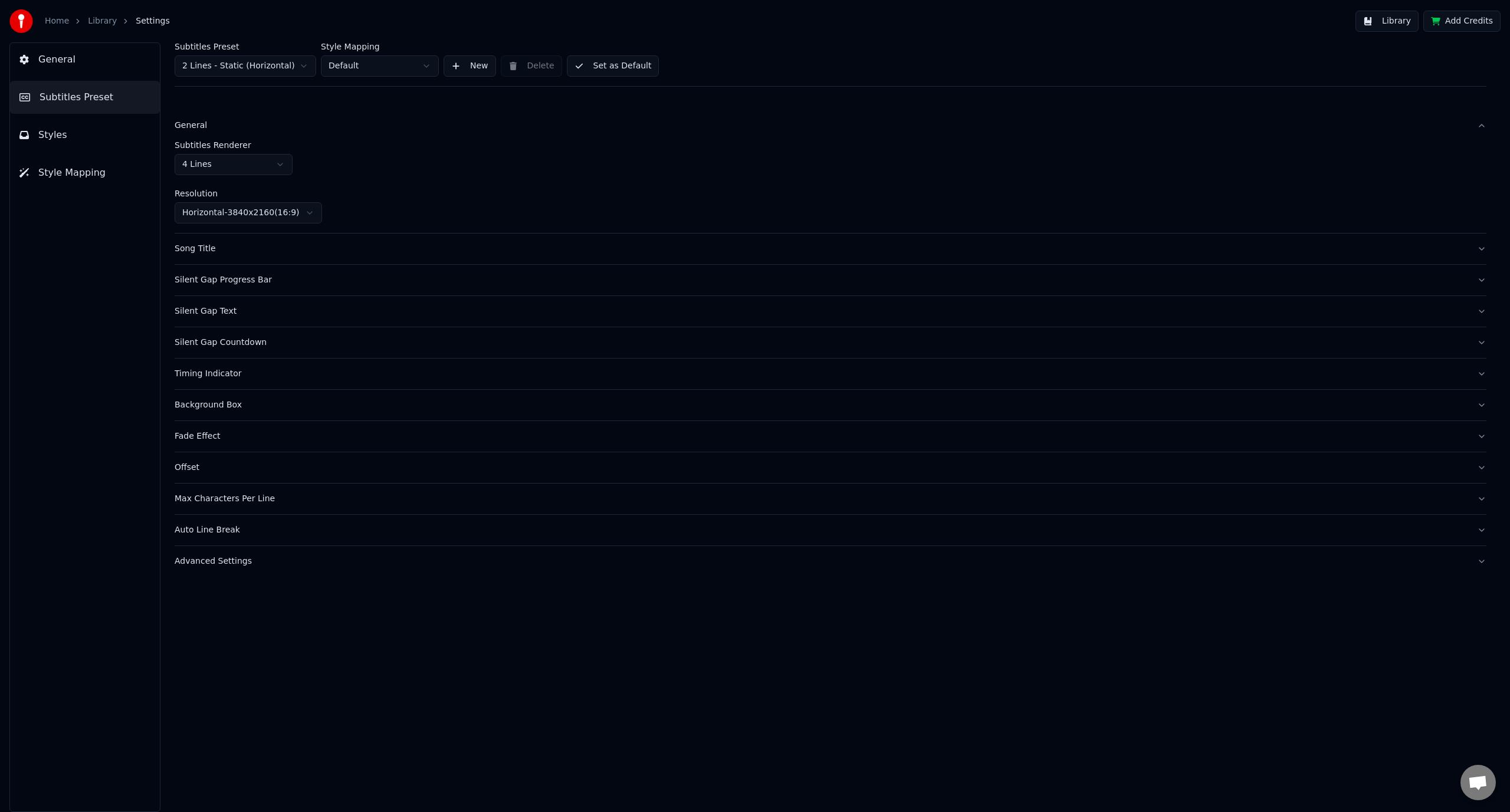
click at [268, 289] on button "Silent Gap Progress Bar" at bounding box center [830, 280] width 1312 height 31
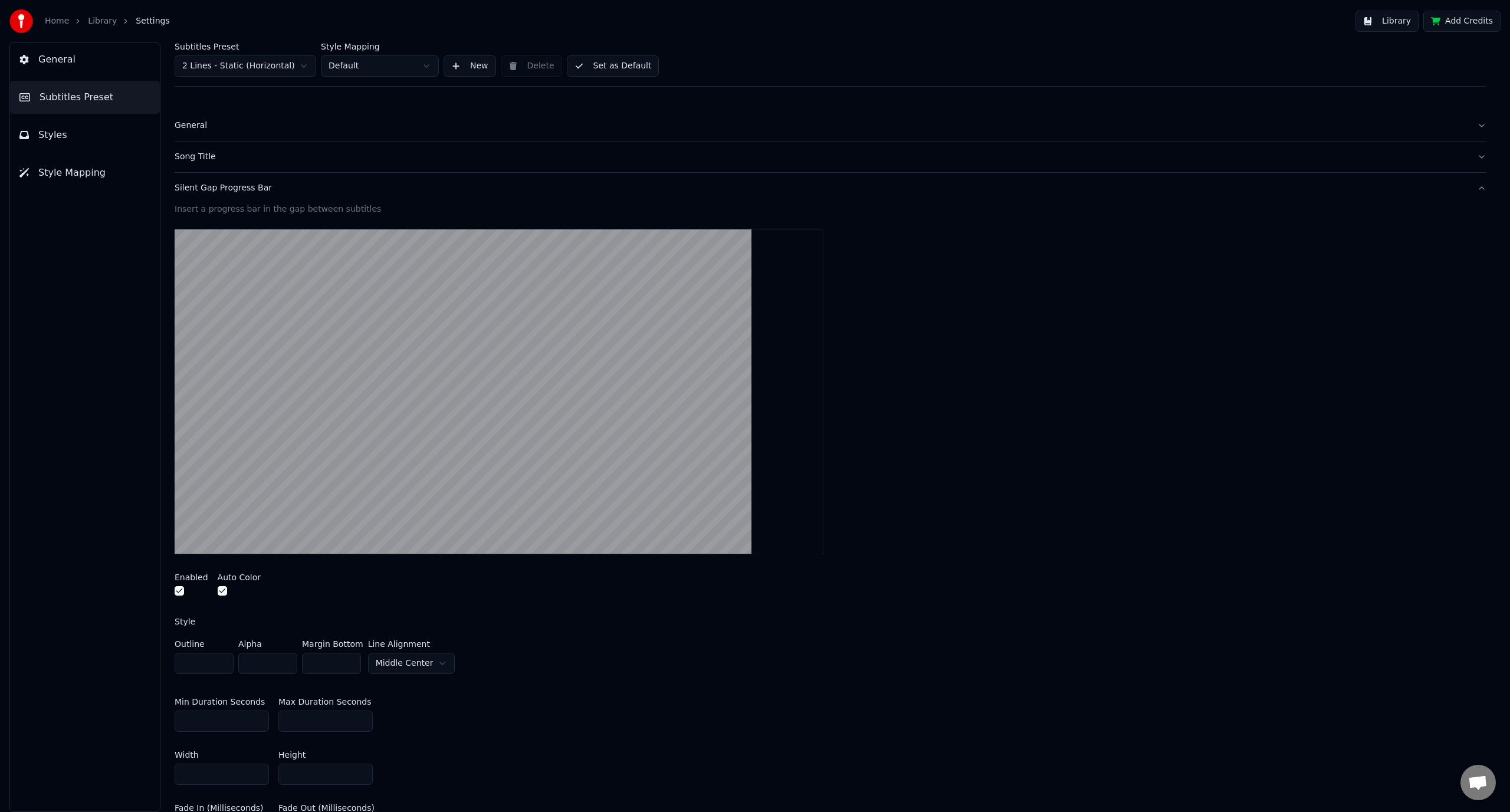
click at [241, 181] on button "Silent Gap Progress Bar" at bounding box center [830, 188] width 1312 height 31
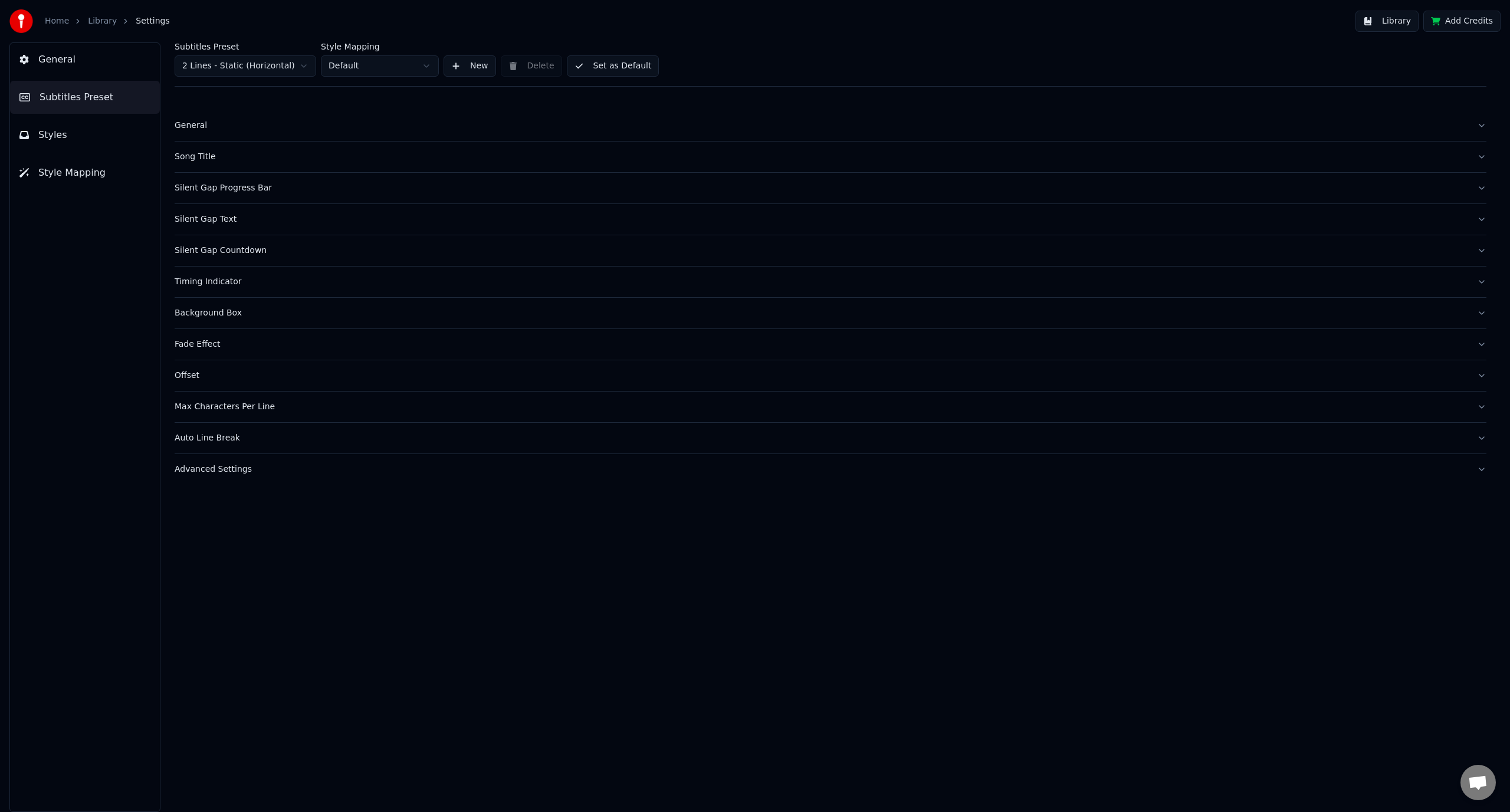
click at [57, 61] on span "General" at bounding box center [57, 60] width 37 height 14
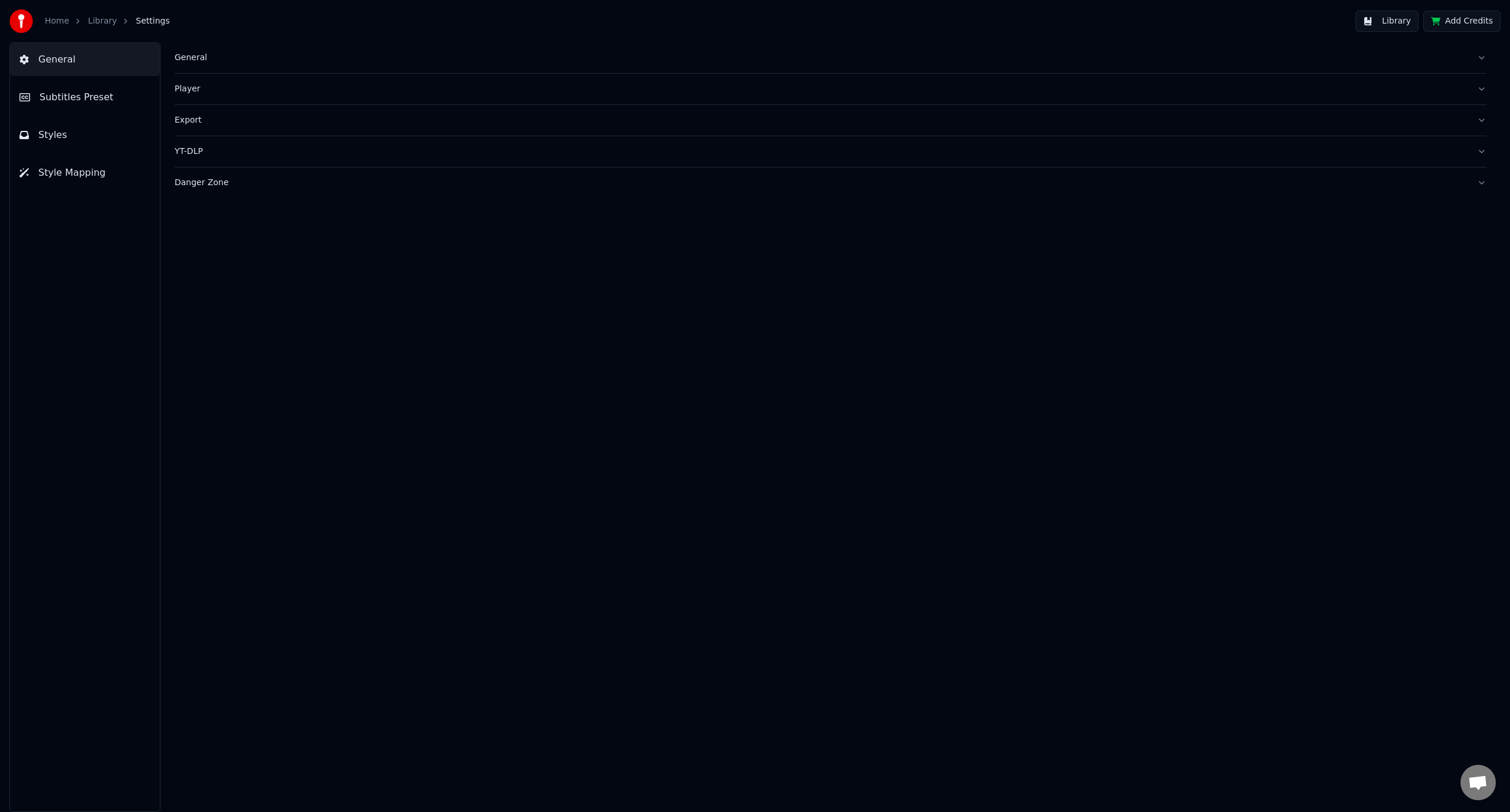
click at [49, 24] on link "Home" at bounding box center [57, 21] width 24 height 12
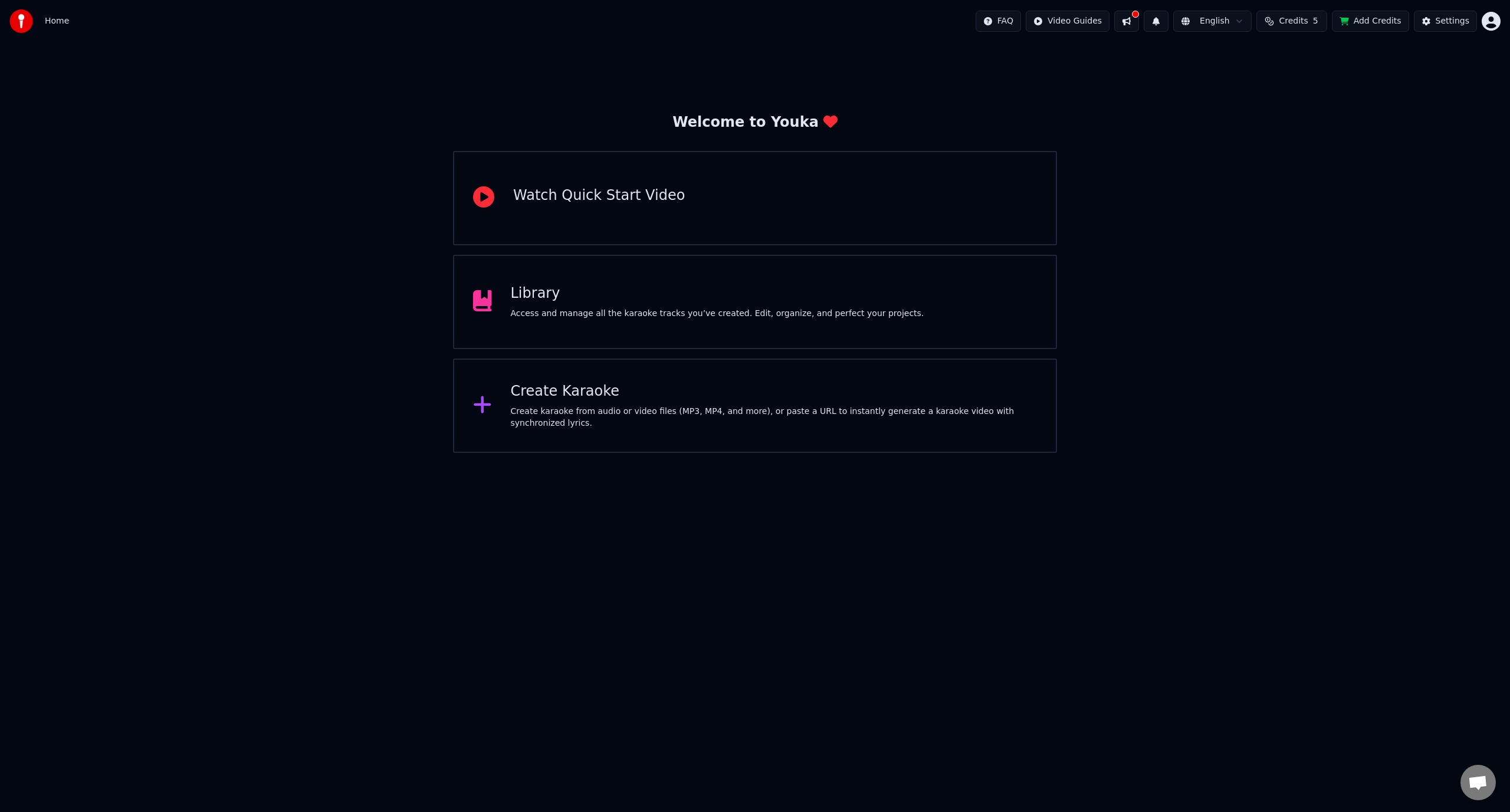
click at [535, 297] on div "Library" at bounding box center [718, 294] width 414 height 19
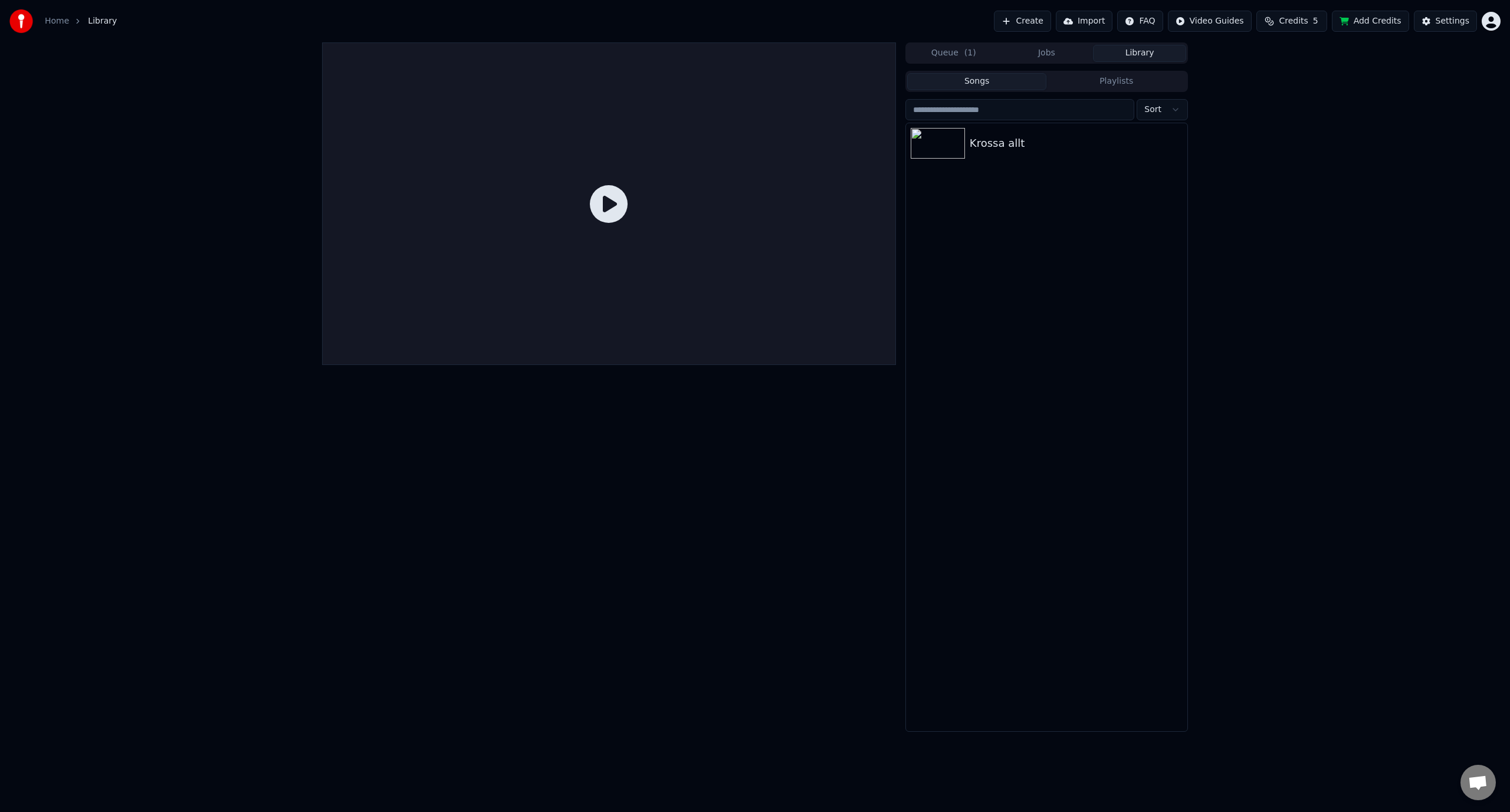
click at [601, 204] on icon at bounding box center [609, 204] width 38 height 38
click at [1014, 152] on div "Krossa allt" at bounding box center [1047, 143] width 282 height 40
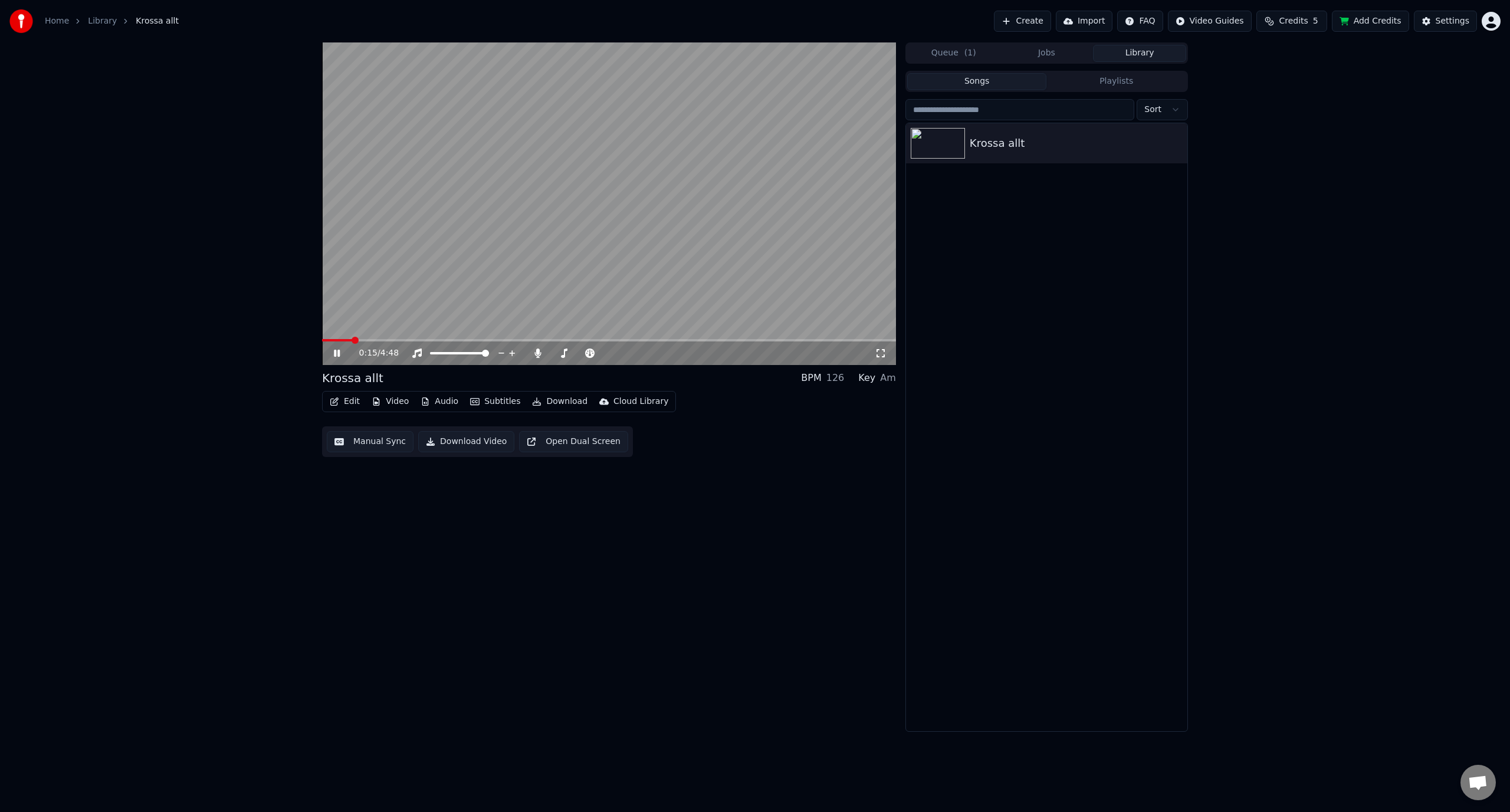
click at [358, 344] on span at bounding box center [355, 340] width 7 height 7
click at [338, 353] on icon at bounding box center [345, 353] width 28 height 9
click at [1445, 19] on div "Settings" at bounding box center [1453, 21] width 34 height 12
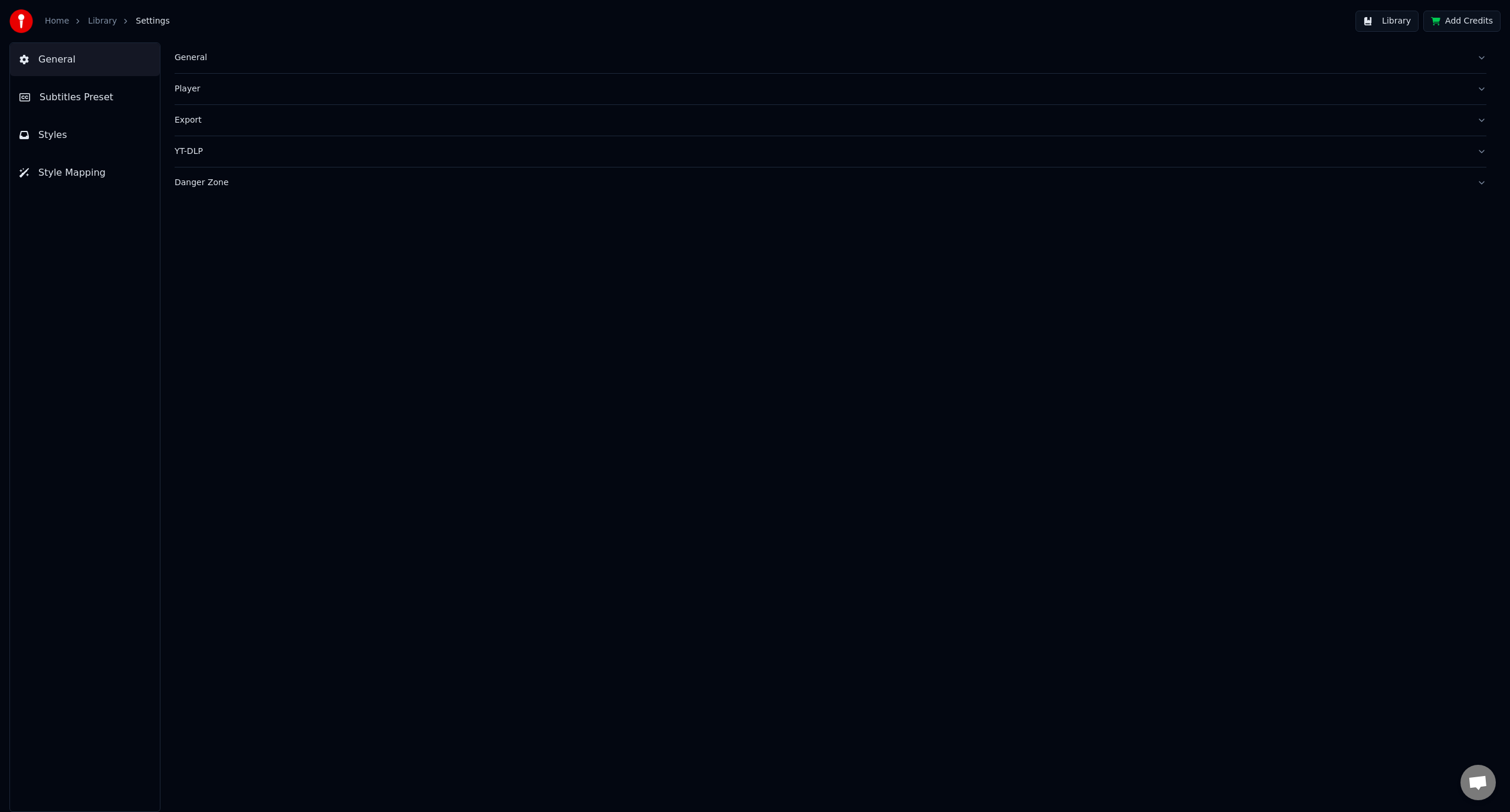
click at [96, 98] on span "Subtitles Preset" at bounding box center [76, 97] width 74 height 14
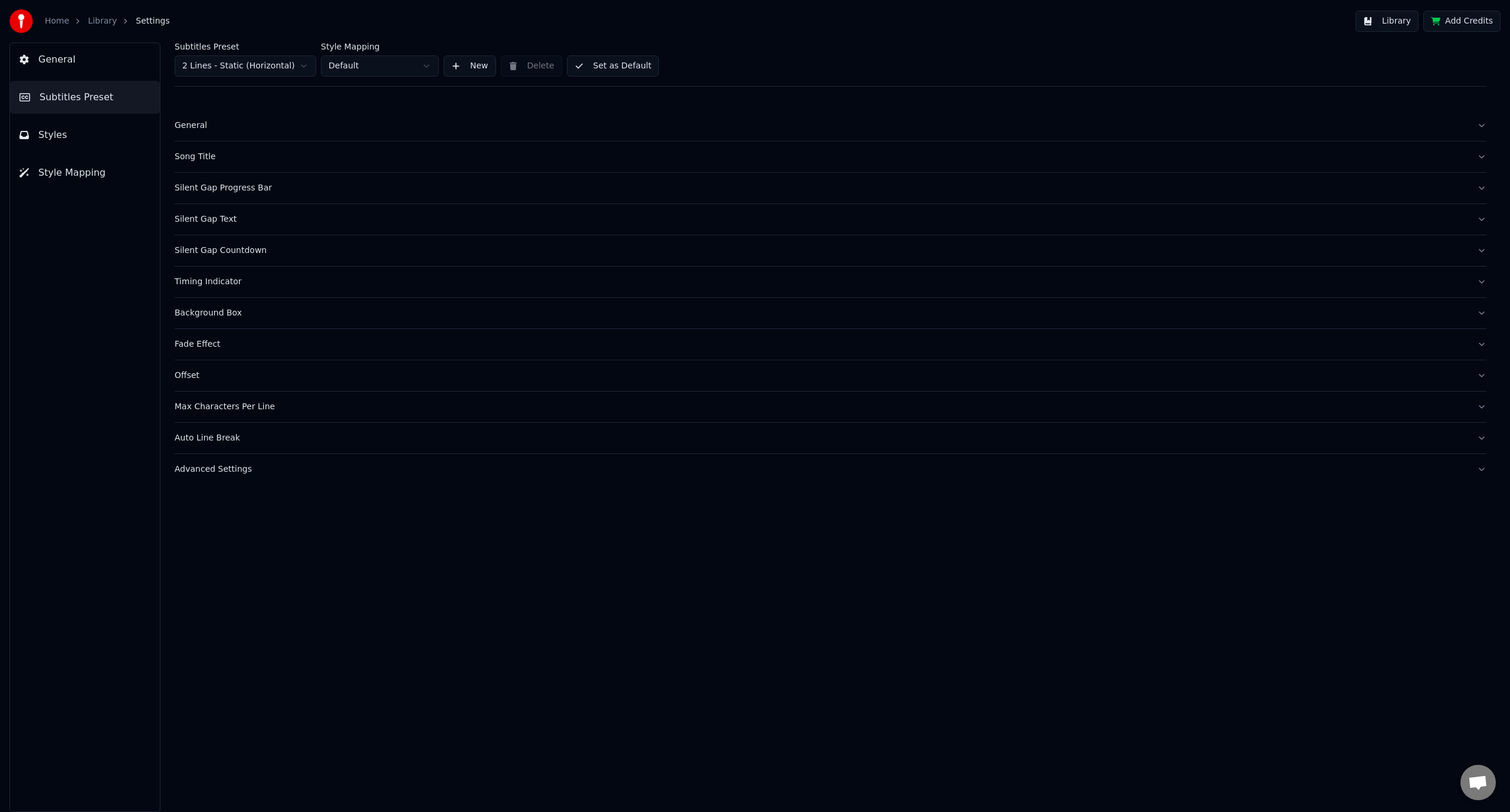
click at [278, 121] on div "General" at bounding box center [821, 125] width 1293 height 12
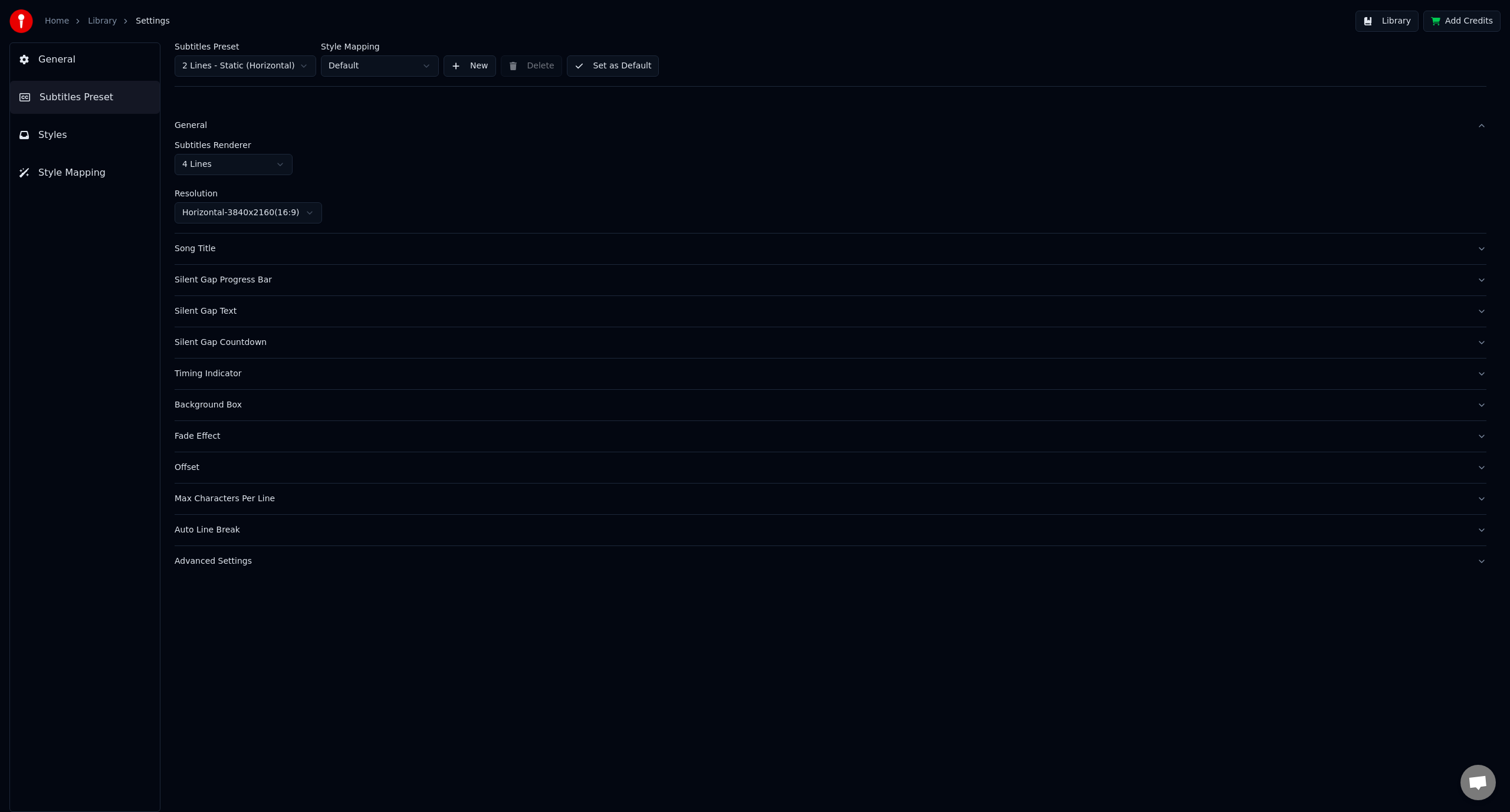
click at [357, 253] on div "Song Title" at bounding box center [821, 248] width 1293 height 12
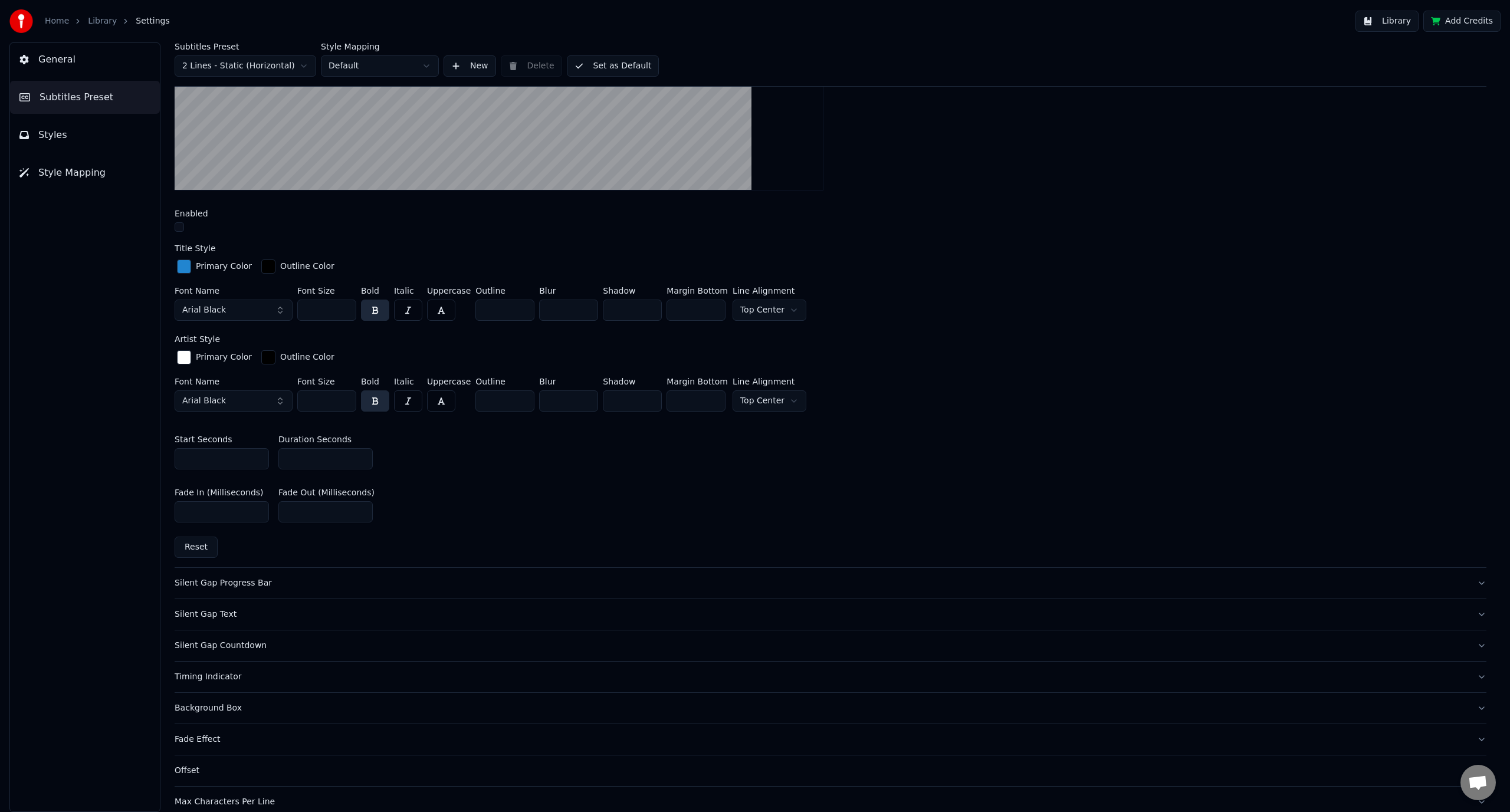
scroll to position [354, 0]
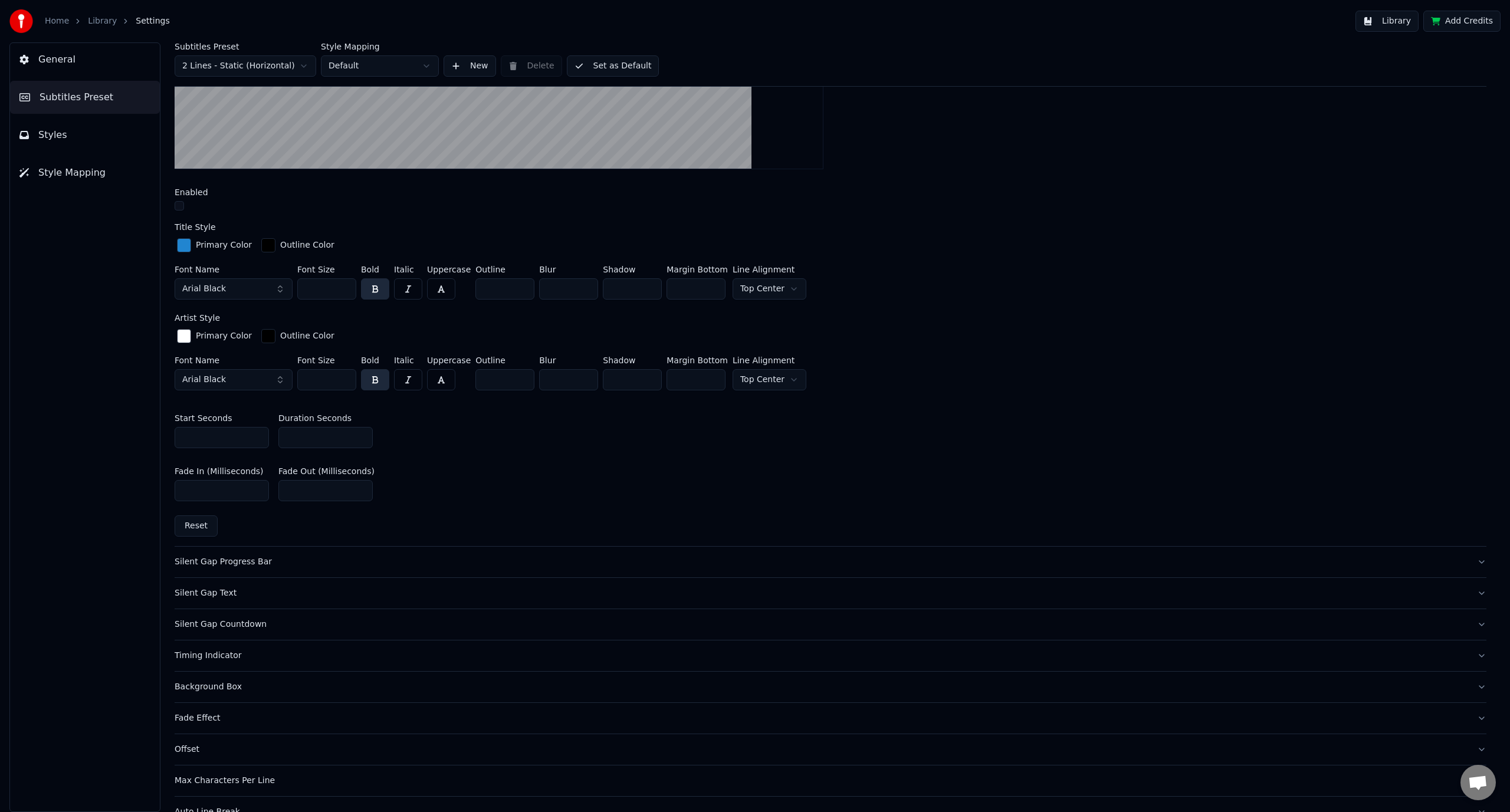
click at [1383, 22] on button "Library" at bounding box center [1387, 21] width 63 height 21
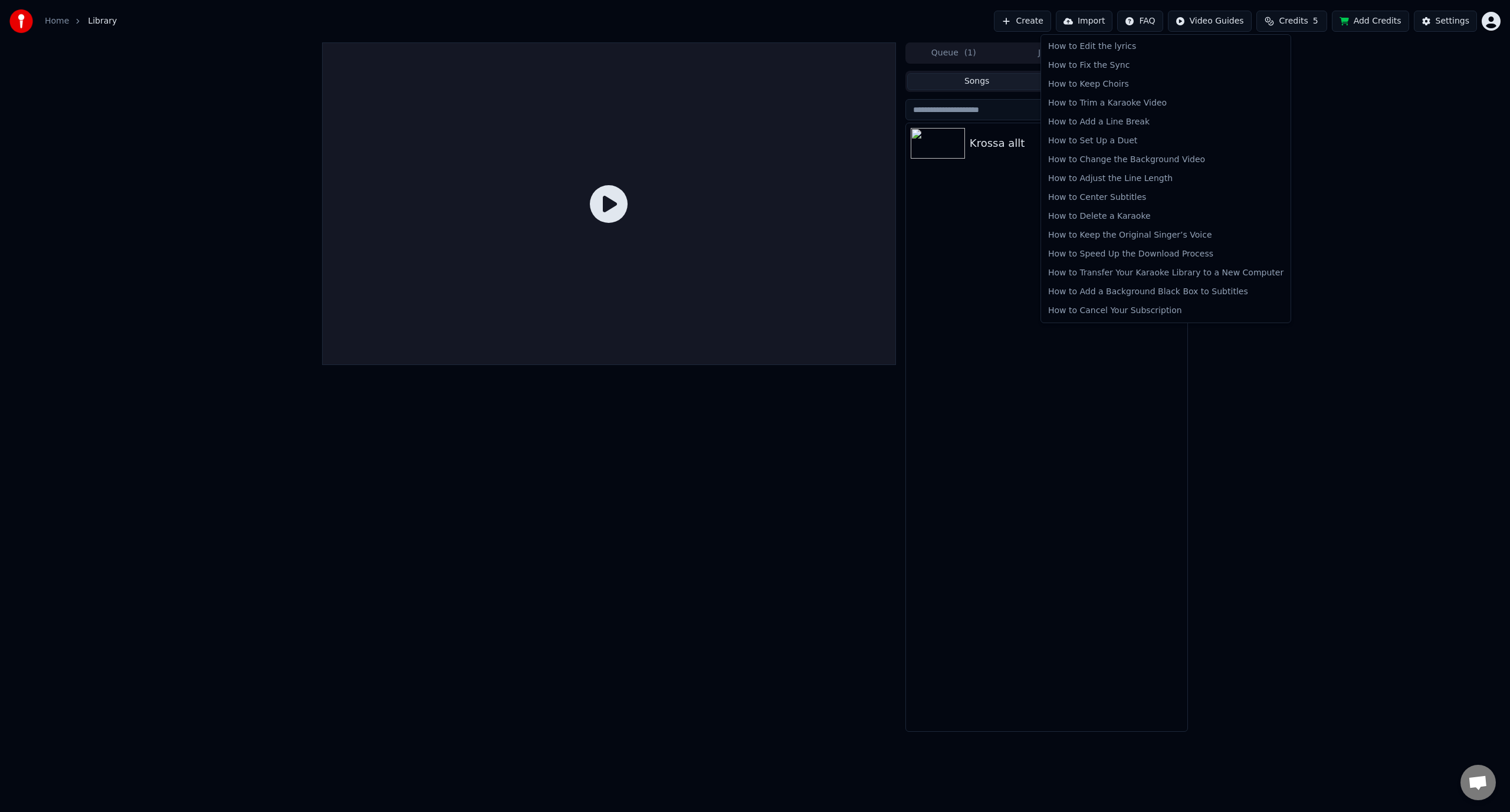
click at [1157, 20] on html "Home Library Create Import FAQ Video Guides Credits 5 Add Credits Settings Queu…" at bounding box center [755, 406] width 1510 height 812
click at [1361, 244] on html "Home Library Create Import FAQ Video Guides Credits 5 Add Credits Settings Queu…" at bounding box center [755, 406] width 1510 height 812
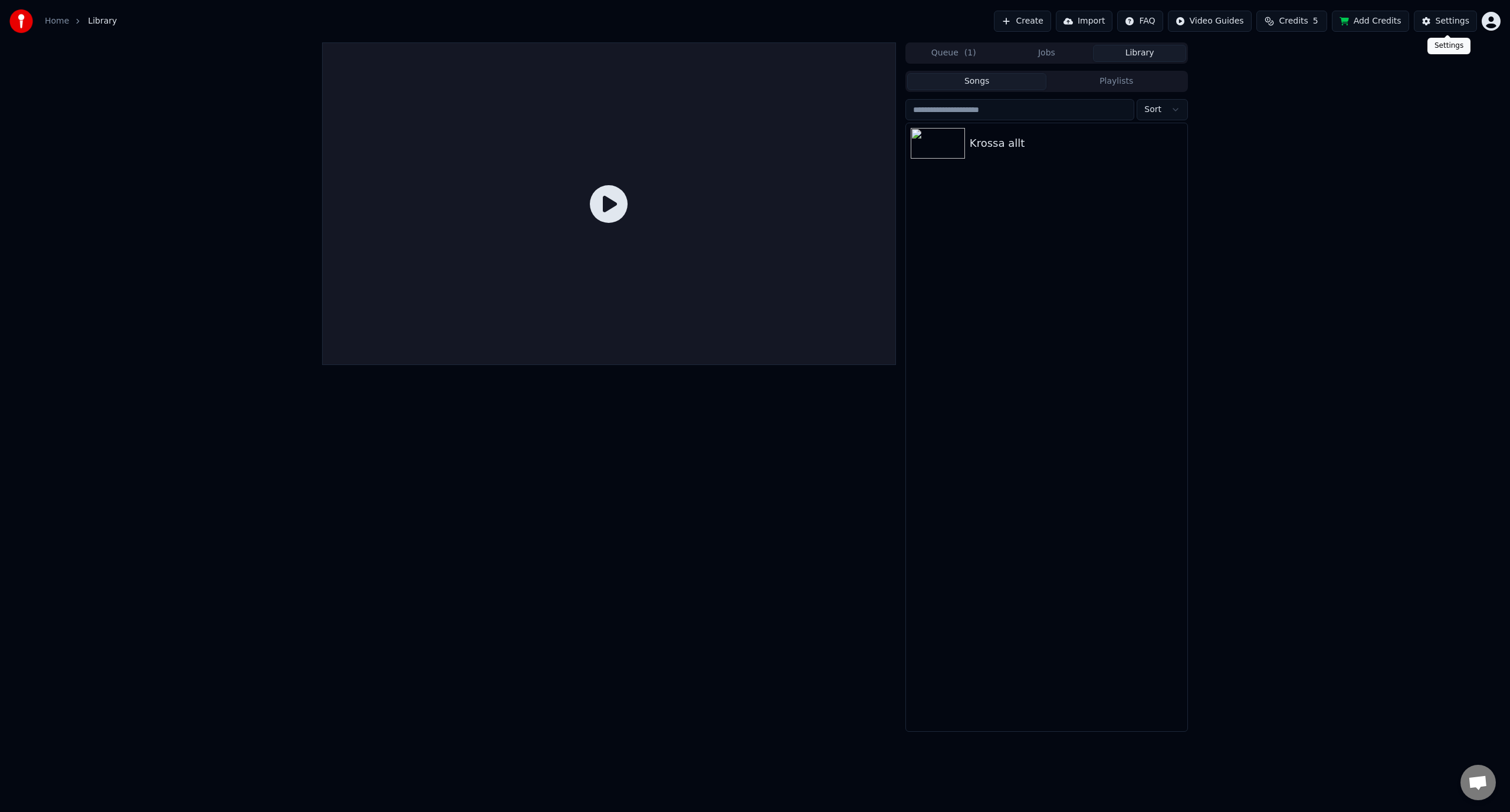
click at [1450, 25] on div "Settings" at bounding box center [1453, 21] width 34 height 12
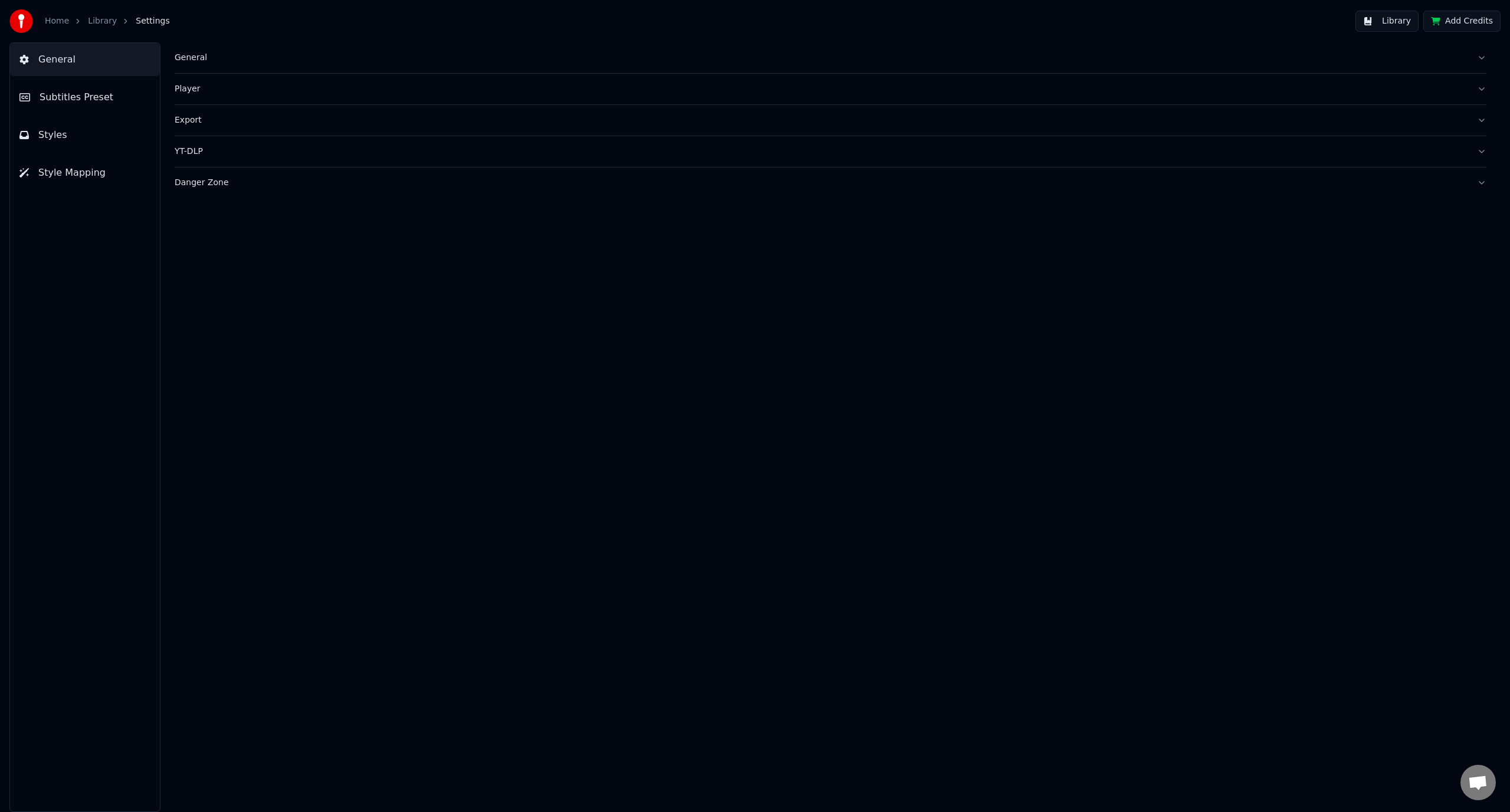
click at [119, 107] on button "Subtitles Preset" at bounding box center [85, 97] width 150 height 33
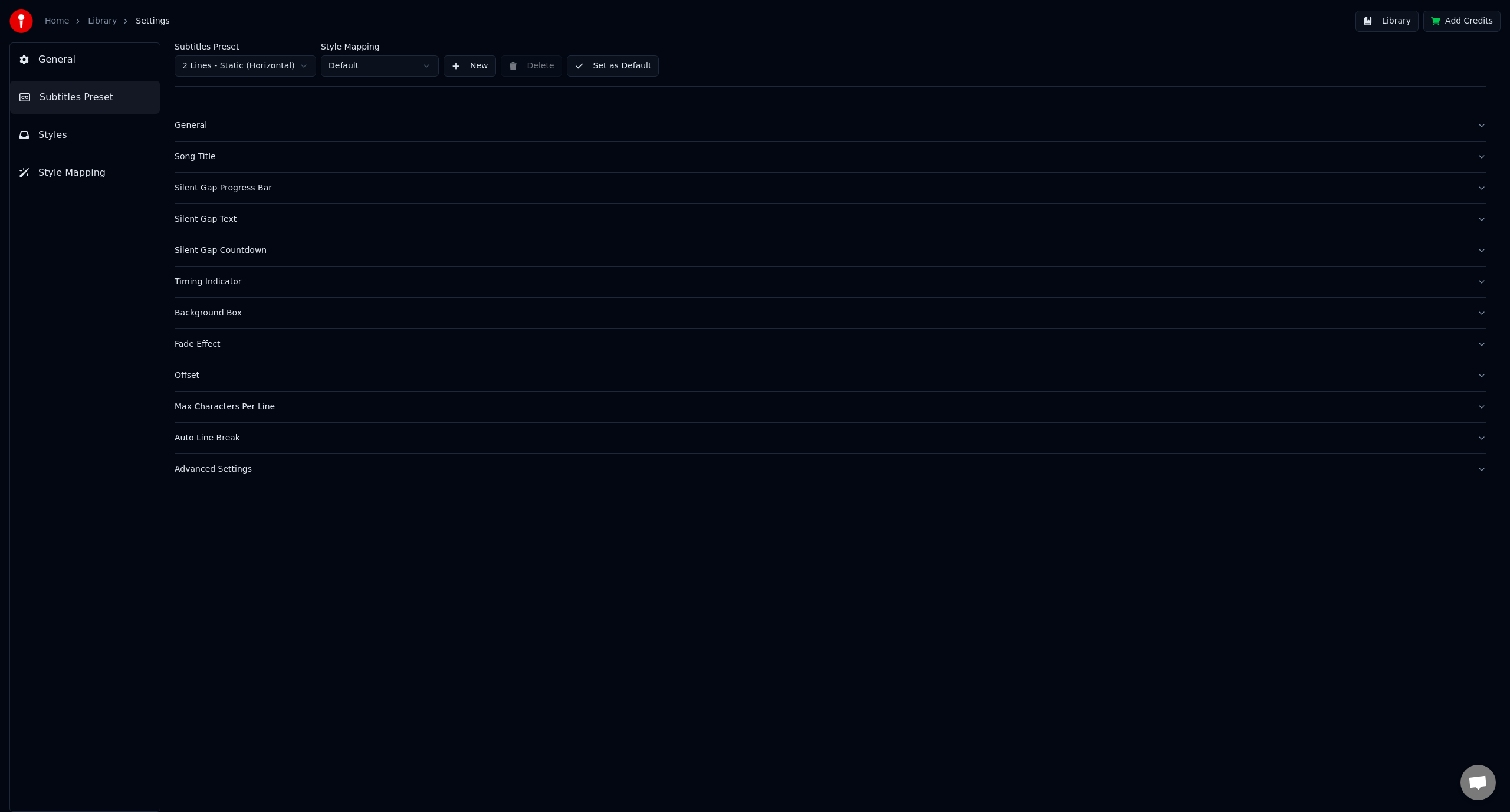
click at [265, 131] on button "General" at bounding box center [830, 125] width 1312 height 31
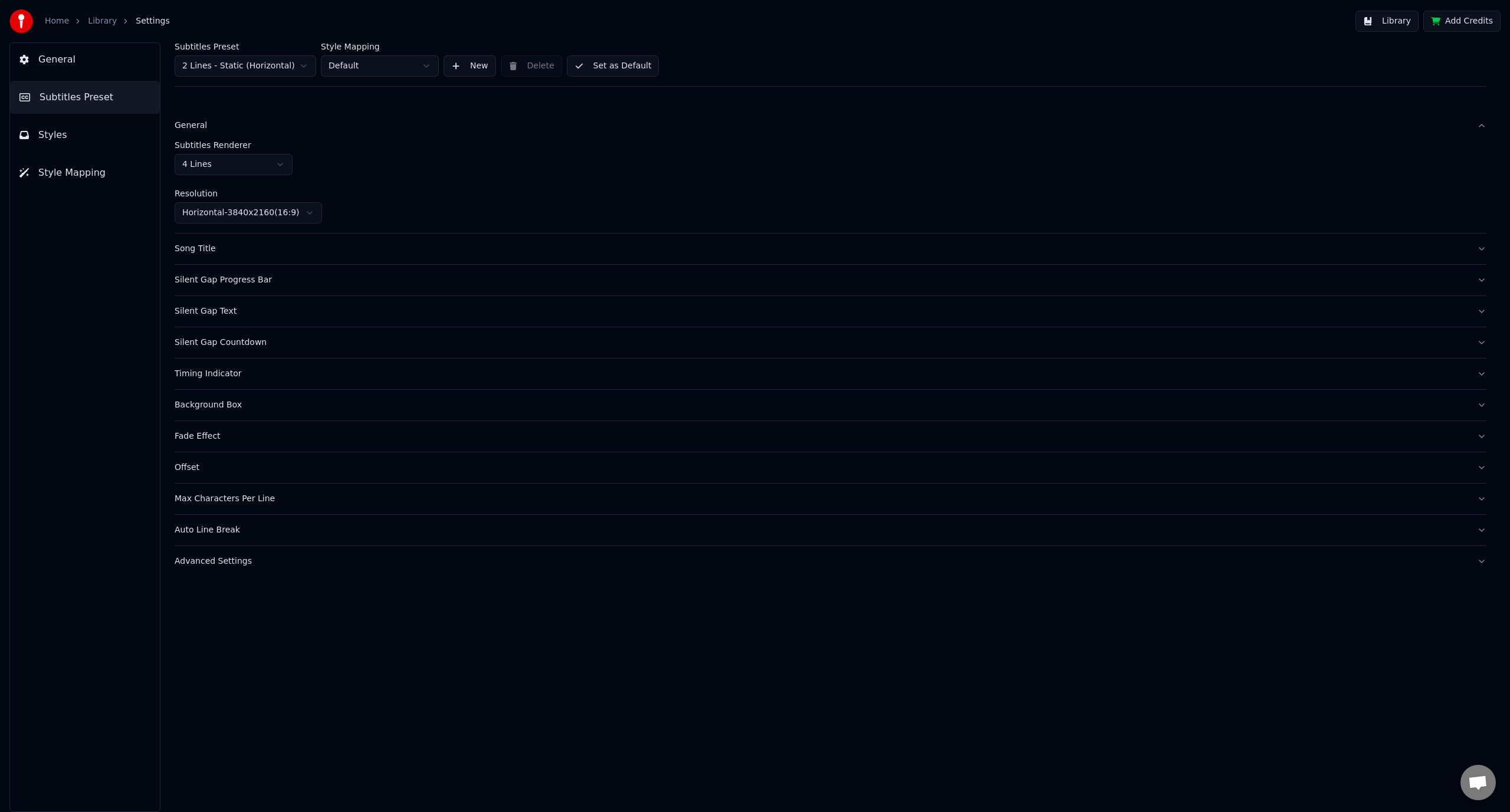
click at [256, 162] on html "Home Library Settings Library Add Credits General Subtitles Preset Styles Style…" at bounding box center [755, 406] width 1510 height 812
click at [252, 164] on html "Home Library Settings Library Add Credits General Subtitles Preset Styles Style…" at bounding box center [755, 406] width 1510 height 812
click at [56, 22] on link "Home" at bounding box center [57, 21] width 24 height 12
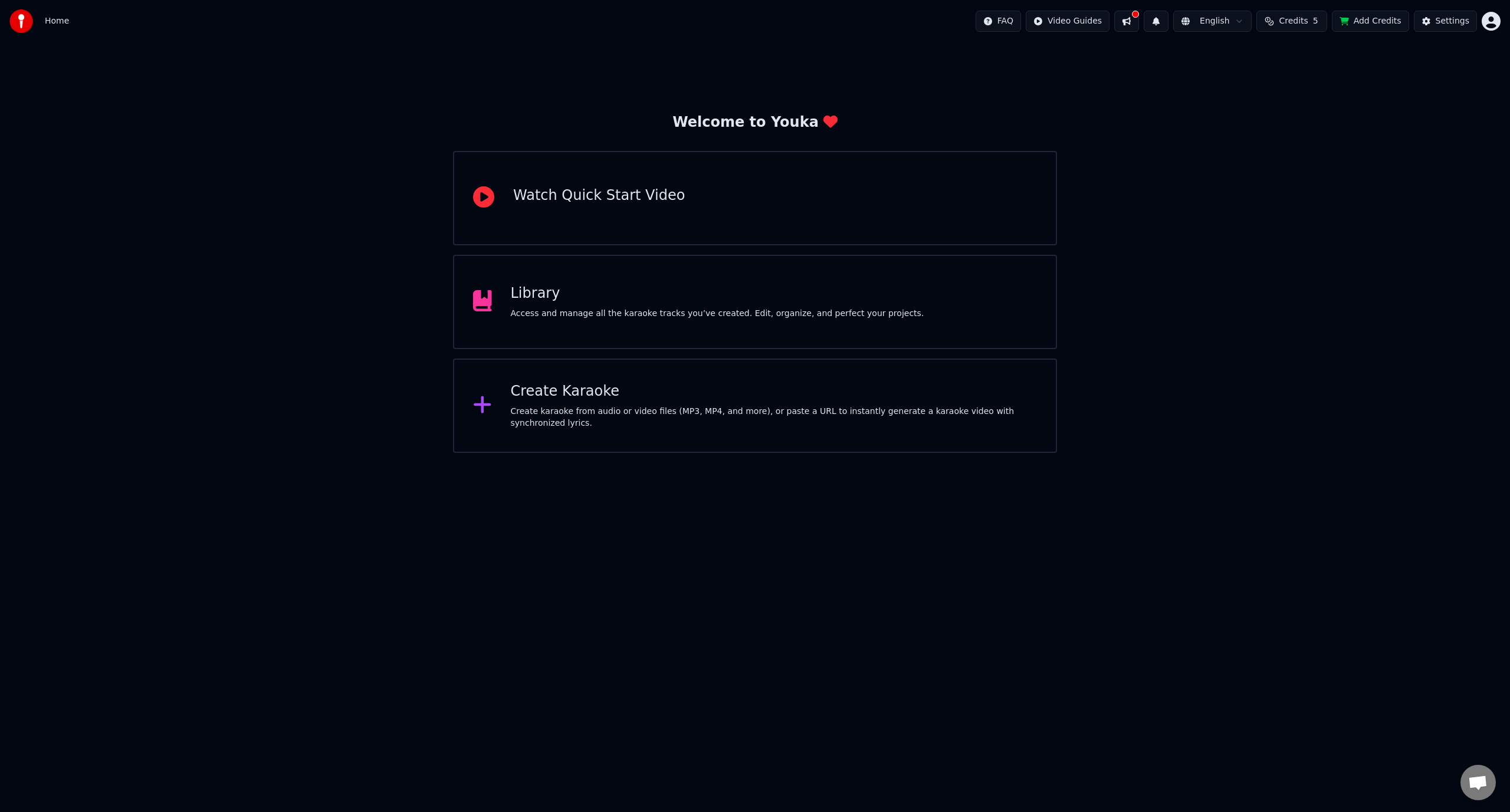
click at [528, 296] on div "Library" at bounding box center [718, 294] width 414 height 19
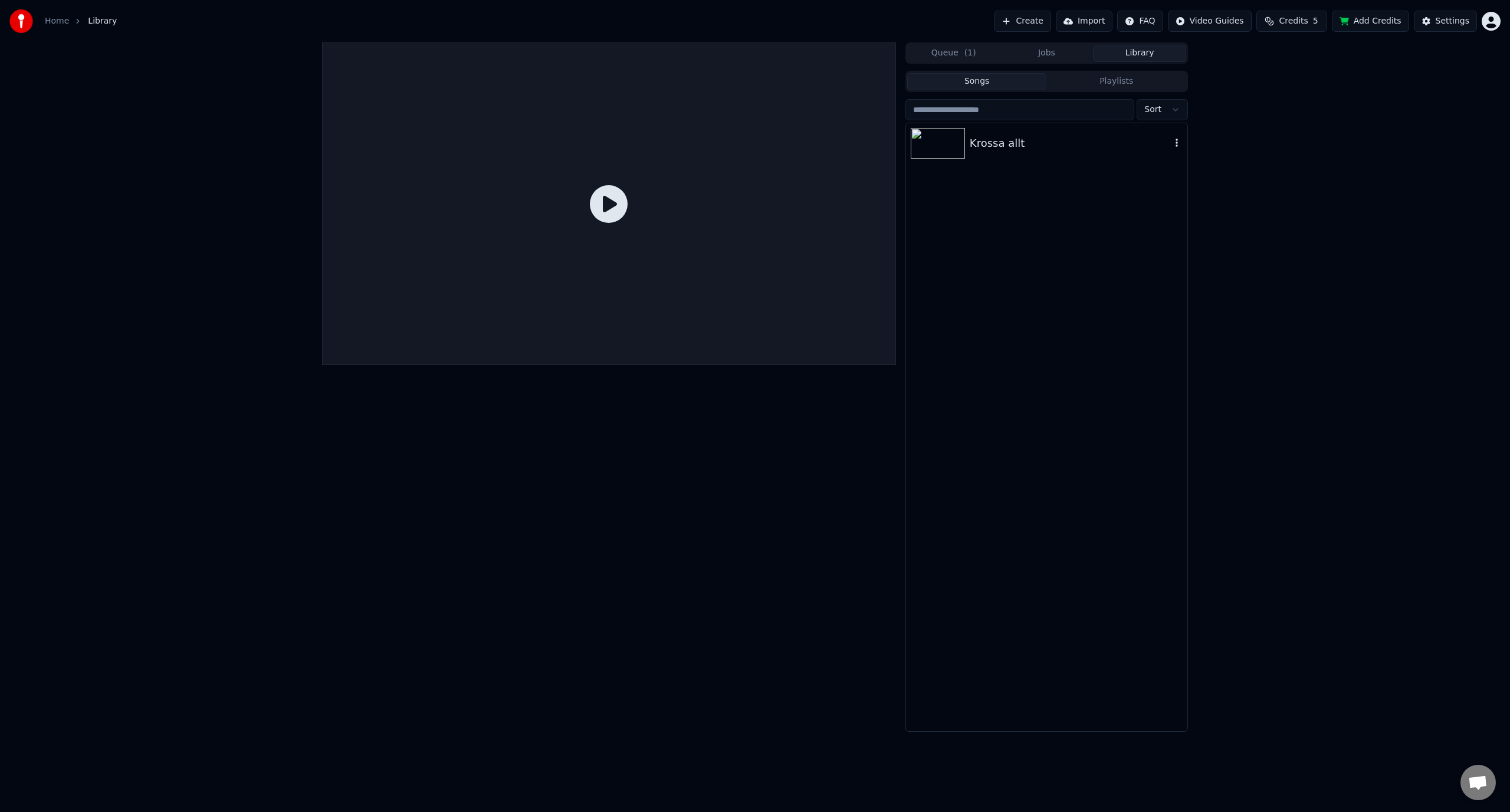
click at [1004, 150] on div "Krossa allt" at bounding box center [1070, 143] width 201 height 17
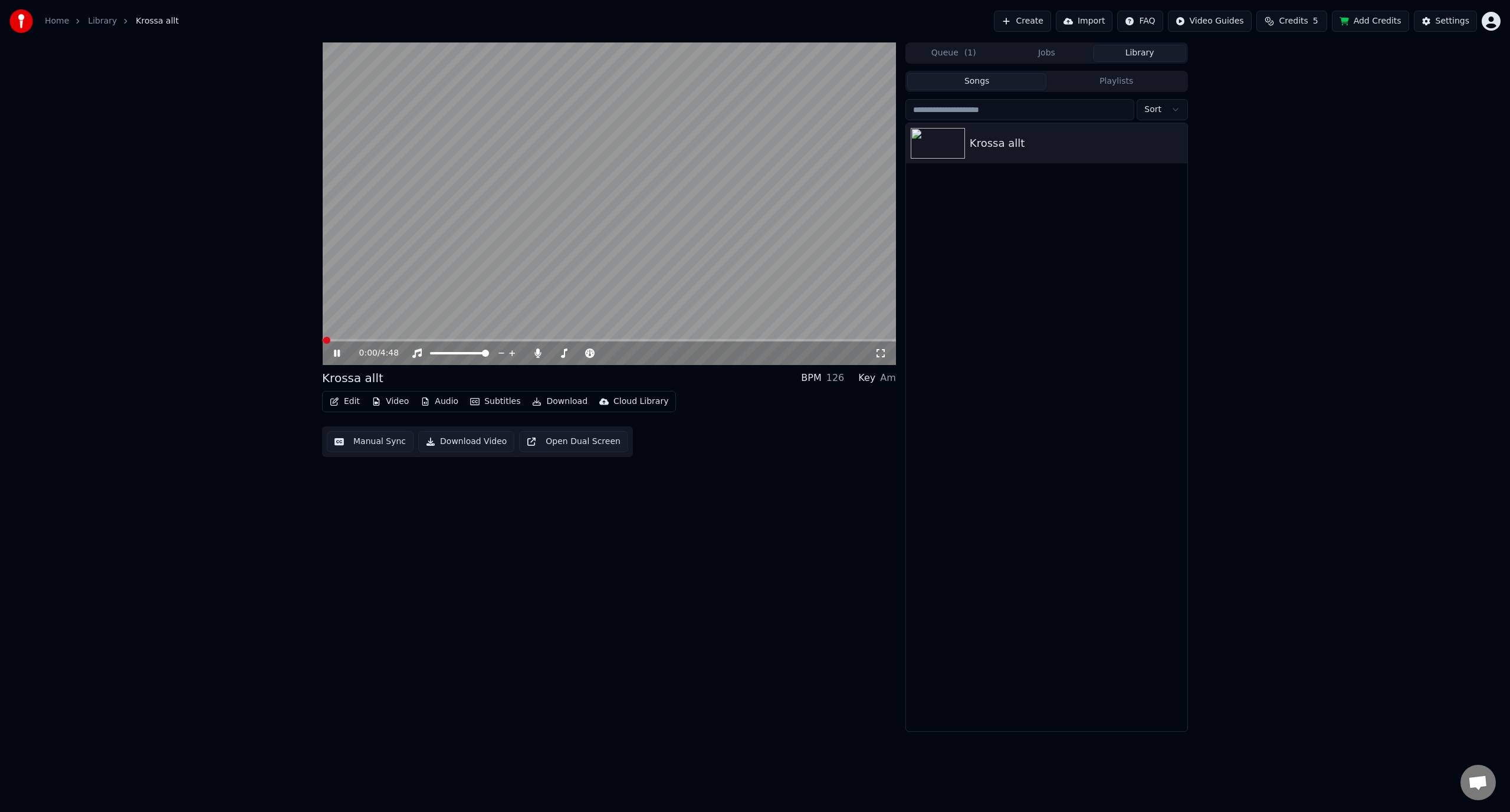
click at [344, 338] on video at bounding box center [610, 204] width 574 height 322
click at [336, 340] on span at bounding box center [610, 340] width 574 height 2
click at [334, 350] on icon at bounding box center [337, 353] width 7 height 9
click at [348, 402] on button "Edit" at bounding box center [344, 401] width 39 height 17
click at [371, 425] on div "Edit Lyrics" at bounding box center [370, 427] width 42 height 12
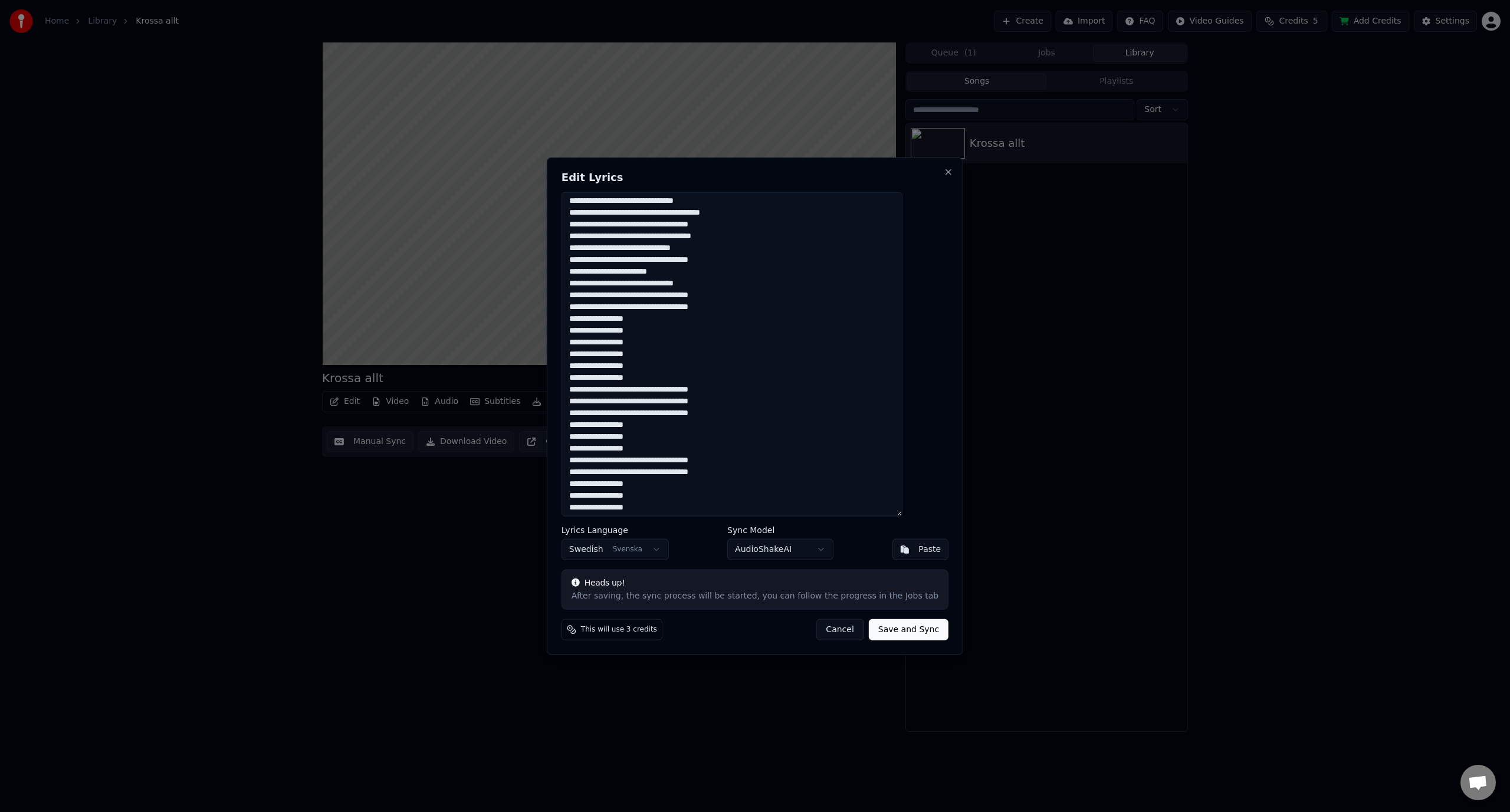
scroll to position [169, 0]
click at [944, 171] on button "Close" at bounding box center [948, 171] width 9 height 9
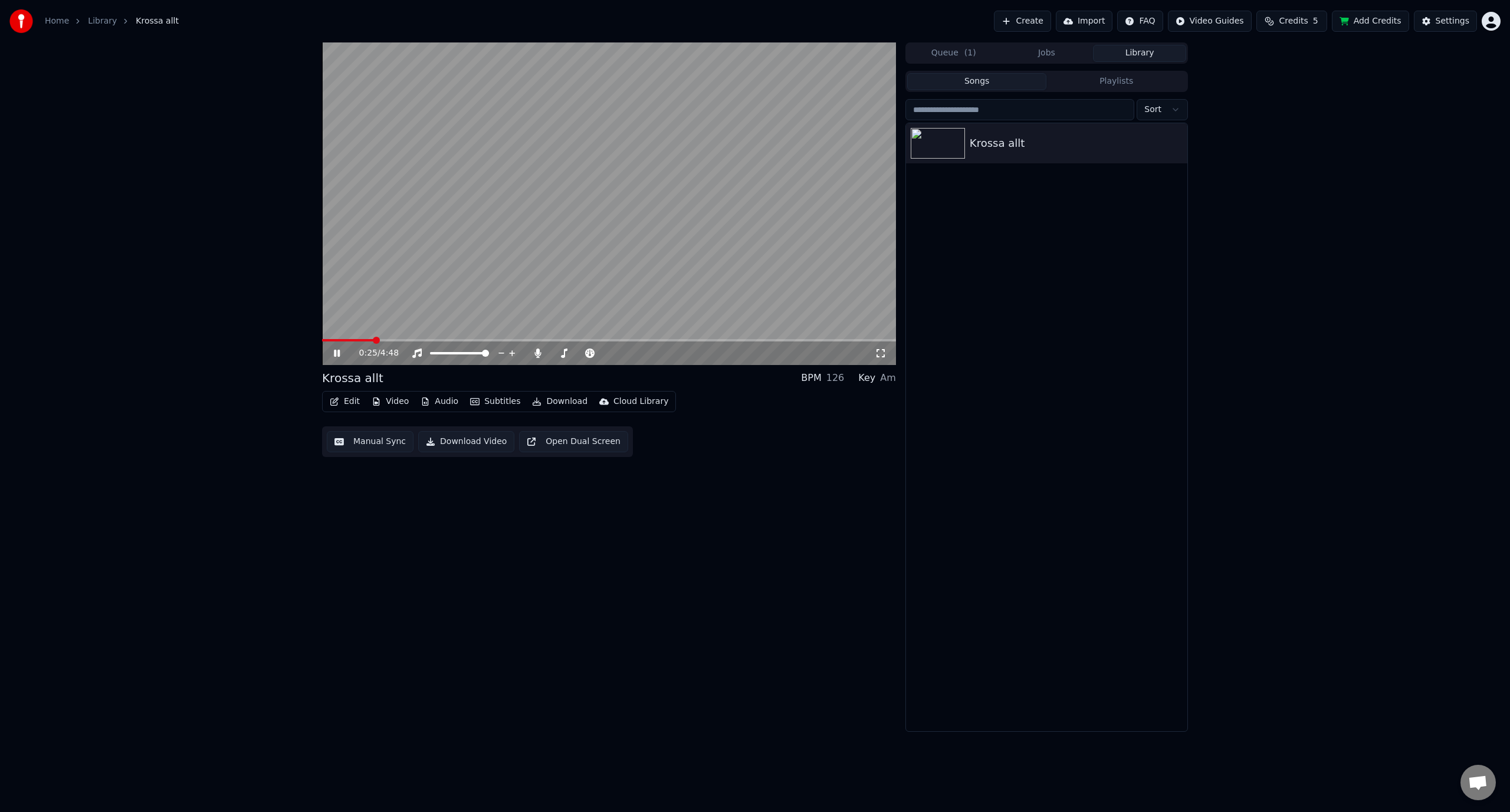
click at [332, 355] on icon at bounding box center [345, 353] width 28 height 9
click at [395, 404] on button "Video" at bounding box center [390, 401] width 46 height 17
click at [431, 398] on button "Audio" at bounding box center [440, 401] width 47 height 17
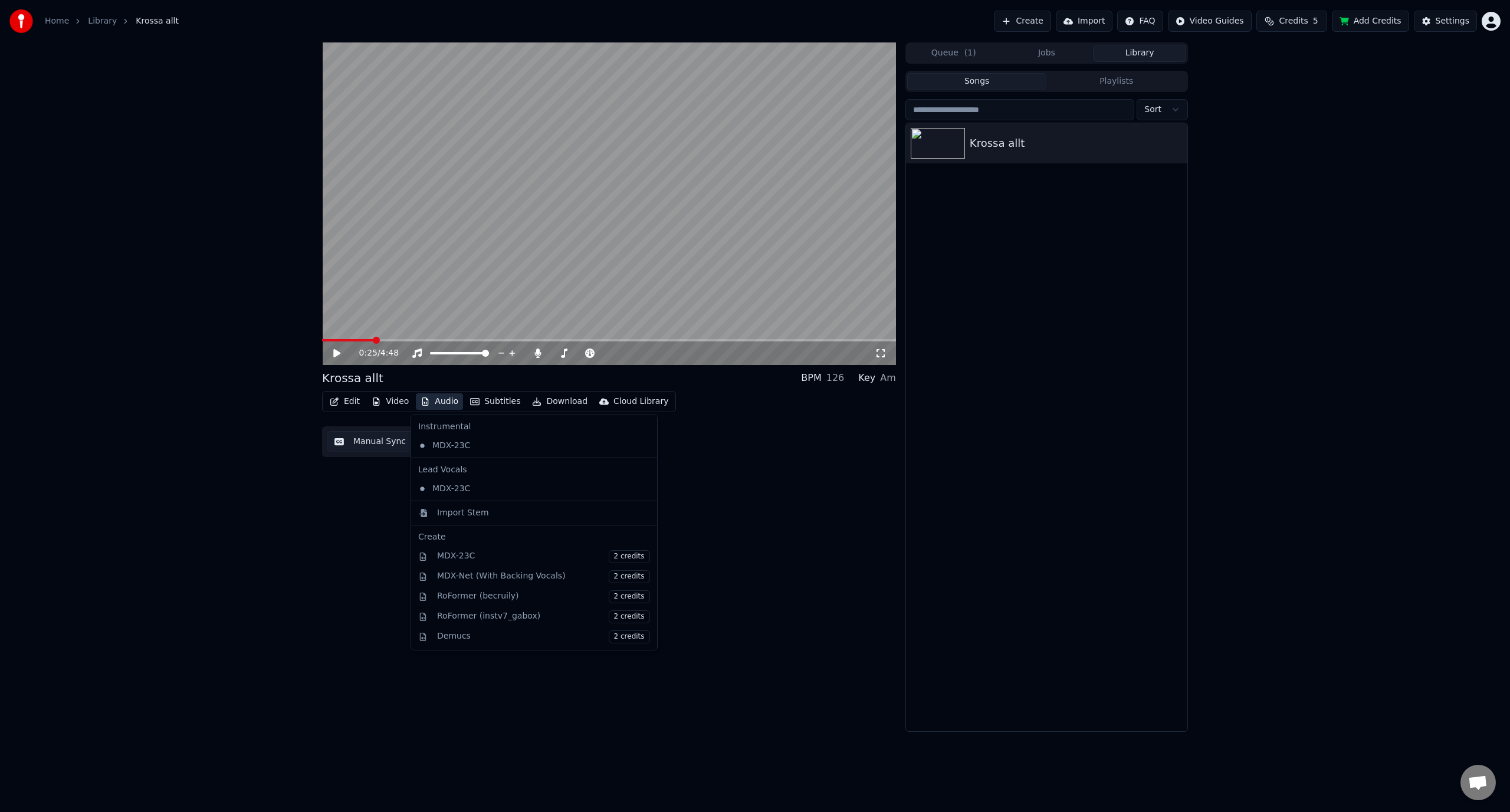
click at [431, 398] on button "Audio" at bounding box center [440, 401] width 47 height 17
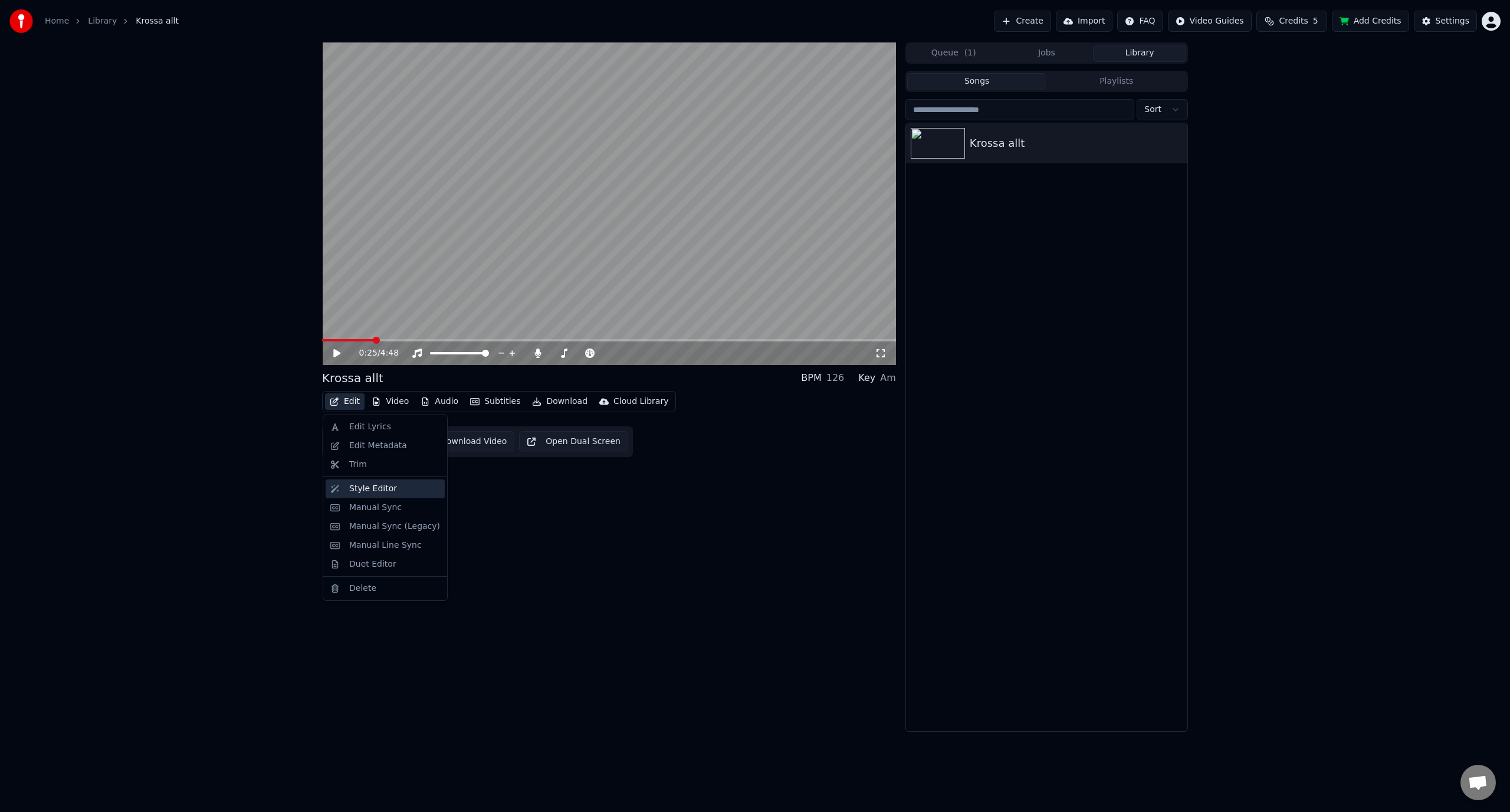
click at [379, 489] on div "Style Editor" at bounding box center [373, 488] width 48 height 12
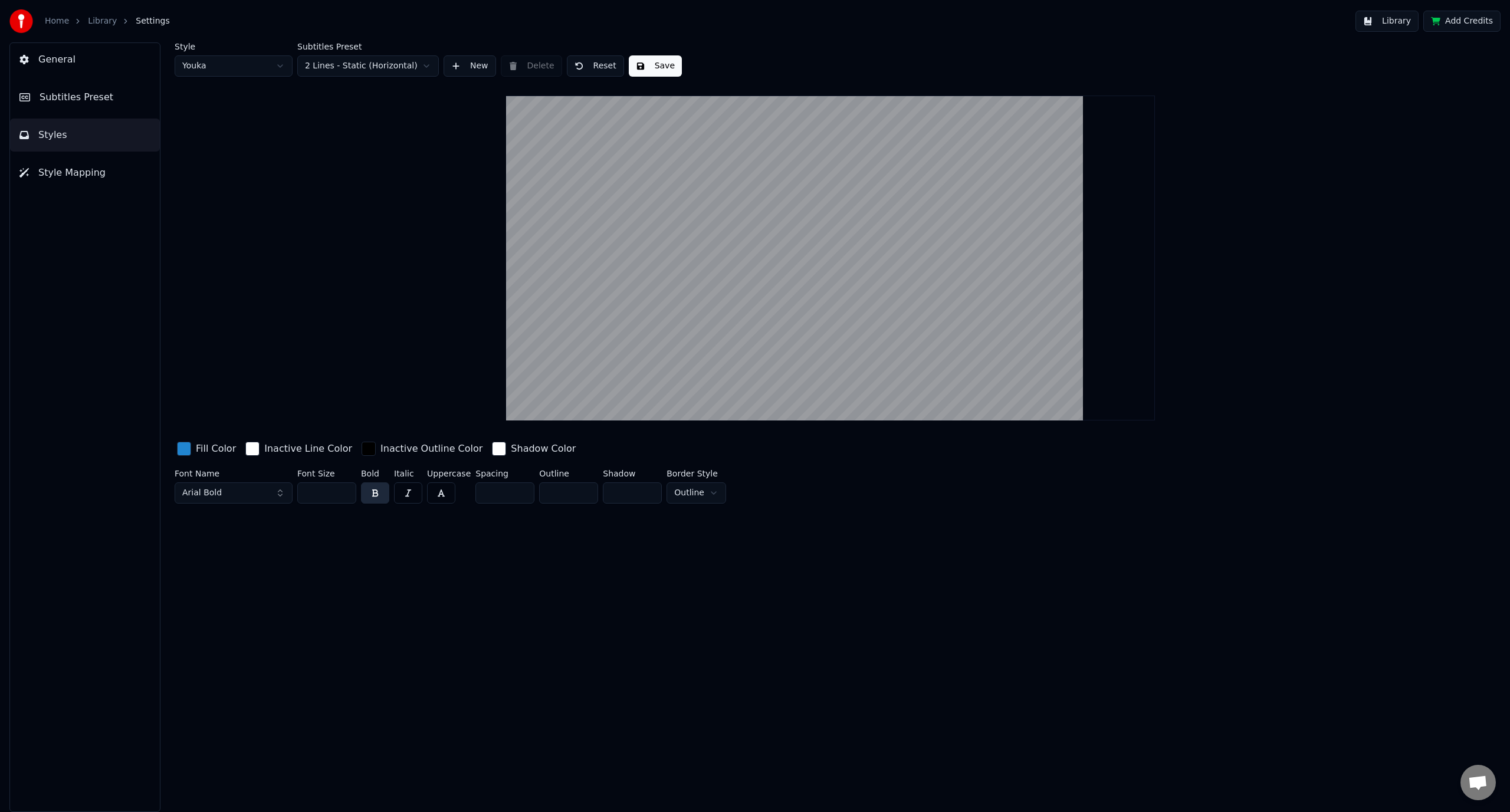
click at [395, 55] on div "Subtitles Preset 2 Lines - Static (Horizontal)" at bounding box center [368, 60] width 142 height 35
click at [395, 64] on html "Home Library Settings Library Add Credits General Subtitles Preset Styles Style…" at bounding box center [755, 406] width 1510 height 812
click at [405, 145] on div "Style Youka Subtitles Preset 2 Lines - Dynamic (Horizontal) New Delete Reset Sa…" at bounding box center [830, 275] width 1312 height 466
click at [635, 65] on button "Save" at bounding box center [656, 66] width 53 height 21
click at [400, 61] on html "Home Library Settings Library Add Credits General Subtitles Preset Styles Style…" at bounding box center [755, 406] width 1510 height 812
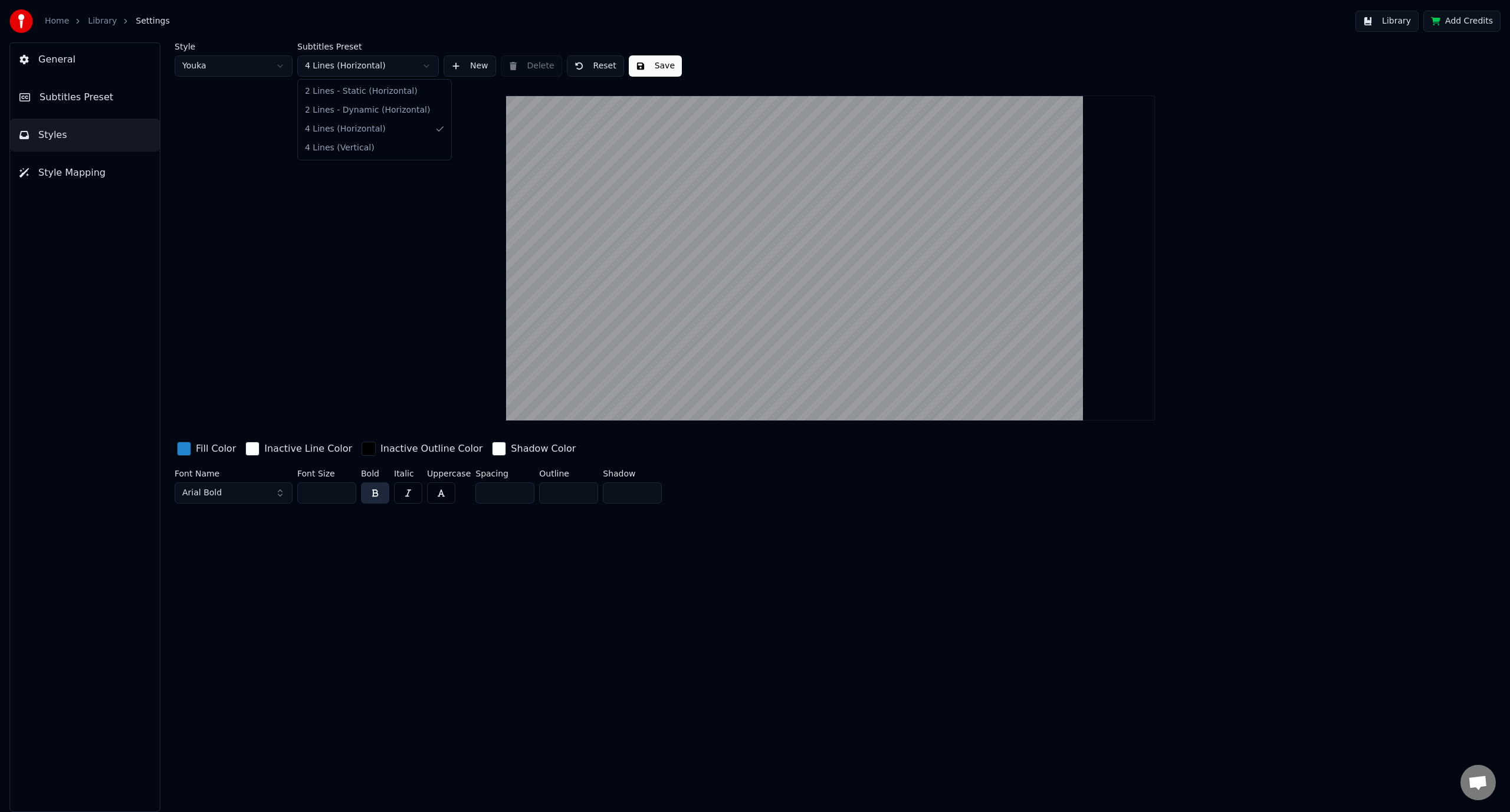
click at [403, 69] on html "Home Library Settings Library Add Credits General Subtitles Preset Styles Style…" at bounding box center [755, 406] width 1510 height 812
click at [392, 270] on div "Style Youka Subtitles Preset 2 Lines - Dynamic (Horizontal) New Delete Reset Sa…" at bounding box center [830, 275] width 1312 height 466
click at [386, 449] on div "Inactive Outline Color" at bounding box center [432, 449] width 102 height 14
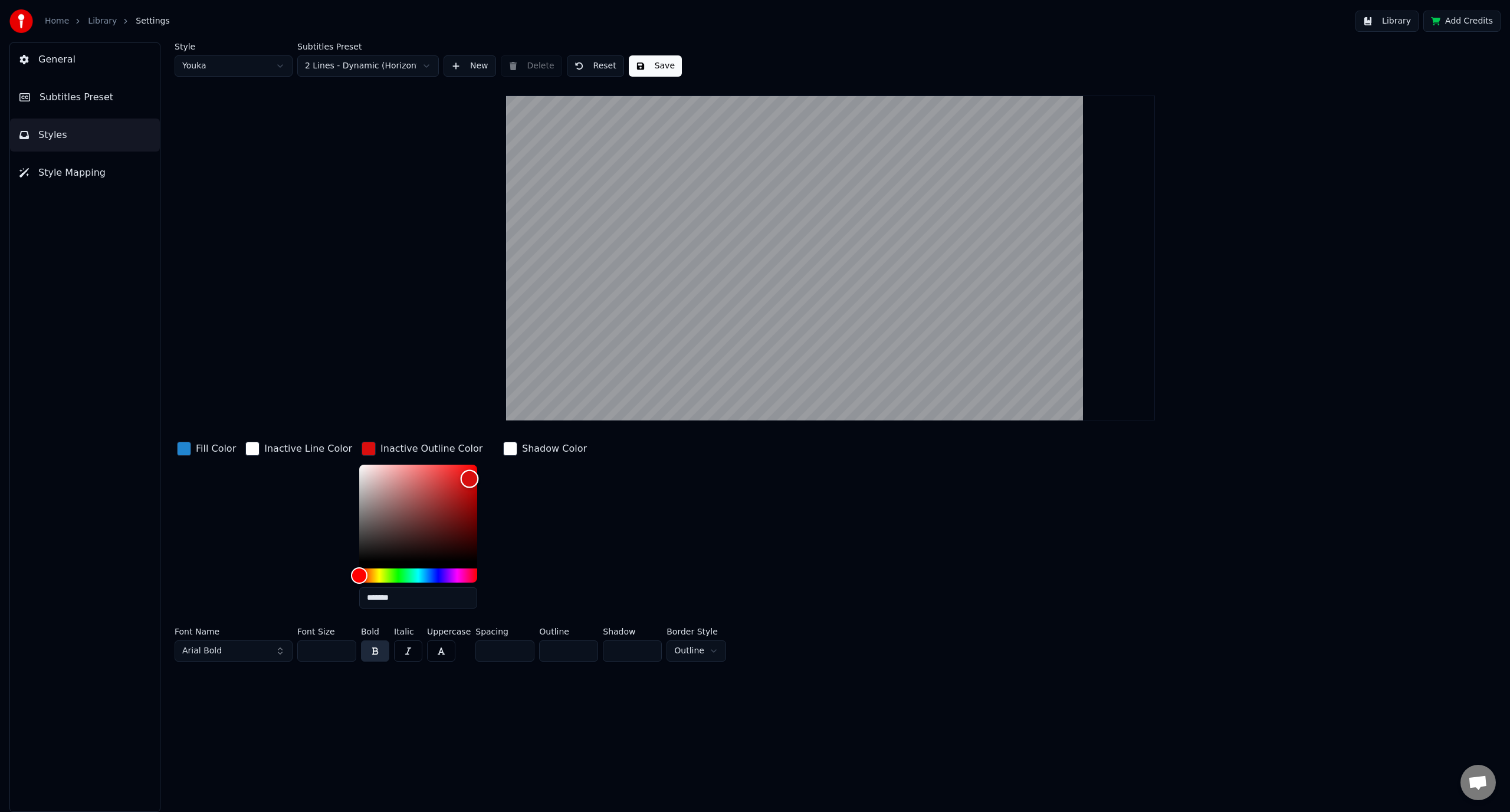
drag, startPoint x: 371, startPoint y: 520, endPoint x: 455, endPoint y: 478, distance: 93.9
click at [455, 478] on div "Color" at bounding box center [418, 513] width 118 height 97
type input "*******"
drag, startPoint x: 455, startPoint y: 478, endPoint x: 333, endPoint y: 565, distance: 149.8
click at [333, 565] on div "Fill Color Inactive Line Color Inactive Outline Color ******* Shadow Color" at bounding box center [703, 528] width 1057 height 178
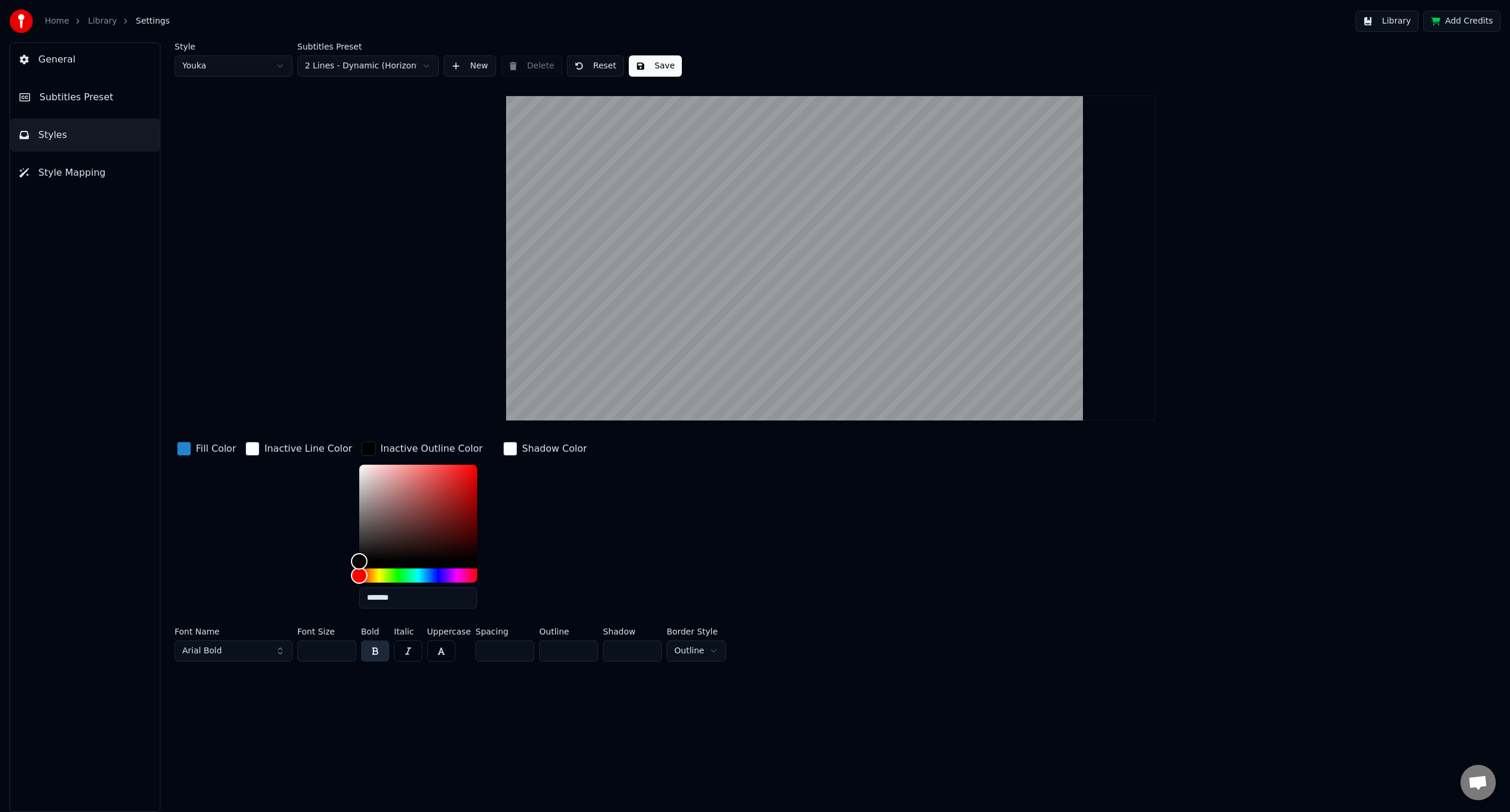
click at [251, 446] on div "button" at bounding box center [252, 449] width 14 height 14
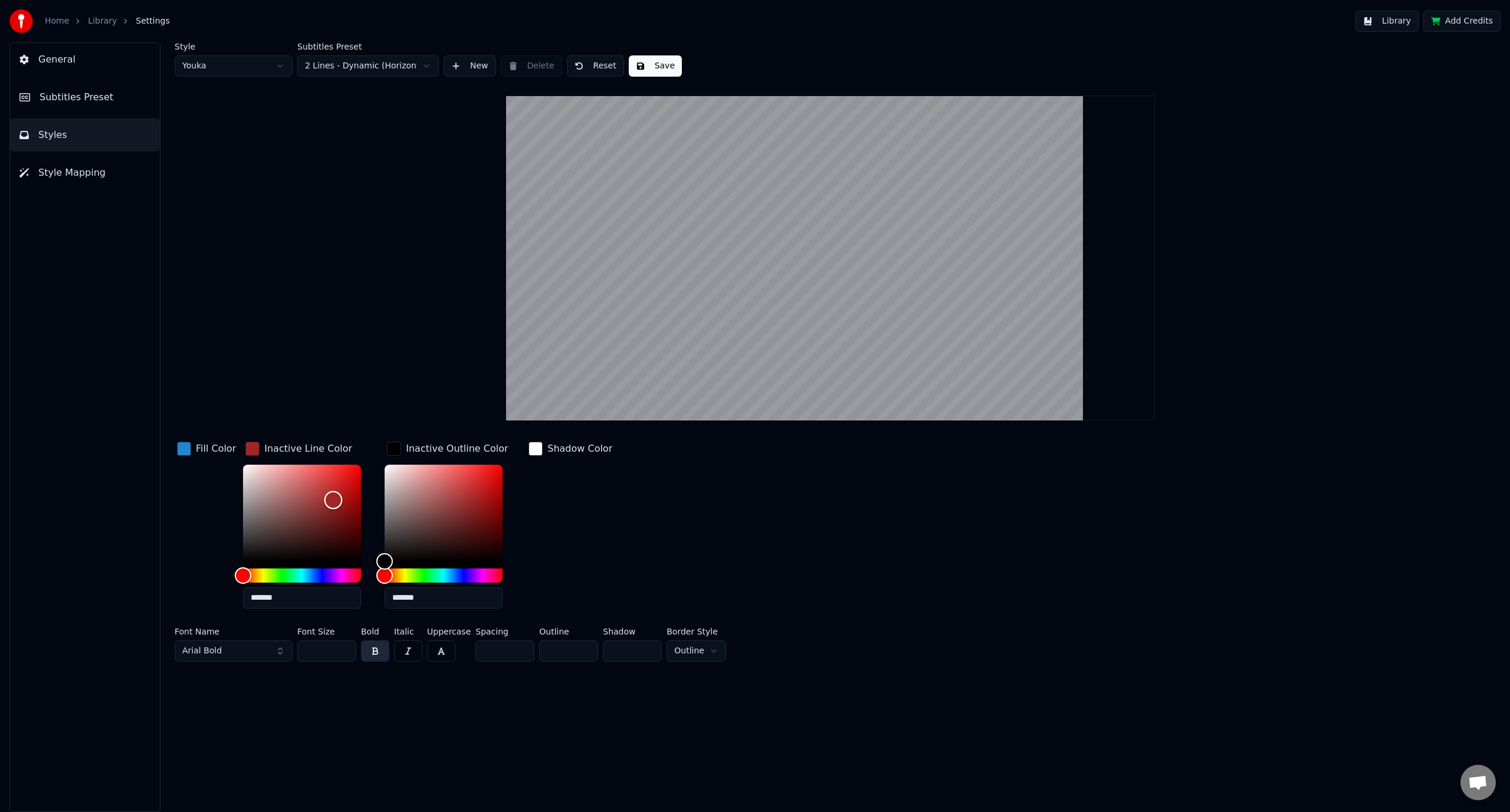
drag, startPoint x: 272, startPoint y: 498, endPoint x: 330, endPoint y: 499, distance: 58.0
click at [330, 499] on div "Color" at bounding box center [302, 513] width 118 height 97
type input "*******"
drag, startPoint x: 330, startPoint y: 499, endPoint x: 221, endPoint y: 454, distance: 117.9
click at [221, 454] on div "Fill Color Inactive Line Color ******* Inactive Outline Color ******* Shadow Co…" at bounding box center [703, 528] width 1057 height 178
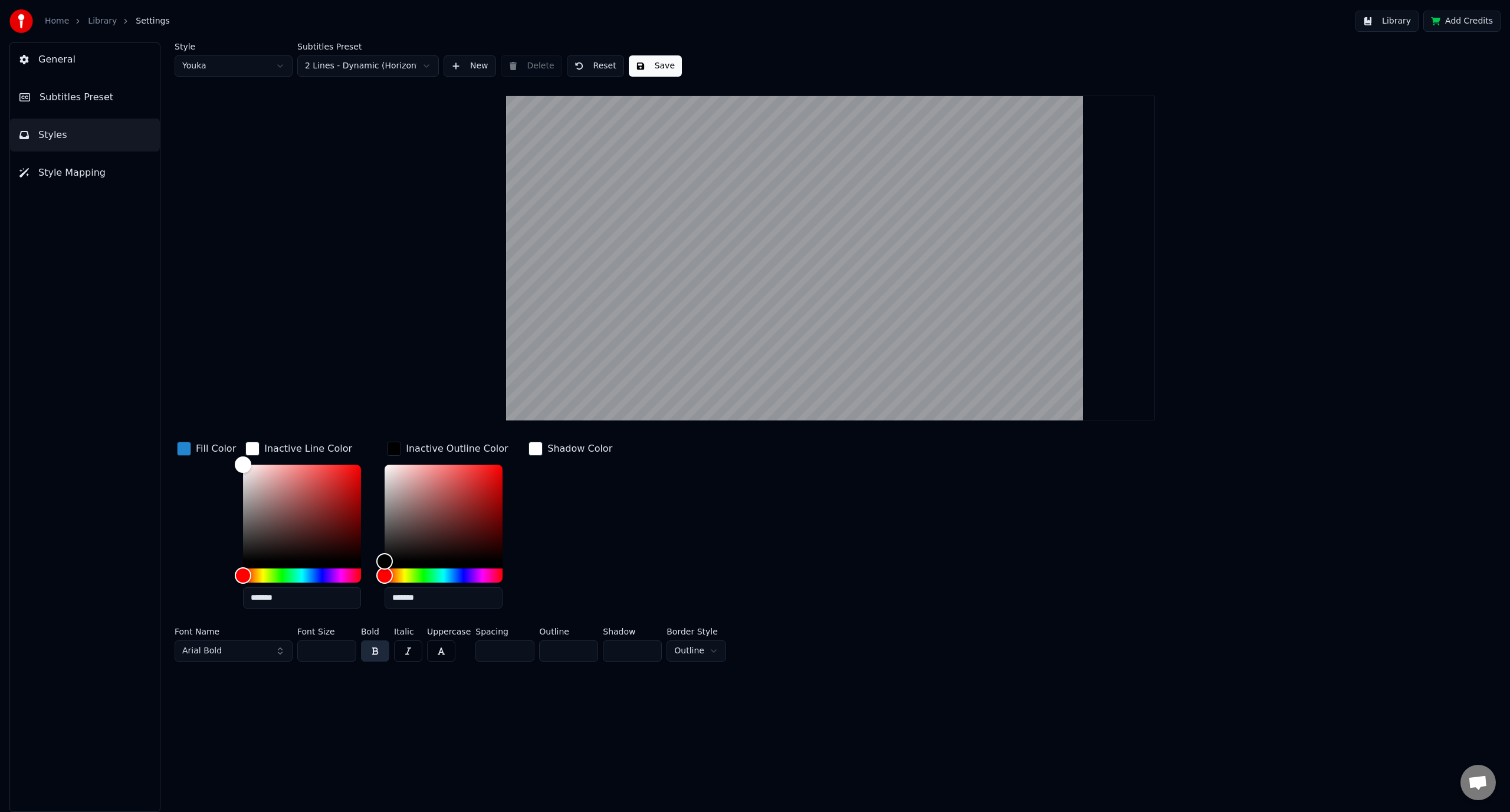
click at [532, 452] on div "button" at bounding box center [536, 449] width 14 height 14
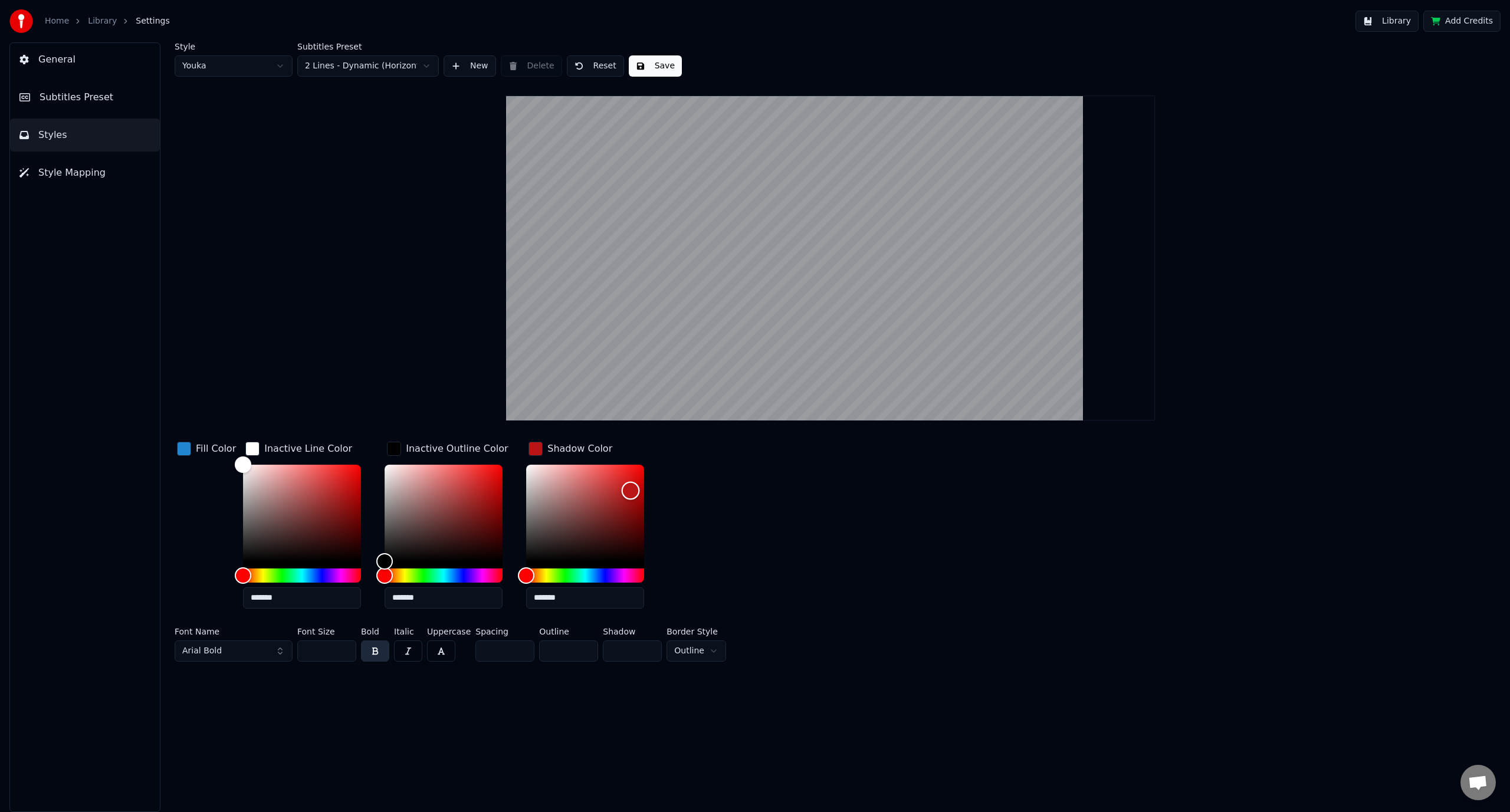
drag, startPoint x: 548, startPoint y: 480, endPoint x: 650, endPoint y: 491, distance: 102.6
click at [650, 491] on div "*******" at bounding box center [595, 538] width 137 height 149
type input "*******"
drag, startPoint x: 638, startPoint y: 491, endPoint x: 469, endPoint y: 431, distance: 179.3
click at [469, 431] on div "Style Youka Subtitles Preset 2 Lines - Dynamic (Horizontal) New Delete Reset Sa…" at bounding box center [830, 355] width 1312 height 624
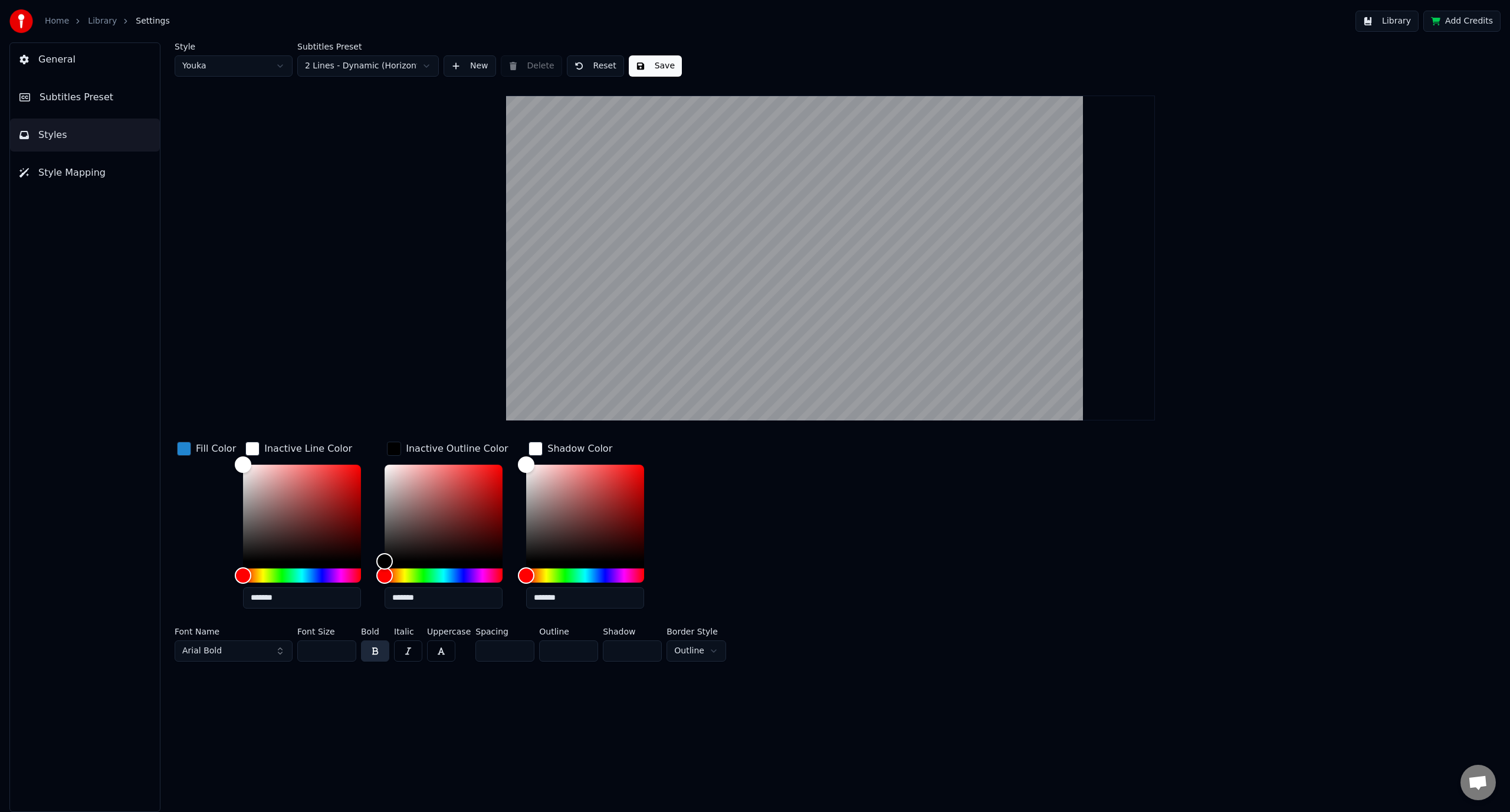
click at [286, 222] on div "Style Youka Subtitles Preset 2 Lines - Dynamic (Horizontal) New Delete Reset Sa…" at bounding box center [830, 355] width 1312 height 624
click at [662, 67] on button "Save" at bounding box center [656, 66] width 53 height 21
click at [56, 24] on link "Home" at bounding box center [57, 21] width 24 height 12
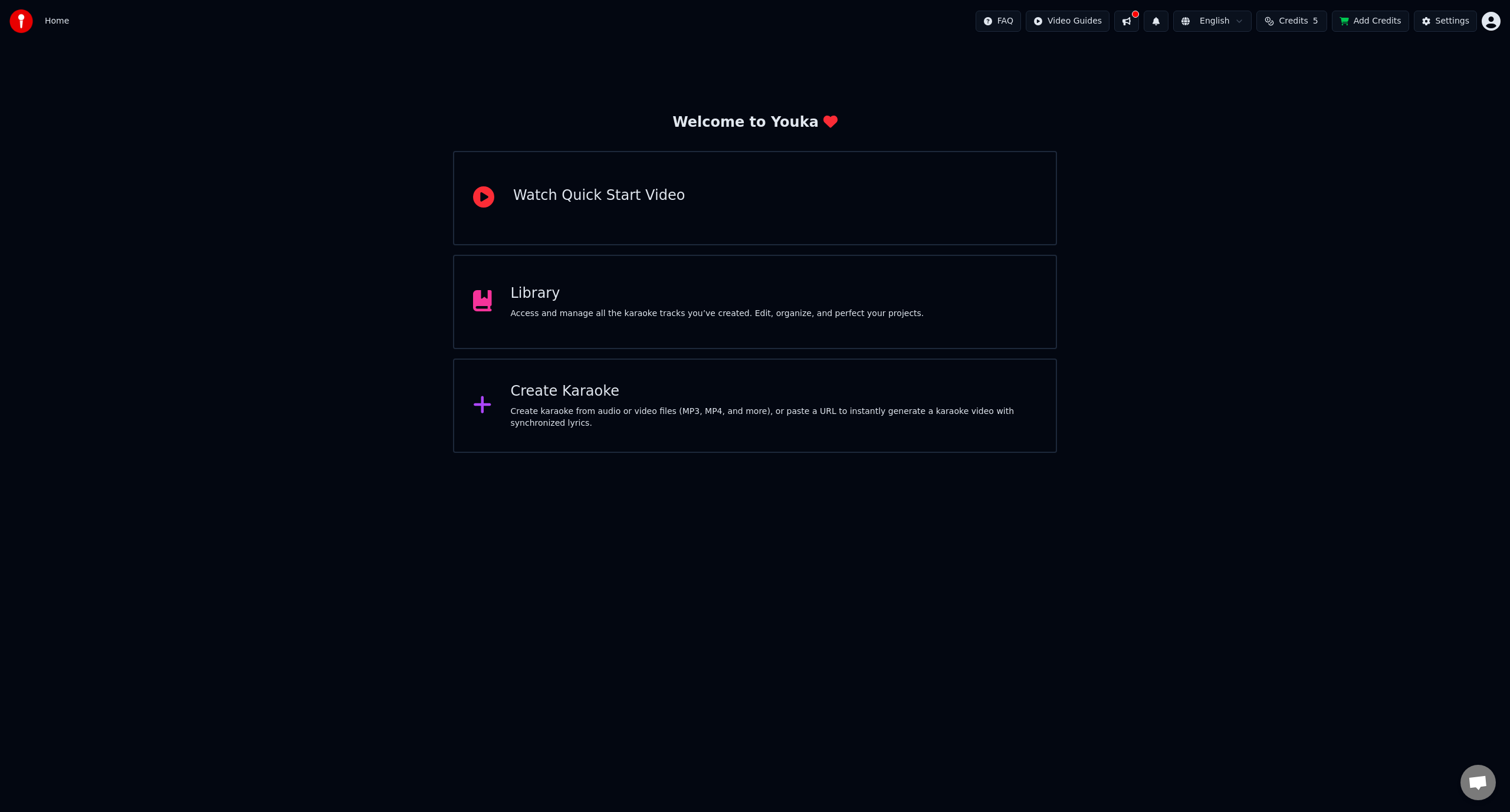
click at [555, 296] on div "Library" at bounding box center [718, 294] width 414 height 19
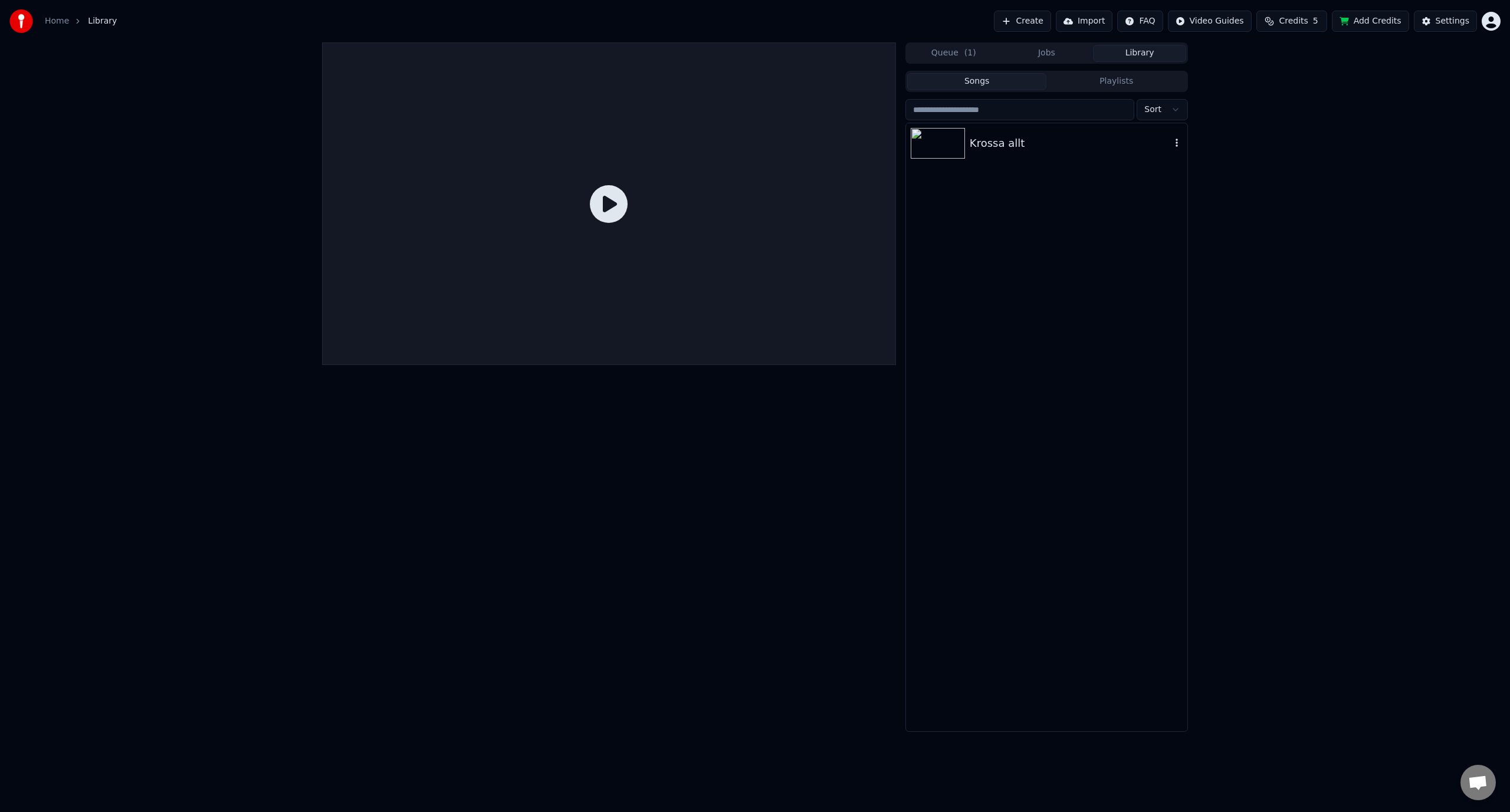
click at [996, 142] on div "Krossa allt" at bounding box center [1070, 143] width 201 height 17
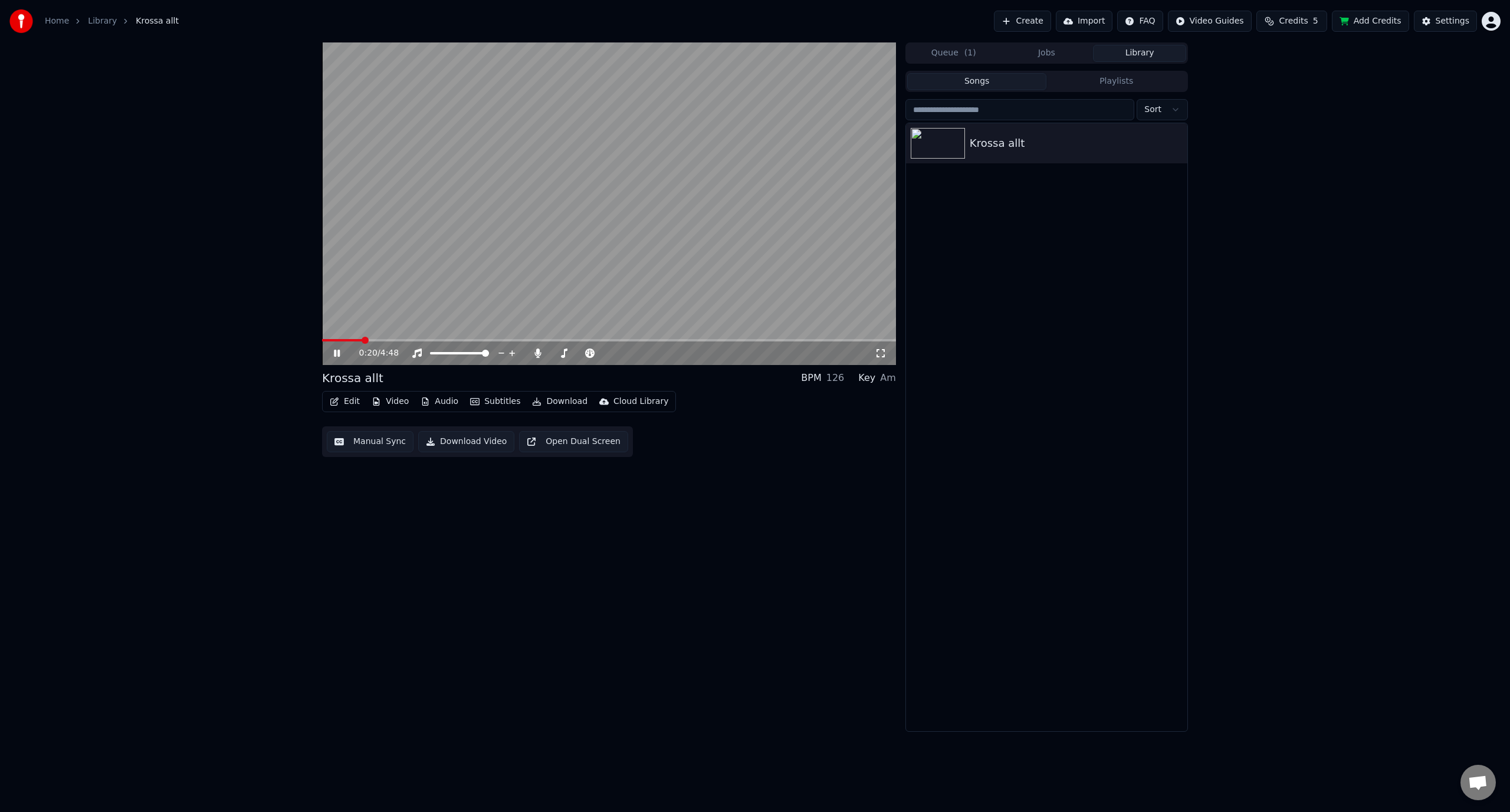
click at [364, 339] on span at bounding box center [610, 340] width 574 height 2
click at [447, 355] on span at bounding box center [439, 353] width 18 height 2
drag, startPoint x: 447, startPoint y: 358, endPoint x: 466, endPoint y: 355, distance: 19.2
click at [466, 355] on div at bounding box center [470, 353] width 95 height 12
drag, startPoint x: 466, startPoint y: 355, endPoint x: 481, endPoint y: 352, distance: 15.3
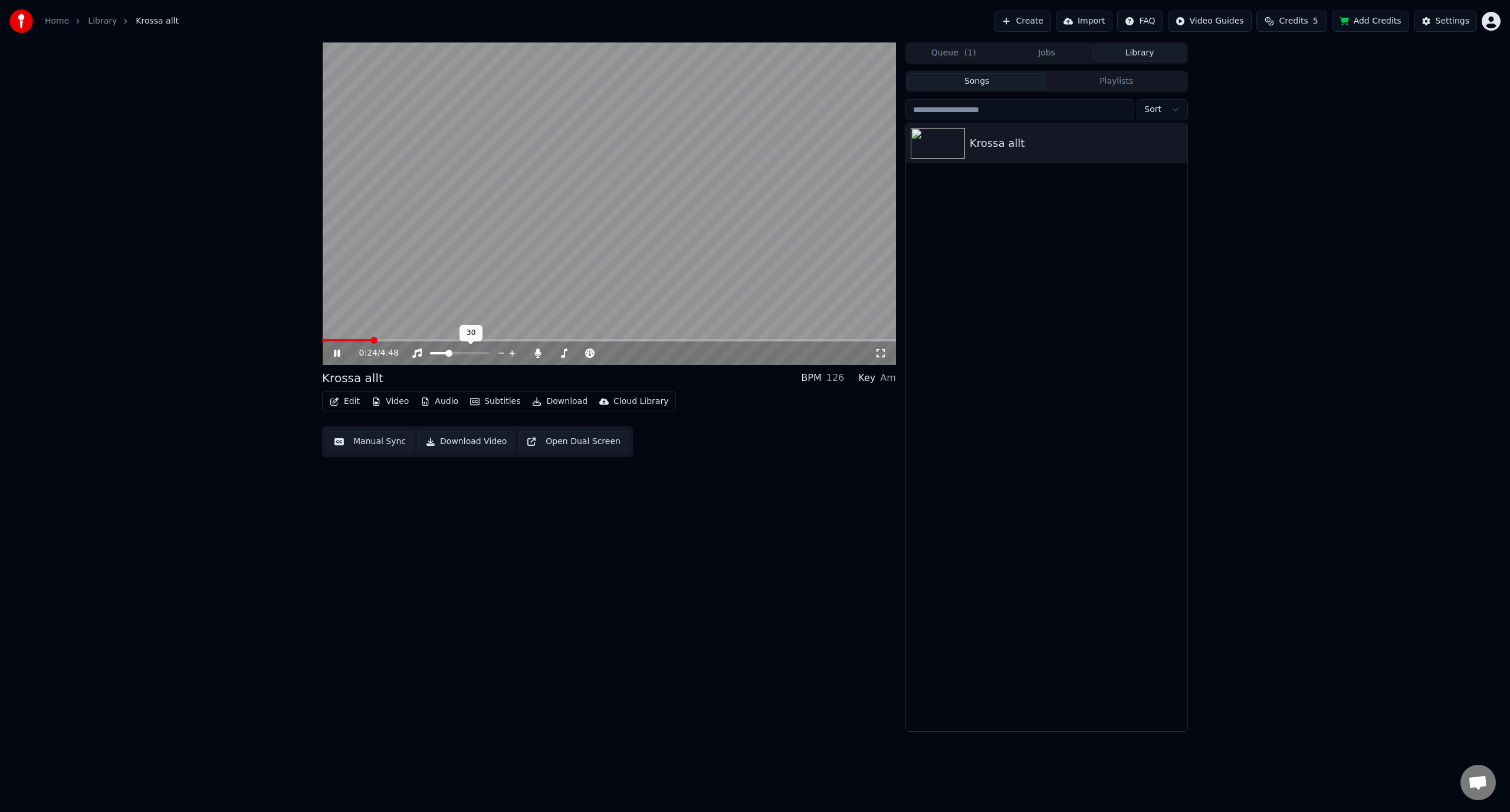
click at [481, 352] on div at bounding box center [470, 353] width 95 height 12
click at [481, 352] on span at bounding box center [459, 353] width 59 height 2
click at [662, 538] on div "0:27 / 4:48 Krossa allt BPM 126 Key Am Edit Video Audio Subtitles Download Clou…" at bounding box center [610, 387] width 574 height 689
click at [489, 357] on span at bounding box center [485, 353] width 7 height 7
click at [475, 214] on video at bounding box center [610, 204] width 574 height 322
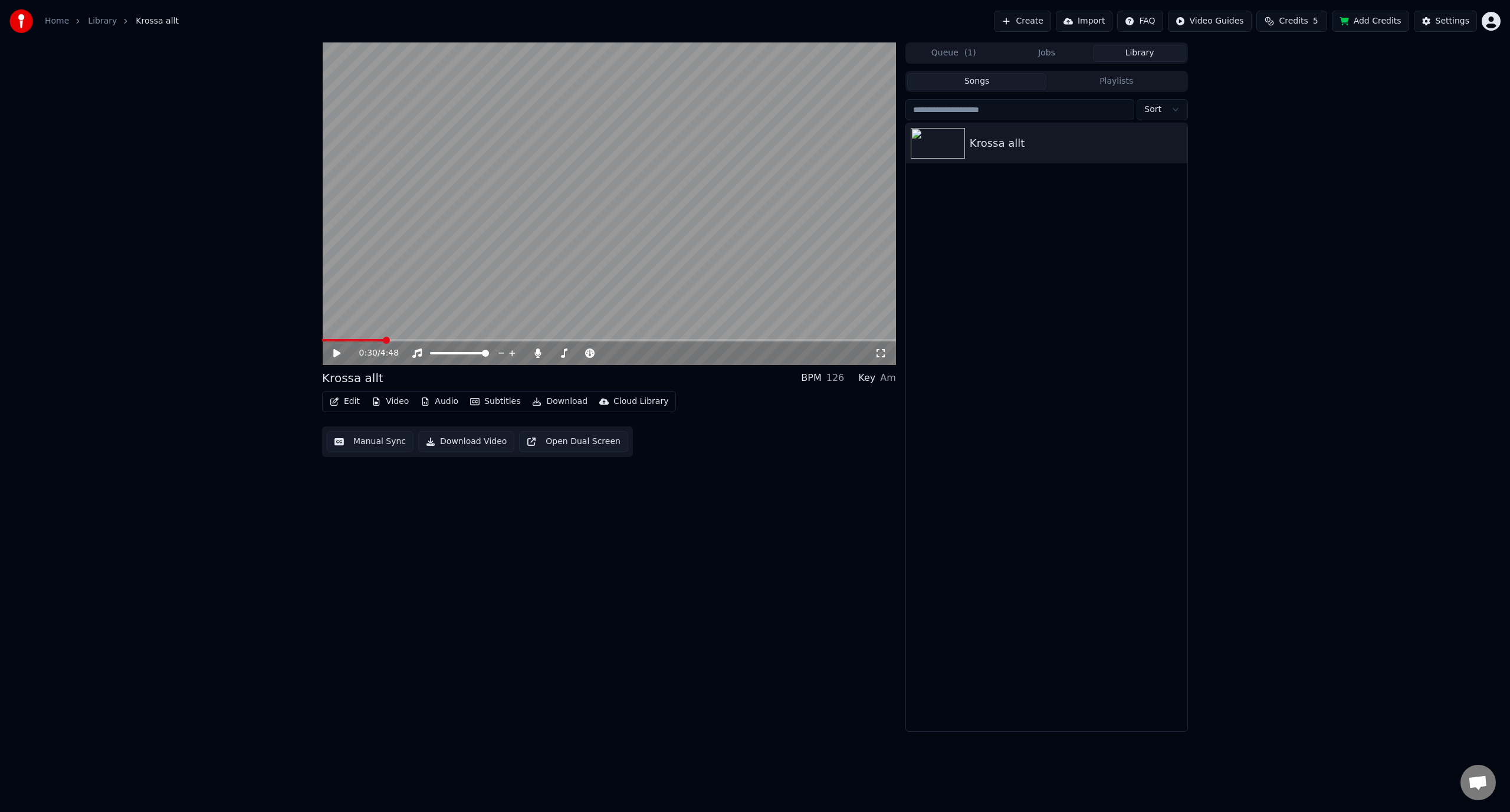
click at [341, 402] on button "Edit" at bounding box center [344, 401] width 39 height 17
click at [381, 494] on div "Style Editor" at bounding box center [385, 489] width 120 height 19
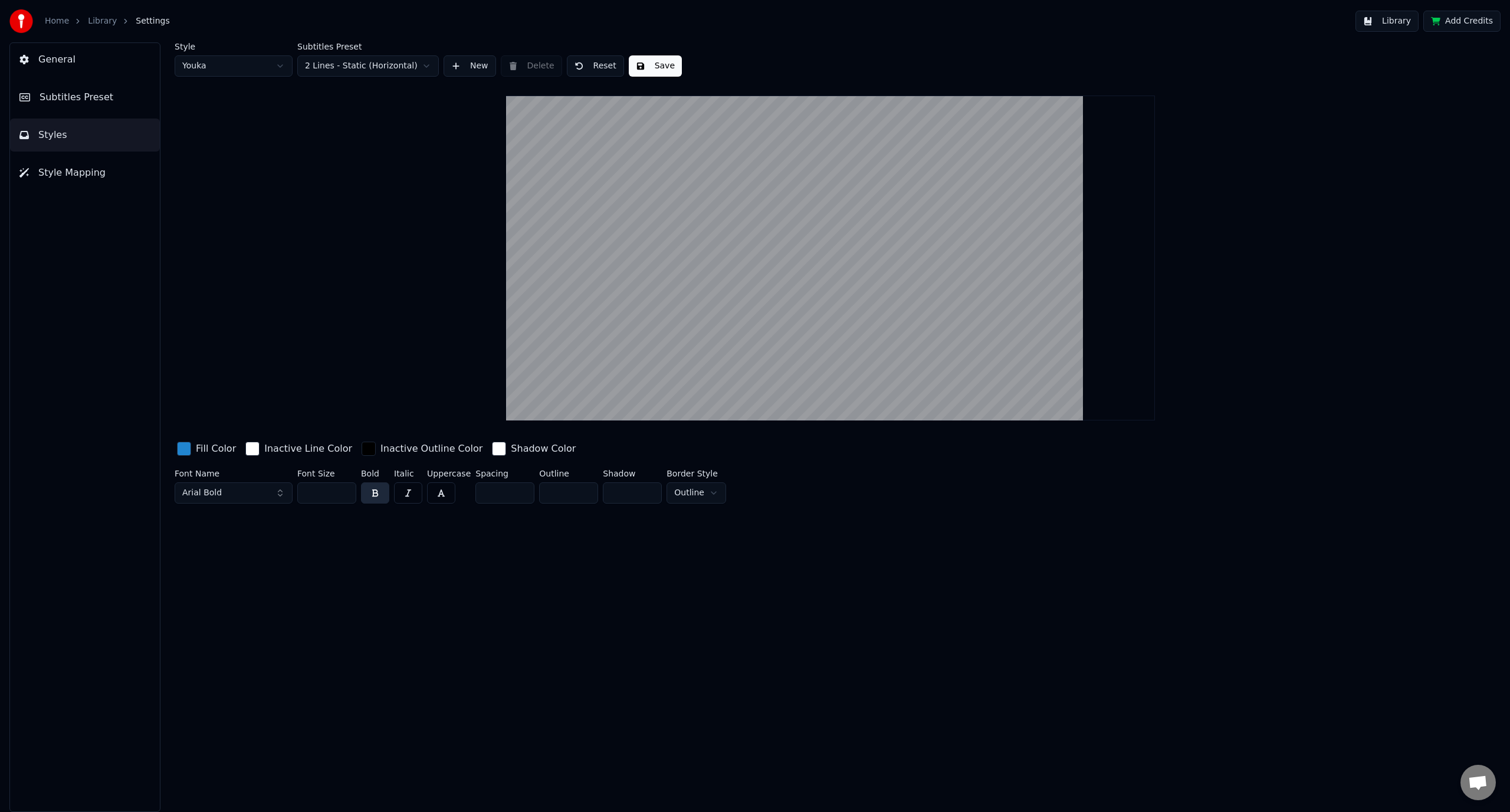
click at [67, 95] on span "Subtitles Preset" at bounding box center [76, 97] width 74 height 14
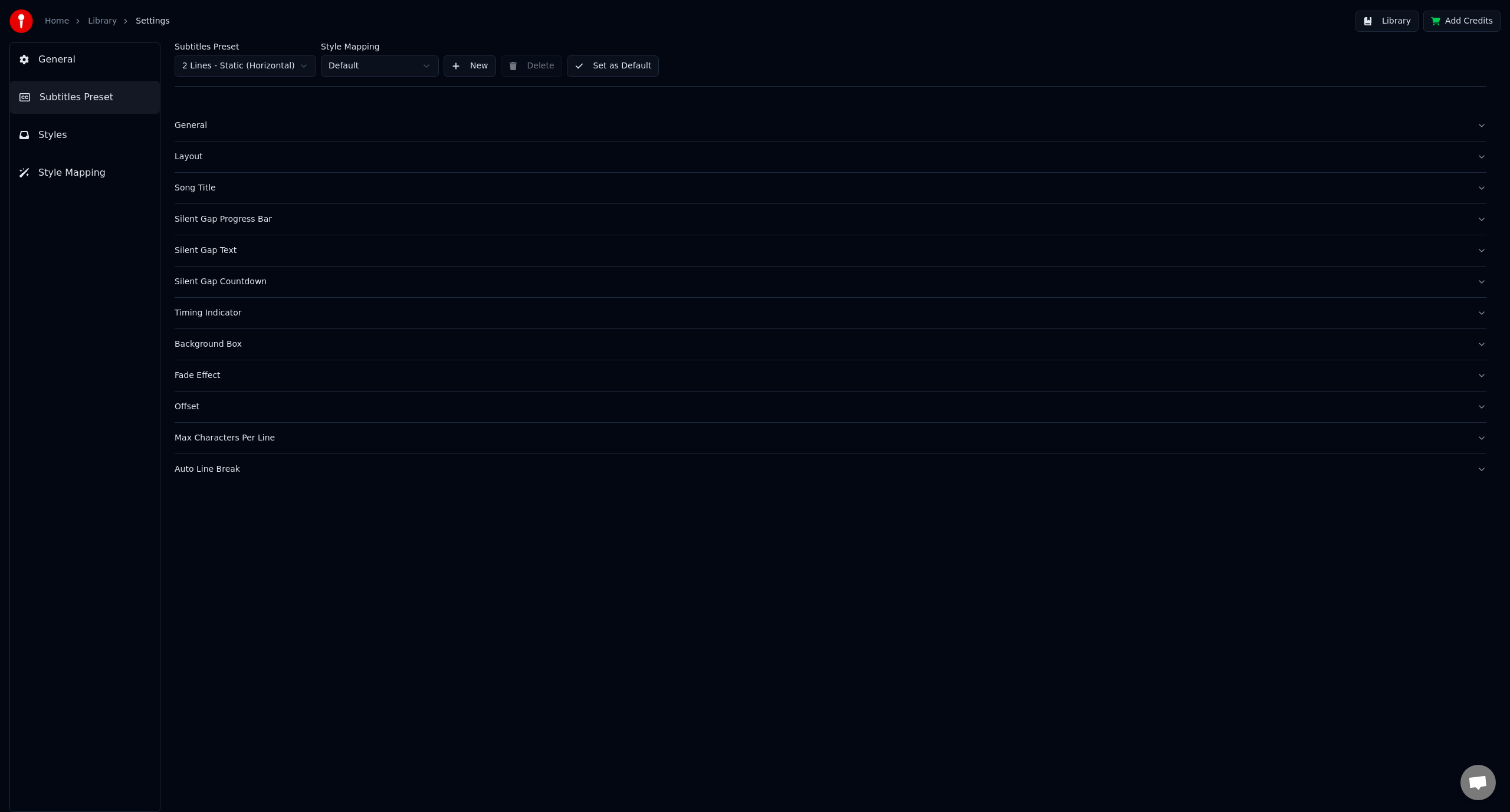
click at [260, 152] on div "Layout" at bounding box center [821, 156] width 1293 height 12
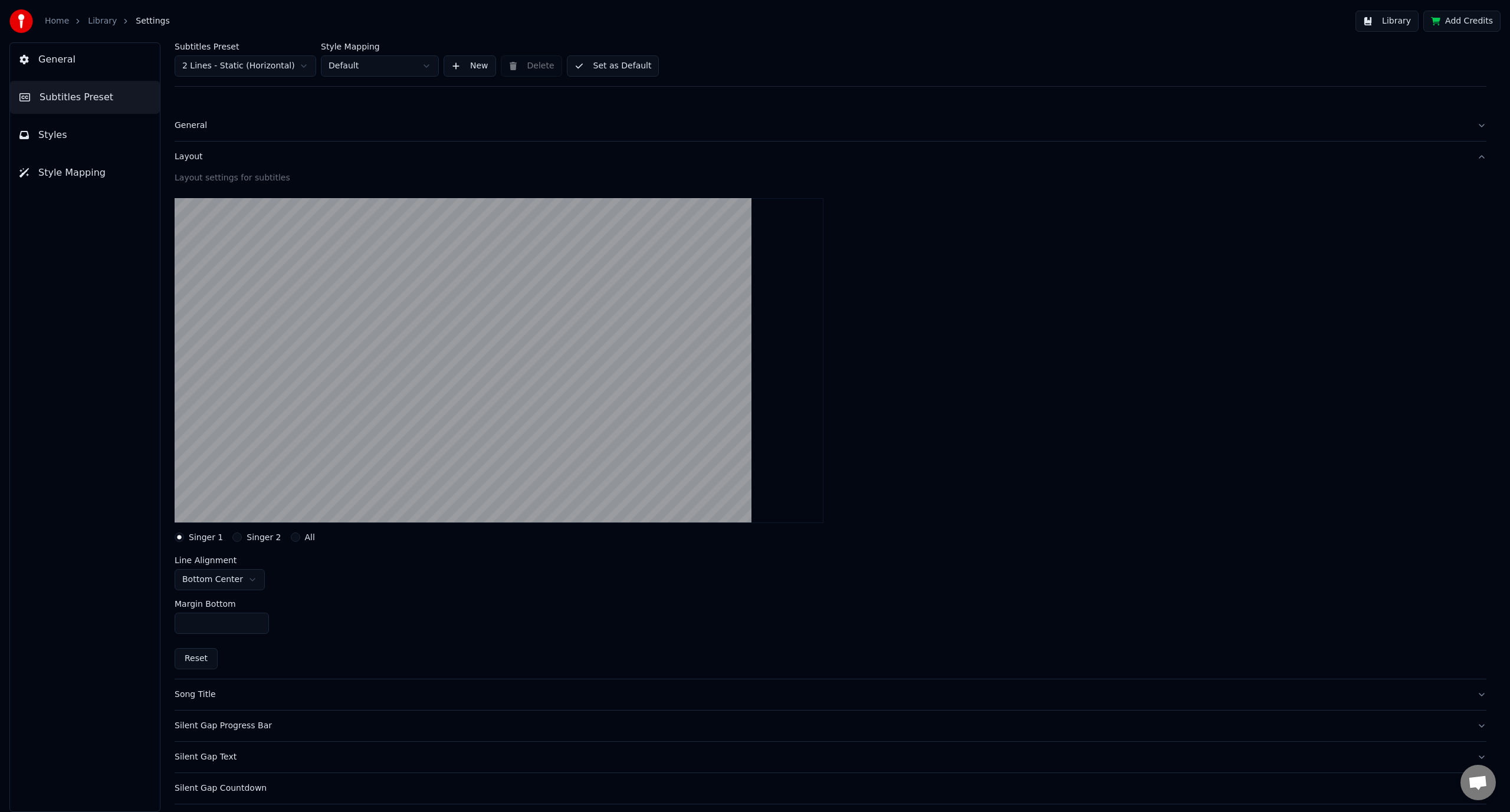
click at [241, 134] on button "General" at bounding box center [830, 125] width 1312 height 31
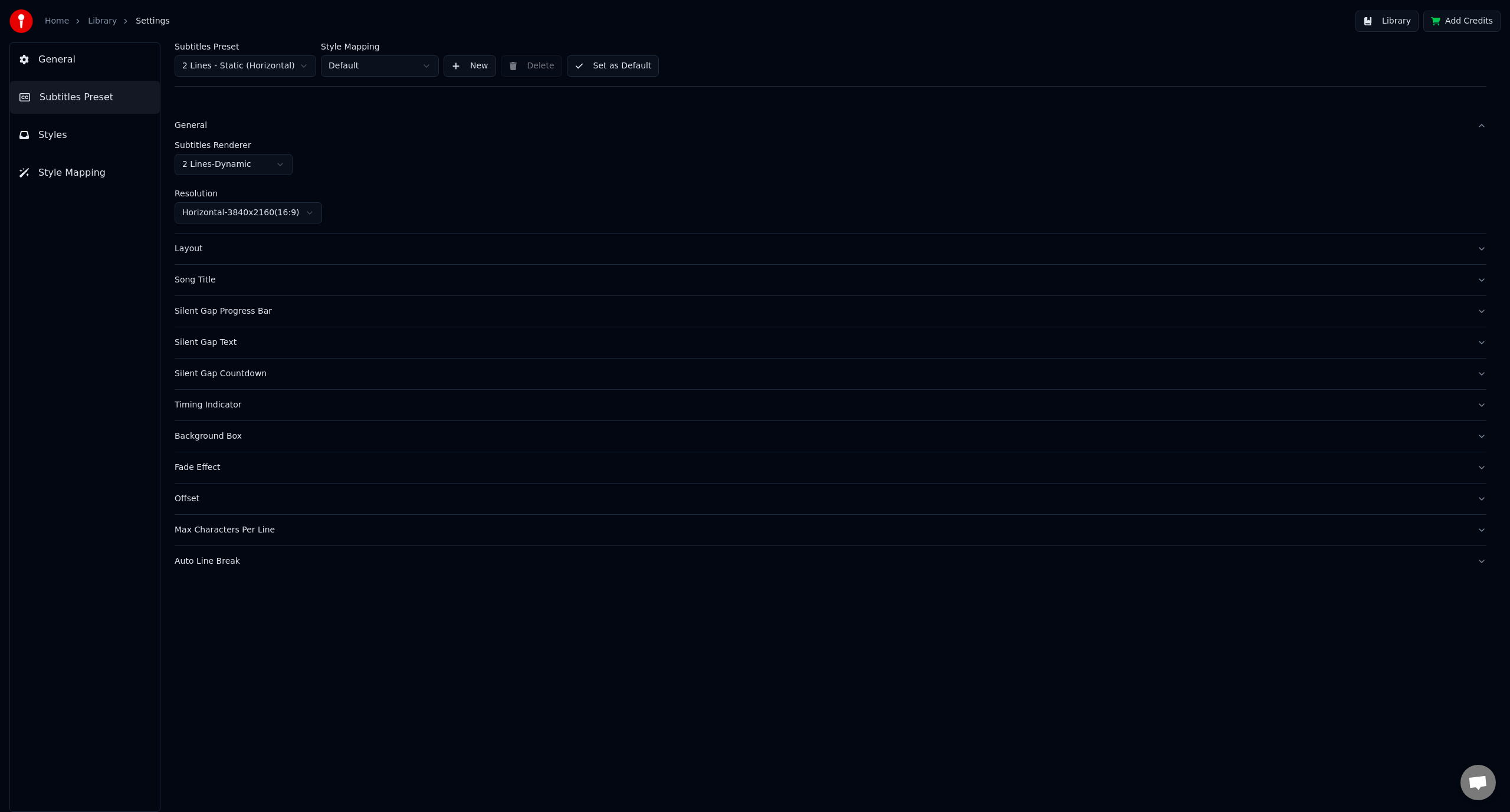
click at [296, 216] on html "Home Library Settings Library Add Credits General Subtitles Preset Styles Style…" at bounding box center [755, 406] width 1510 height 812
click at [278, 247] on div "Layout" at bounding box center [821, 248] width 1293 height 12
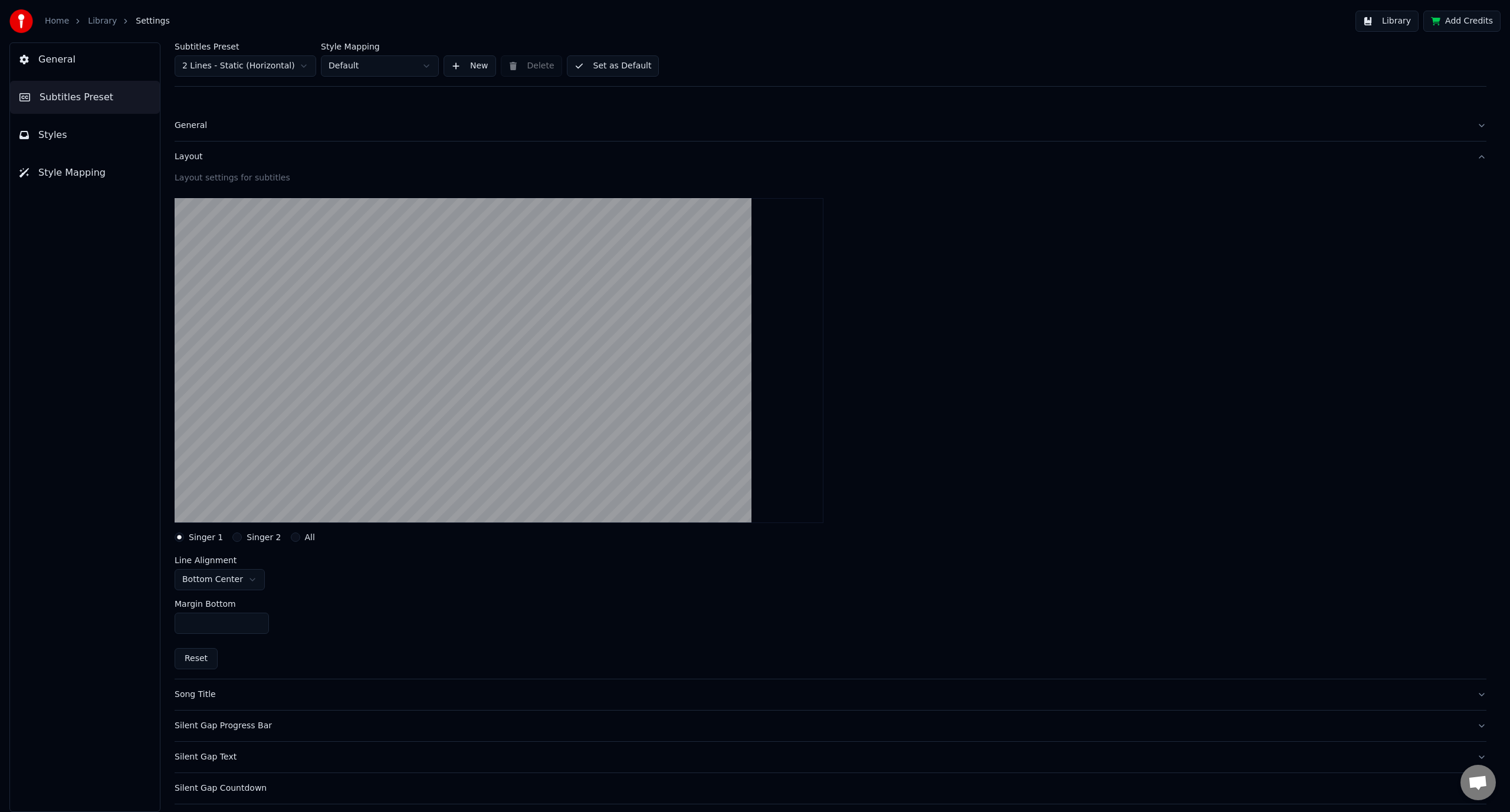
click at [417, 68] on html "Home Library Settings Library Add Credits General Subtitles Preset Styles Style…" at bounding box center [755, 406] width 1510 height 812
click at [308, 117] on button "General" at bounding box center [830, 125] width 1312 height 31
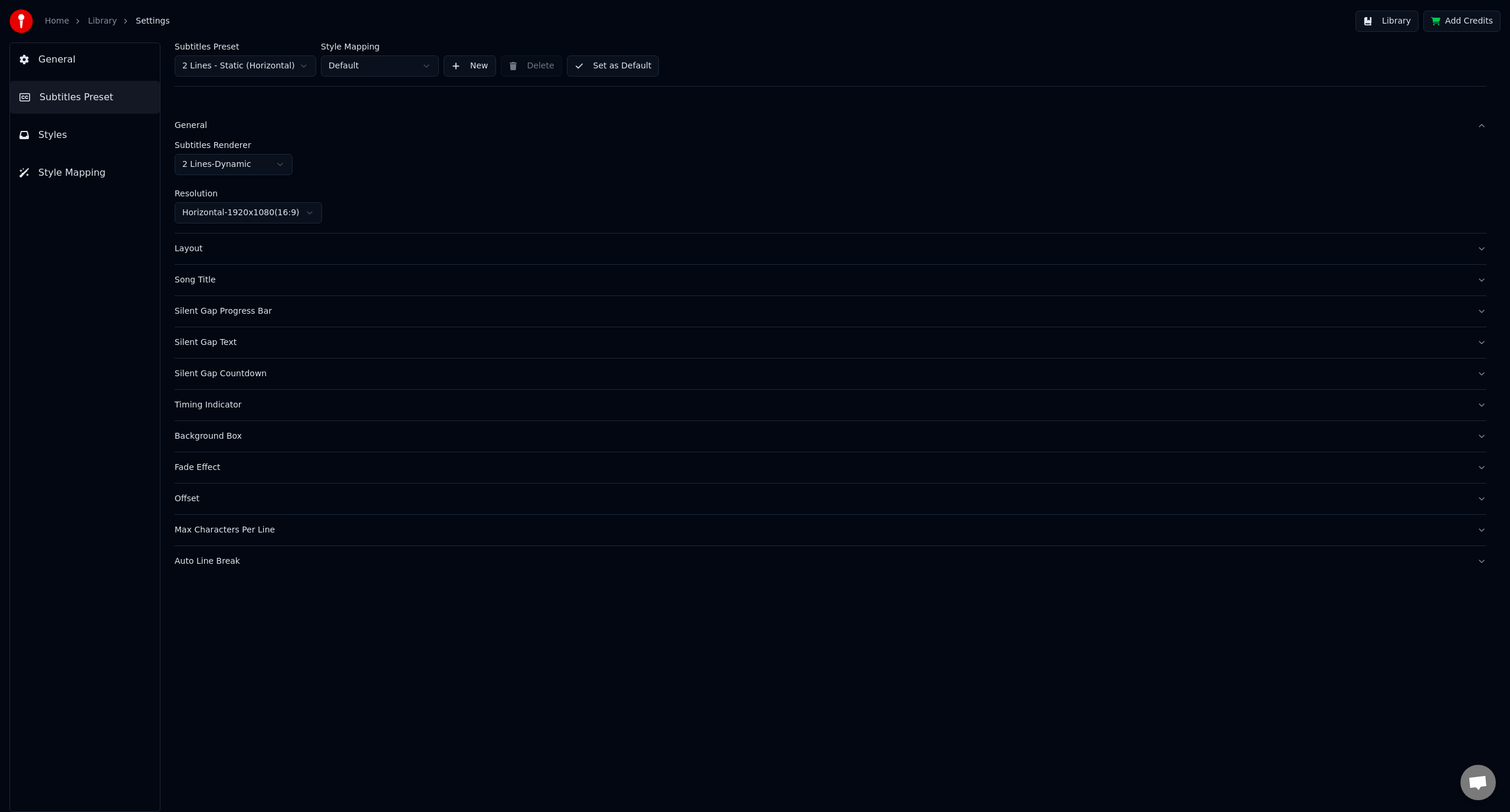
click at [265, 167] on html "Home Library Settings Library Add Credits General Subtitles Preset Styles Style…" at bounding box center [755, 406] width 1510 height 812
click at [287, 258] on button "Layout" at bounding box center [830, 248] width 1312 height 31
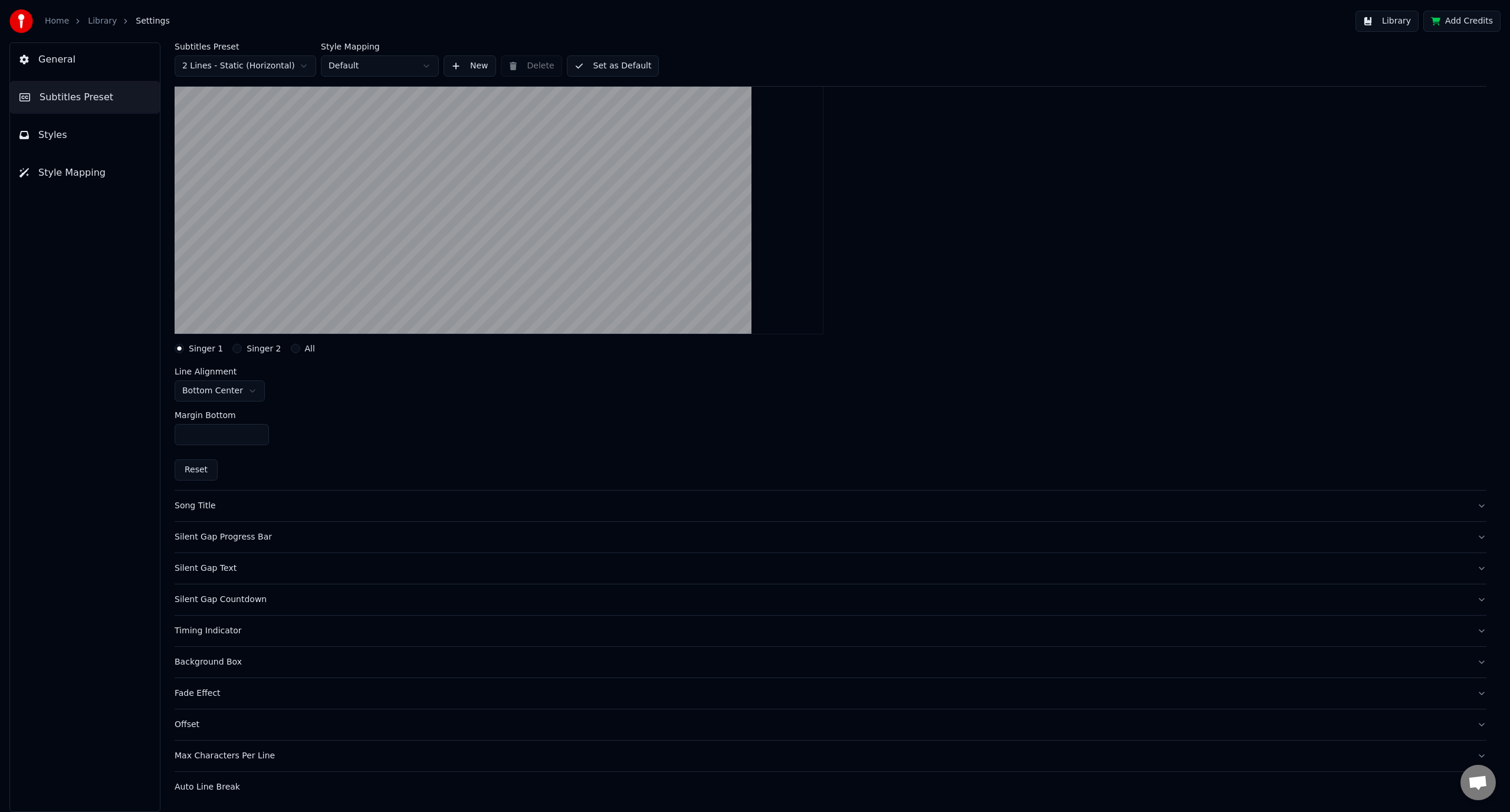
click at [268, 518] on button "Song Title" at bounding box center [830, 505] width 1312 height 31
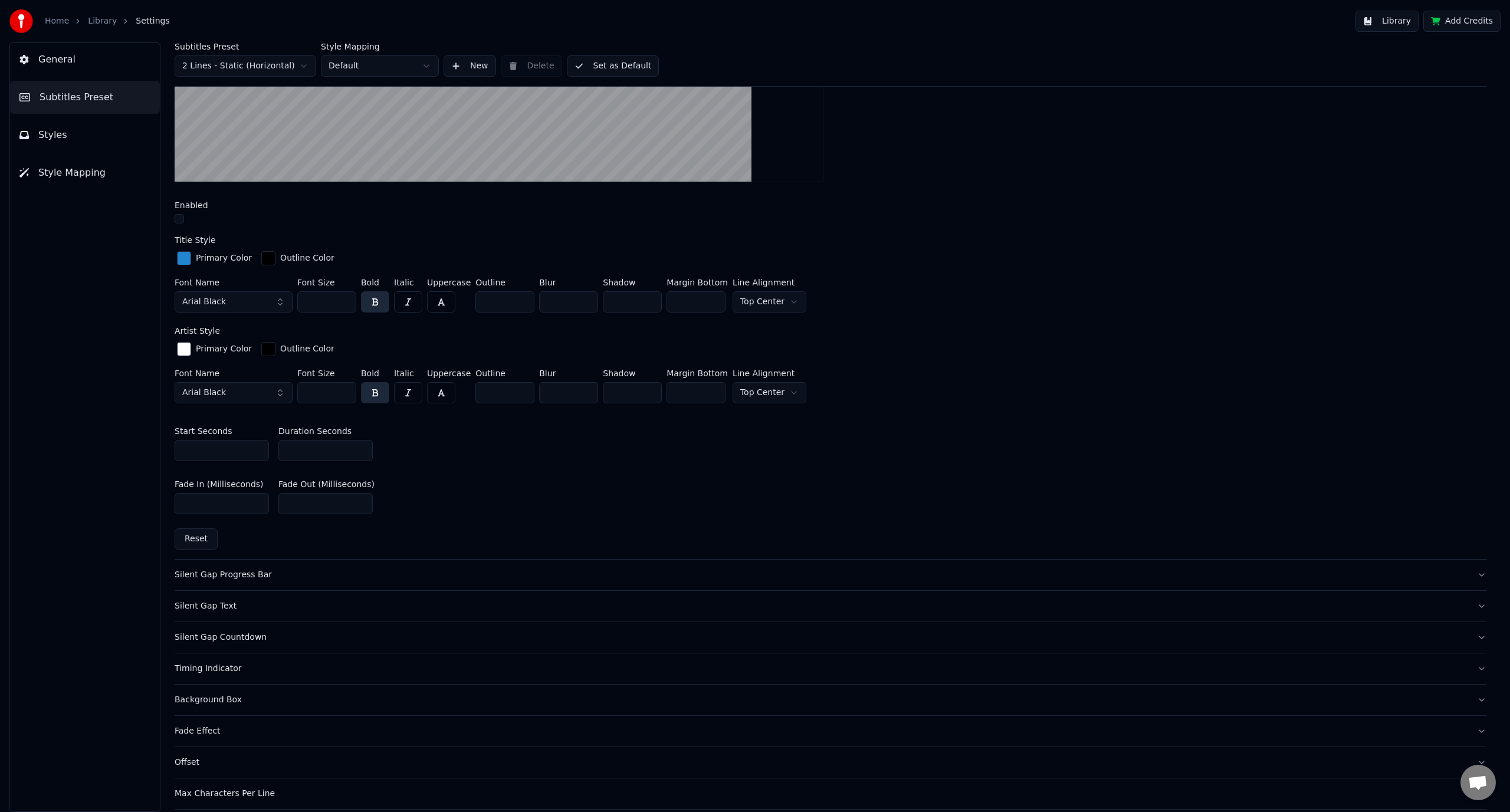
scroll to position [408, 0]
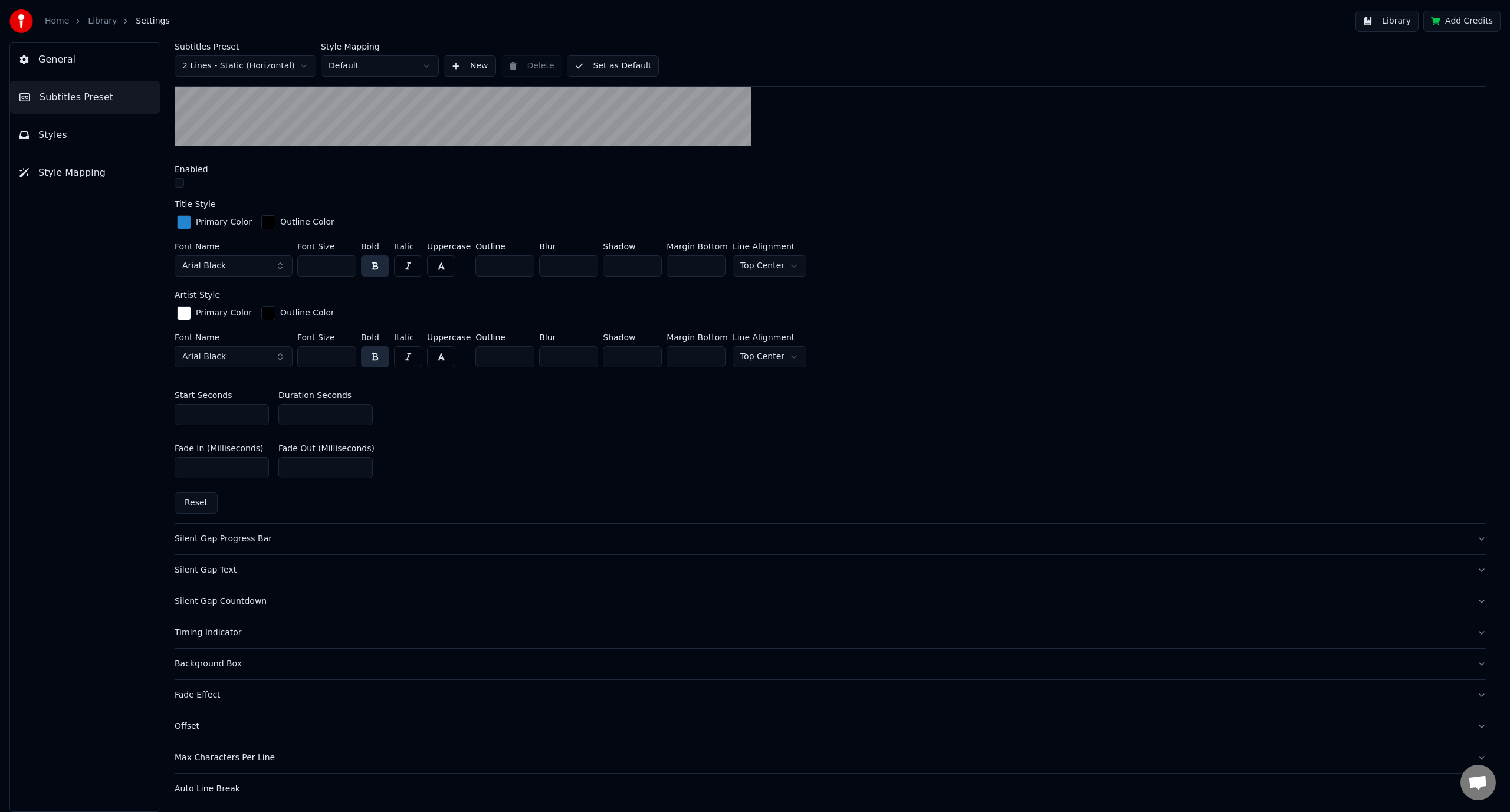
click at [293, 539] on div "Silent Gap Progress Bar" at bounding box center [821, 538] width 1293 height 12
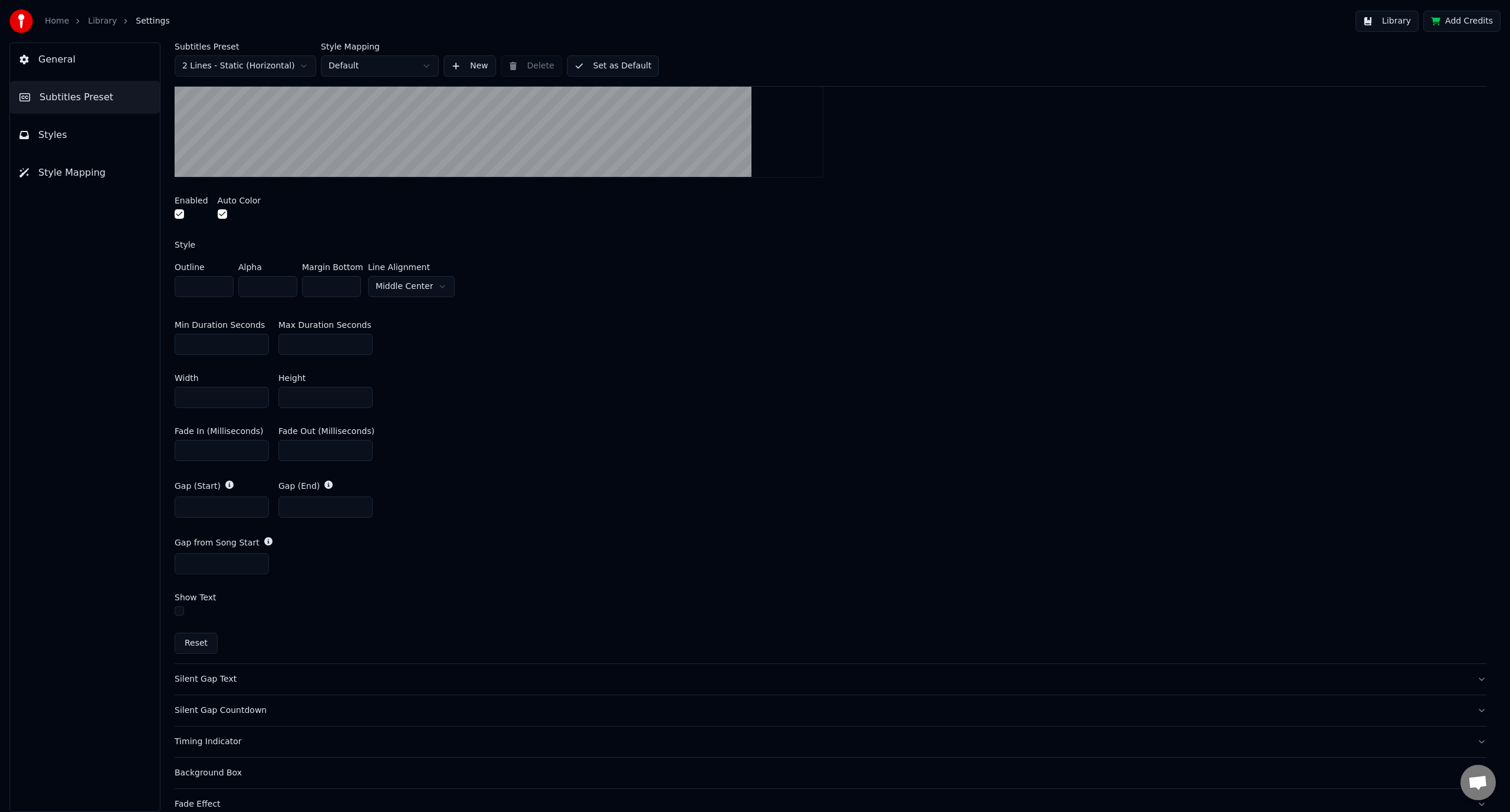
click at [301, 685] on button "Silent Gap Text" at bounding box center [830, 679] width 1312 height 31
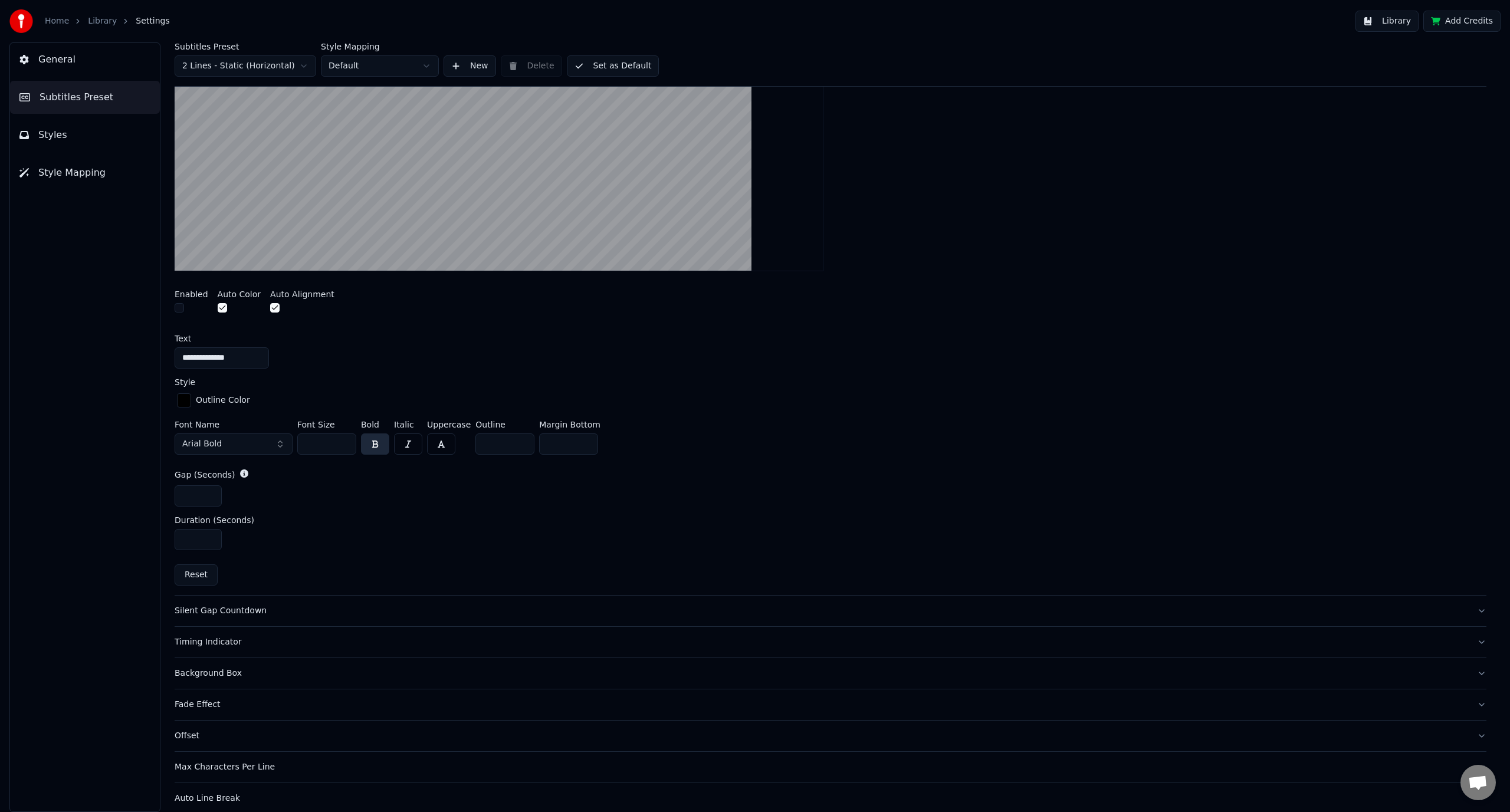
scroll to position [355, 0]
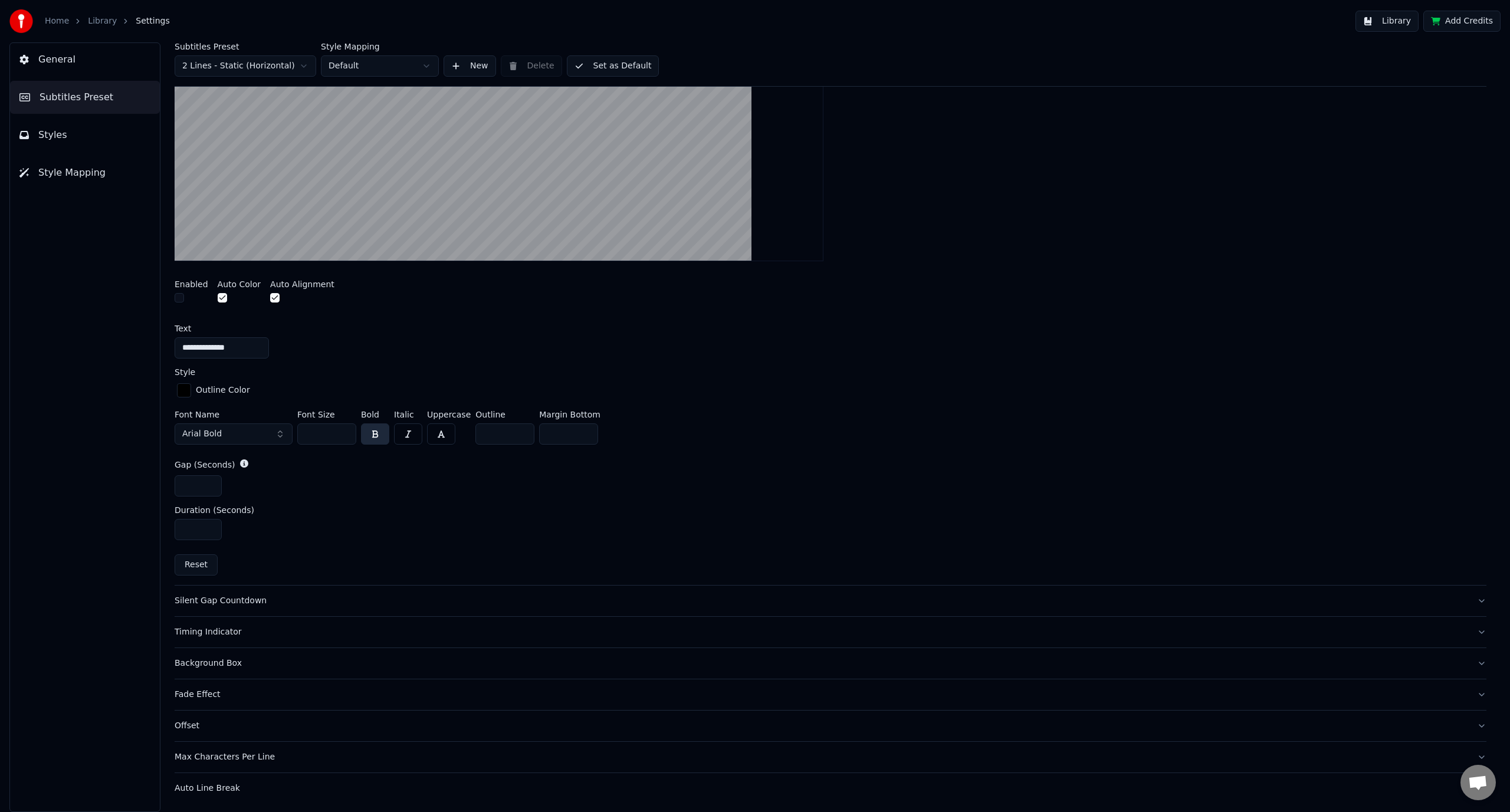
click at [84, 53] on button "General" at bounding box center [85, 60] width 150 height 33
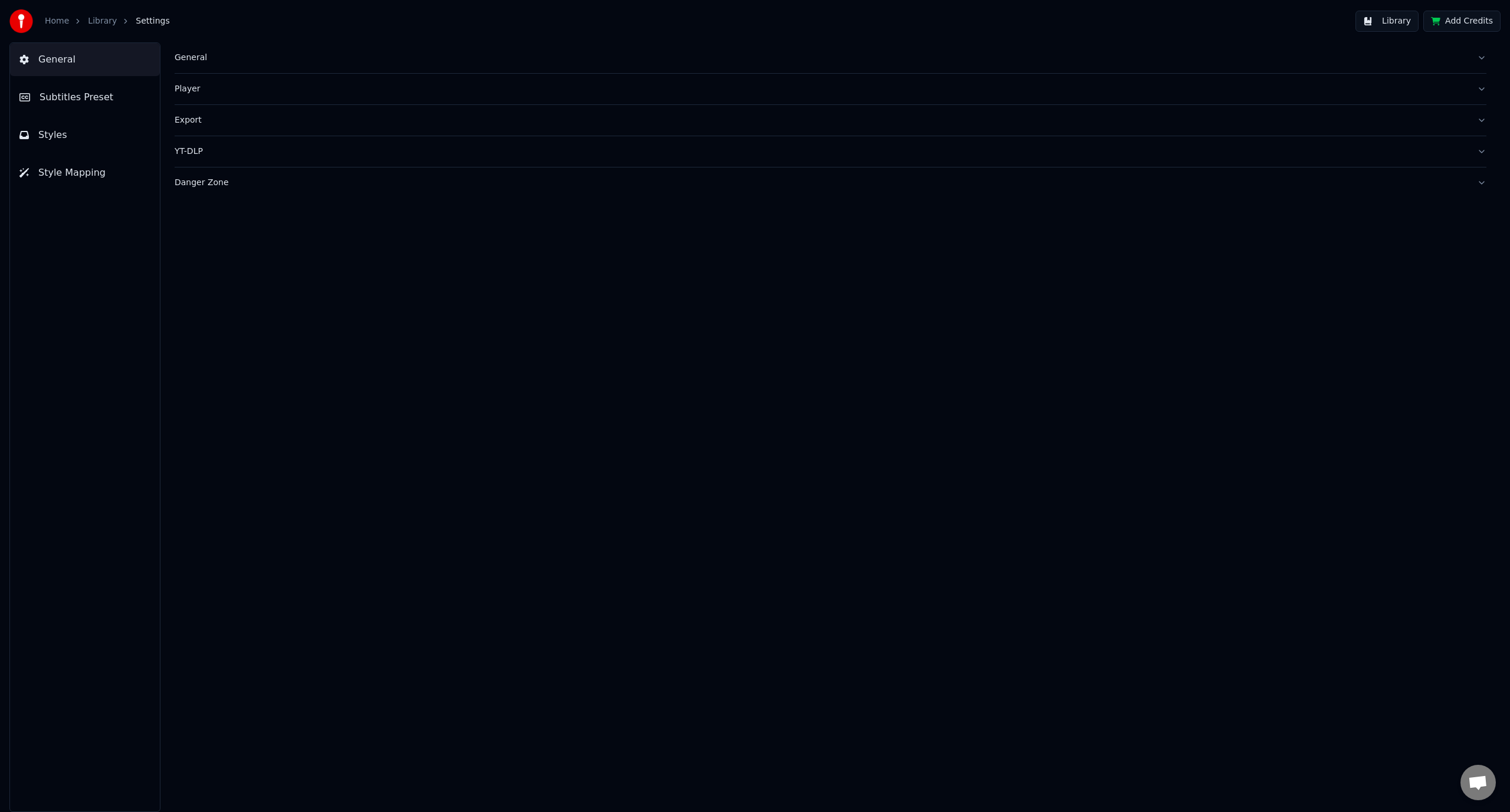
click at [256, 61] on div "General" at bounding box center [821, 57] width 1293 height 12
click at [317, 277] on div "Player" at bounding box center [821, 279] width 1293 height 12
click at [308, 241] on button "Export" at bounding box center [830, 226] width 1312 height 31
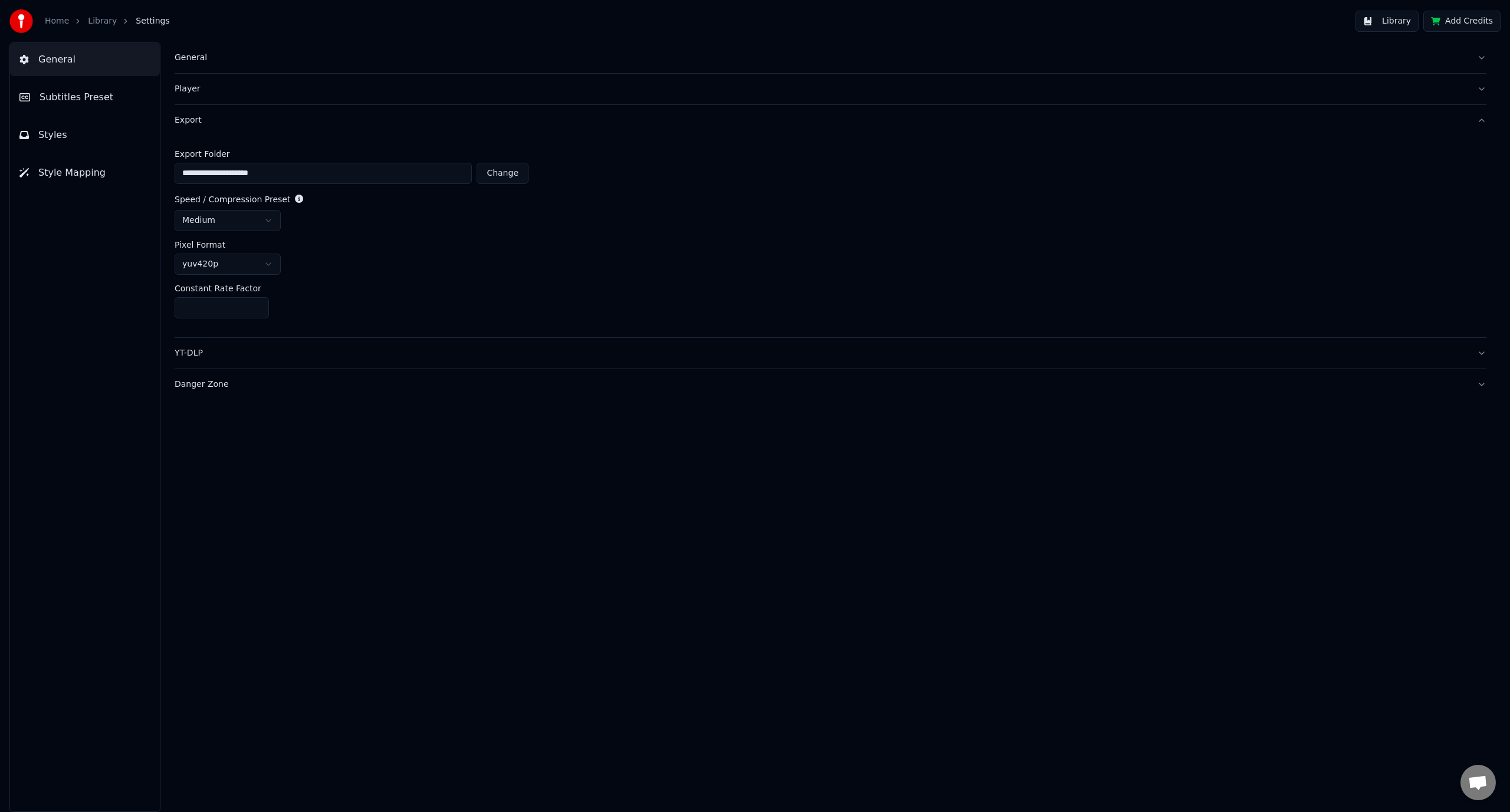
click at [305, 349] on div "YT-DLP" at bounding box center [821, 353] width 1293 height 12
click at [330, 289] on div "Danger Zone" at bounding box center [821, 285] width 1293 height 12
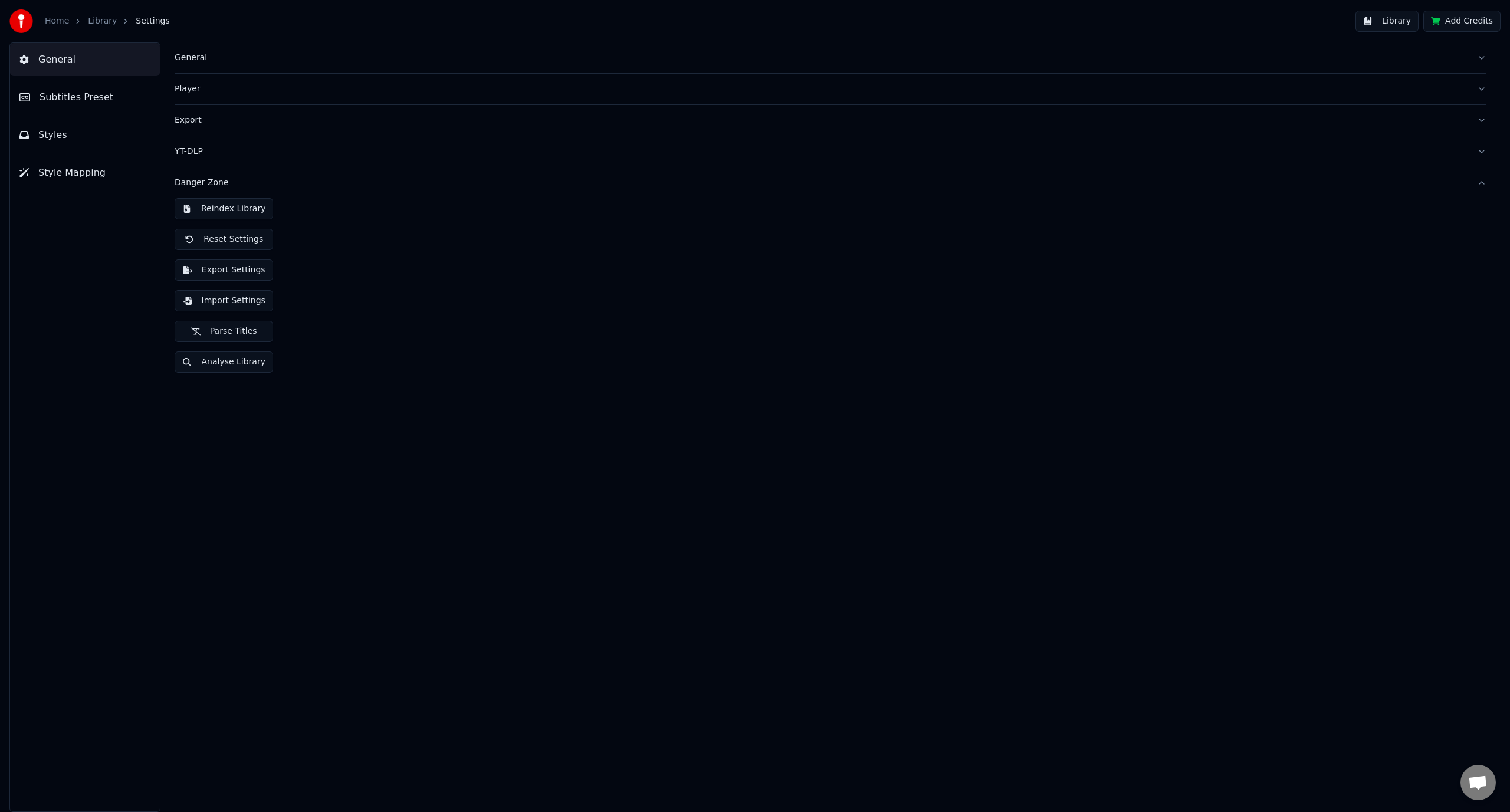
click at [242, 237] on button "Reset Settings" at bounding box center [223, 239] width 98 height 21
